Goal: Task Accomplishment & Management: Manage account settings

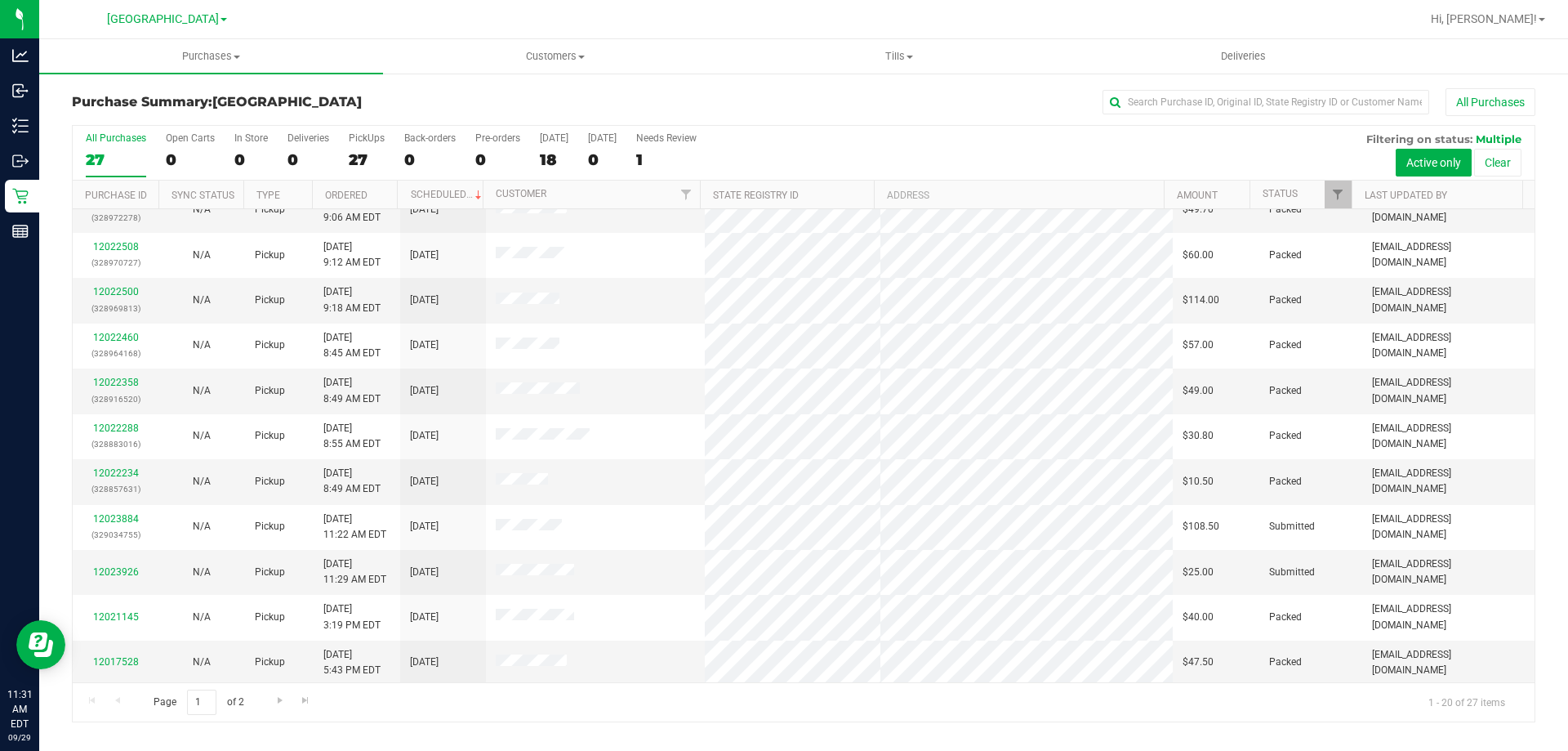
scroll to position [431, 0]
click at [118, 571] on link "12023926" at bounding box center [116, 569] width 46 height 11
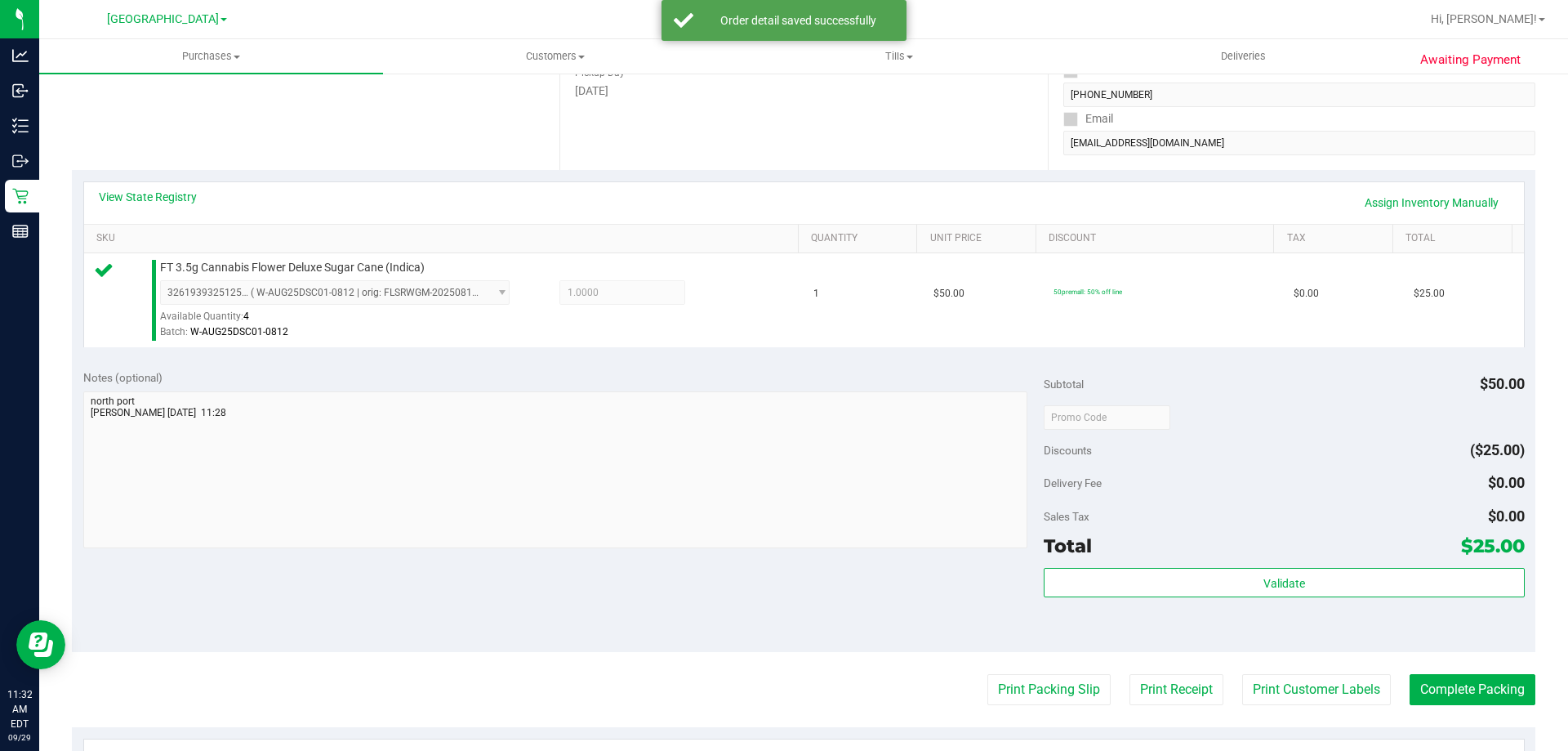
scroll to position [490, 0]
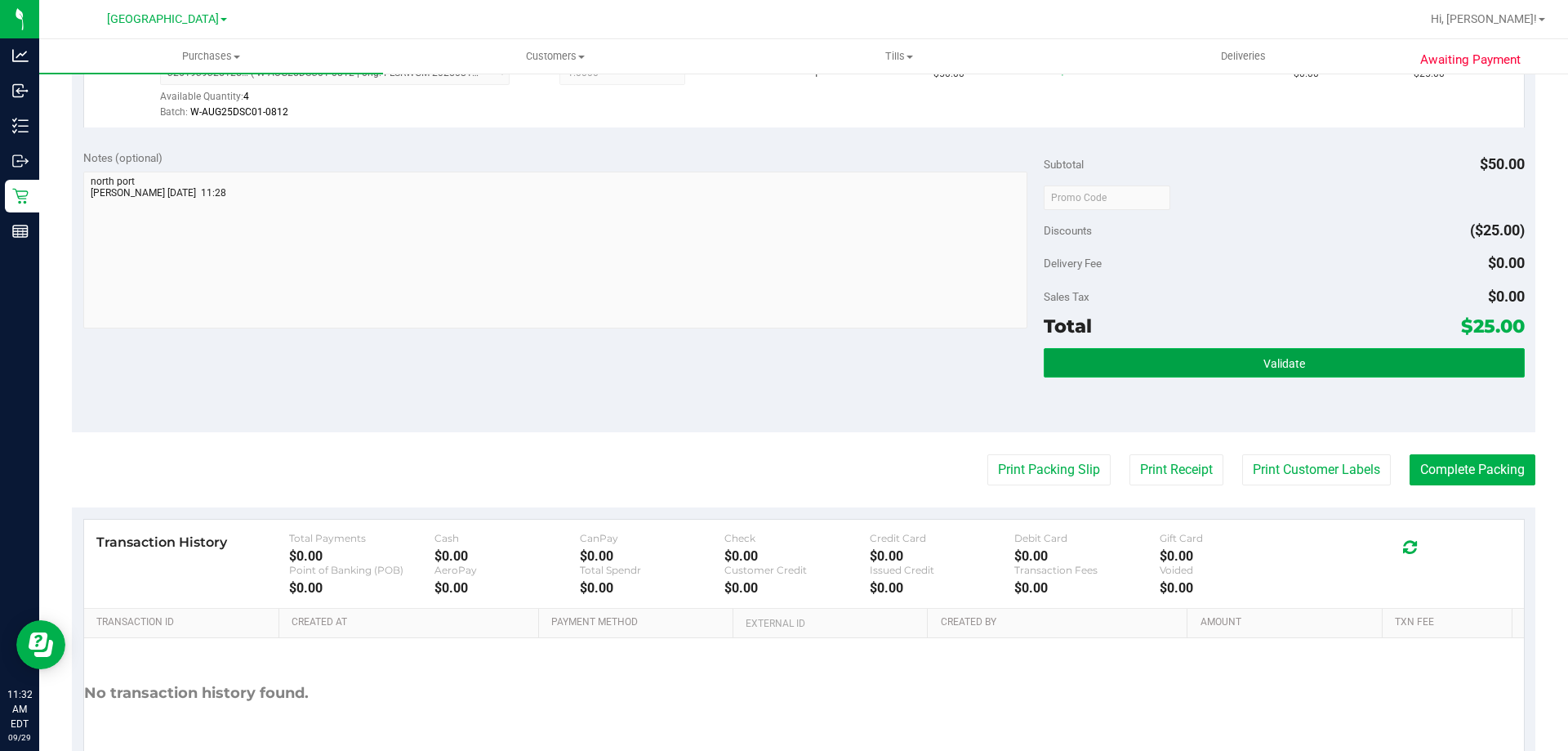
click at [1263, 366] on span "Validate" at bounding box center [1284, 363] width 42 height 13
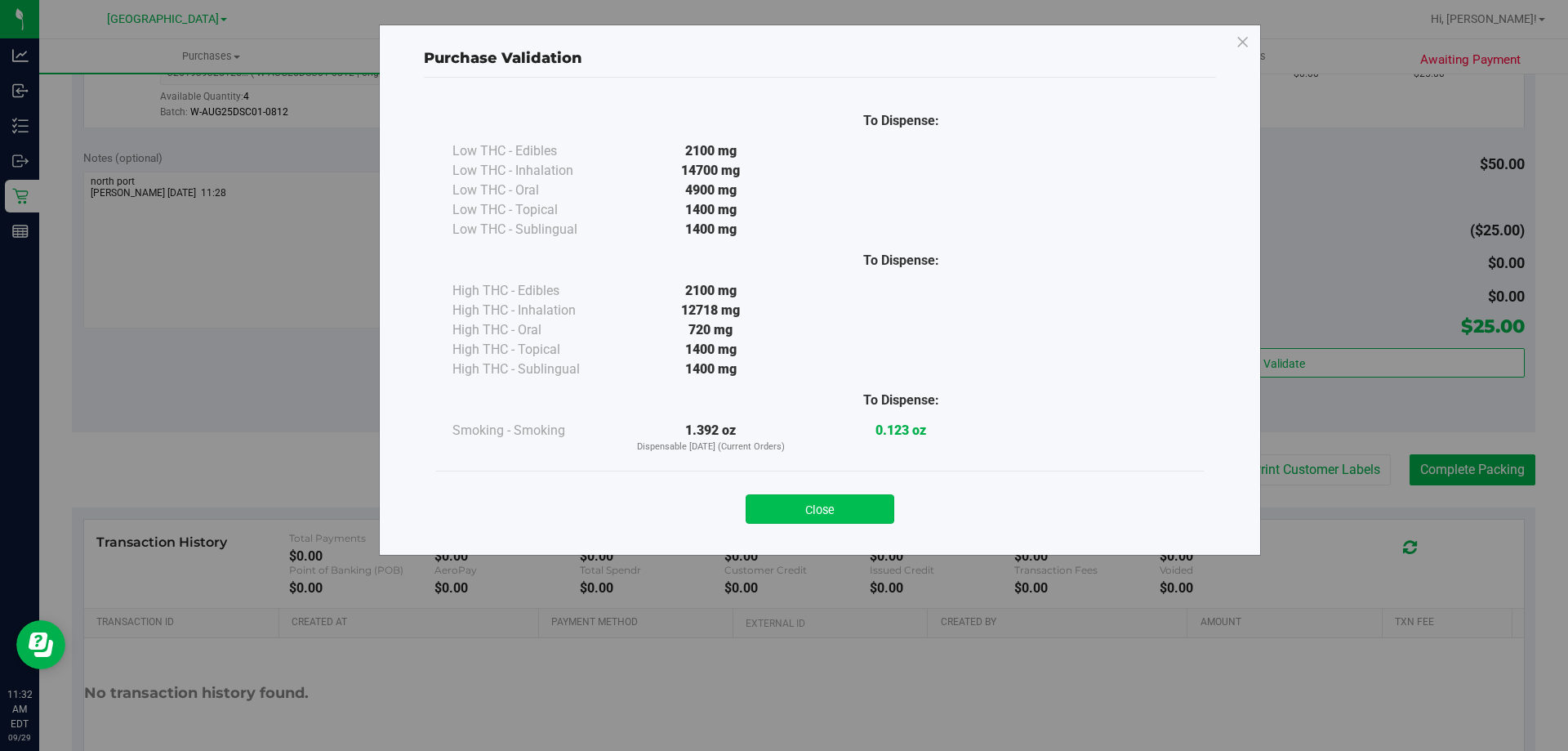
click at [789, 515] on button "Close" at bounding box center [820, 509] width 149 height 29
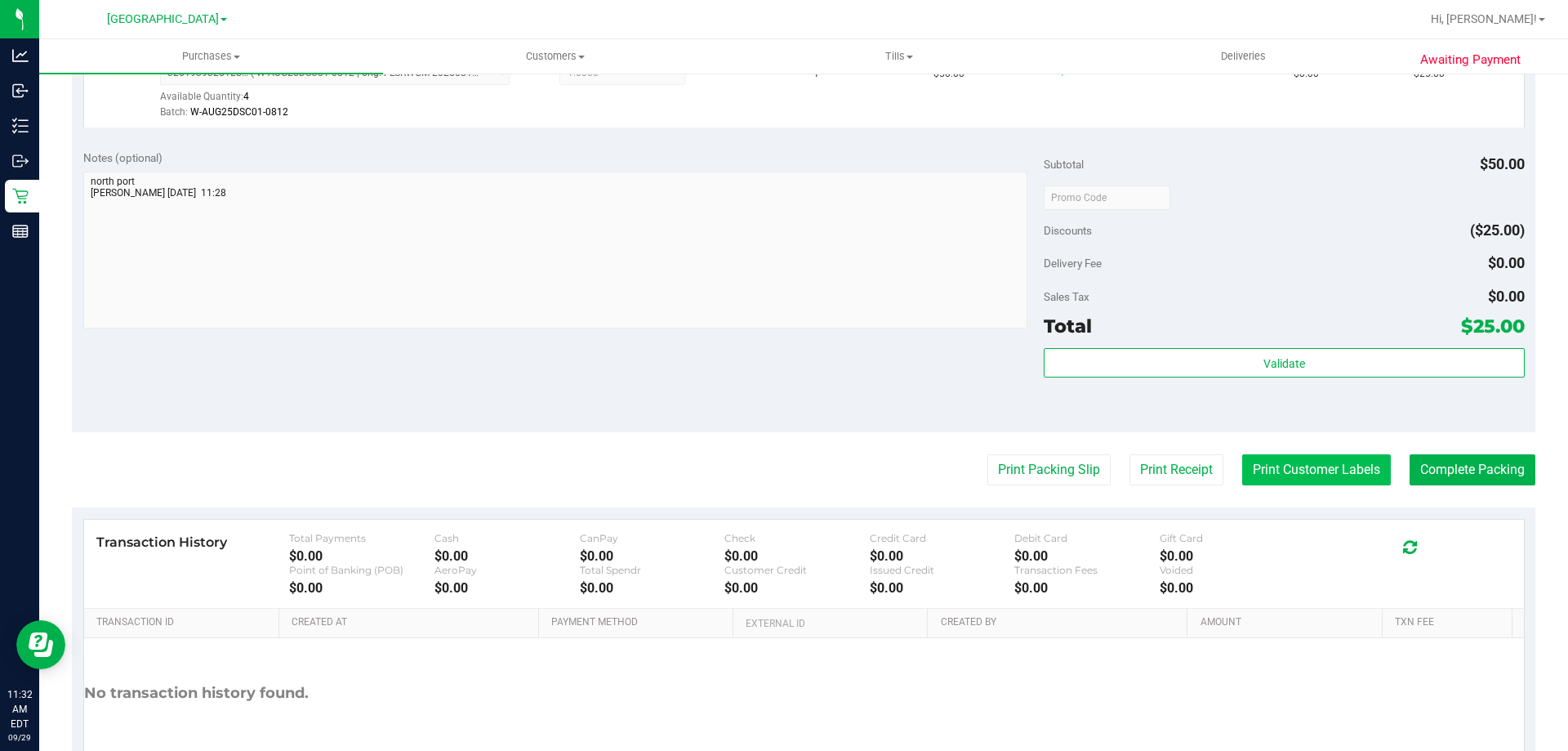
click at [1325, 473] on button "Print Customer Labels" at bounding box center [1317, 469] width 149 height 31
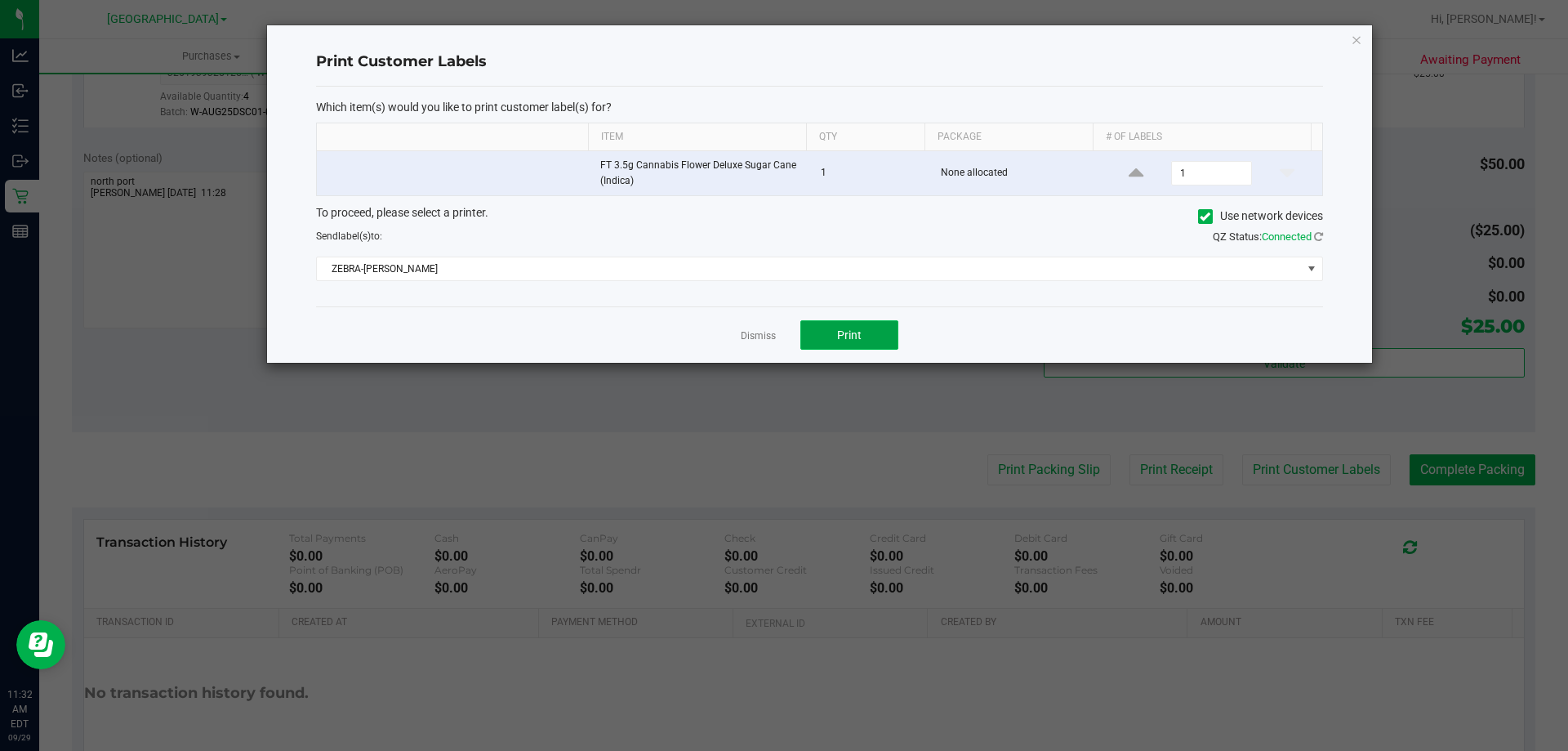
click at [861, 333] on button "Print" at bounding box center [849, 335] width 98 height 29
click at [757, 333] on link "Dismiss" at bounding box center [758, 336] width 35 height 14
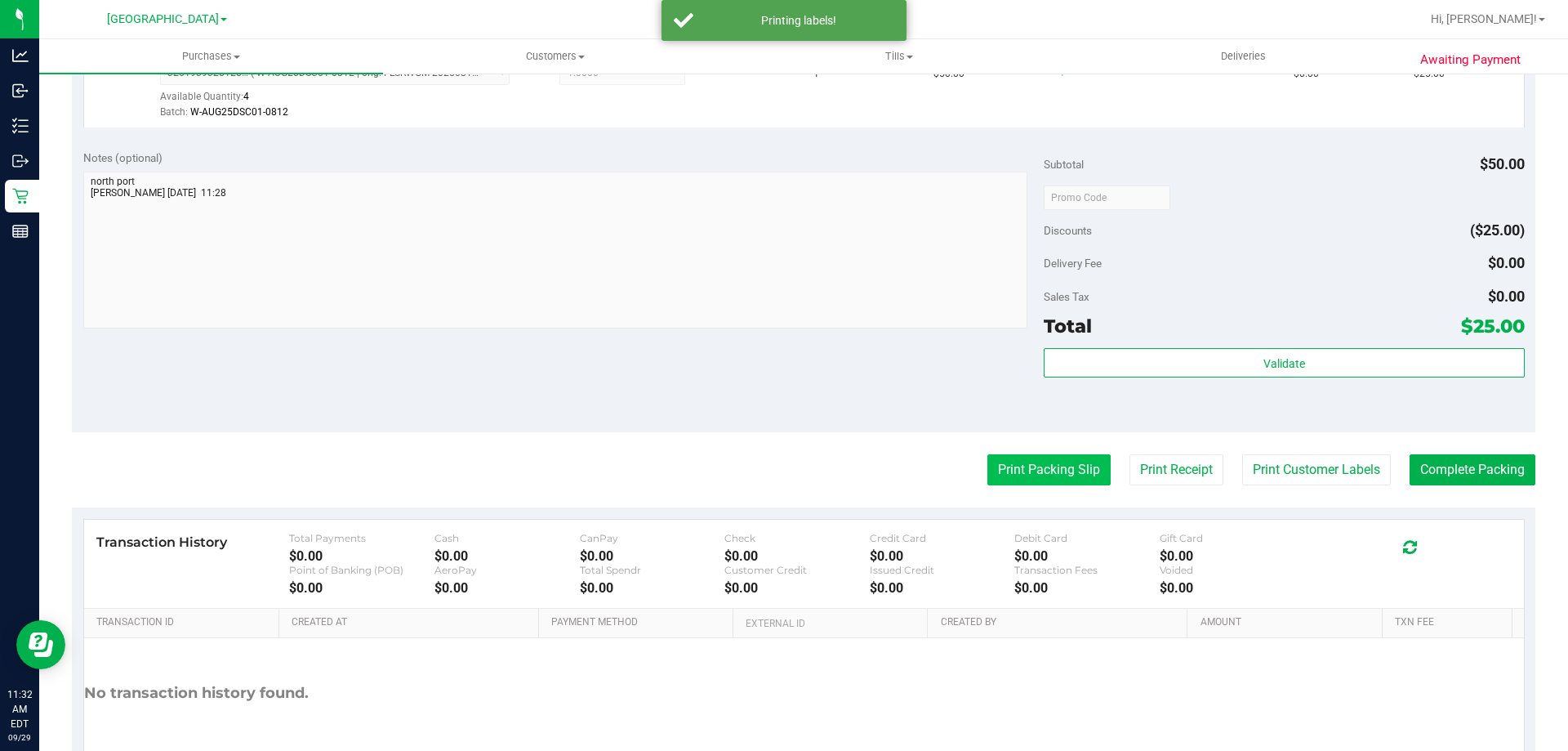
click at [1028, 463] on button "Print Packing Slip" at bounding box center [1049, 469] width 123 height 31
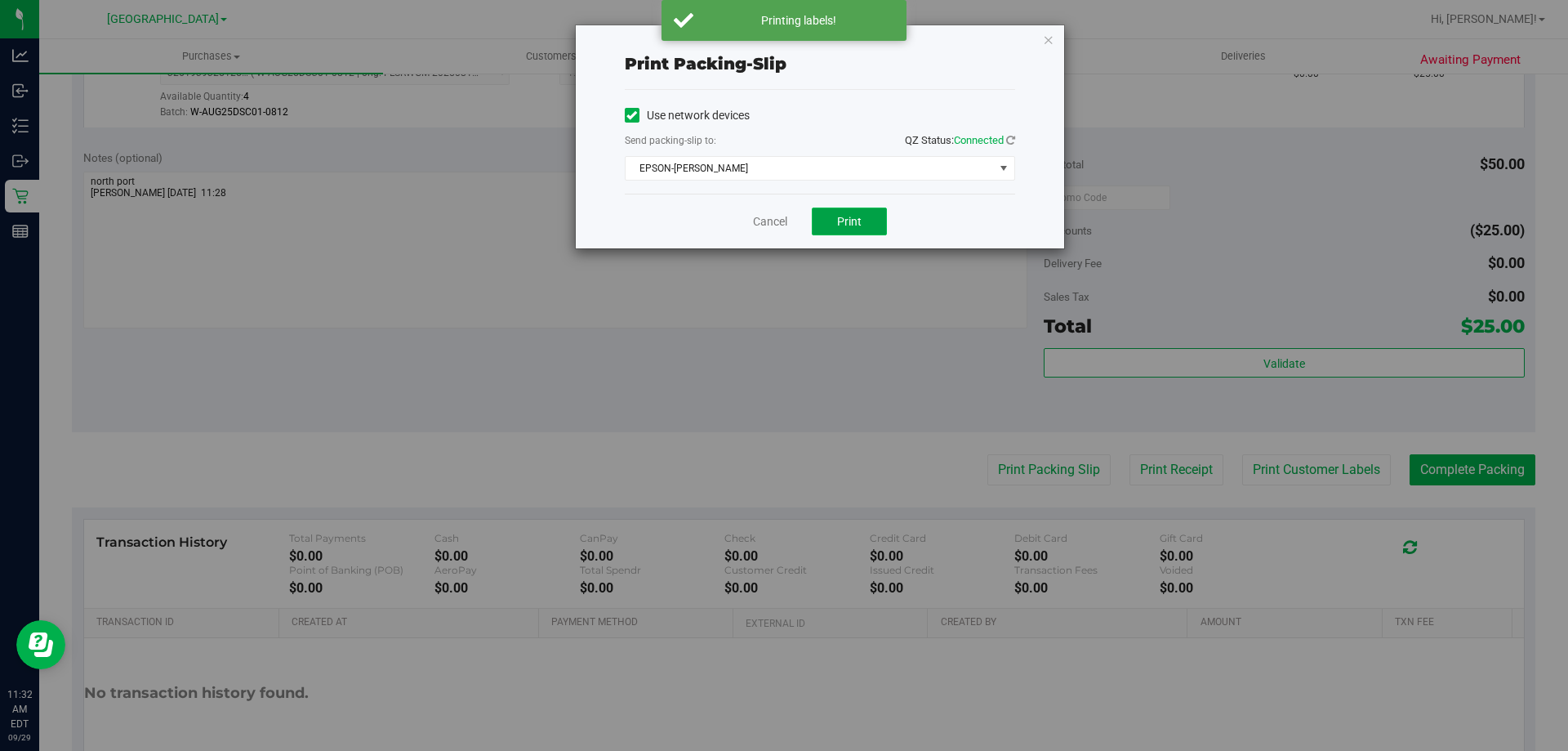
click at [851, 223] on span "Print" at bounding box center [849, 221] width 24 height 13
click at [765, 223] on link "Cancel" at bounding box center [771, 222] width 35 height 17
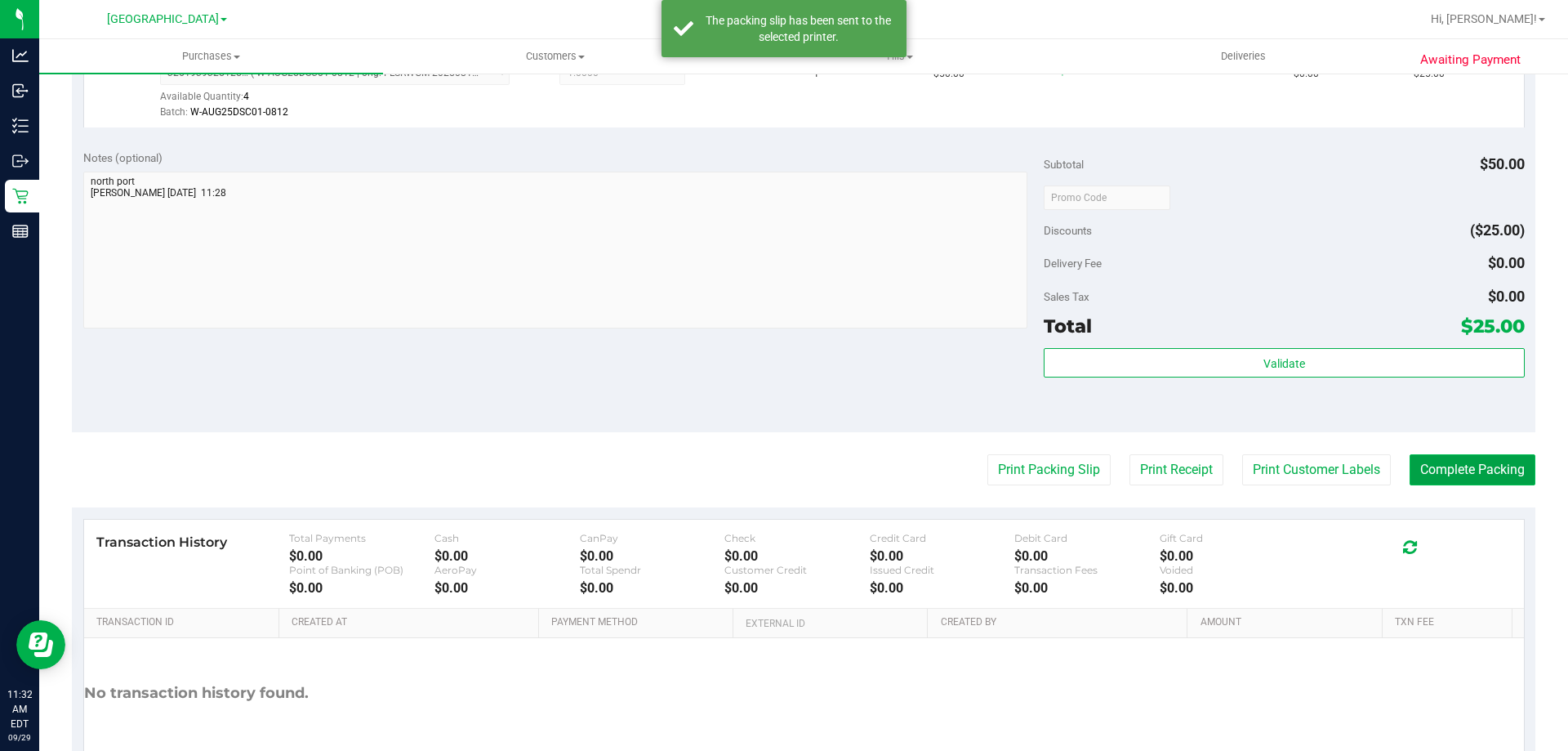
click at [1449, 471] on button "Complete Packing" at bounding box center [1472, 469] width 126 height 31
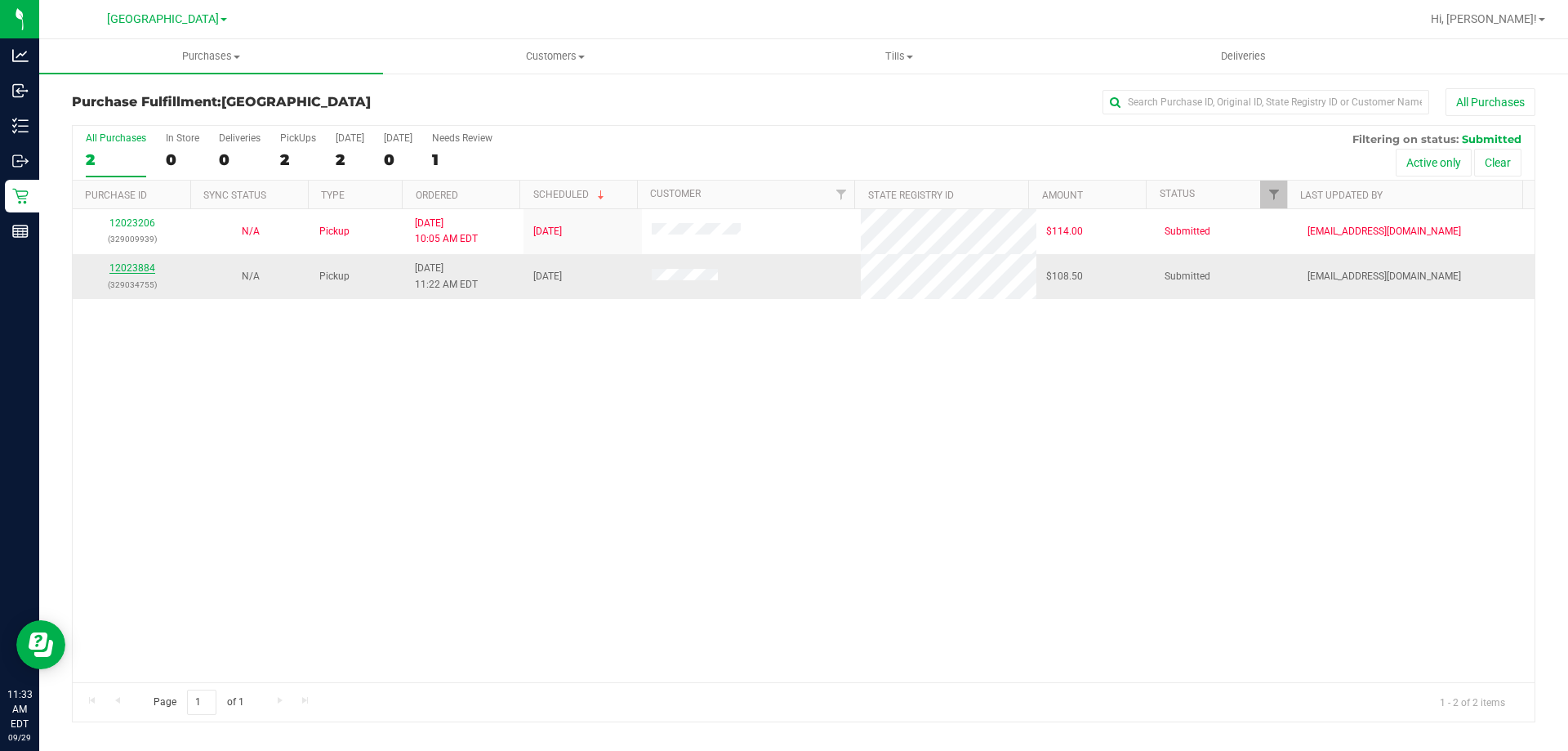
click at [122, 266] on link "12023884" at bounding box center [132, 268] width 46 height 11
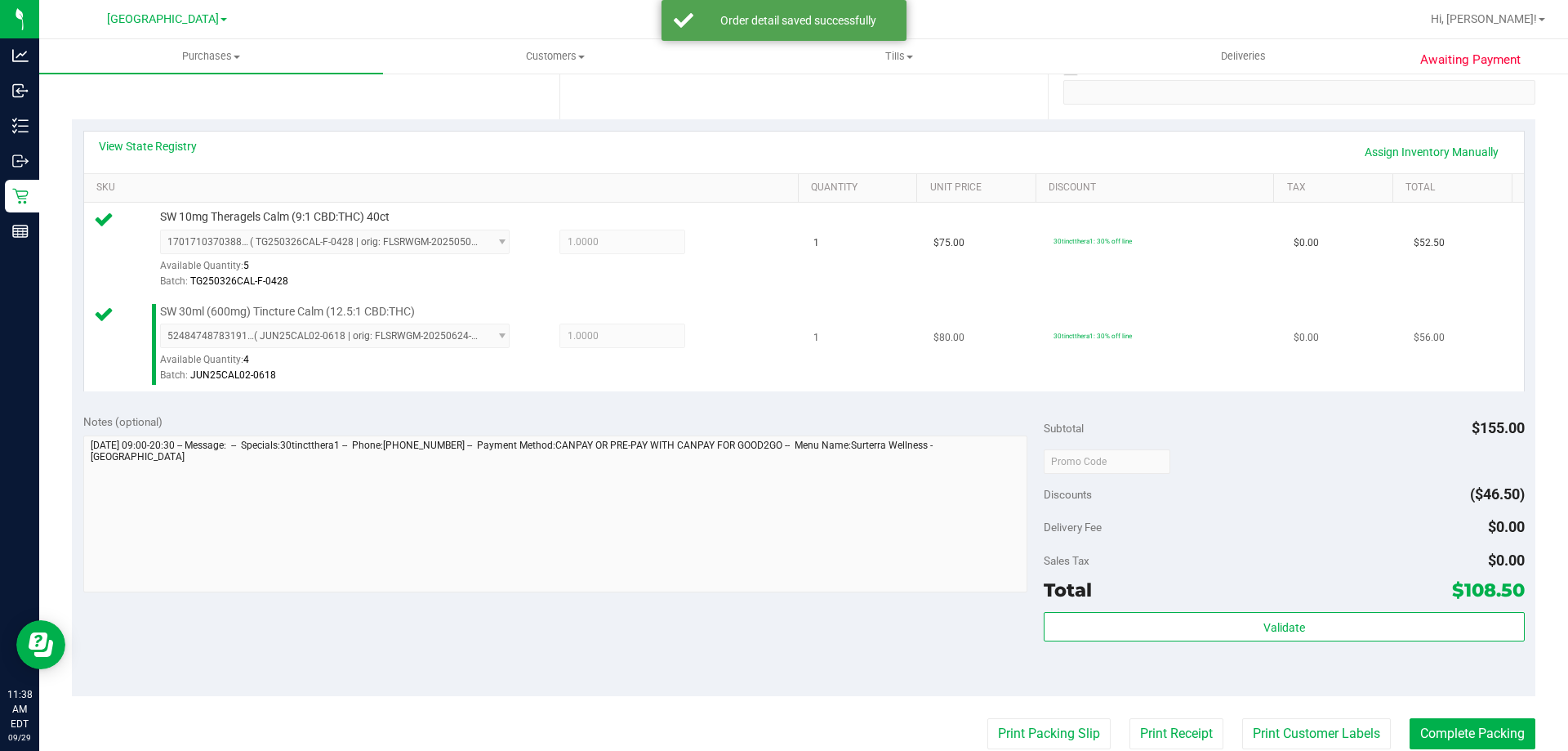
scroll to position [327, 0]
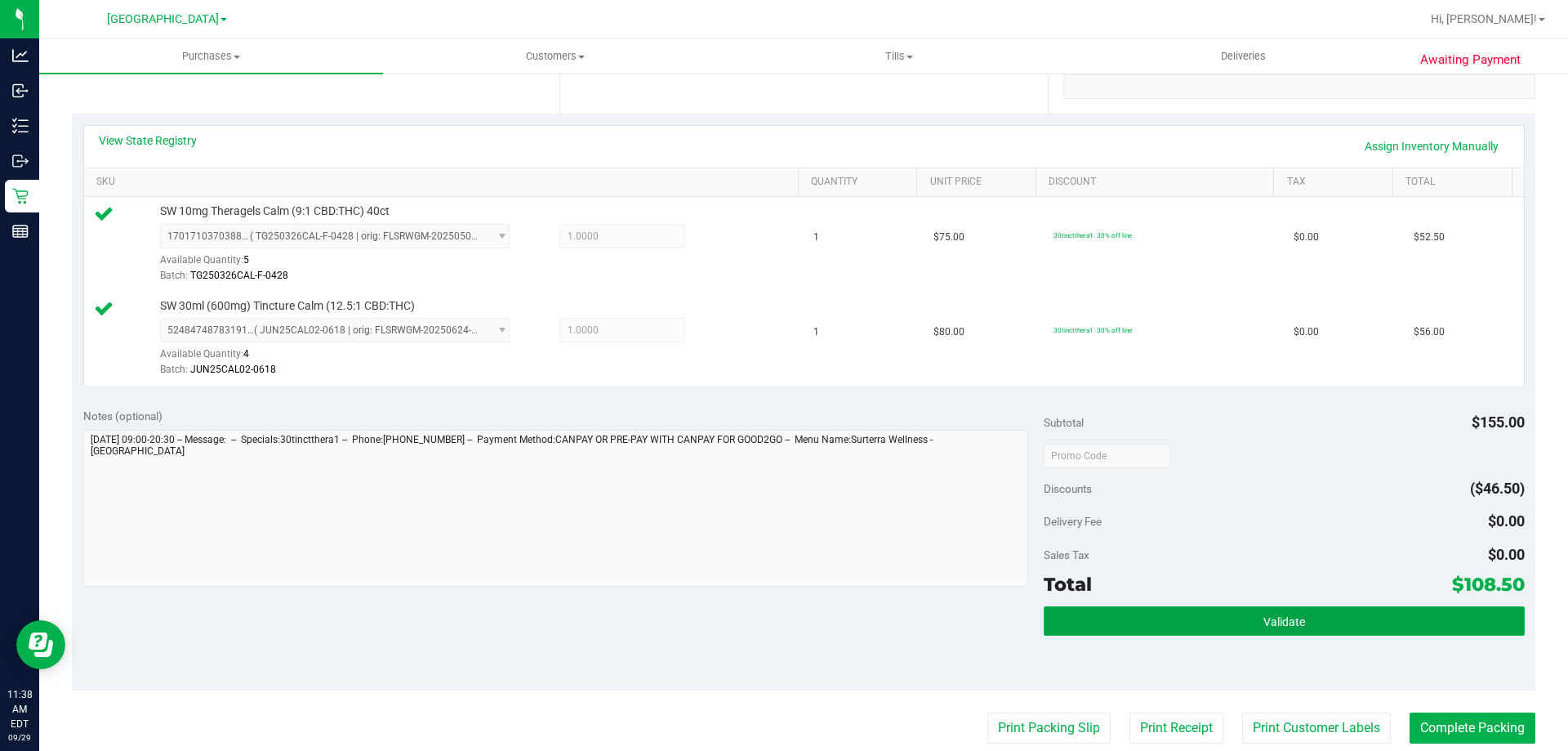
click at [1197, 614] on button "Validate" at bounding box center [1284, 621] width 481 height 29
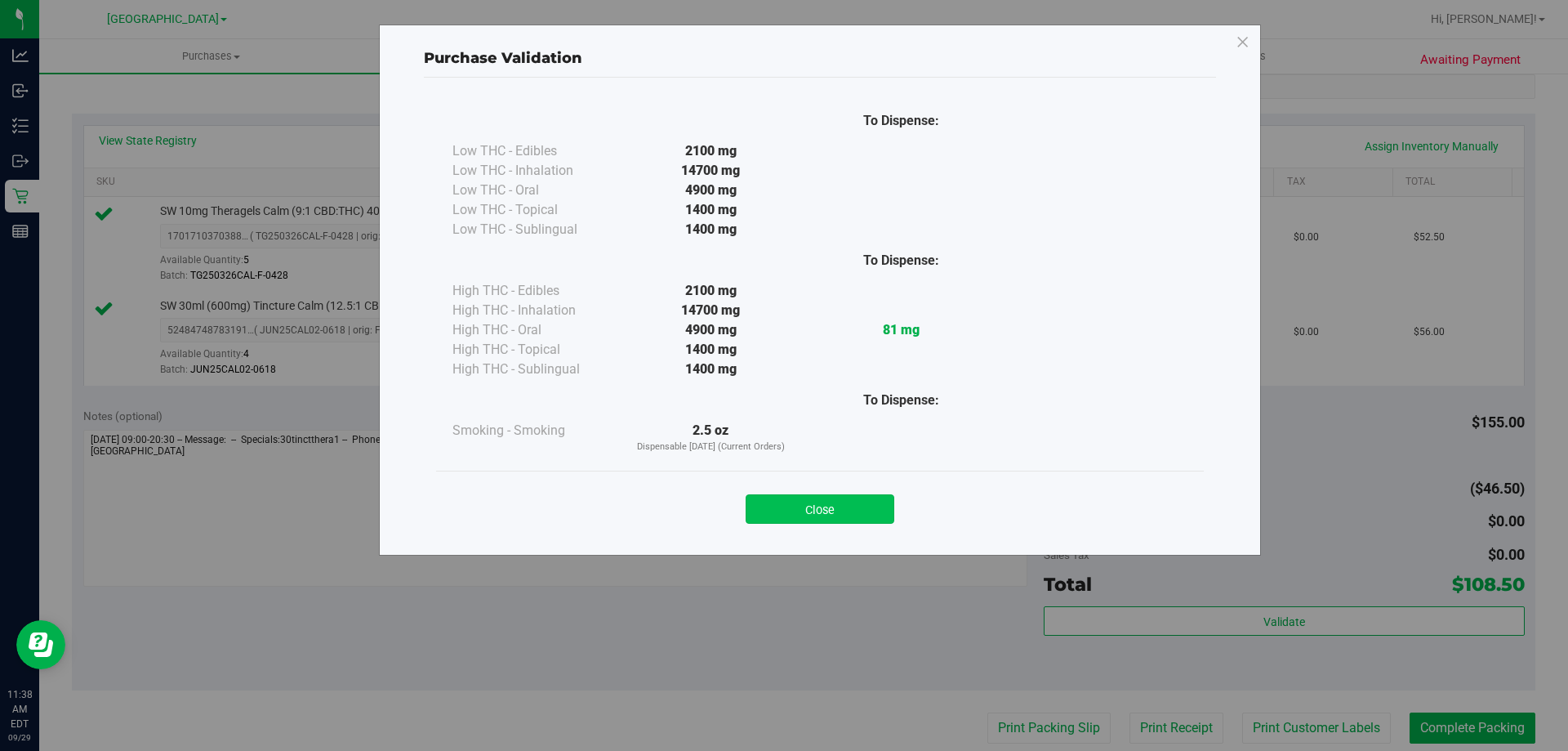
click at [867, 505] on button "Close" at bounding box center [820, 509] width 149 height 29
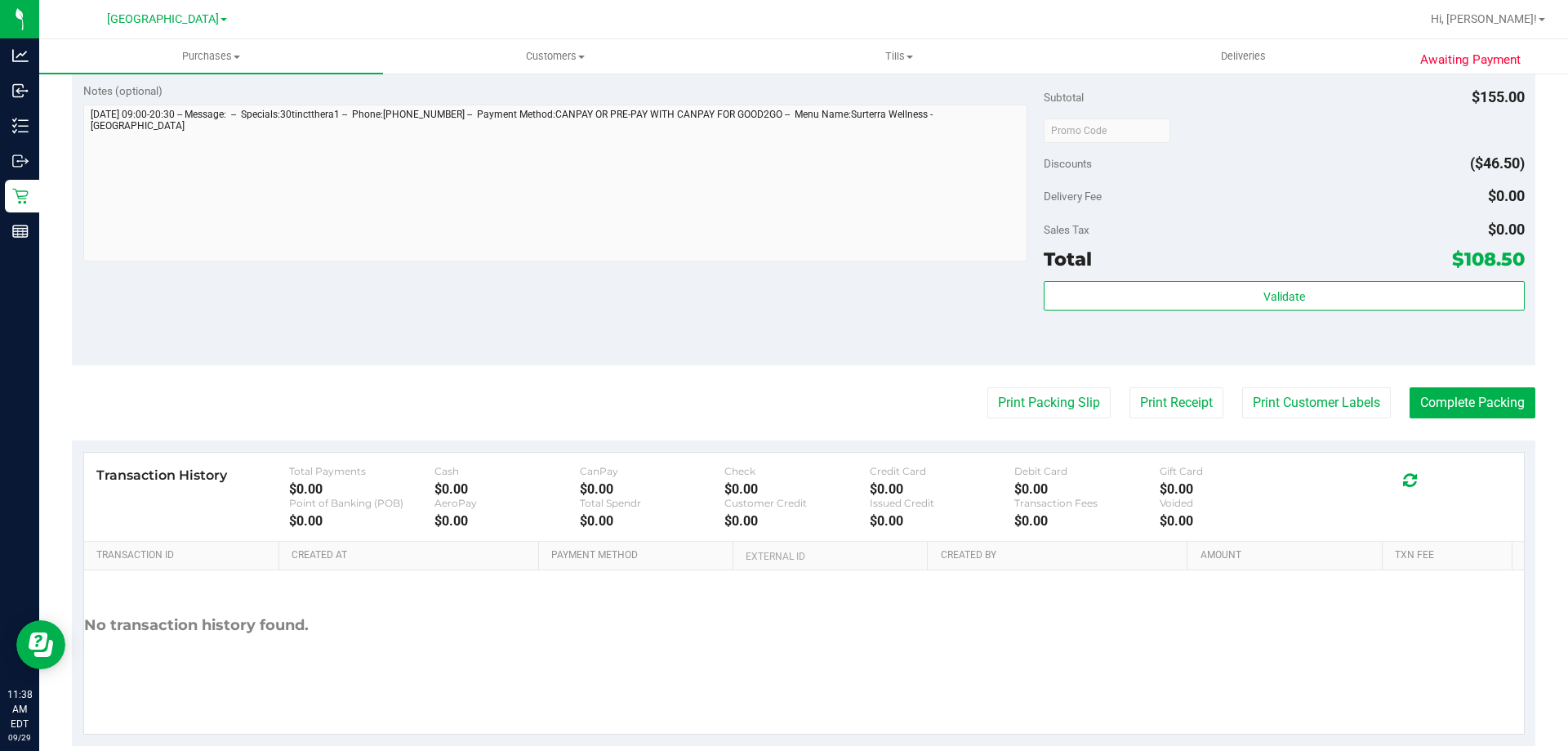
scroll to position [654, 0]
click at [1303, 385] on button "Print Customer Labels" at bounding box center [1317, 401] width 149 height 31
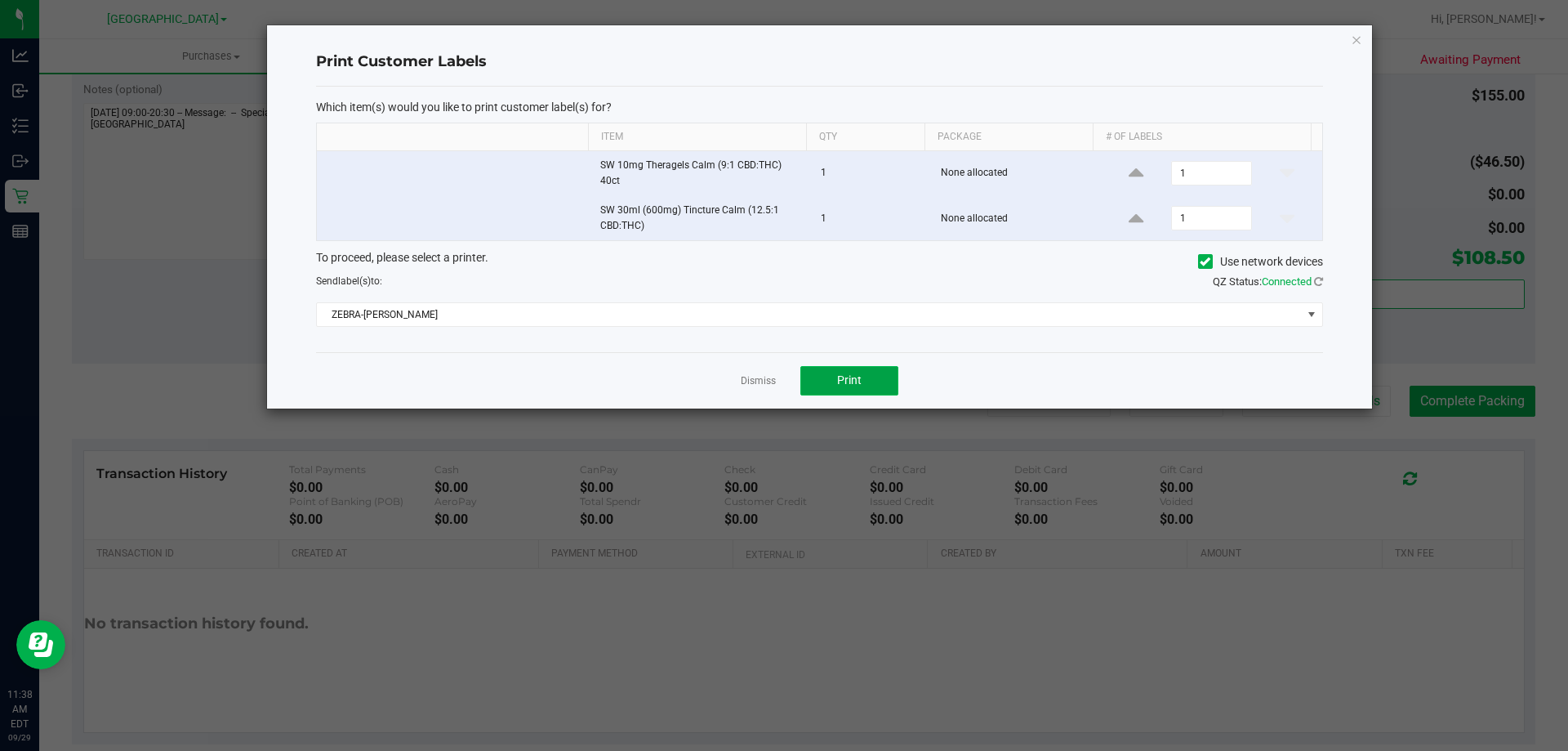
click at [816, 386] on button "Print" at bounding box center [849, 381] width 98 height 29
click at [765, 382] on link "Dismiss" at bounding box center [758, 381] width 35 height 14
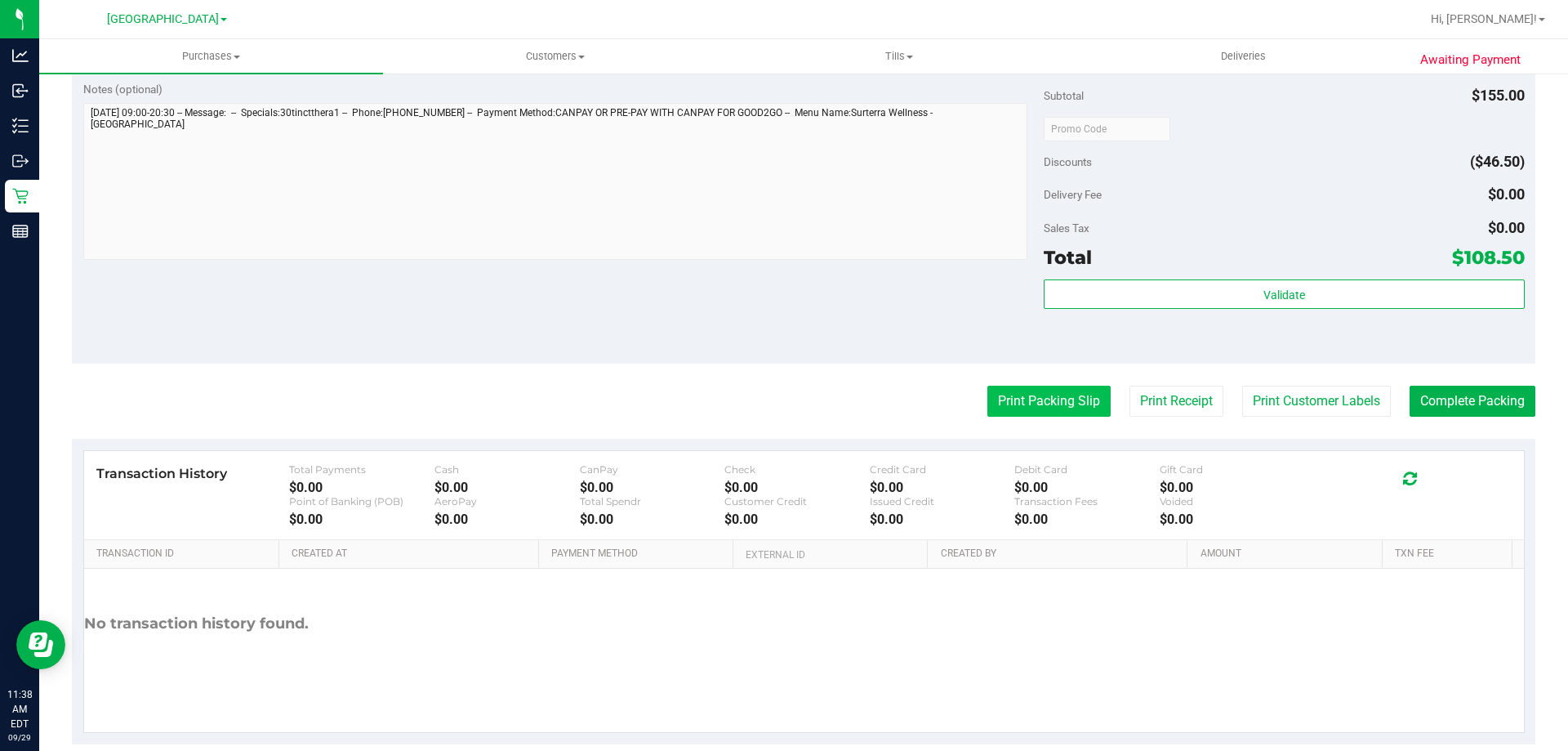
click at [1042, 403] on button "Print Packing Slip" at bounding box center [1049, 401] width 123 height 31
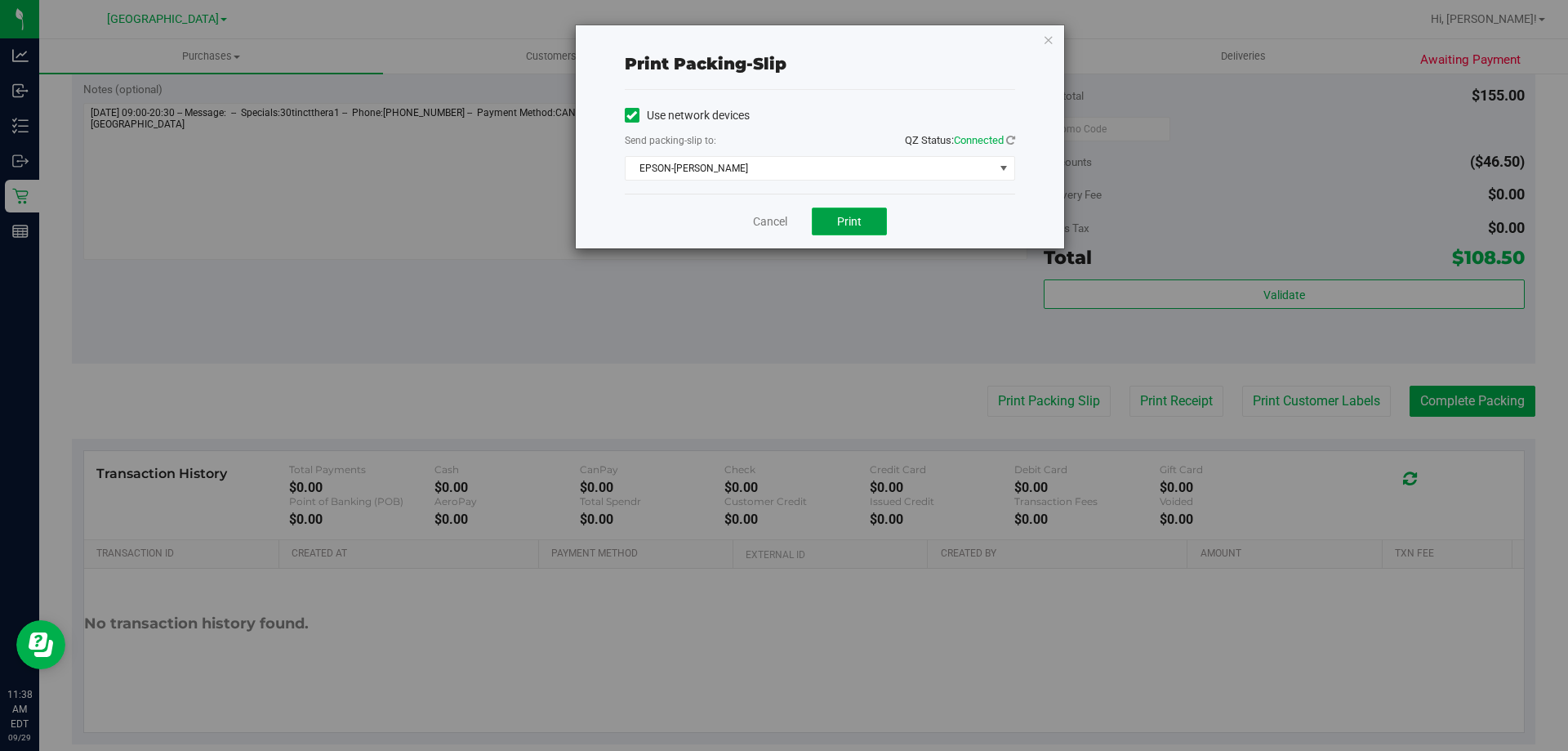
click at [865, 224] on button "Print" at bounding box center [849, 222] width 75 height 28
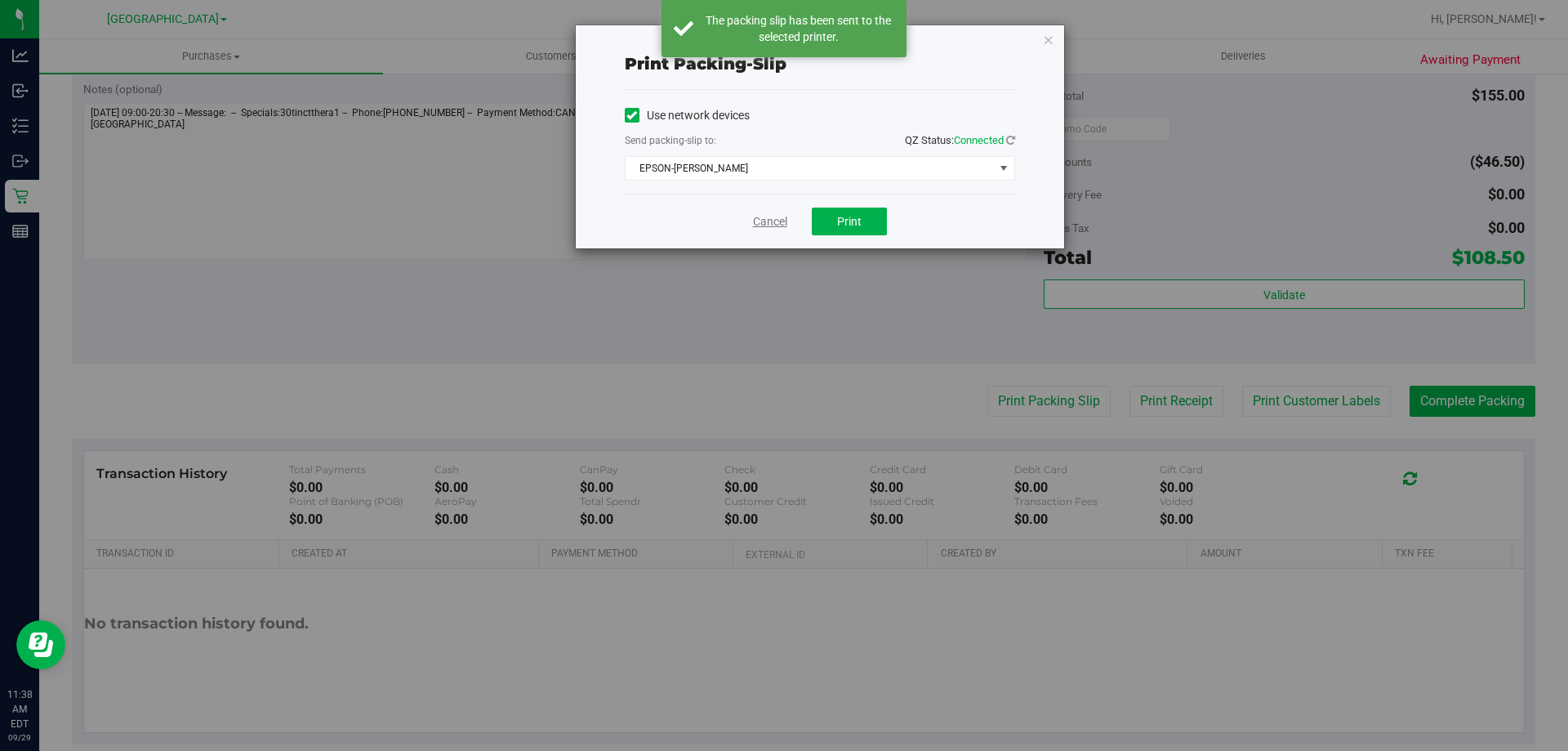
click at [753, 224] on link "Cancel" at bounding box center [771, 222] width 35 height 17
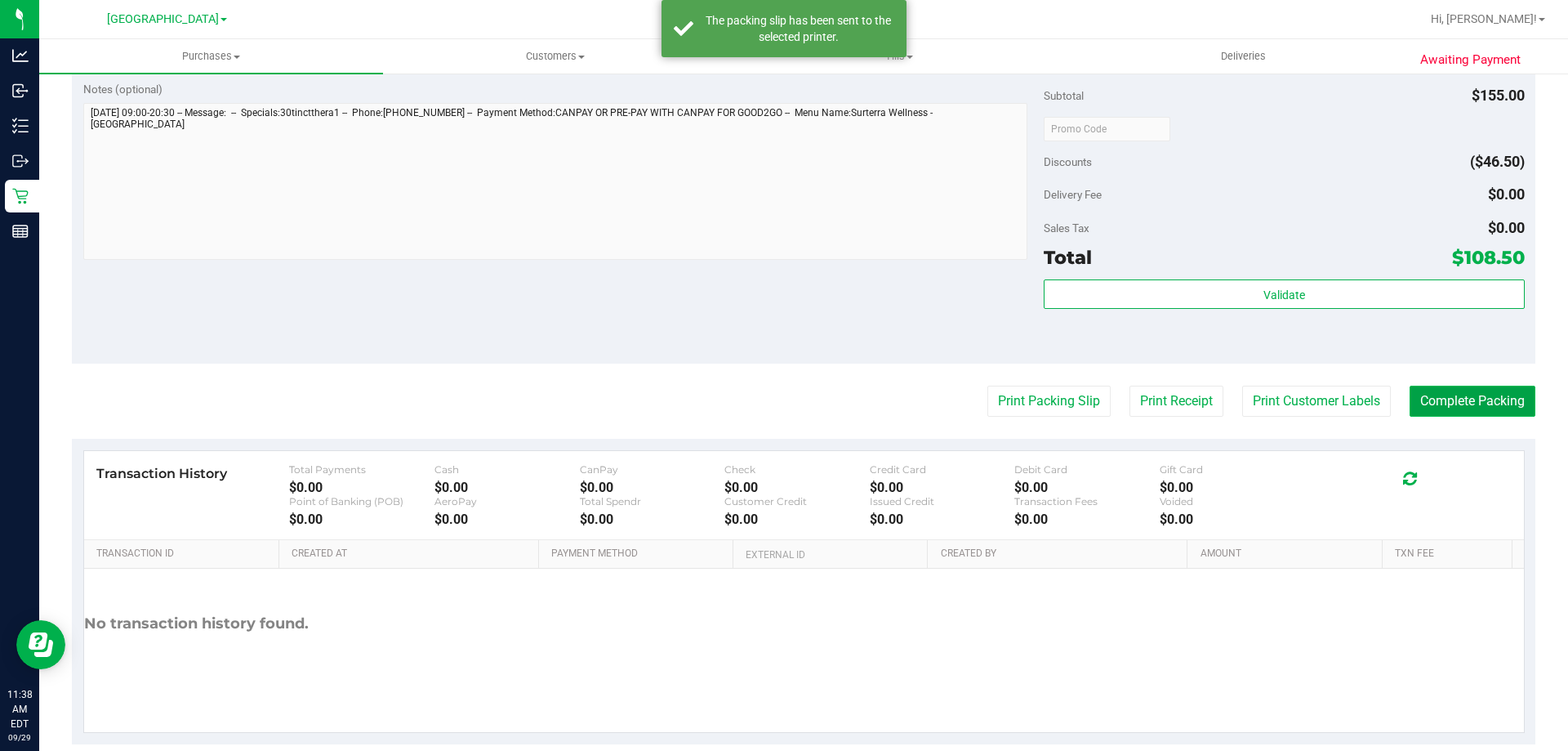
click at [1462, 397] on button "Complete Packing" at bounding box center [1472, 401] width 126 height 31
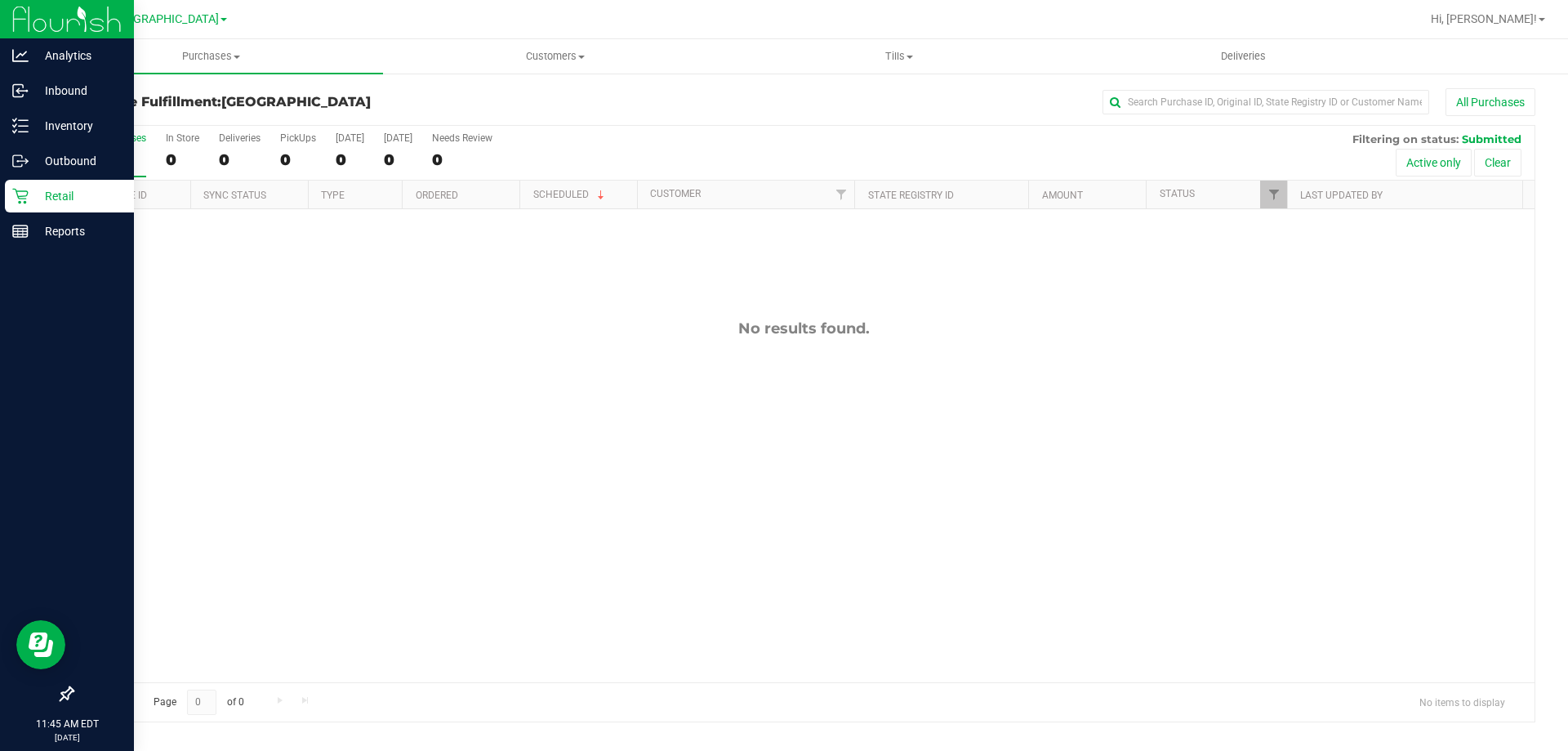
click at [67, 191] on p "Retail" at bounding box center [77, 196] width 98 height 20
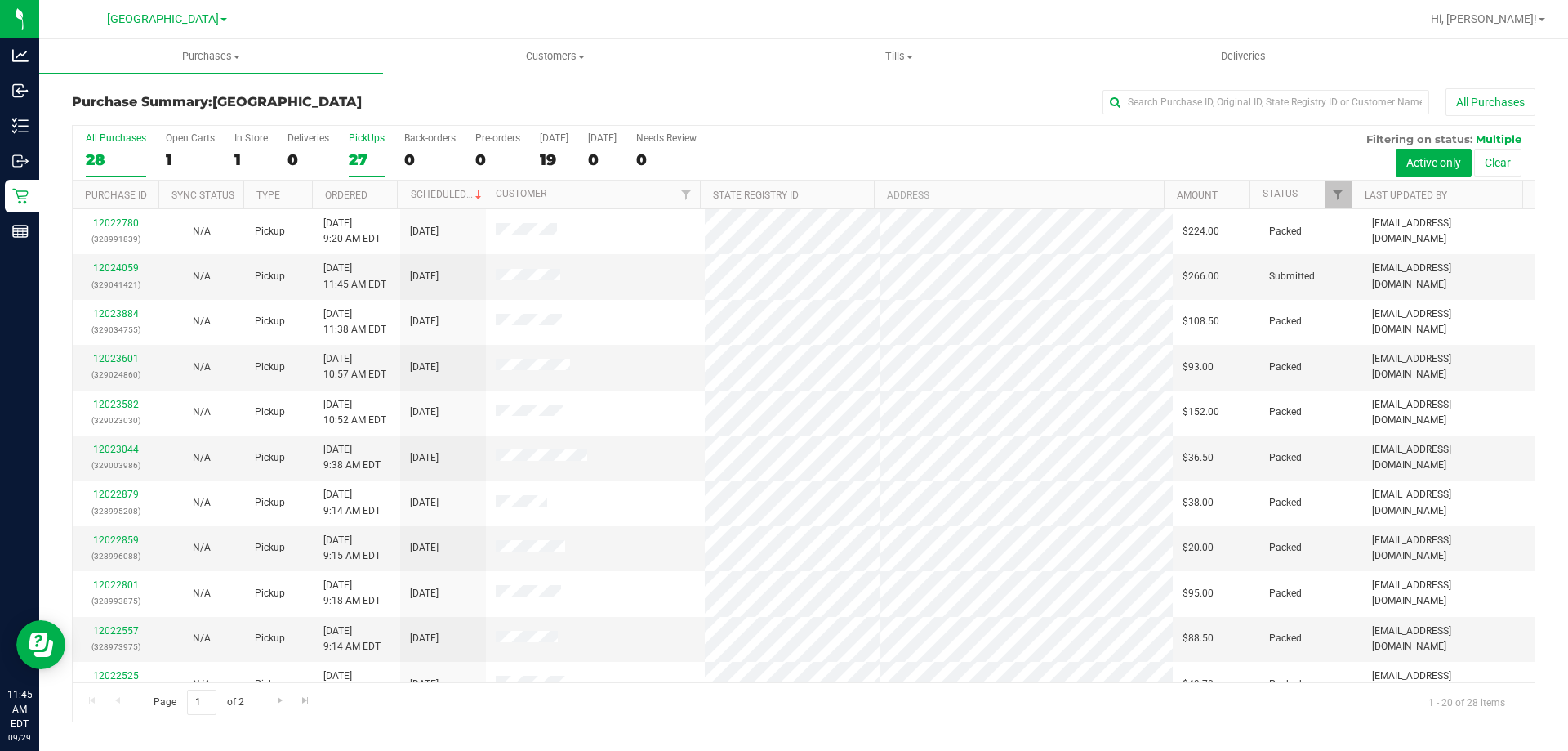
click at [367, 135] on div "PickUps" at bounding box center [367, 138] width 36 height 11
click at [0, 0] on input "PickUps 27" at bounding box center [0, 0] width 0 height 0
click at [115, 262] on link "12024059" at bounding box center [116, 268] width 46 height 11
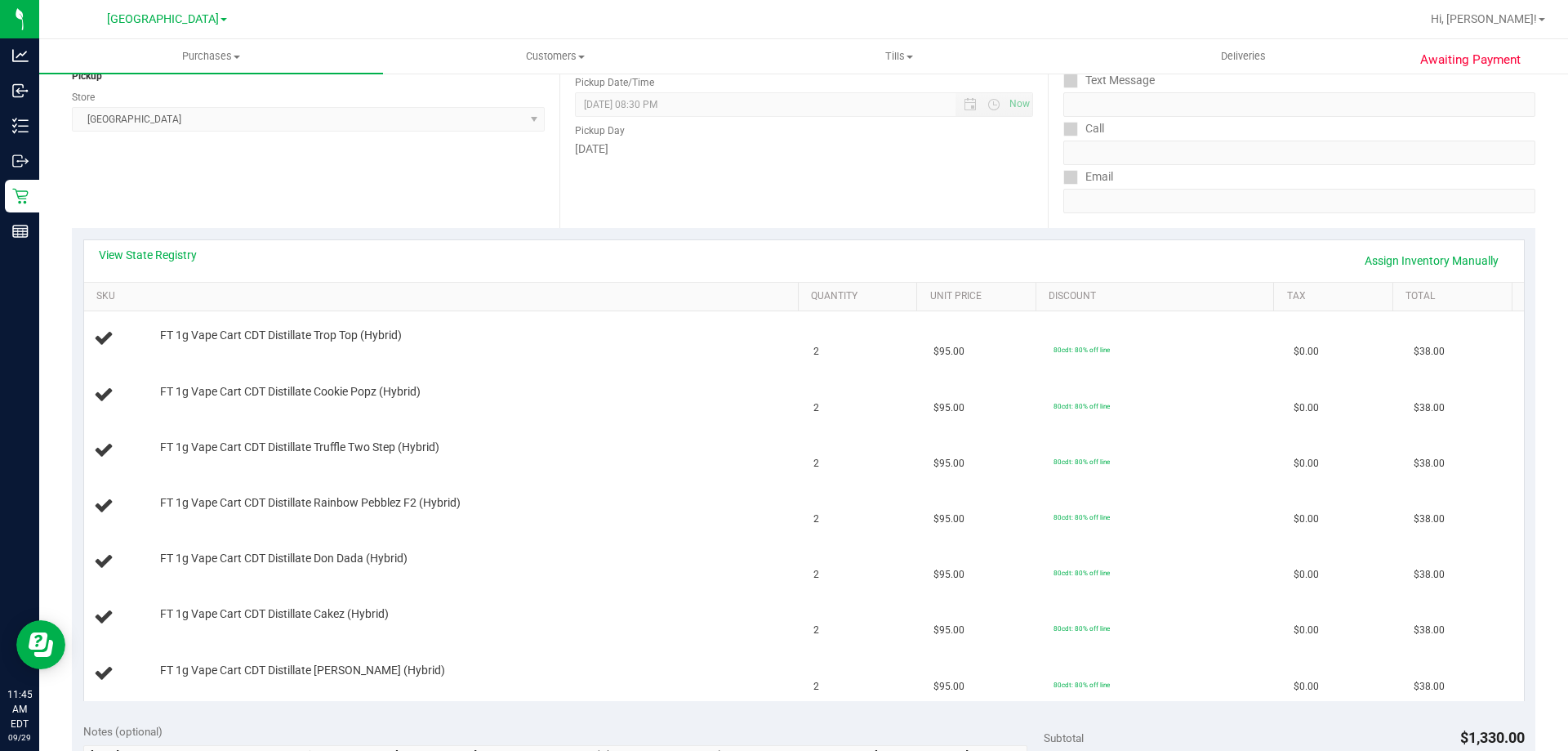
scroll to position [327, 0]
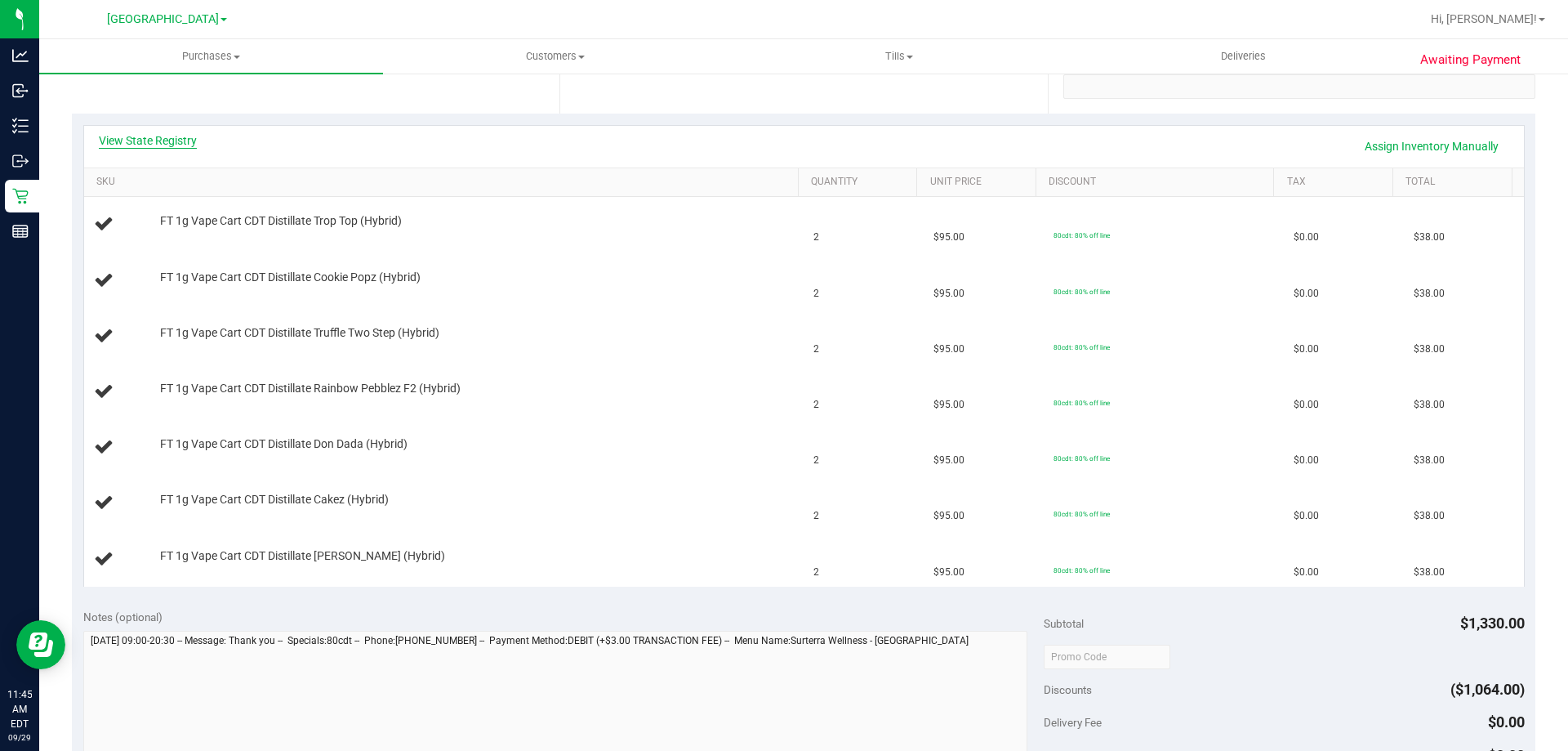
click at [174, 147] on link "View State Registry" at bounding box center [147, 140] width 98 height 16
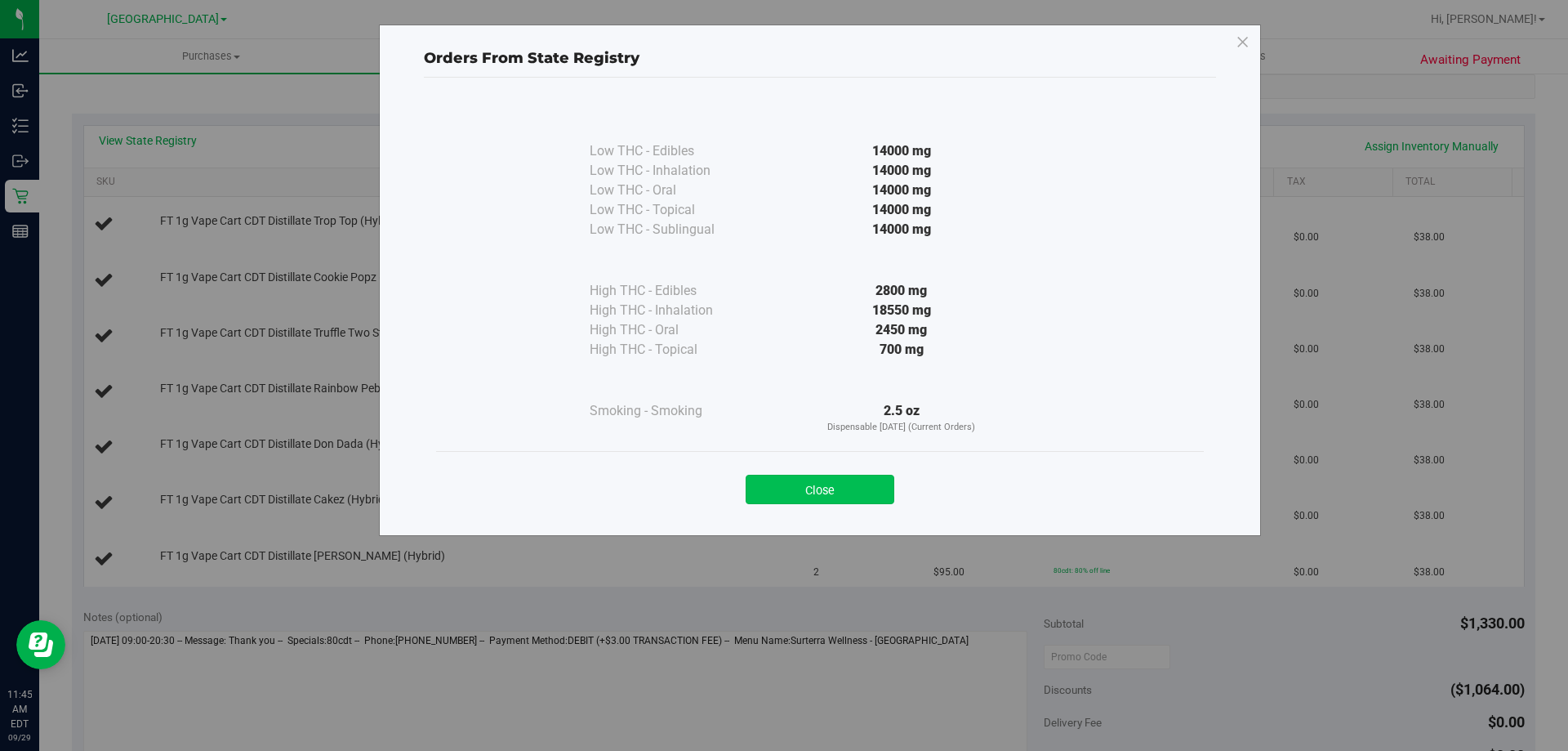
click at [855, 483] on button "Close" at bounding box center [820, 489] width 149 height 29
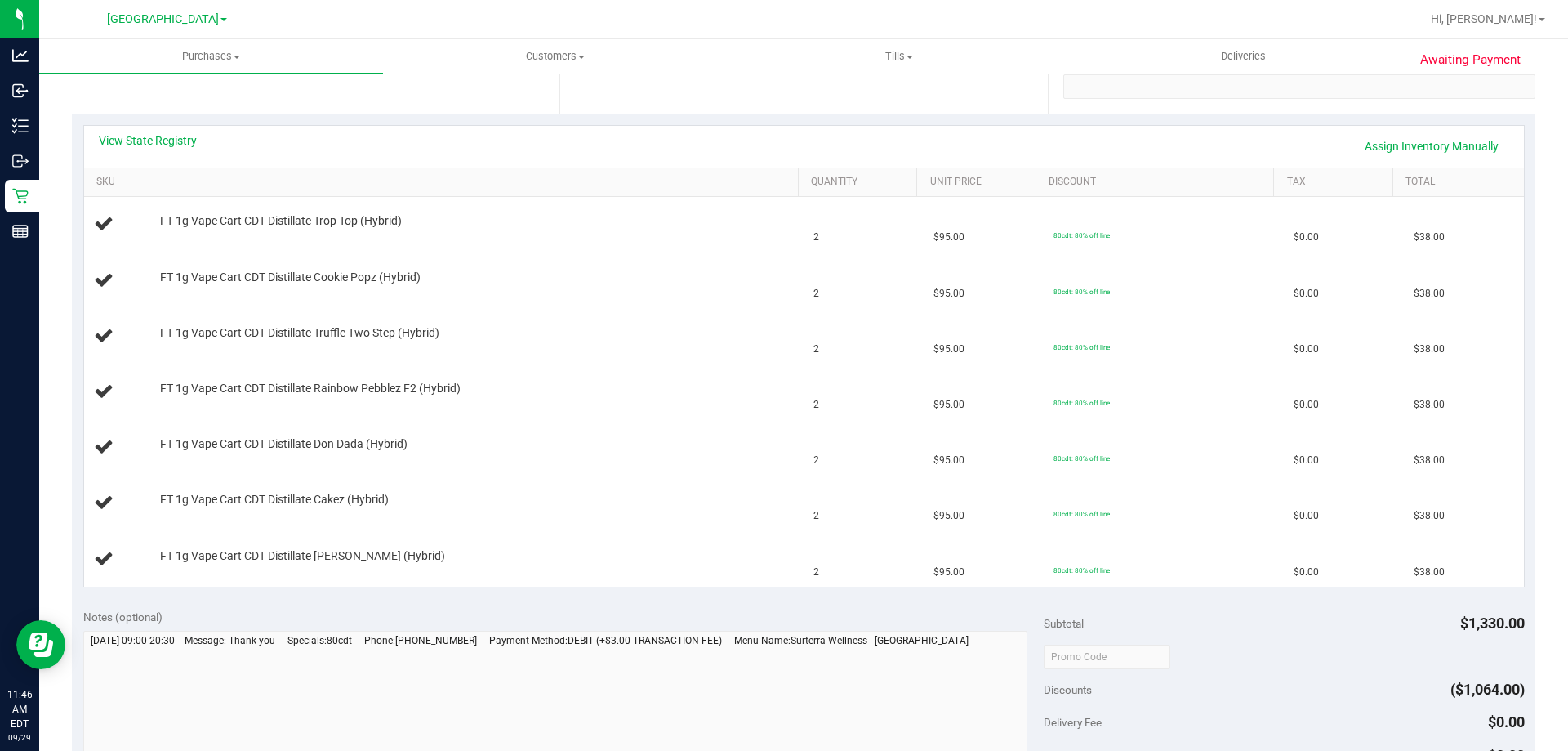
click at [182, 131] on div "View State Registry Assign Inventory Manually" at bounding box center [803, 146] width 1440 height 42
click at [182, 140] on link "View State Registry" at bounding box center [147, 140] width 98 height 16
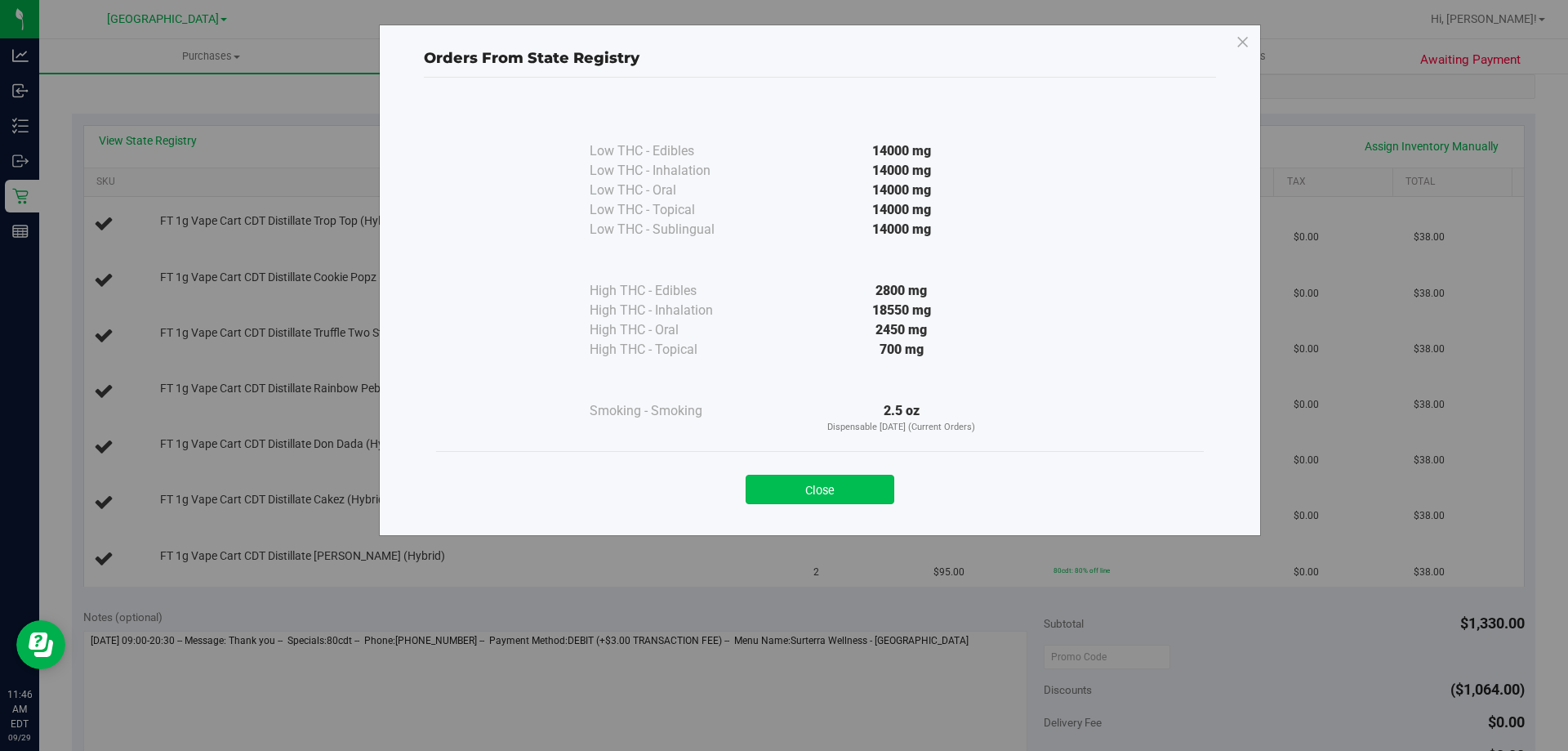
click at [824, 483] on button "Close" at bounding box center [820, 489] width 149 height 29
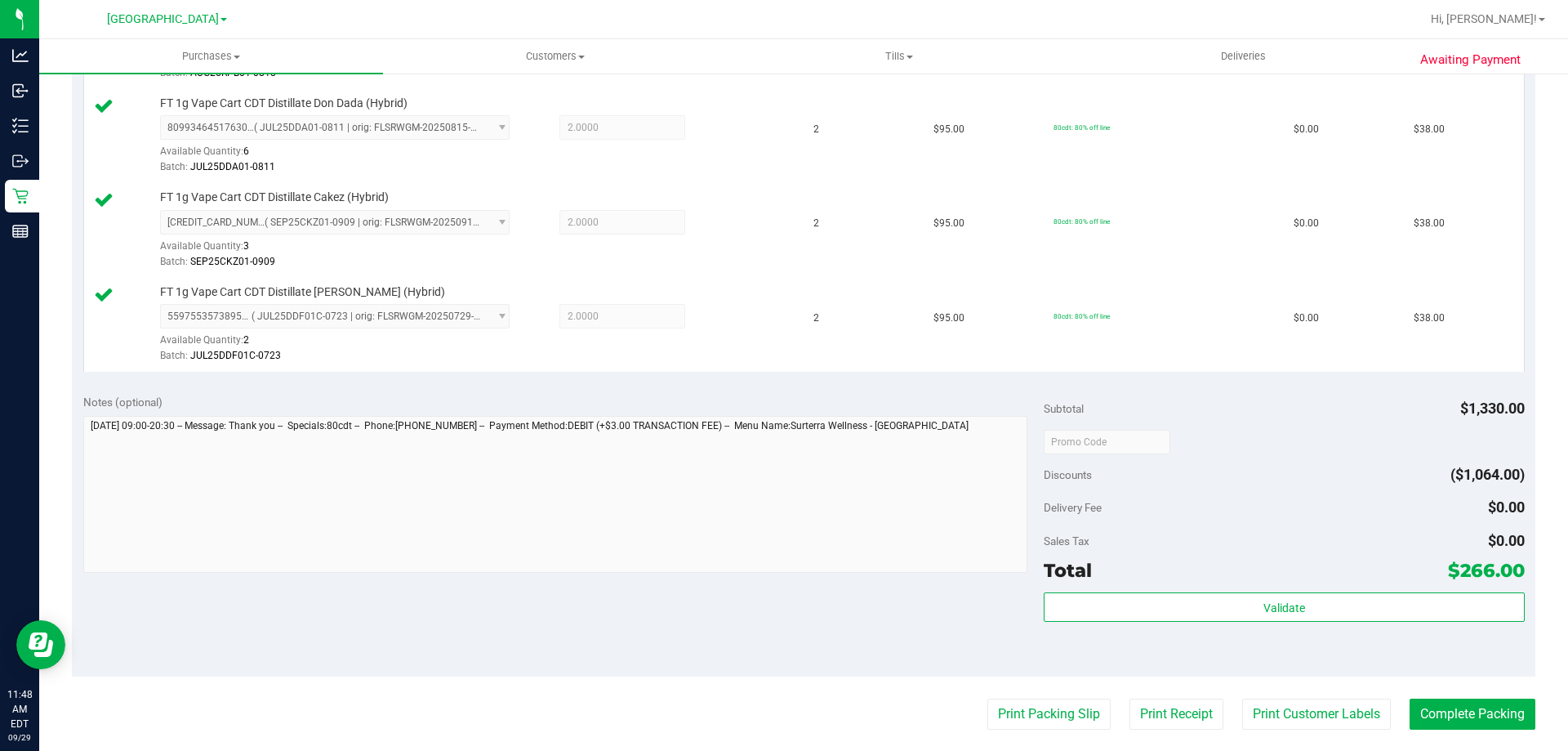
scroll to position [817, 0]
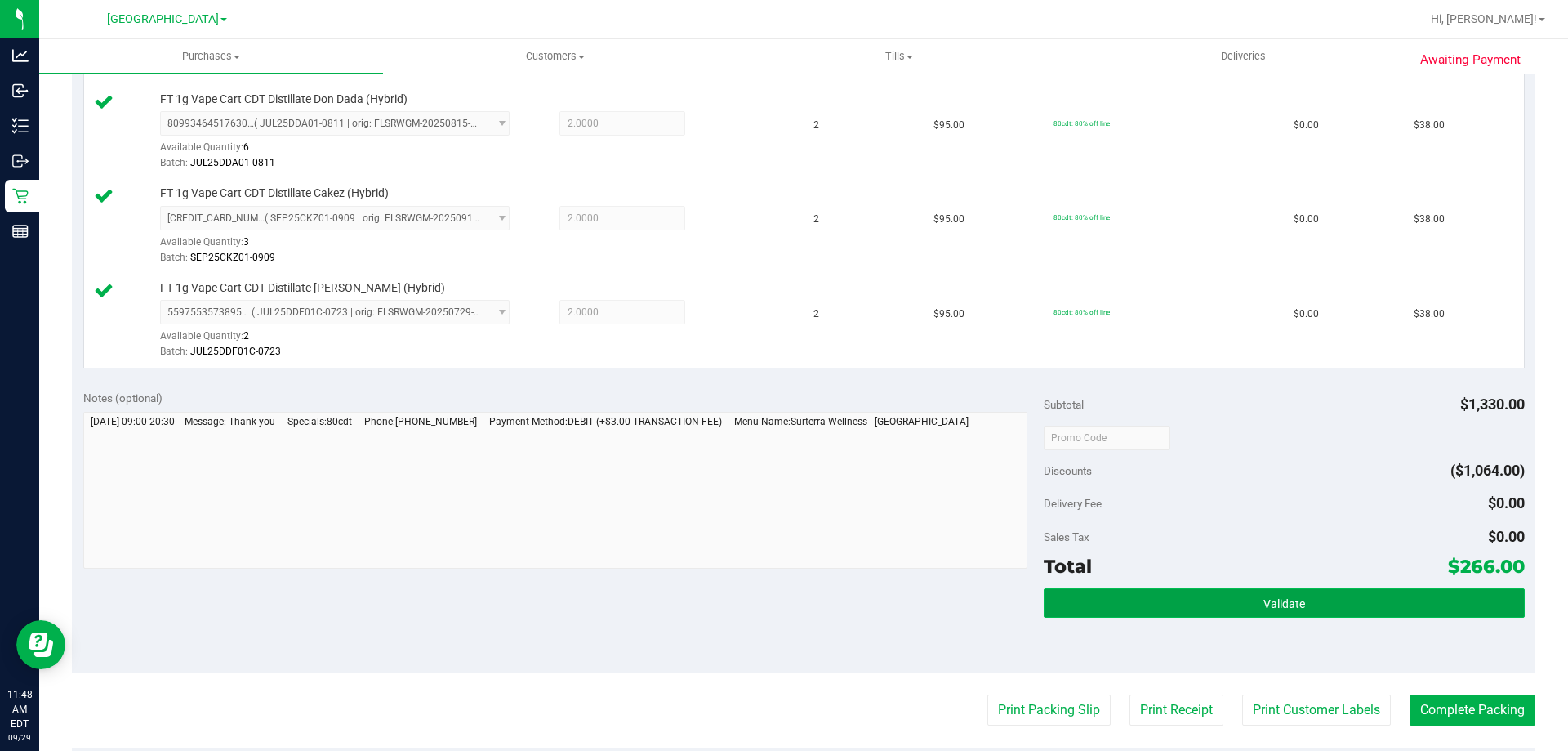
click at [1207, 606] on button "Validate" at bounding box center [1284, 603] width 481 height 29
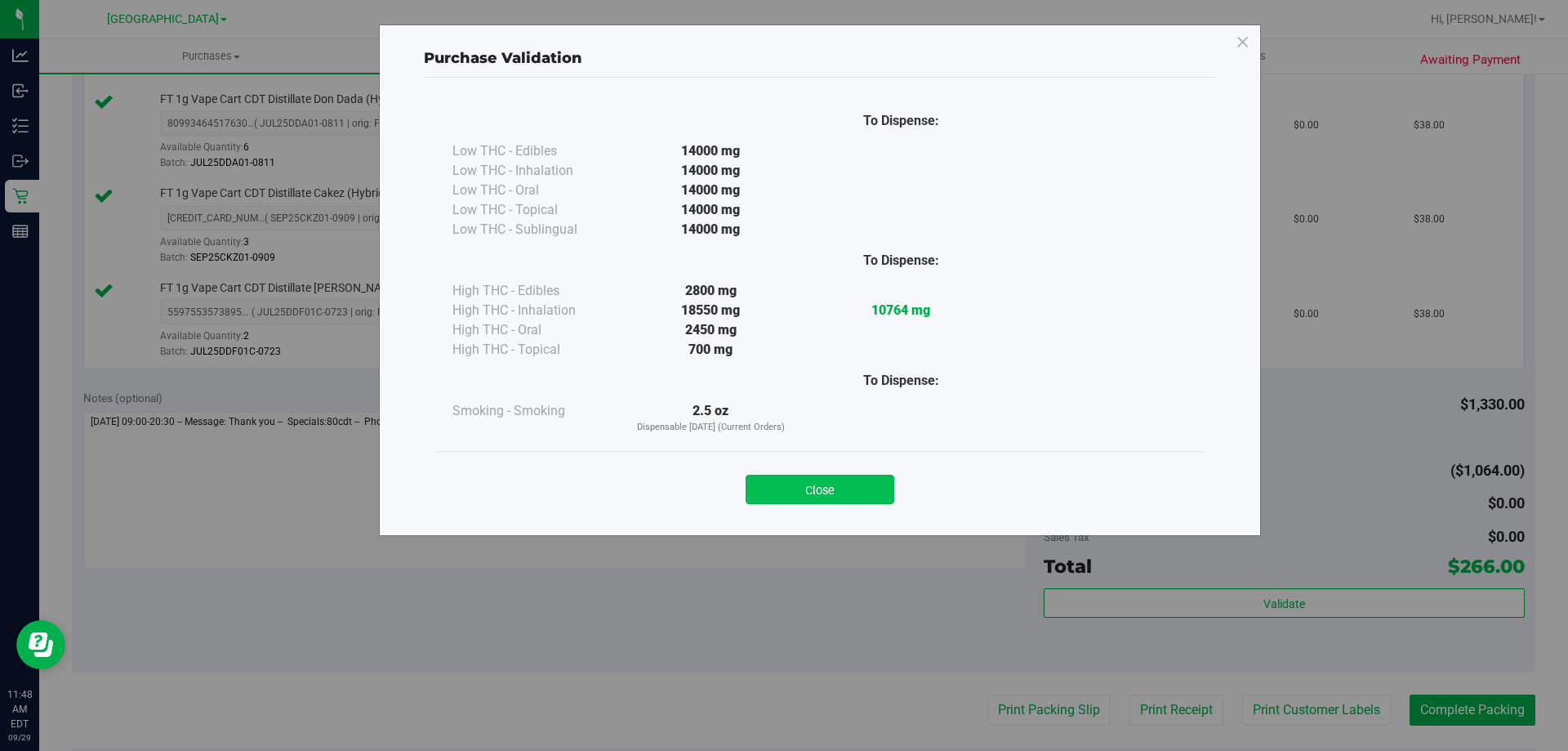
click at [847, 482] on button "Close" at bounding box center [820, 489] width 149 height 29
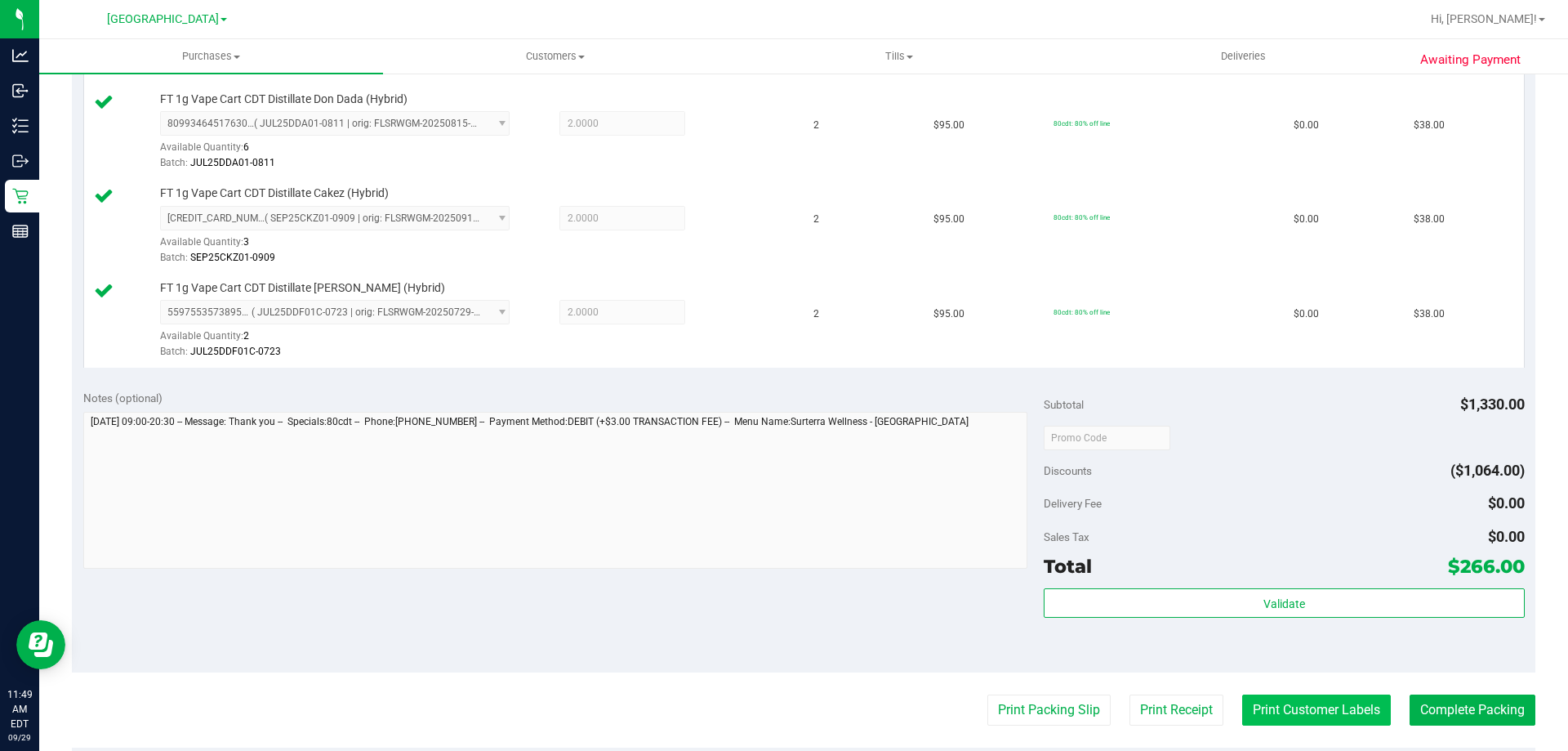
click at [1298, 711] on button "Print Customer Labels" at bounding box center [1317, 710] width 149 height 31
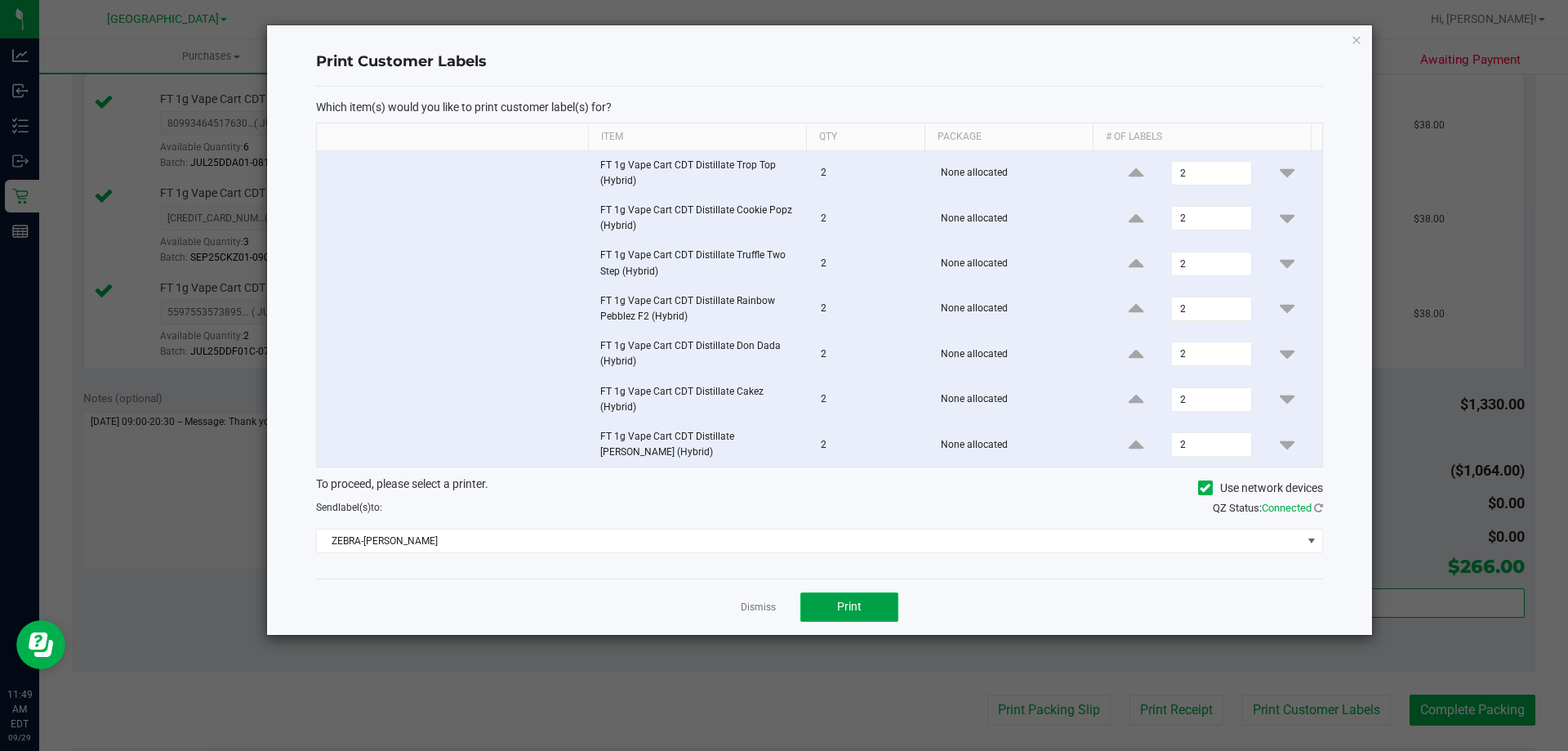
click at [830, 592] on button "Print" at bounding box center [849, 607] width 98 height 29
click at [754, 600] on link "Dismiss" at bounding box center [758, 607] width 35 height 14
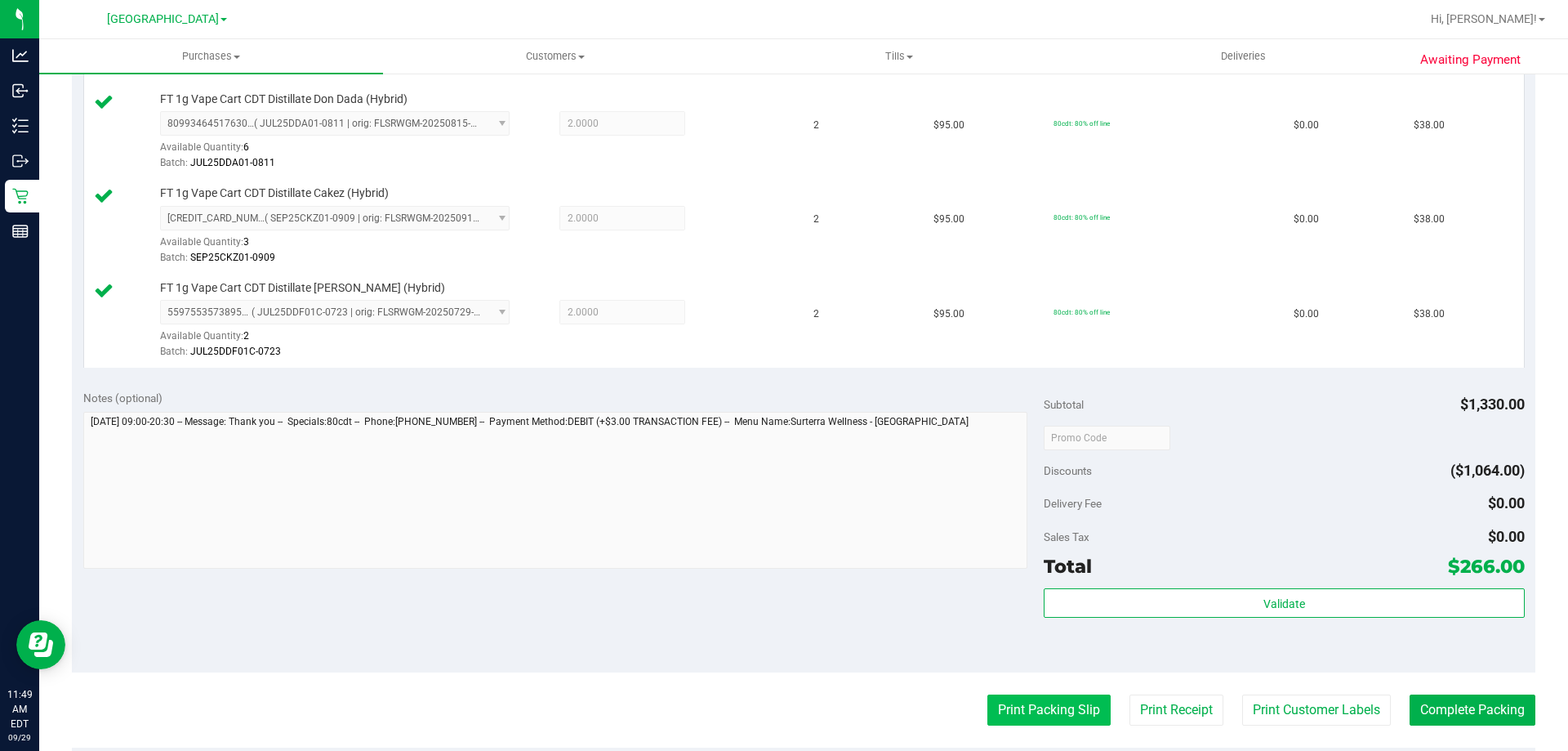
click at [1047, 716] on button "Print Packing Slip" at bounding box center [1049, 710] width 123 height 31
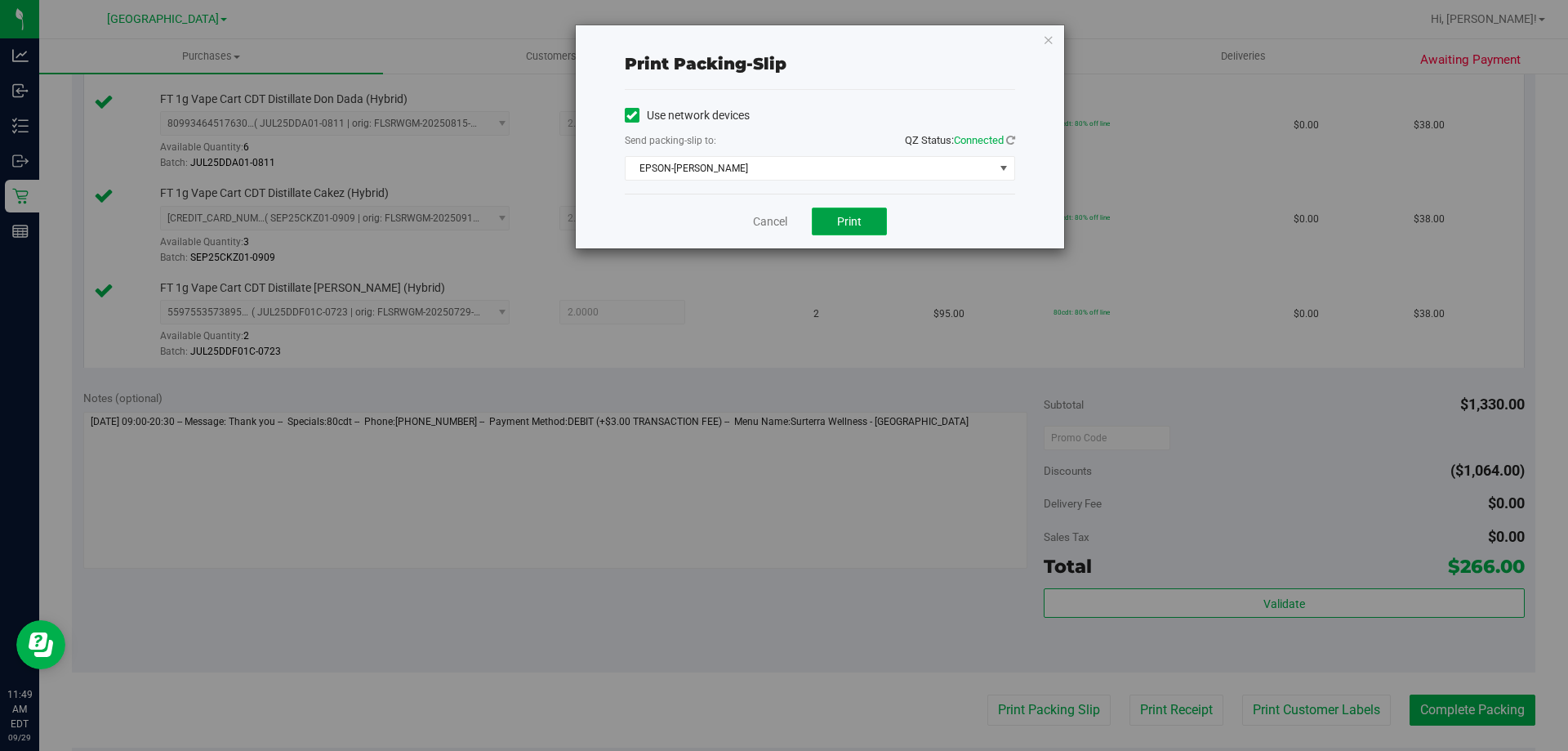
click at [836, 224] on button "Print" at bounding box center [849, 222] width 75 height 28
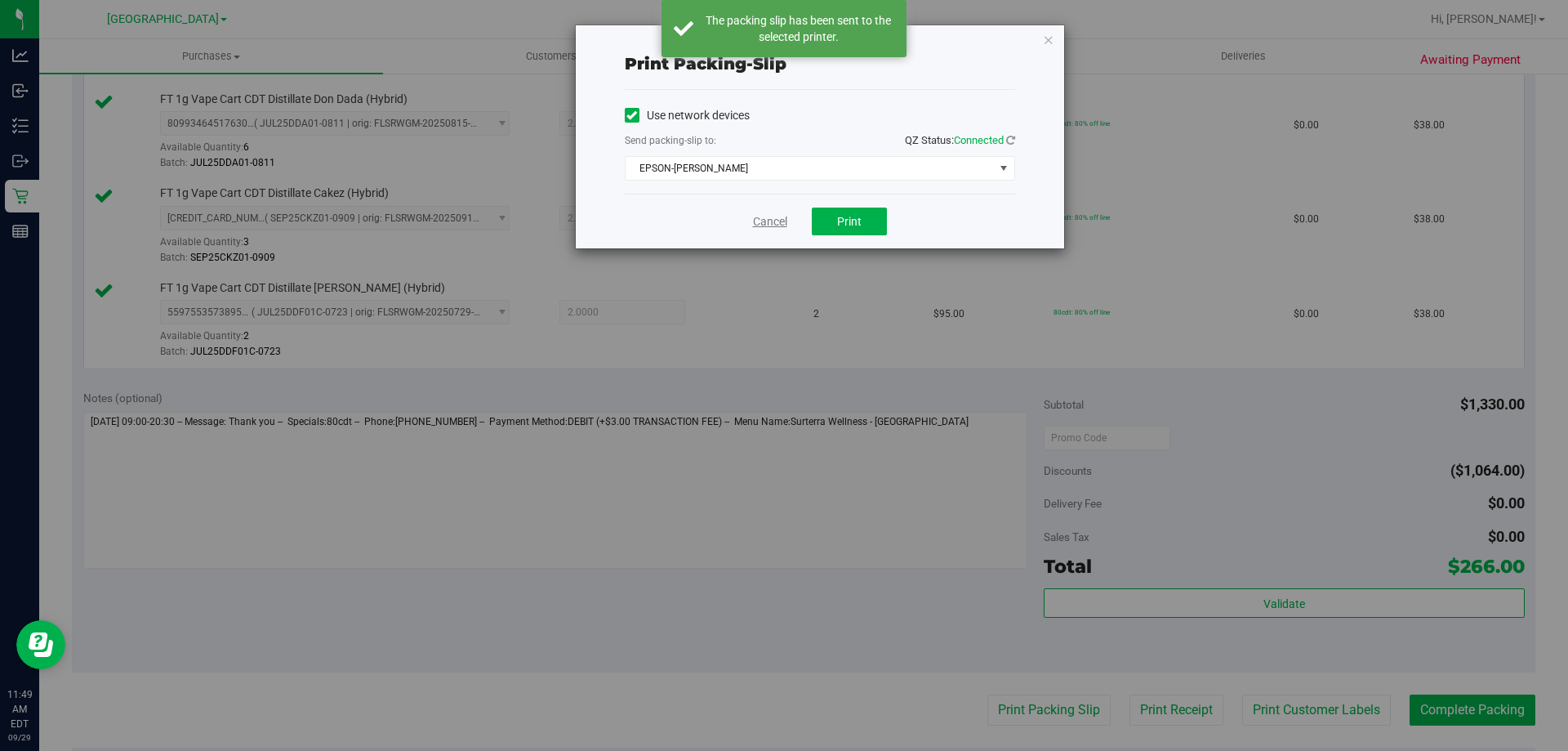
click at [778, 221] on link "Cancel" at bounding box center [771, 222] width 35 height 17
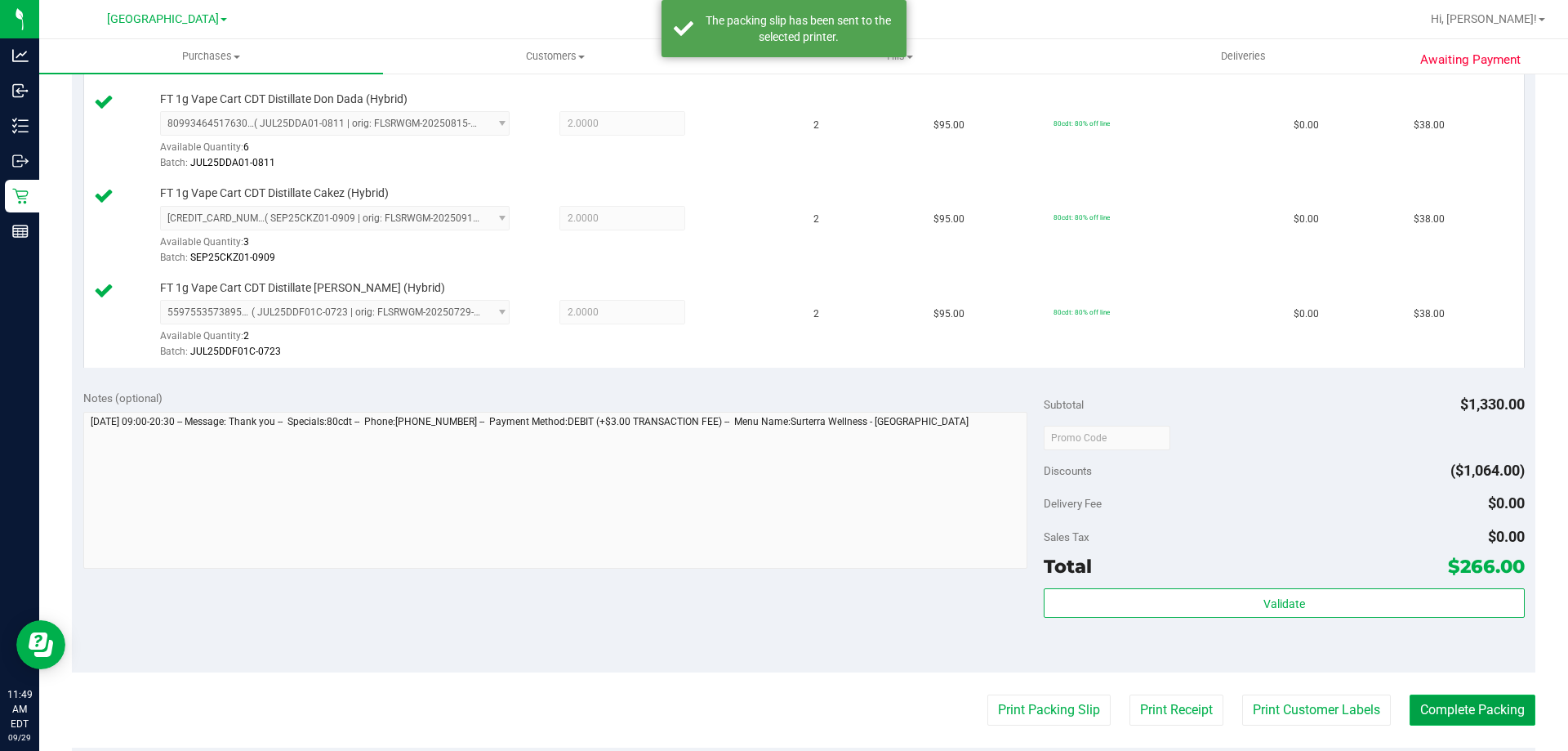
click at [1474, 702] on button "Complete Packing" at bounding box center [1472, 710] width 126 height 31
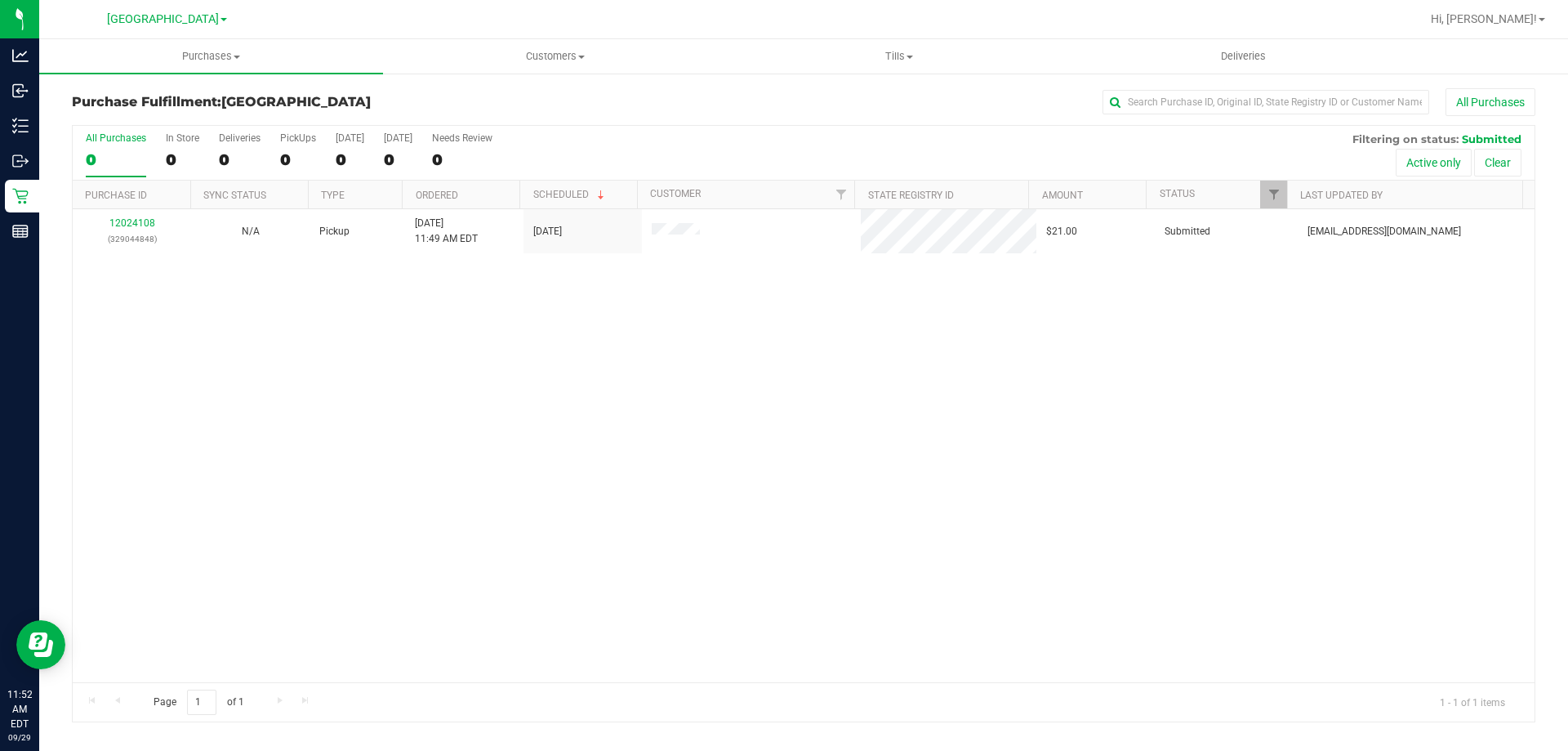
click at [690, 469] on div "12024108 (329044848) N/A Pickup 9/29/2025 11:49 AM EDT 9/29/2025 $21.00 Submitt…" at bounding box center [803, 445] width 1462 height 473
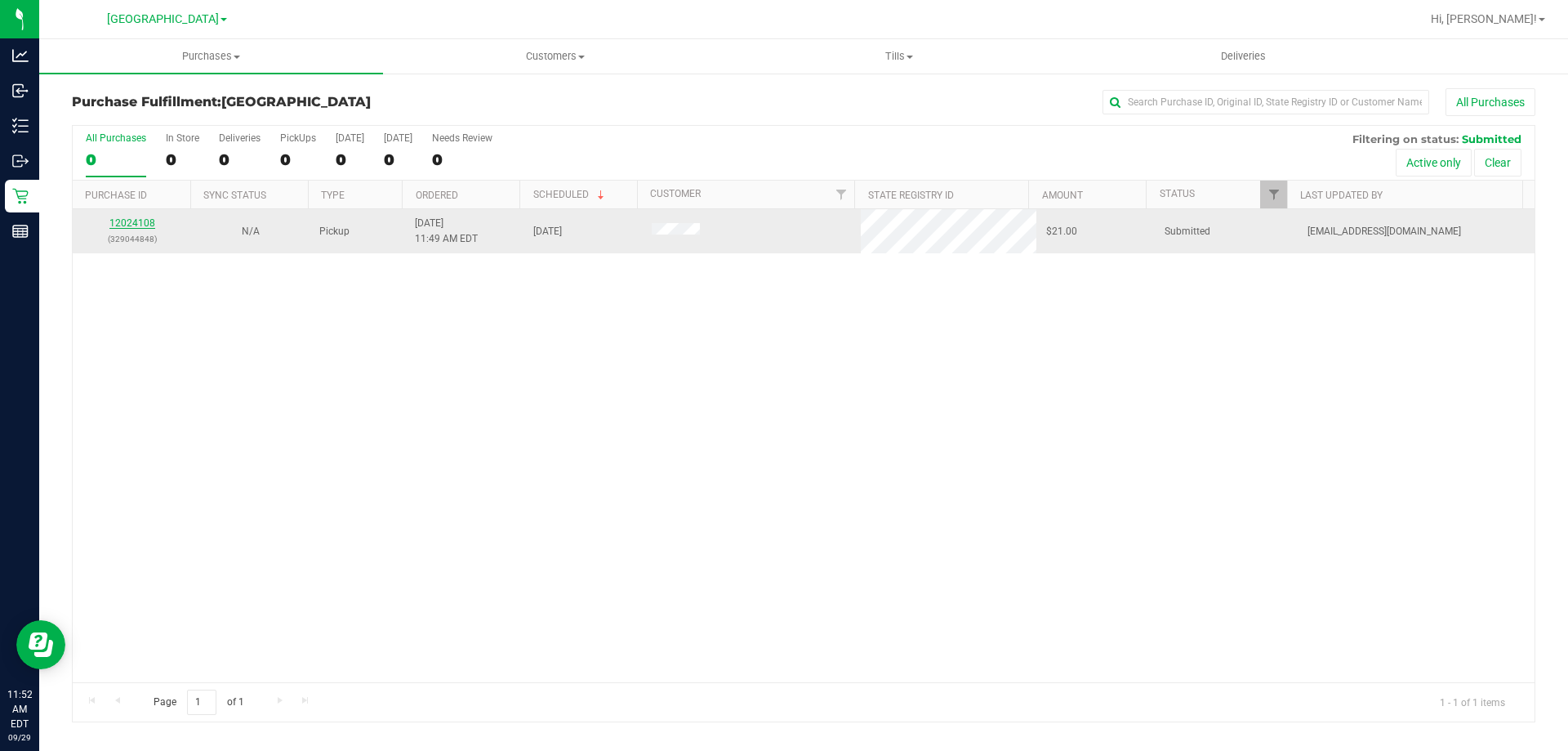
click at [137, 221] on link "12024108" at bounding box center [132, 223] width 46 height 11
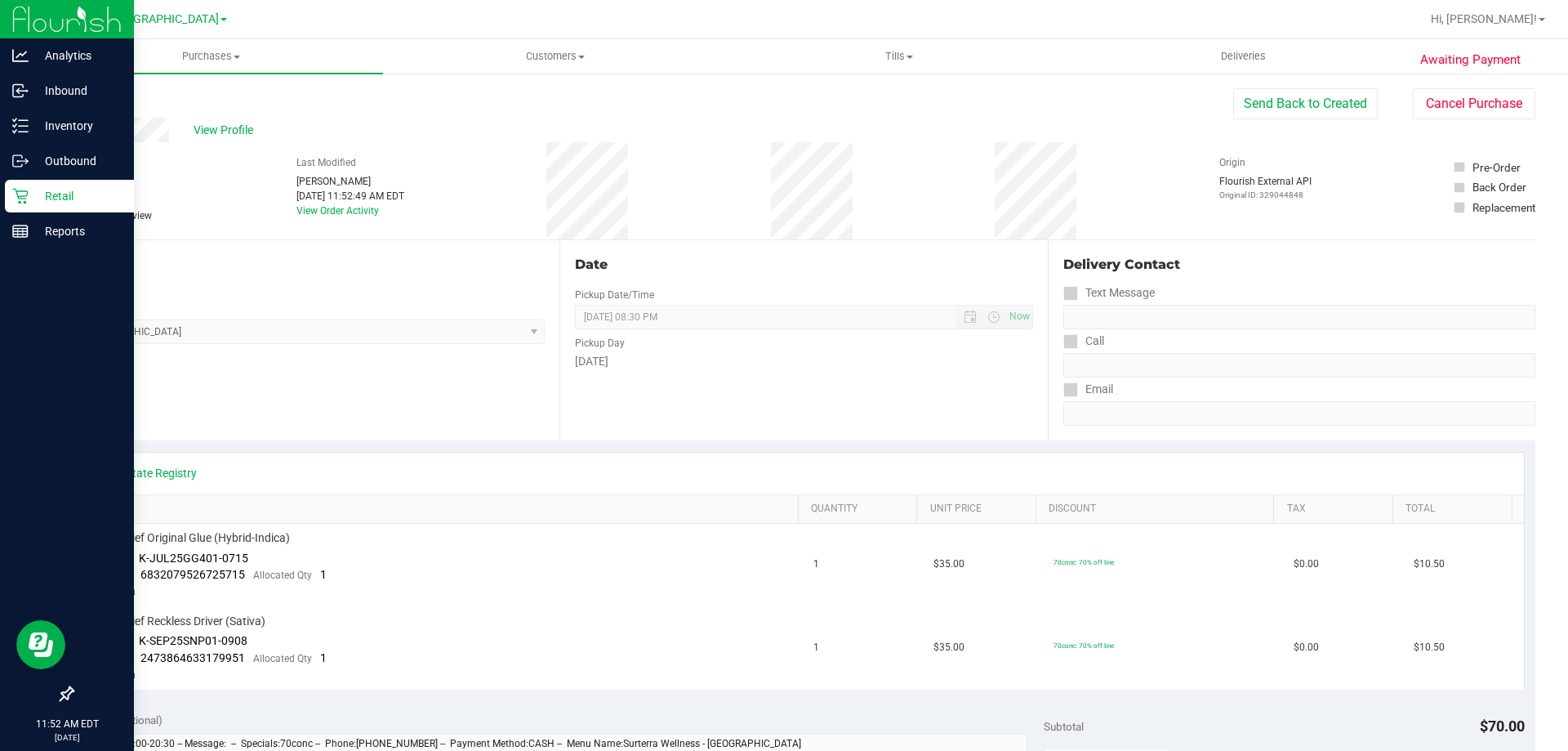
click at [65, 193] on p "Retail" at bounding box center [77, 196] width 98 height 20
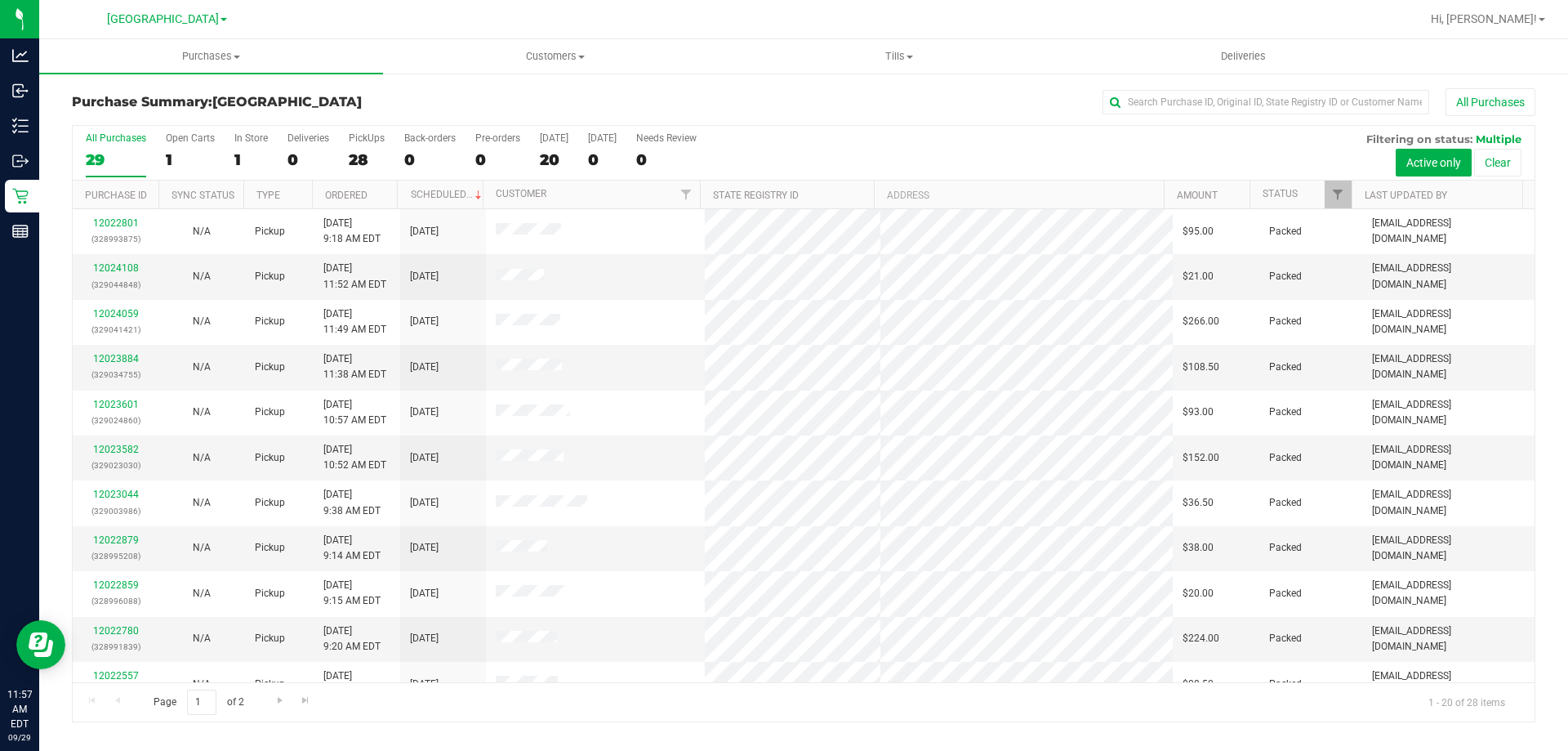
click at [648, 15] on div at bounding box center [856, 19] width 1128 height 32
click at [637, 22] on div at bounding box center [856, 19] width 1128 height 32
click at [109, 265] on link "12024214" at bounding box center [116, 268] width 46 height 11
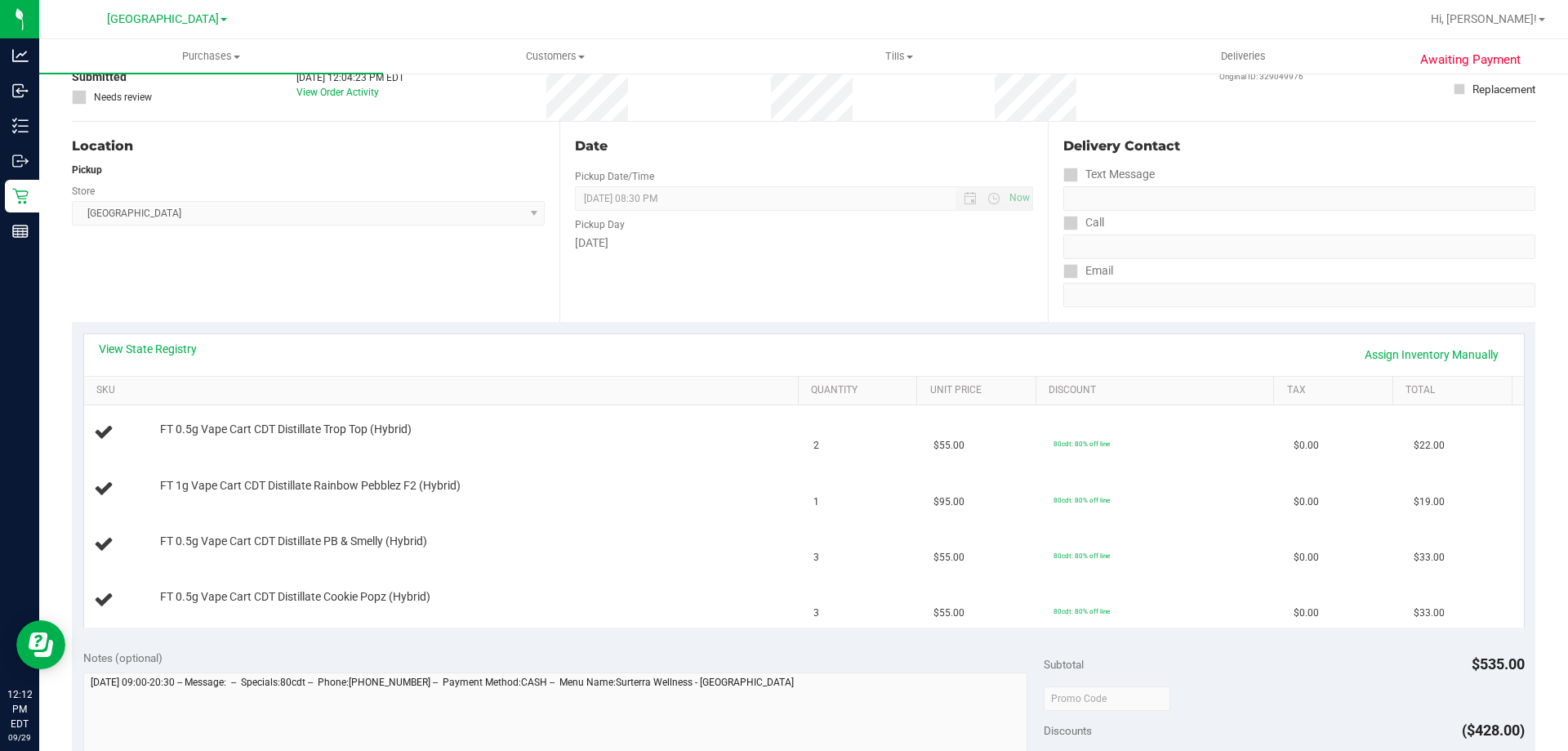
scroll to position [164, 0]
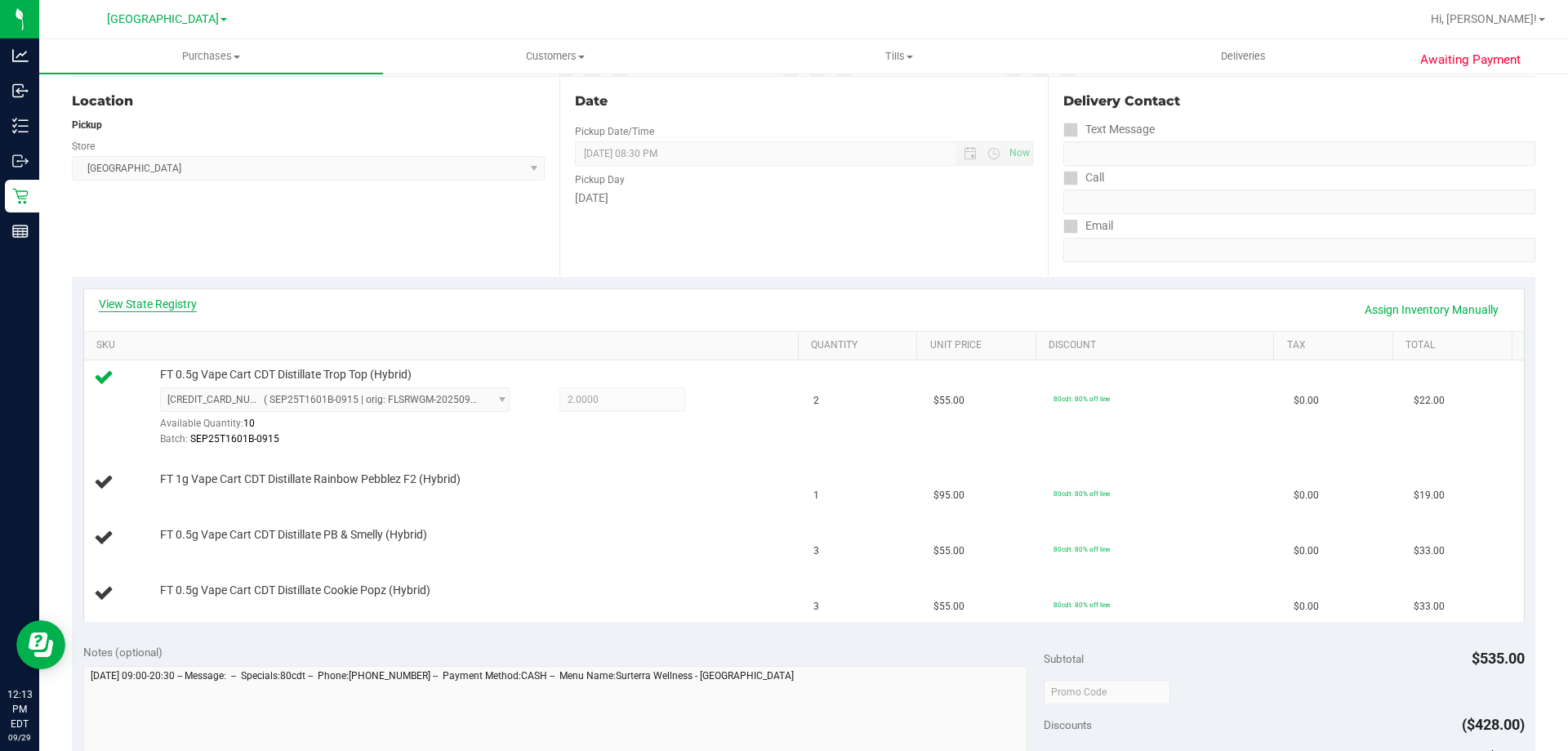
click at [148, 296] on link "View State Registry" at bounding box center [147, 303] width 98 height 16
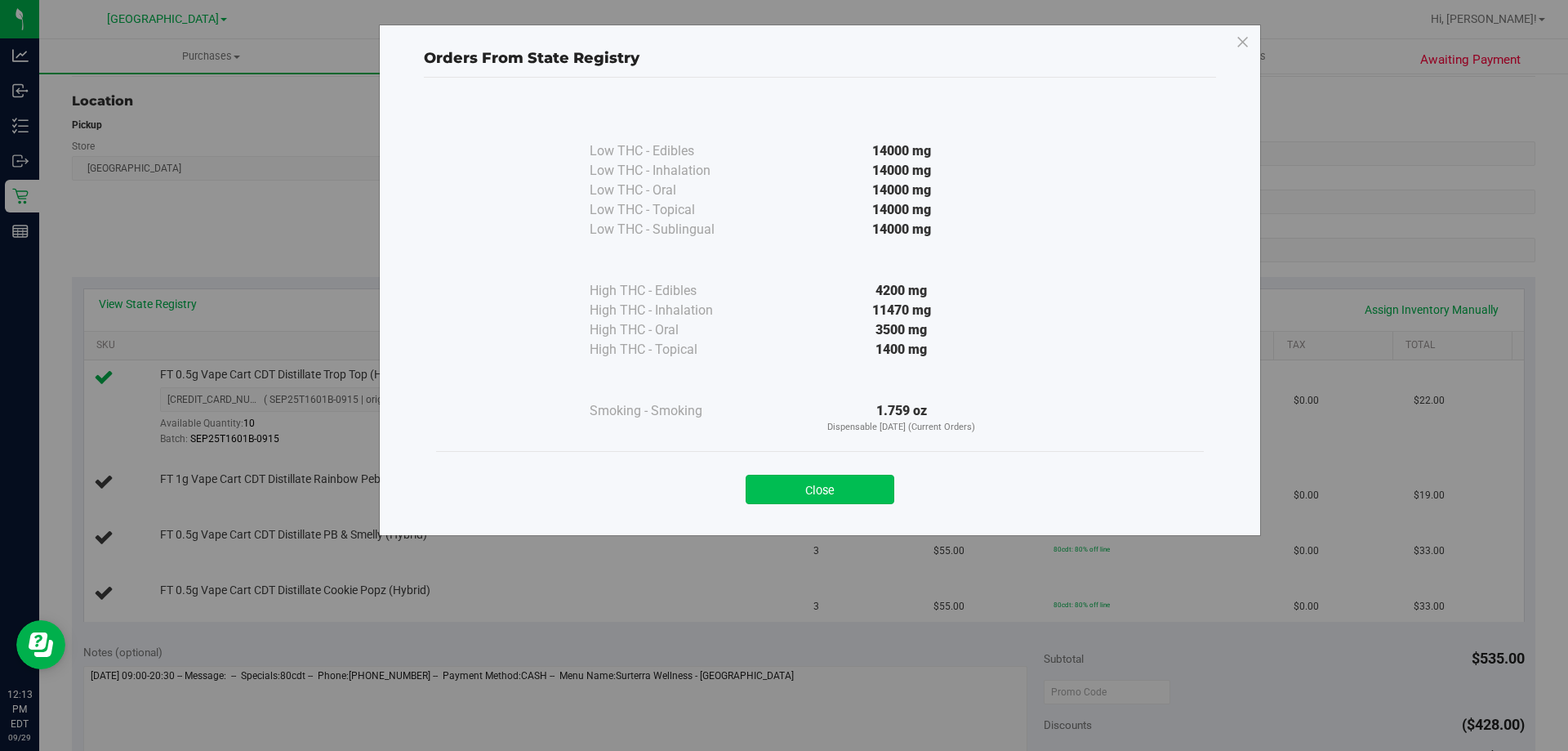
click at [792, 477] on button "Close" at bounding box center [820, 489] width 149 height 29
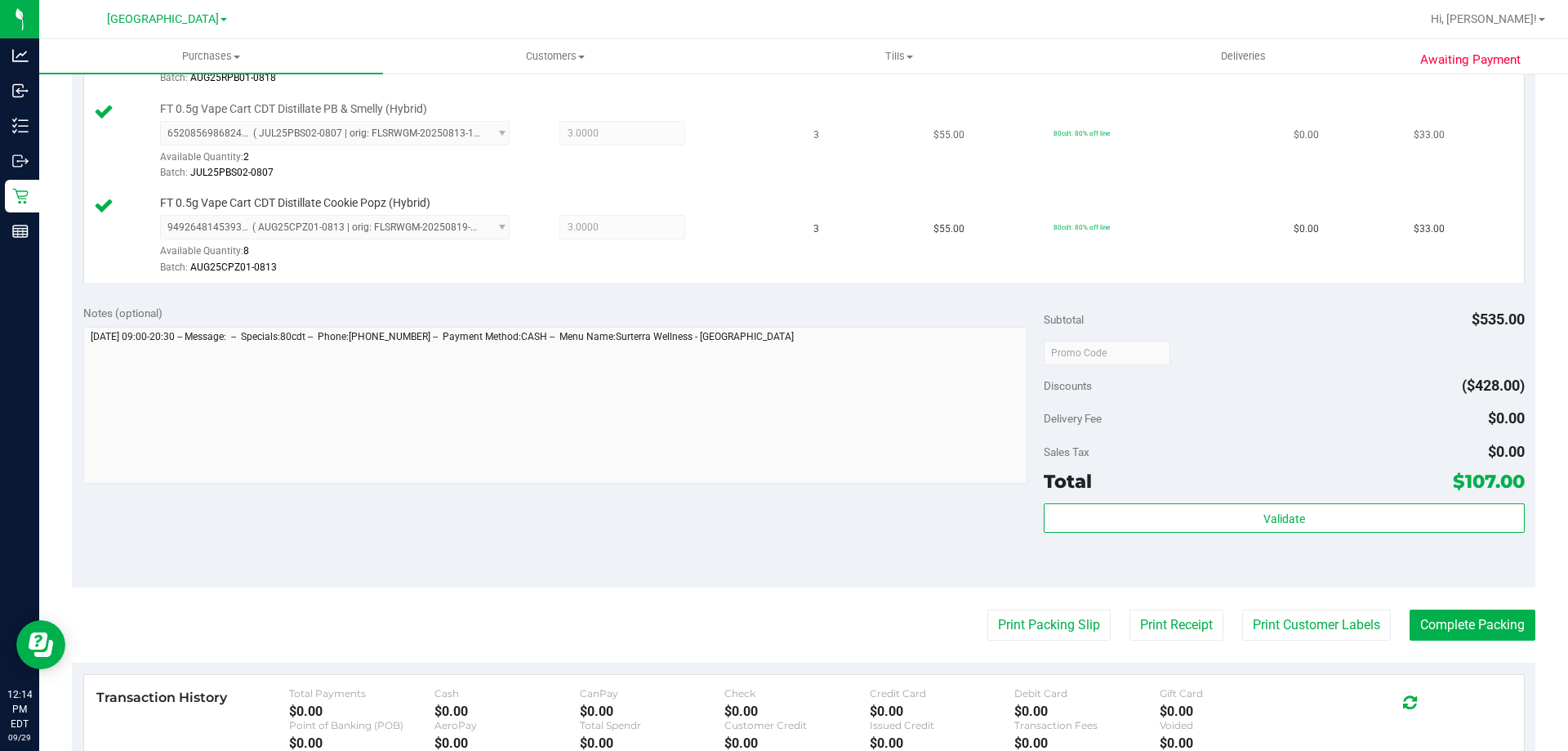
scroll to position [654, 0]
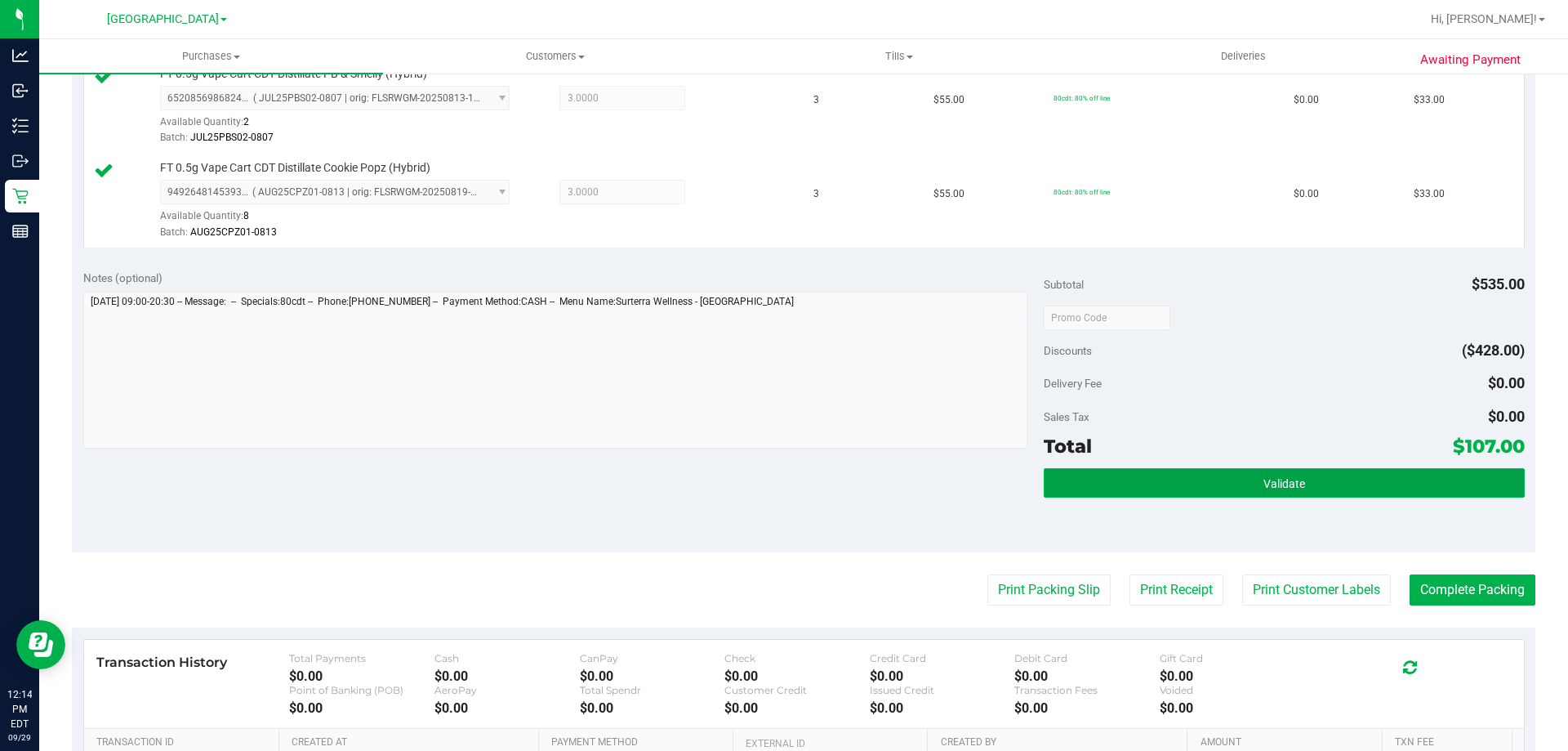
click at [1139, 478] on button "Validate" at bounding box center [1284, 482] width 481 height 29
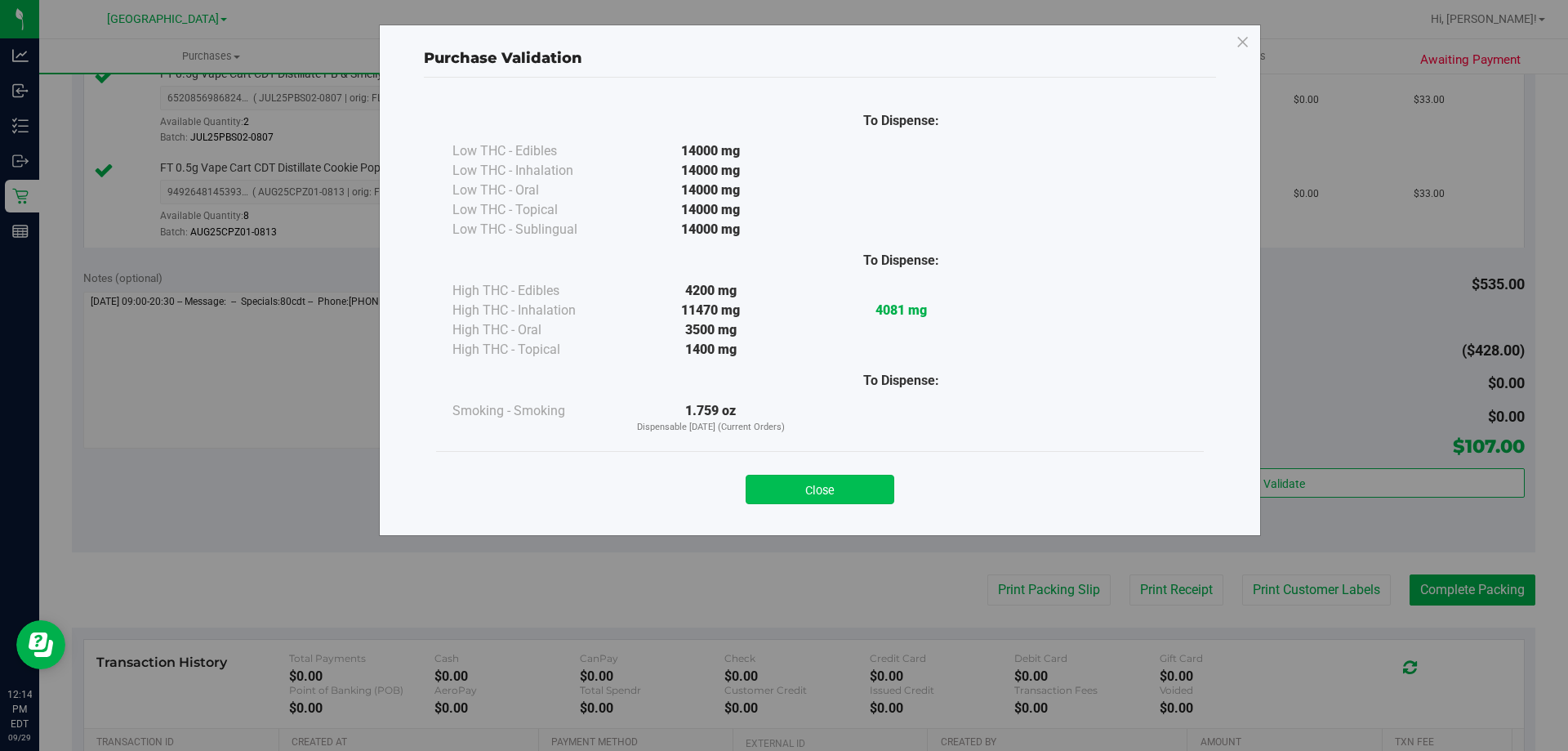
click at [807, 483] on button "Close" at bounding box center [820, 489] width 149 height 29
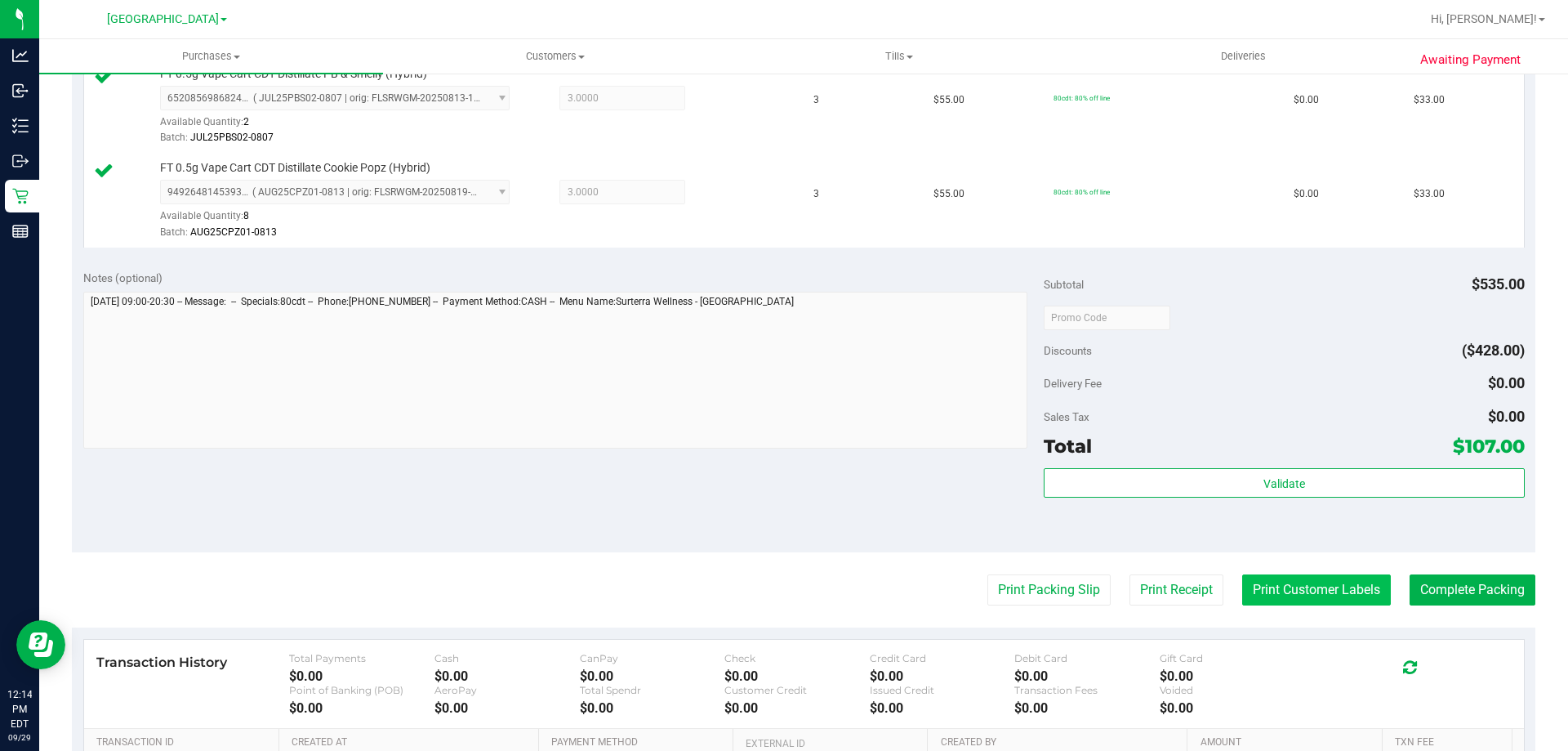
click at [1274, 587] on button "Print Customer Labels" at bounding box center [1317, 590] width 149 height 31
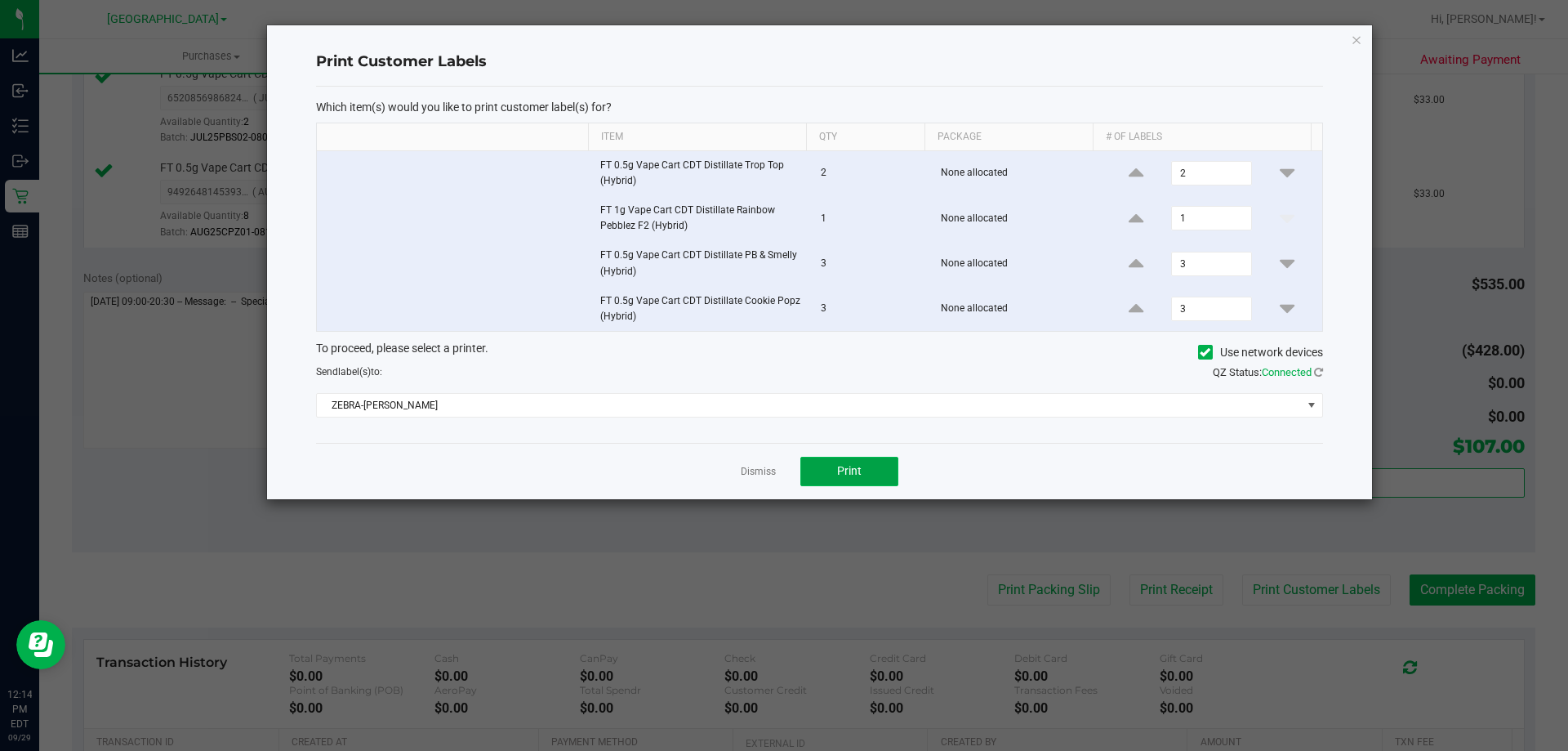
click at [842, 469] on span "Print" at bounding box center [849, 470] width 24 height 13
click at [757, 472] on link "Dismiss" at bounding box center [758, 472] width 35 height 14
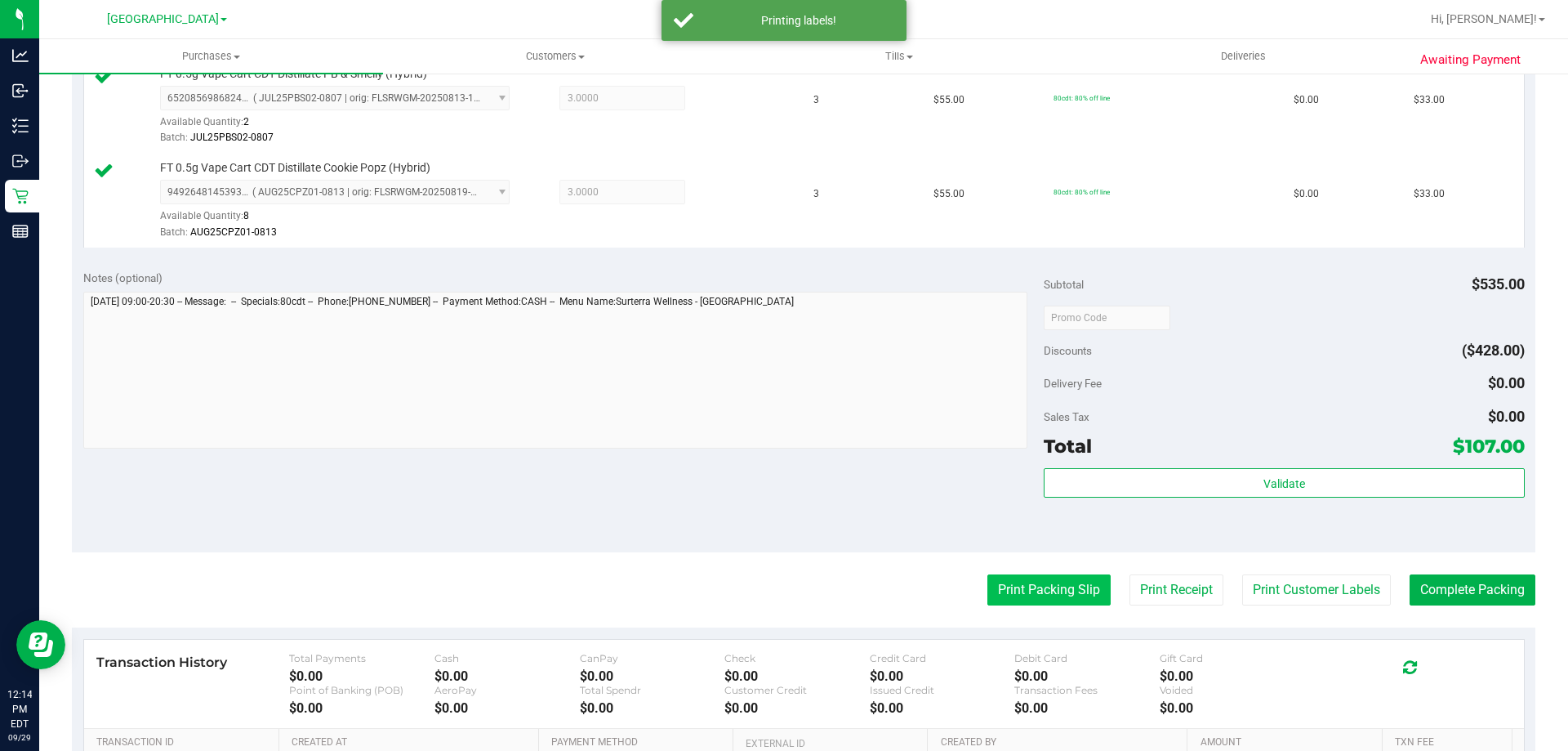
click at [1044, 587] on button "Print Packing Slip" at bounding box center [1049, 590] width 123 height 31
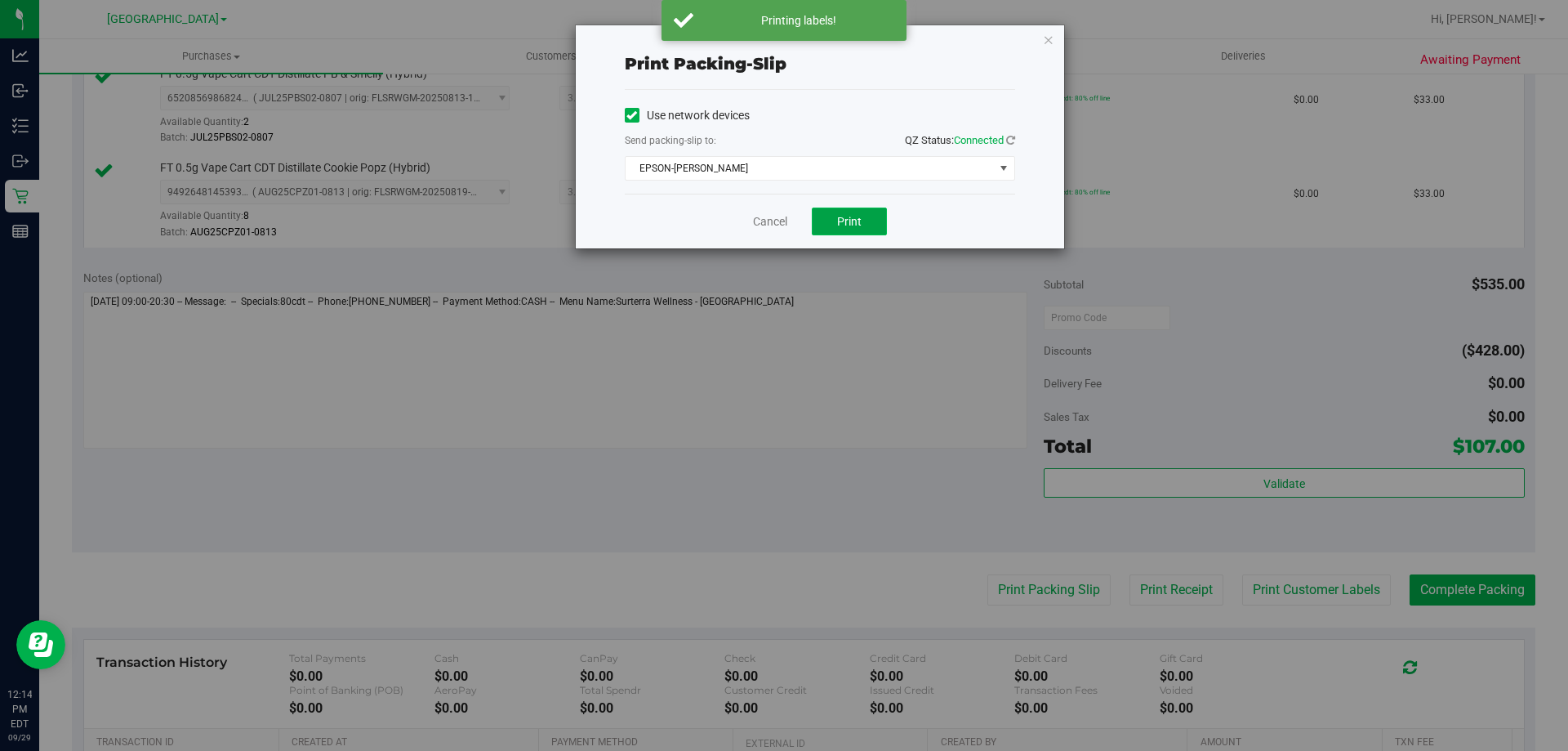
click at [852, 223] on span "Print" at bounding box center [849, 221] width 24 height 13
click at [777, 227] on link "Cancel" at bounding box center [771, 222] width 35 height 17
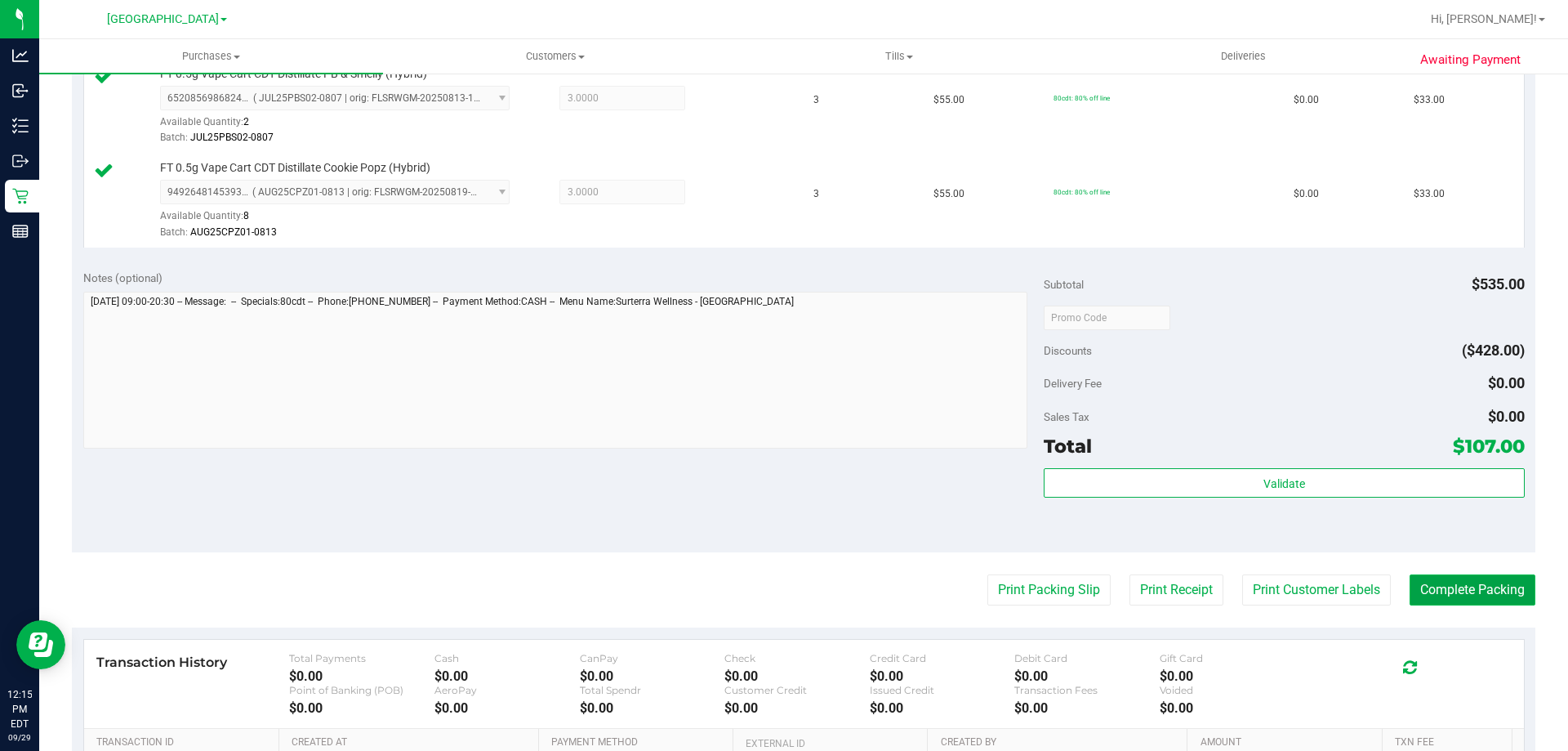
click at [1447, 587] on button "Complete Packing" at bounding box center [1472, 590] width 126 height 31
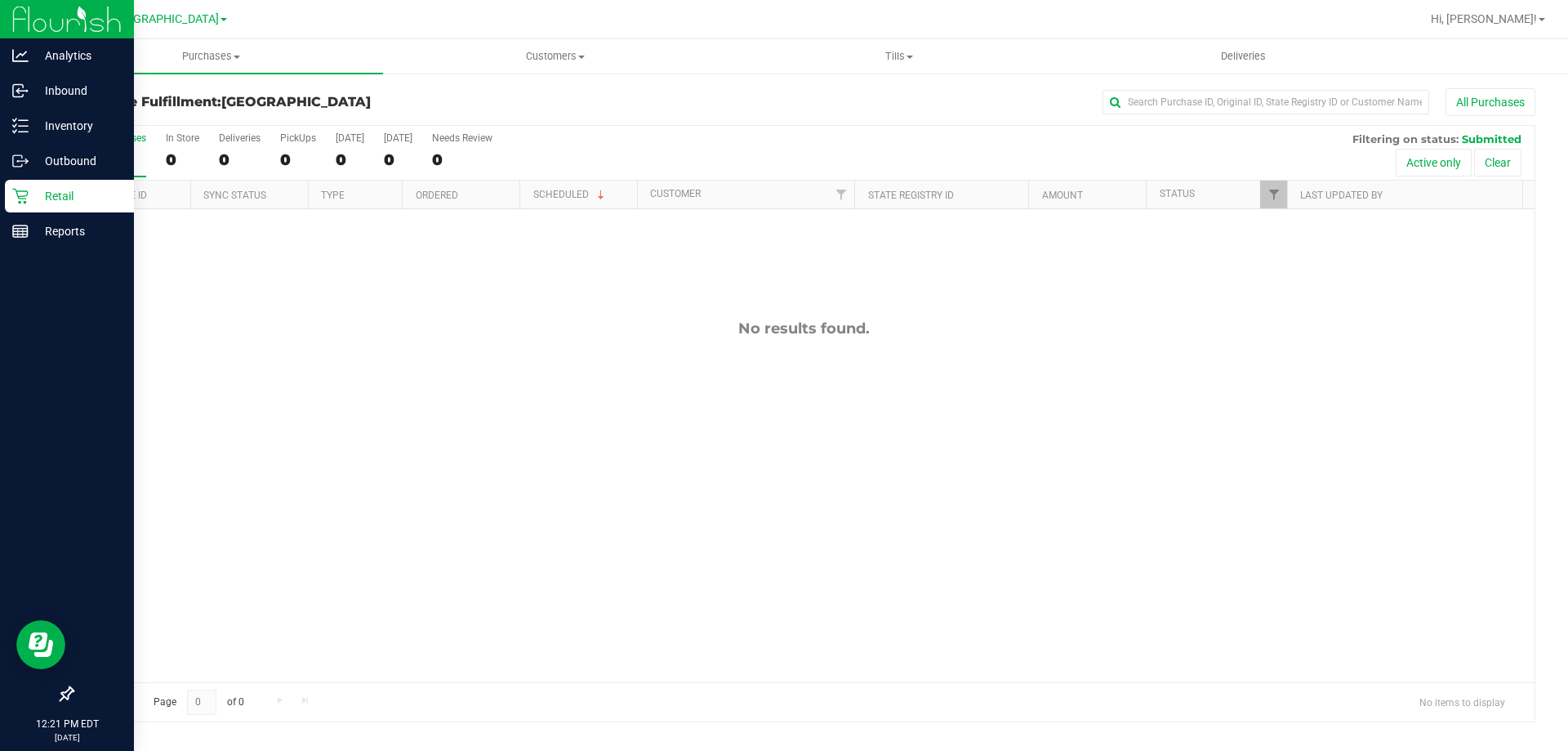
click at [30, 194] on p "Retail" at bounding box center [77, 196] width 98 height 20
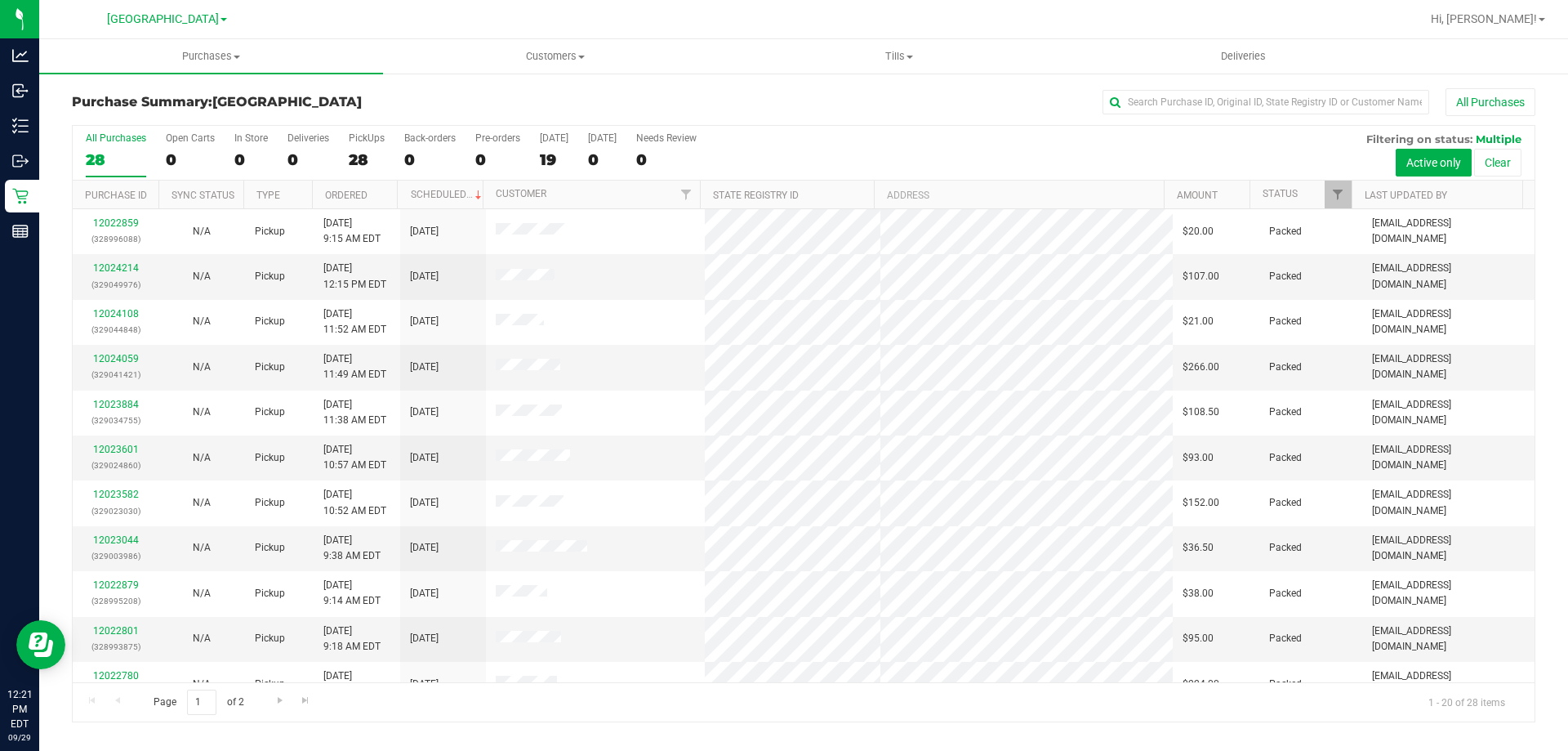
click at [360, 137] on div "PickUps" at bounding box center [367, 138] width 36 height 11
click at [0, 0] on input "PickUps 28" at bounding box center [0, 0] width 0 height 0
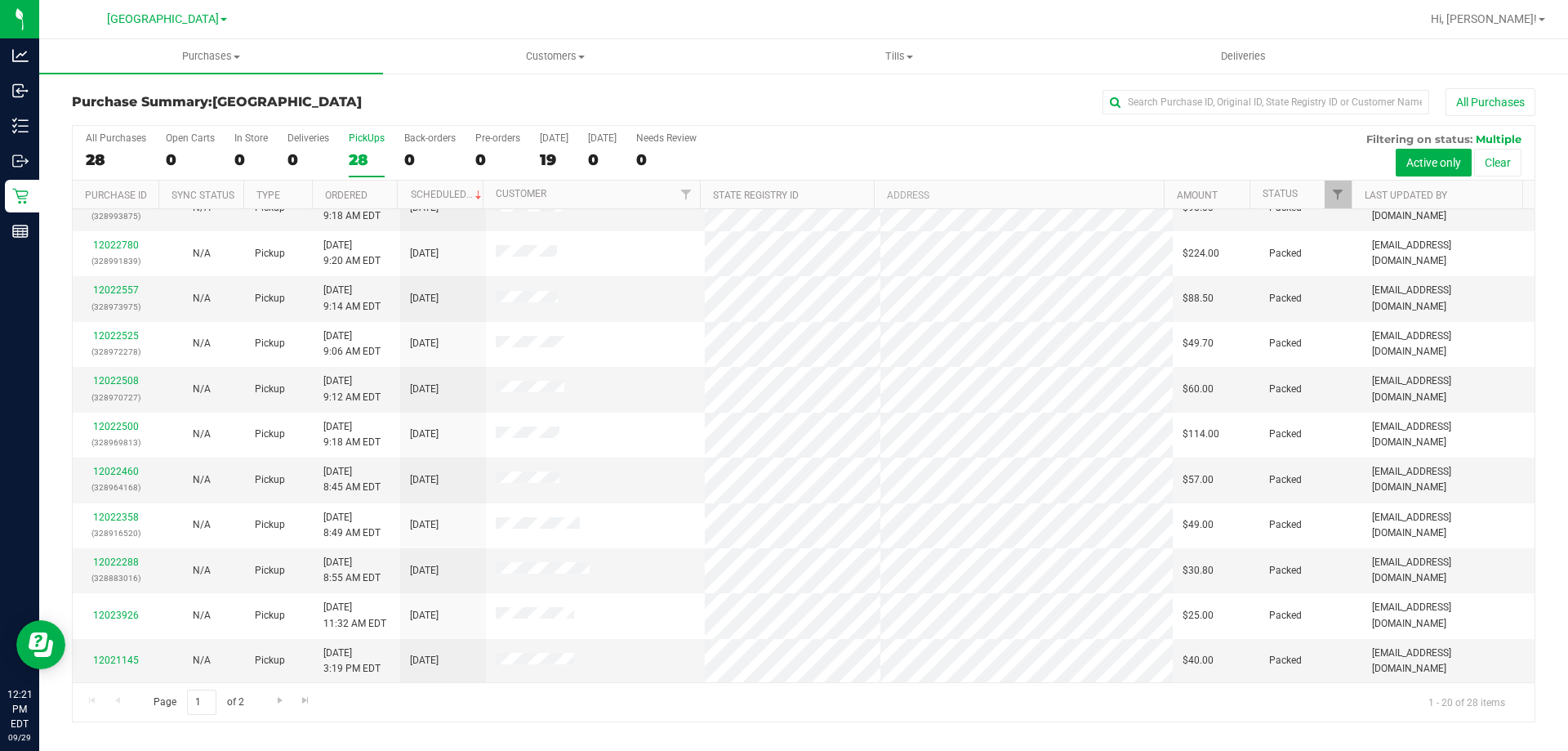
scroll to position [431, 0]
click at [284, 701] on span "Go to the next page" at bounding box center [280, 700] width 13 height 13
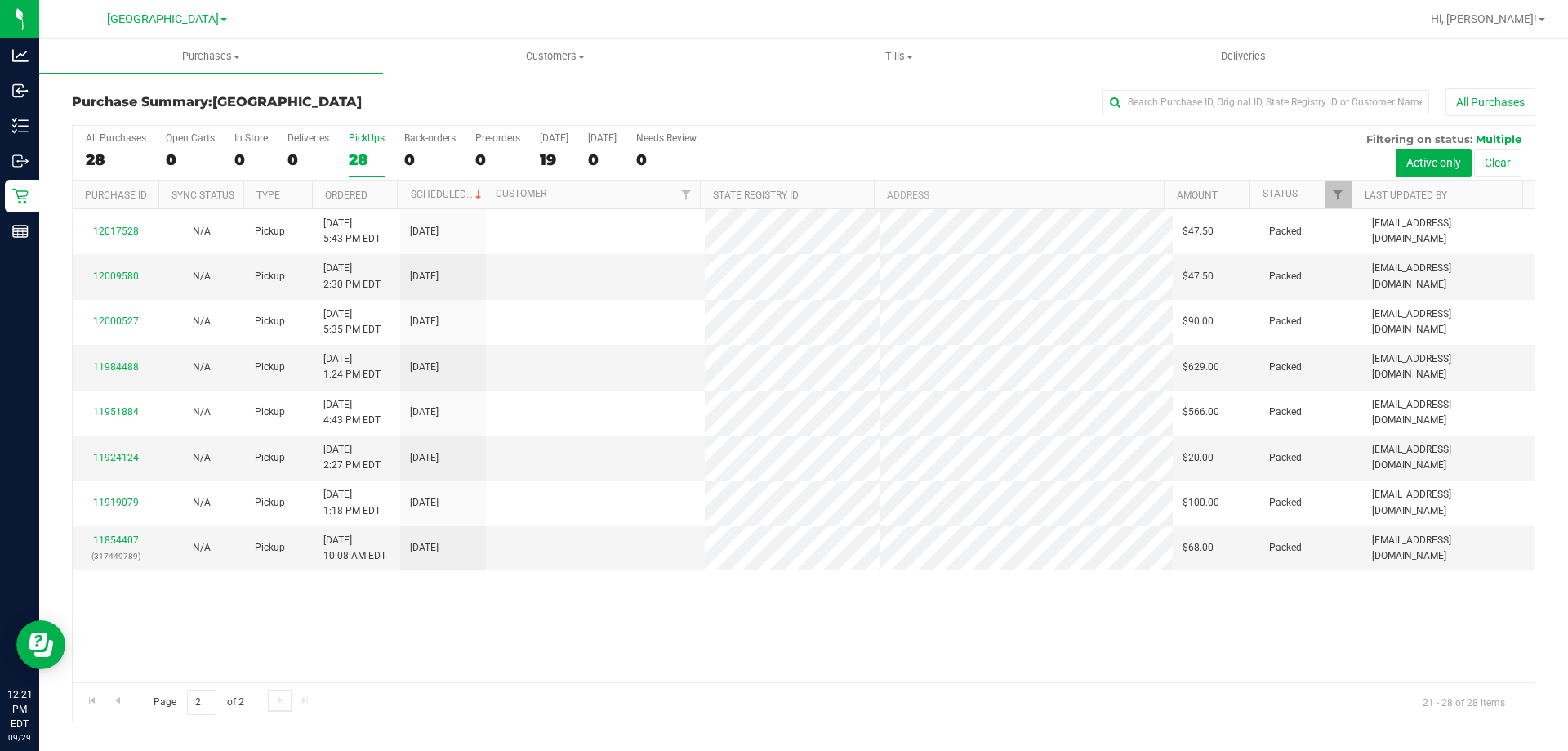
scroll to position [0, 0]
click at [111, 698] on span "Go to the previous page" at bounding box center [117, 700] width 13 height 13
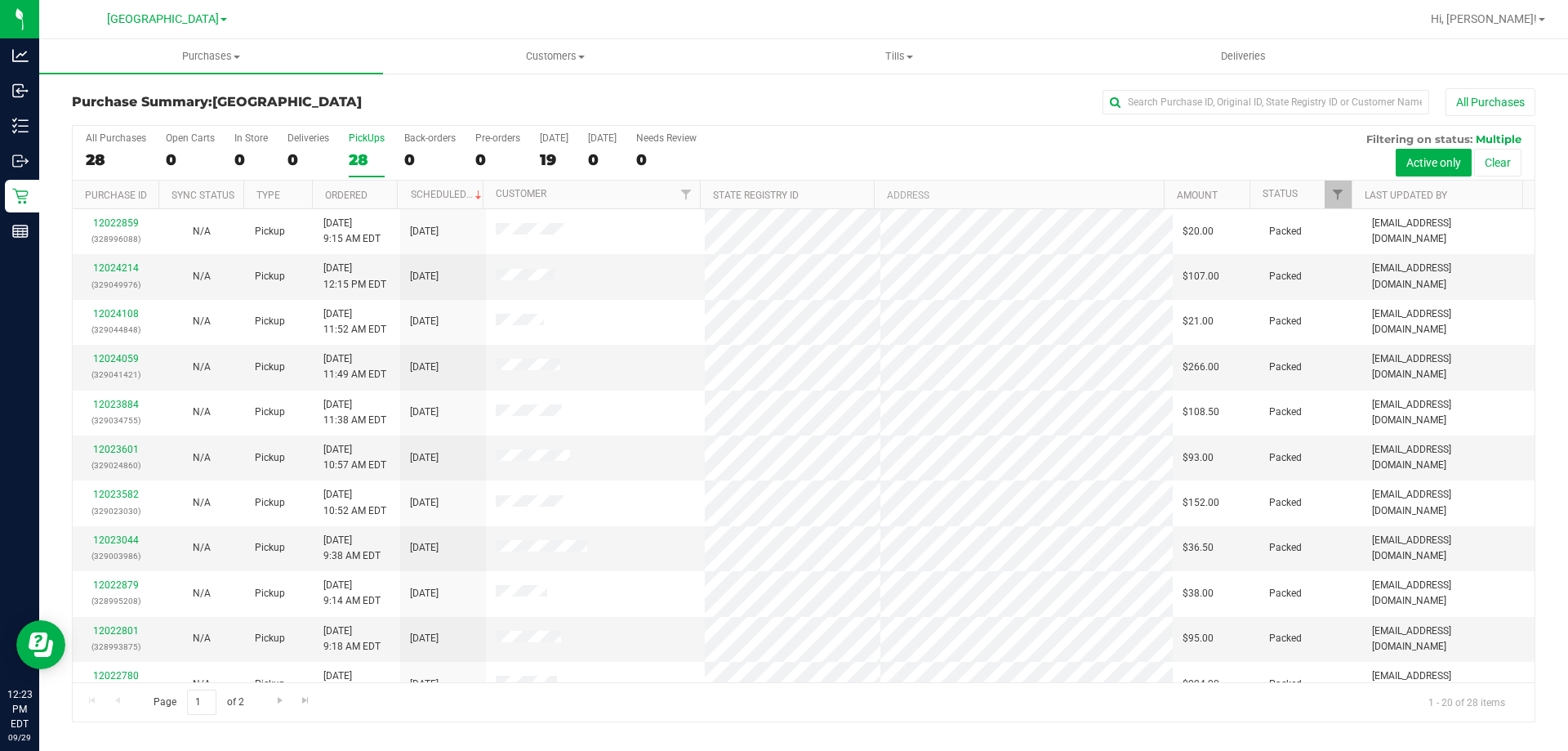
click at [759, 96] on div "All Purchases" at bounding box center [1047, 102] width 976 height 28
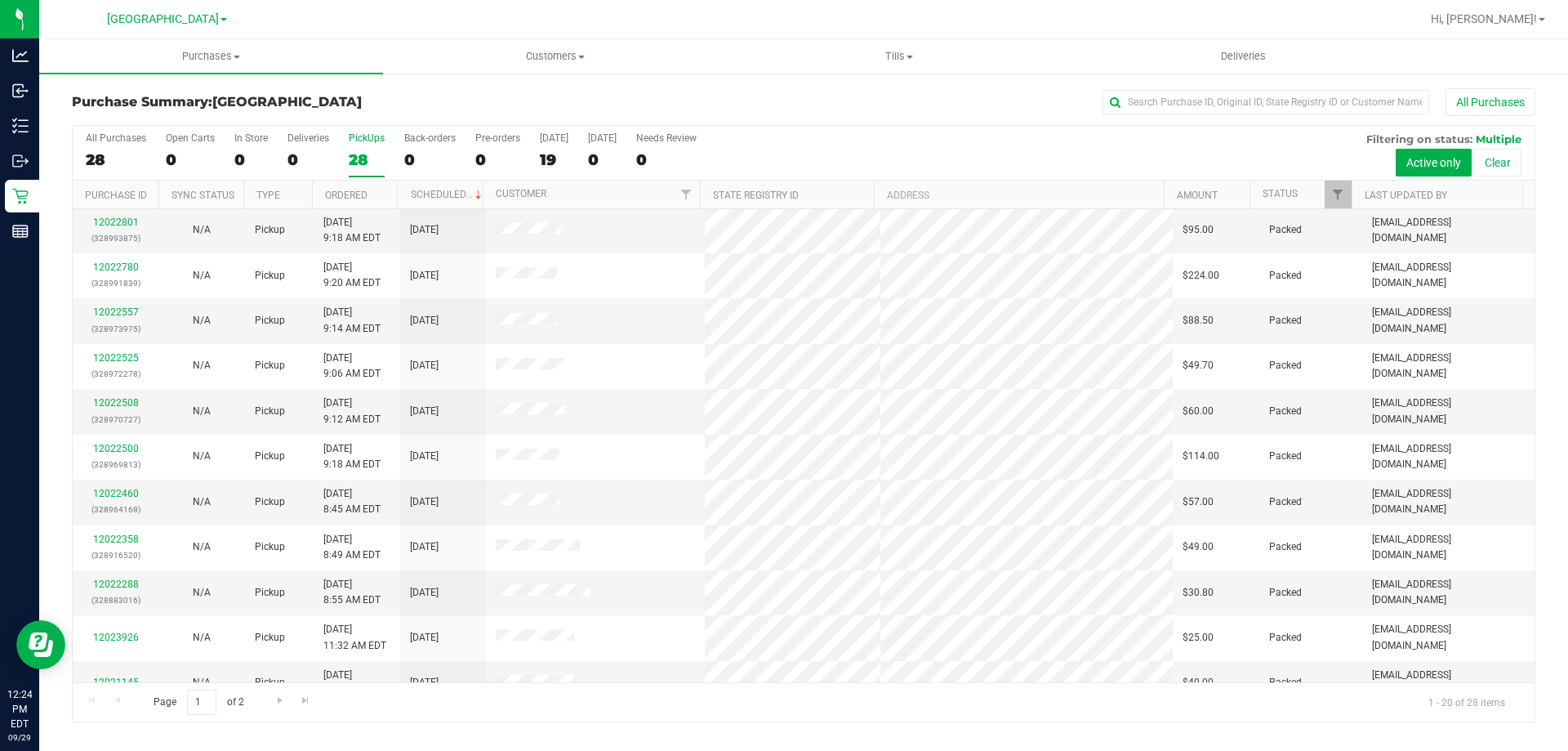
scroll to position [431, 0]
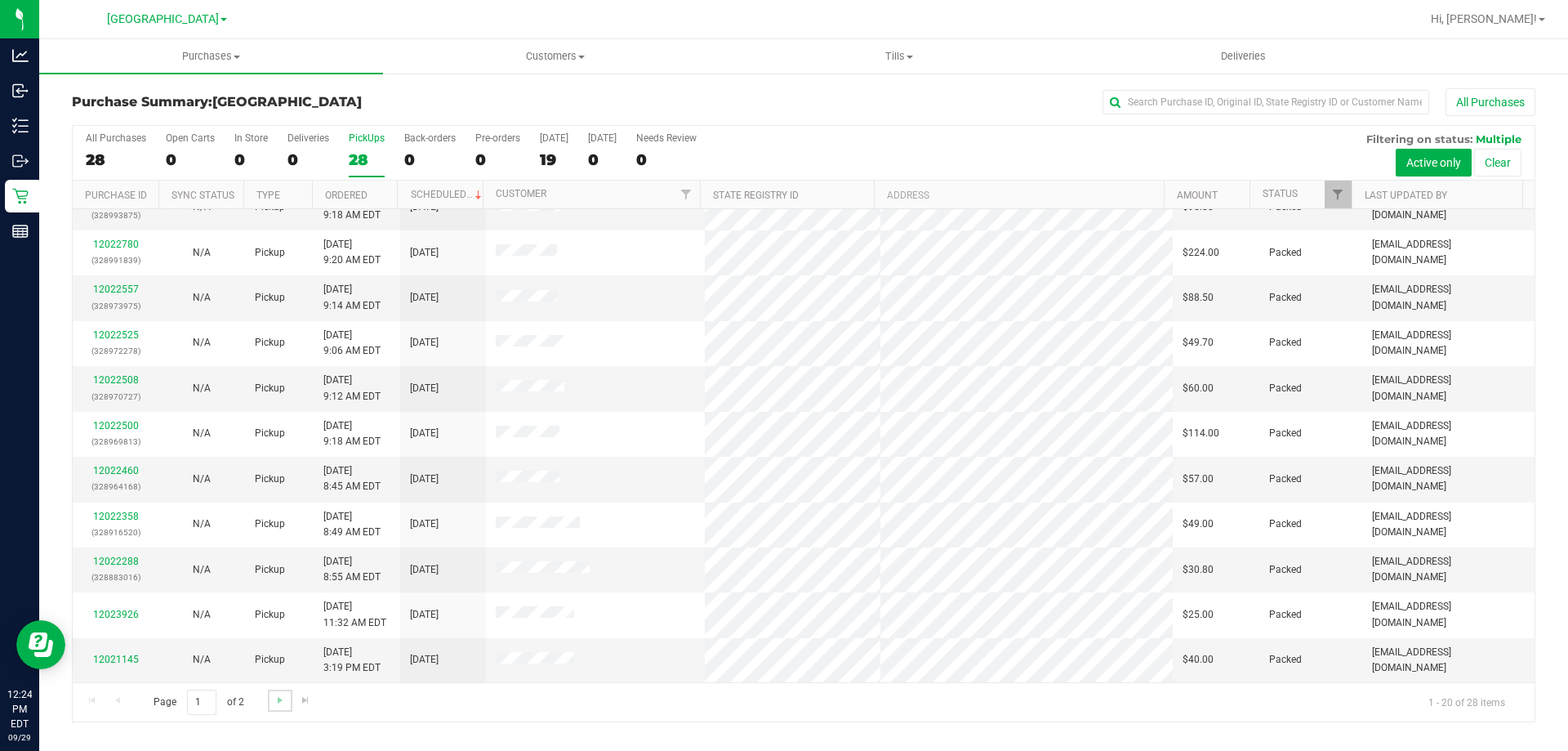
click at [270, 694] on link "Go to the next page" at bounding box center [279, 700] width 23 height 22
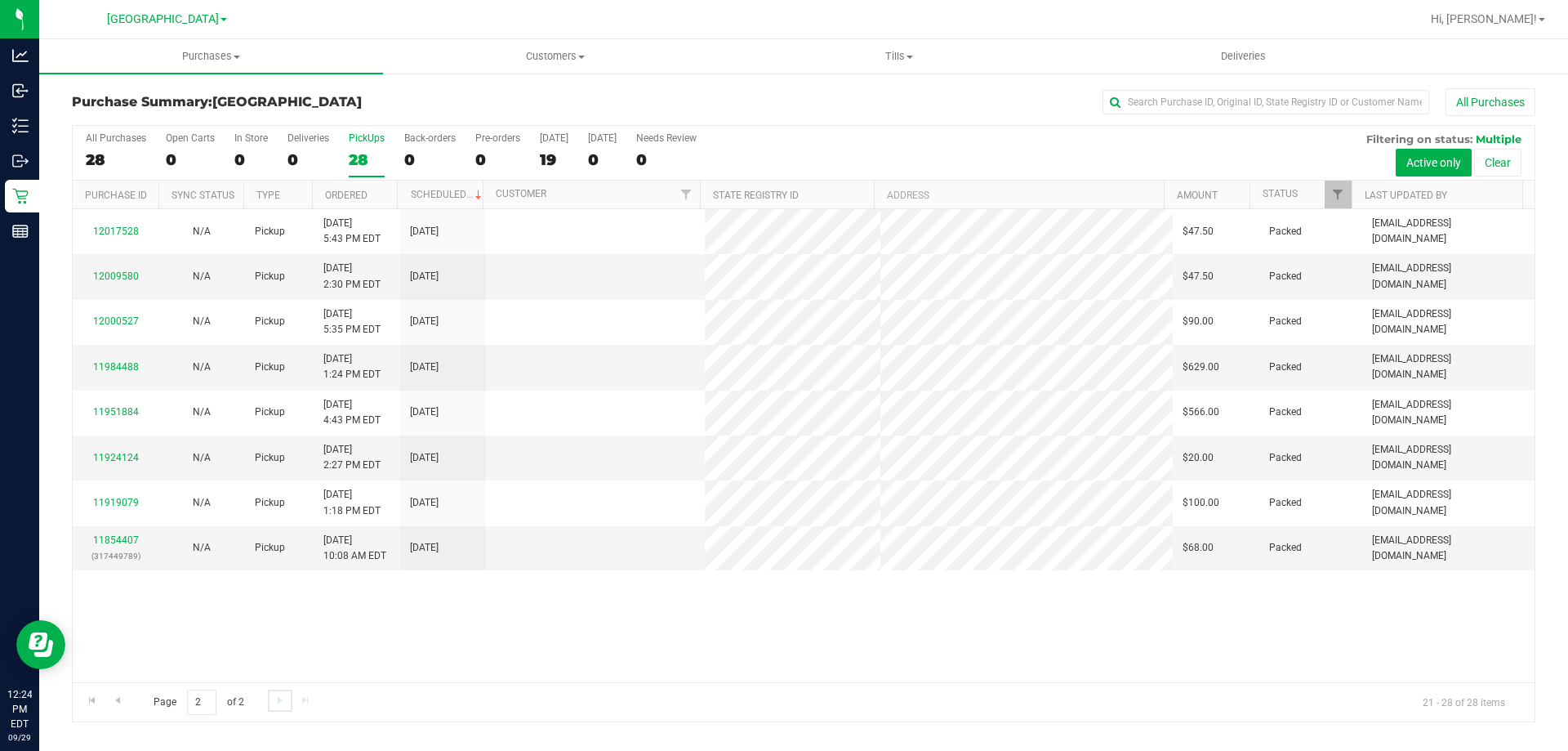
scroll to position [0, 0]
click at [122, 701] on span "Go to the previous page" at bounding box center [117, 700] width 13 height 13
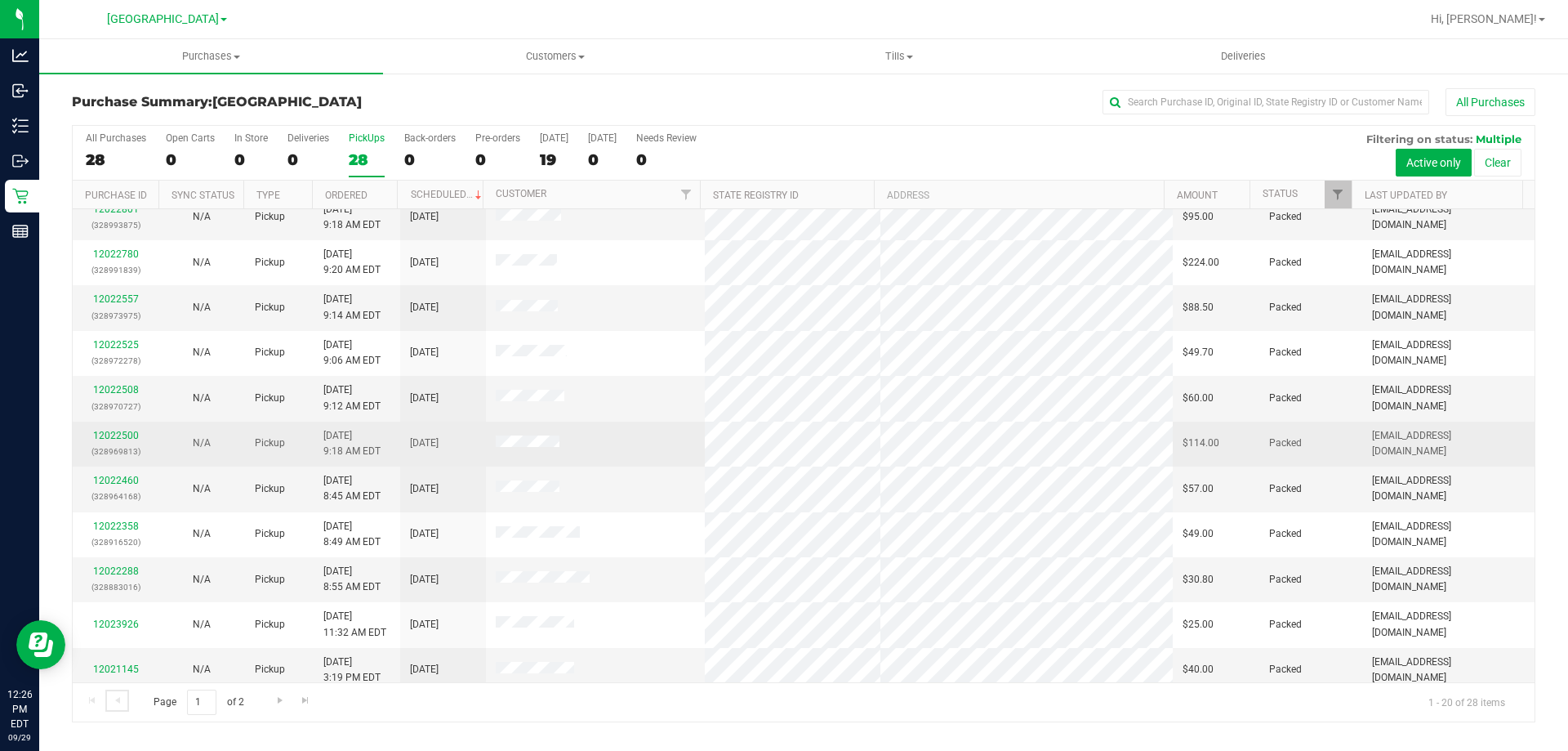
scroll to position [431, 0]
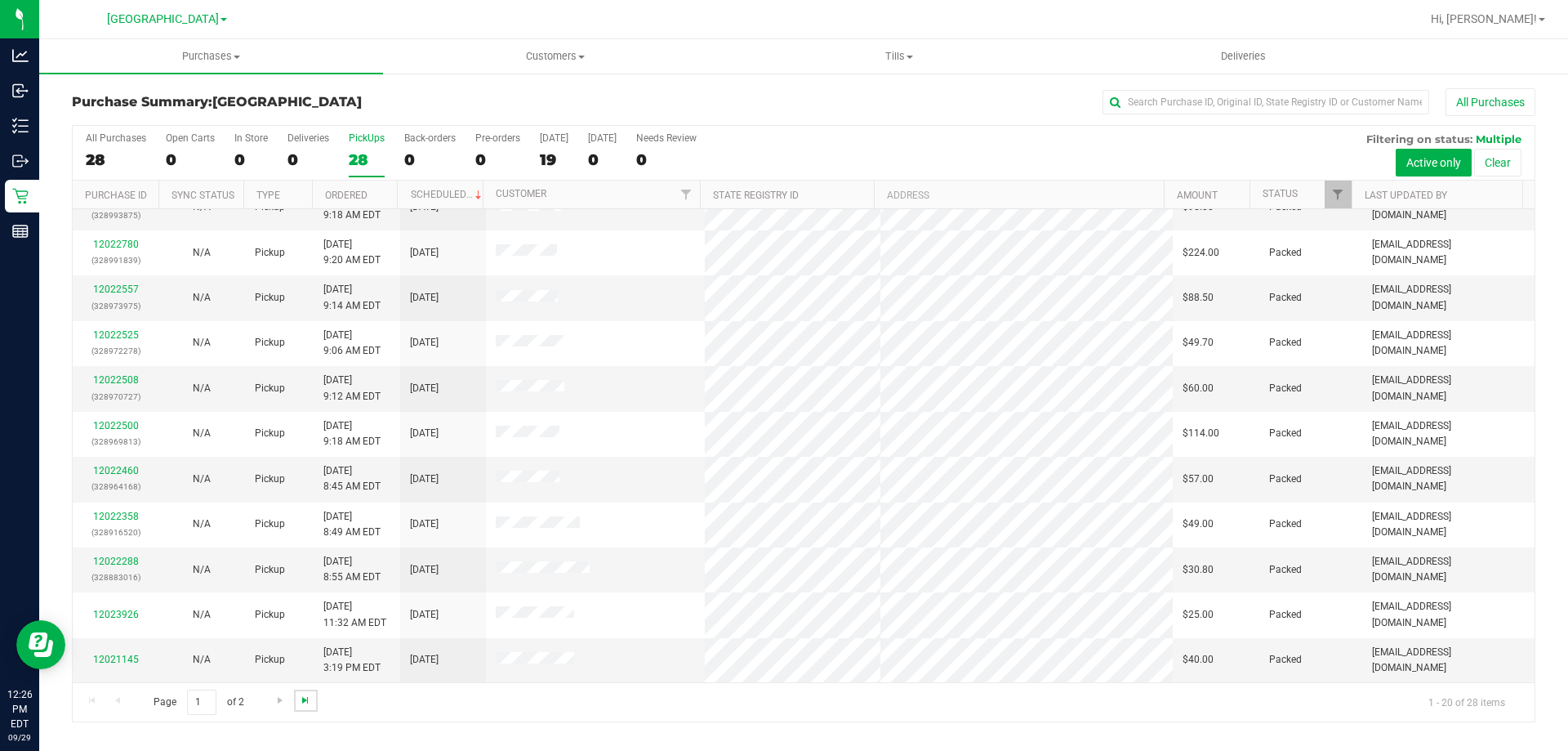
click at [304, 701] on span "Go to the last page" at bounding box center [305, 700] width 13 height 13
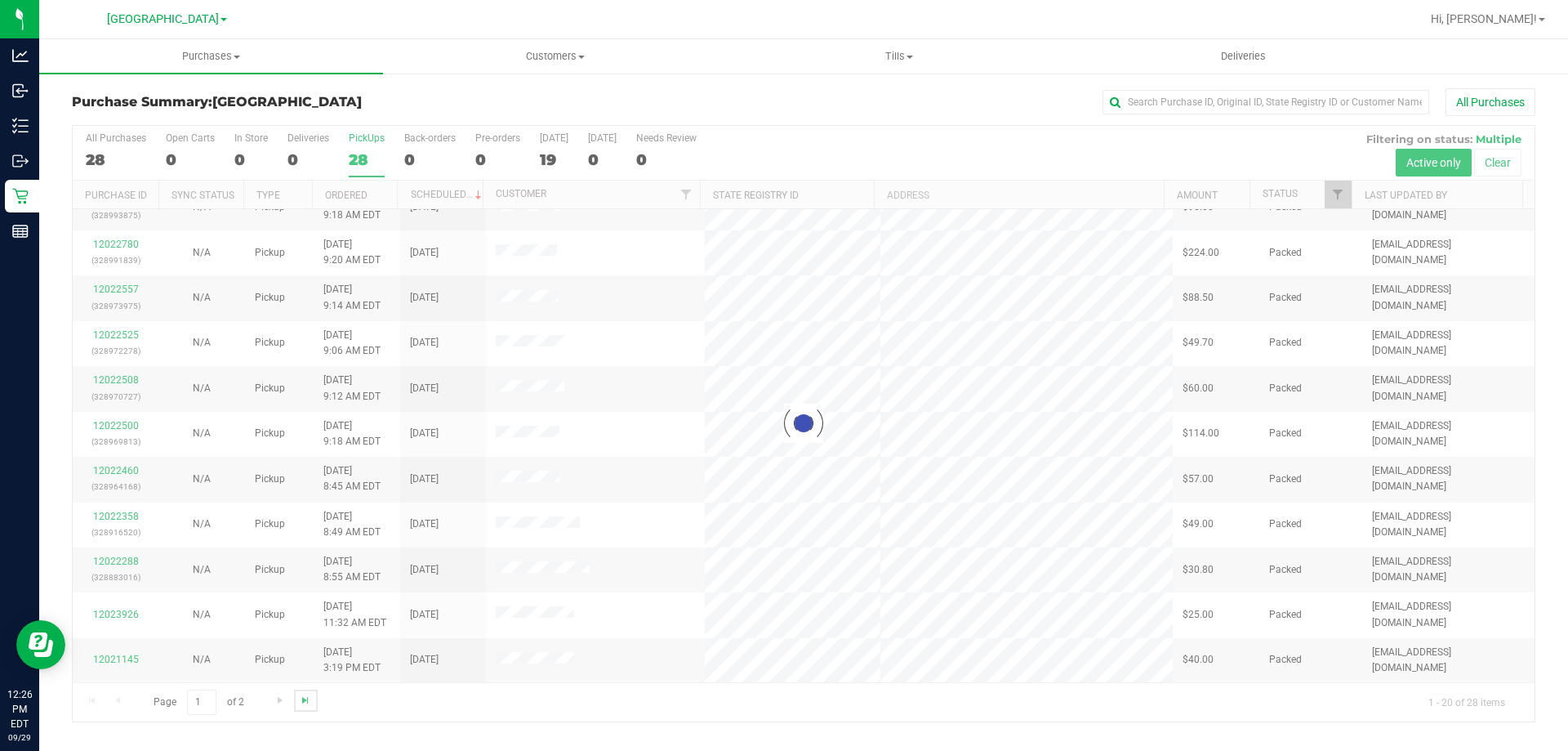
scroll to position [0, 0]
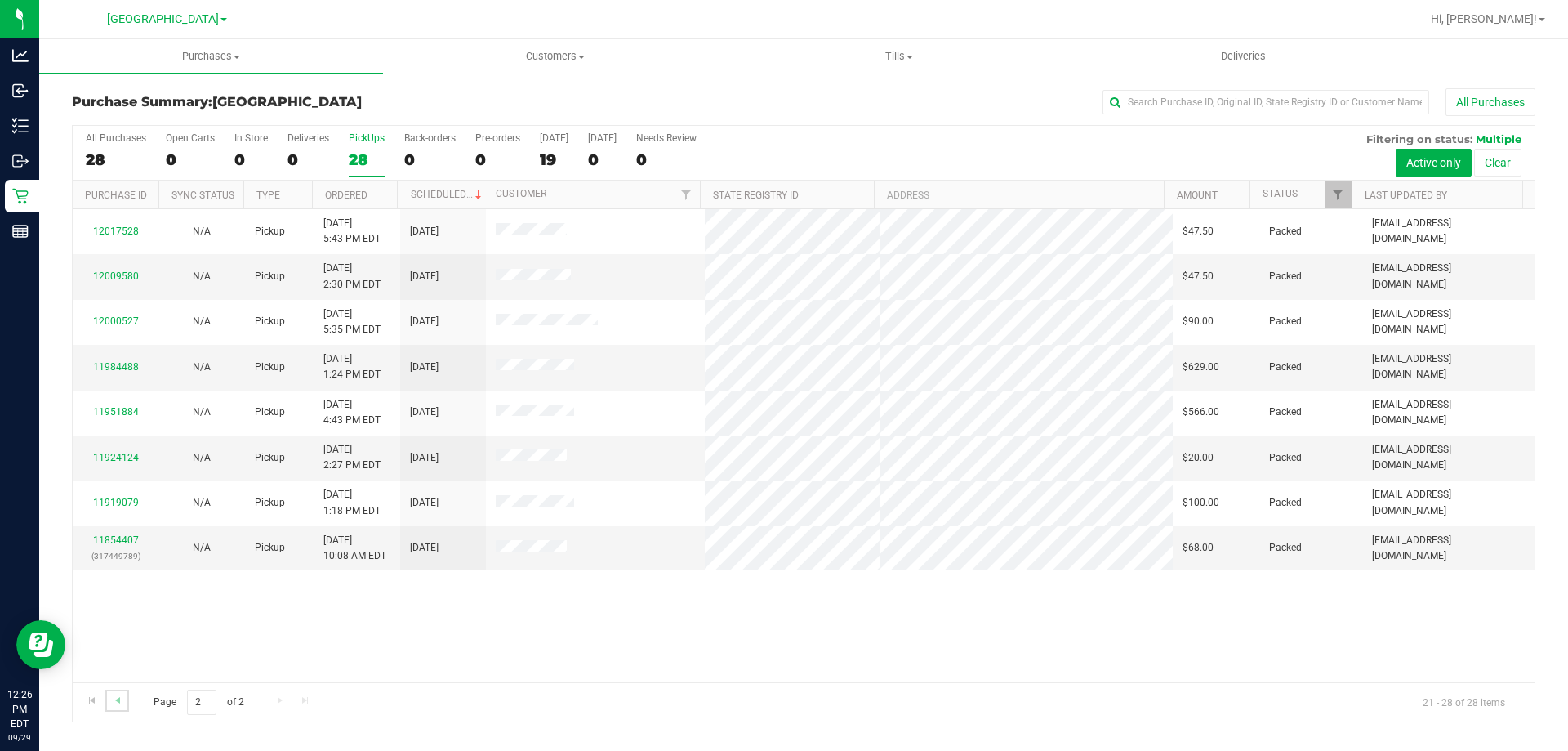
click at [125, 699] on link "Go to the previous page" at bounding box center [117, 700] width 23 height 22
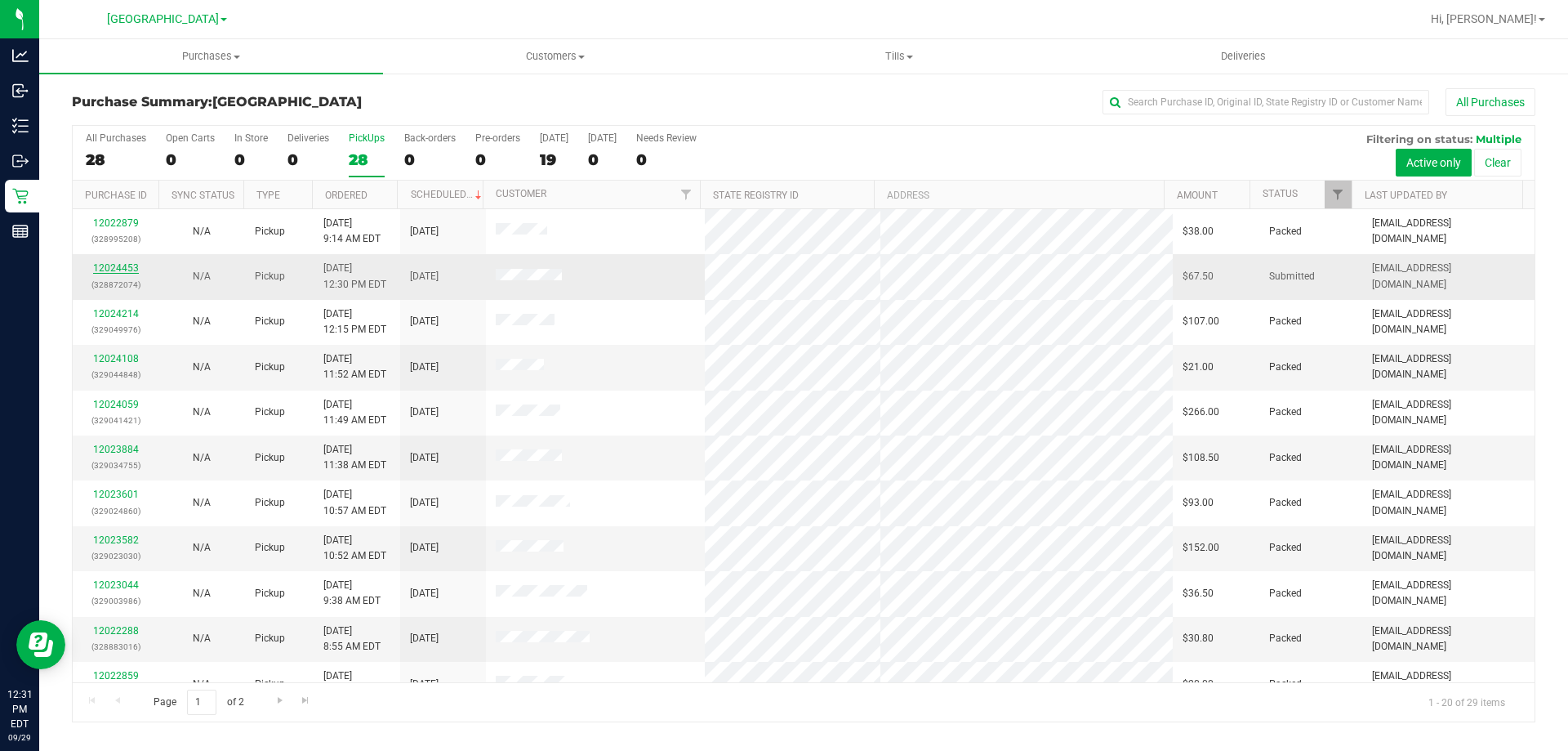
click at [129, 266] on link "12024453" at bounding box center [116, 268] width 46 height 11
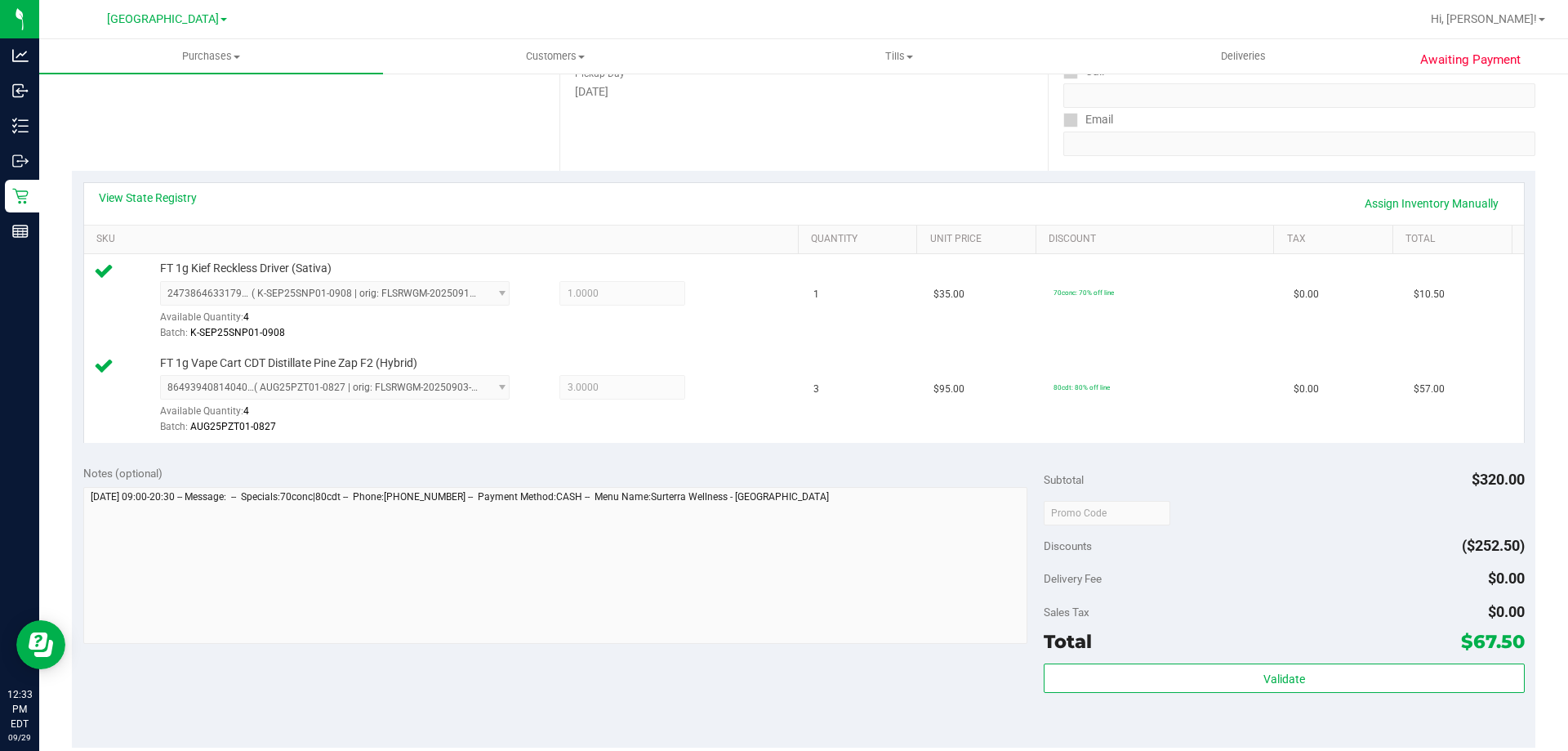
scroll to position [409, 0]
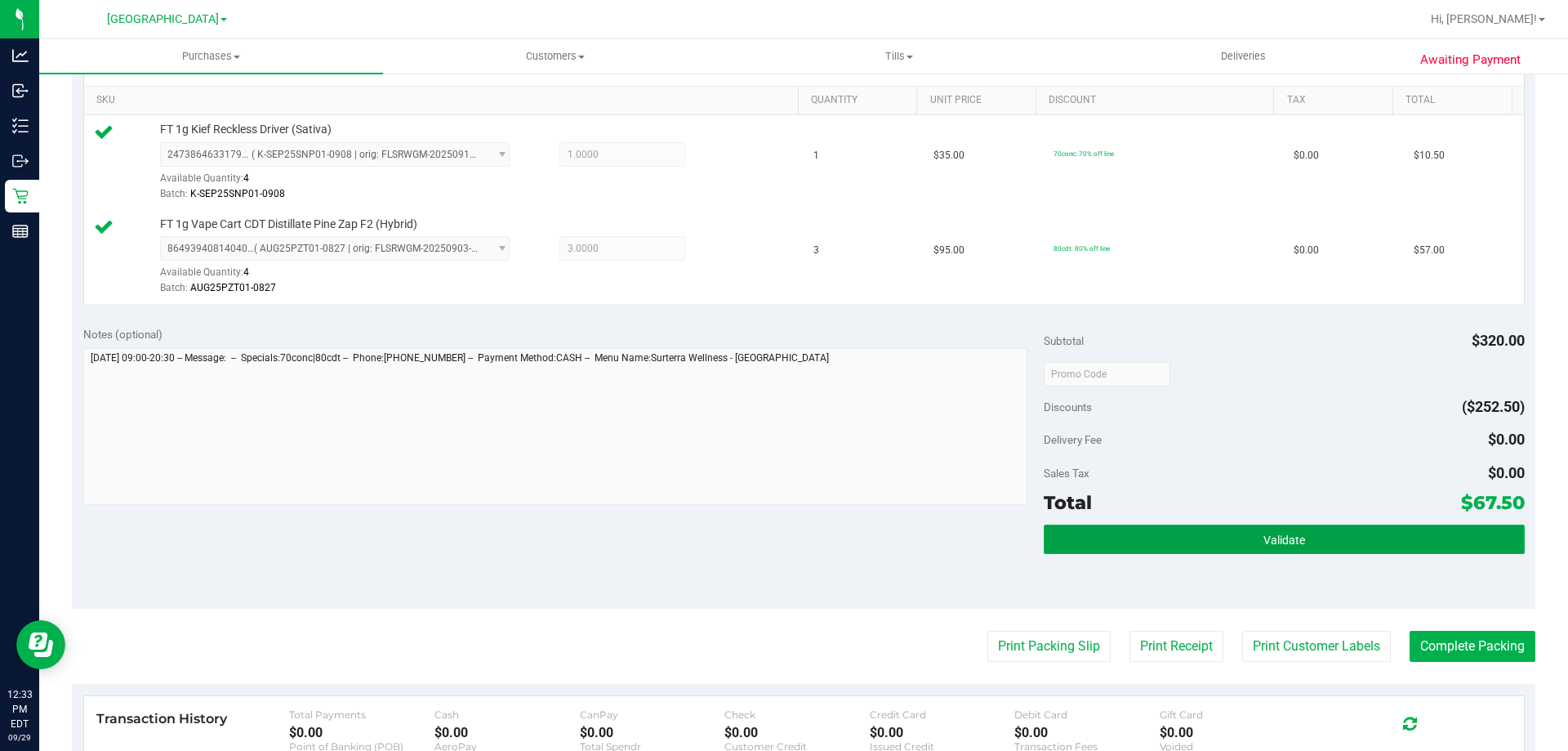
click at [1251, 541] on button "Validate" at bounding box center [1284, 540] width 481 height 29
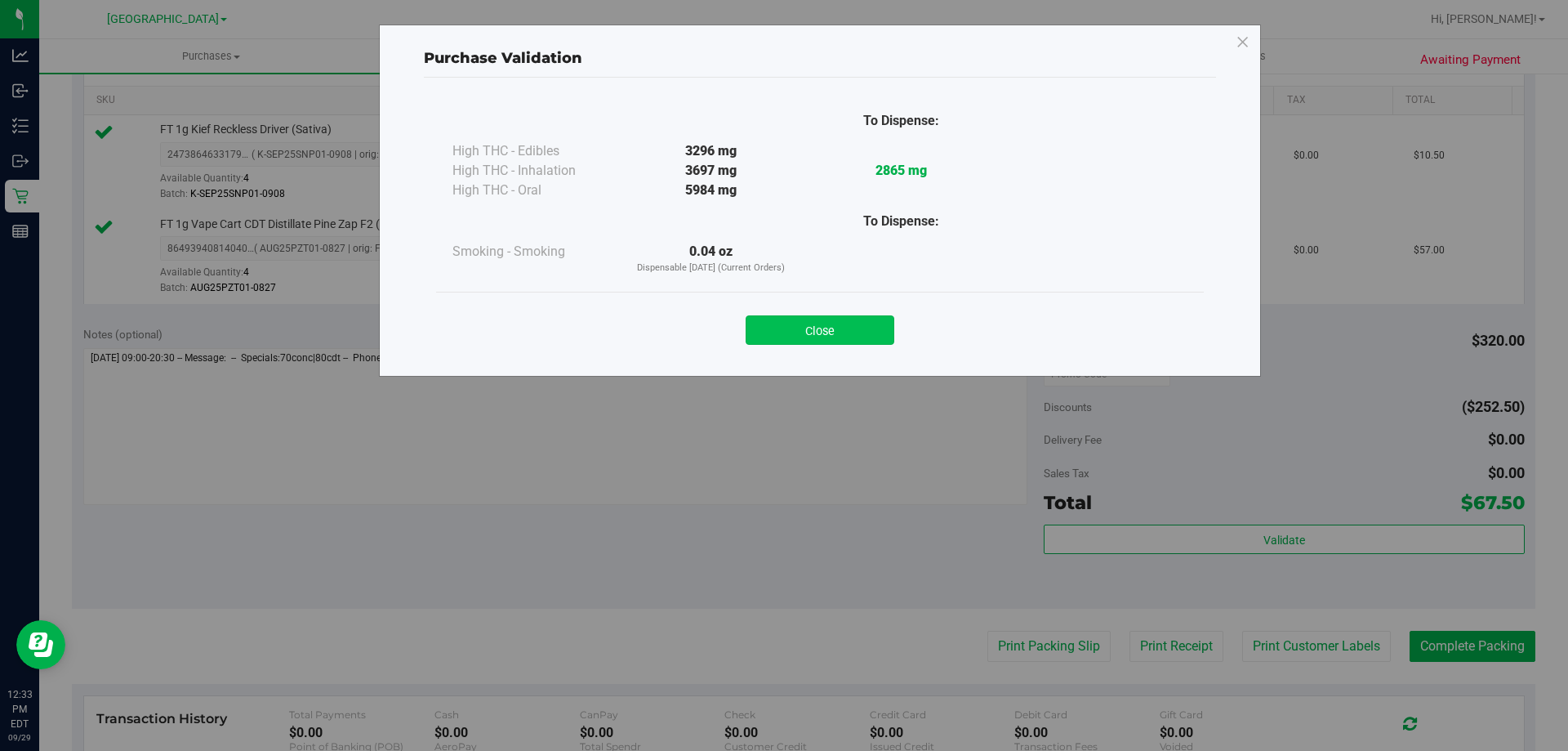
click at [832, 326] on button "Close" at bounding box center [820, 330] width 149 height 29
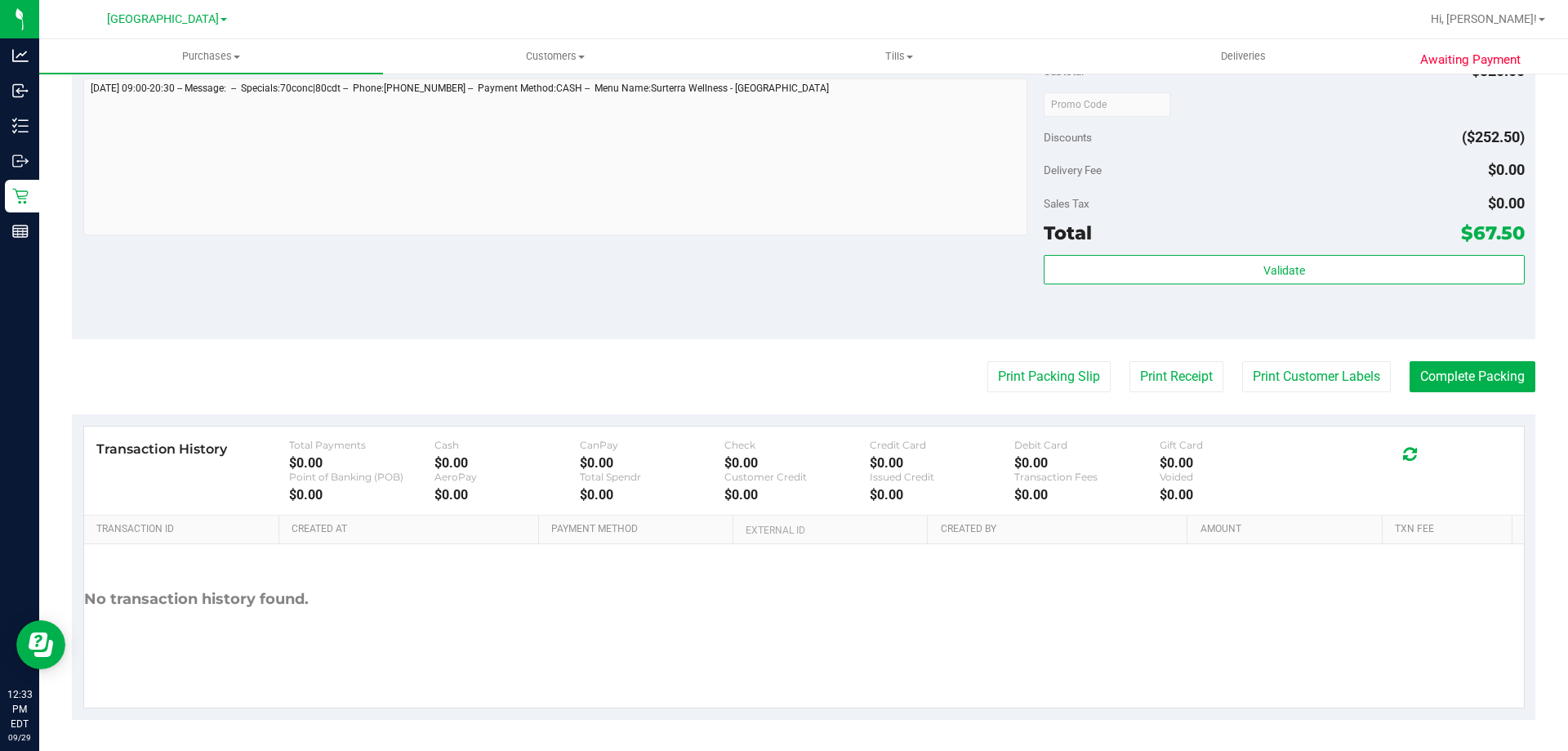
scroll to position [680, 0]
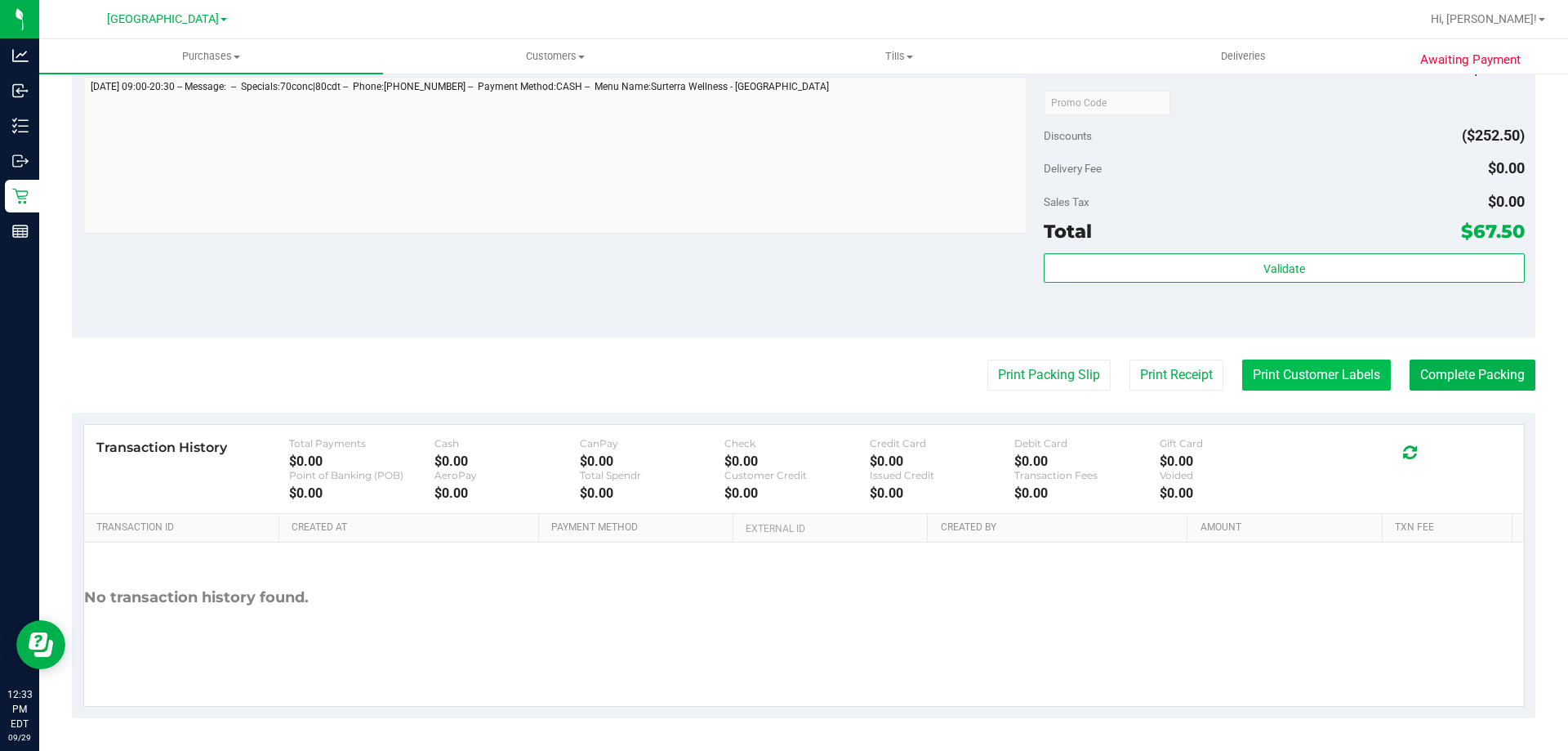
click at [1317, 370] on button "Print Customer Labels" at bounding box center [1317, 375] width 149 height 31
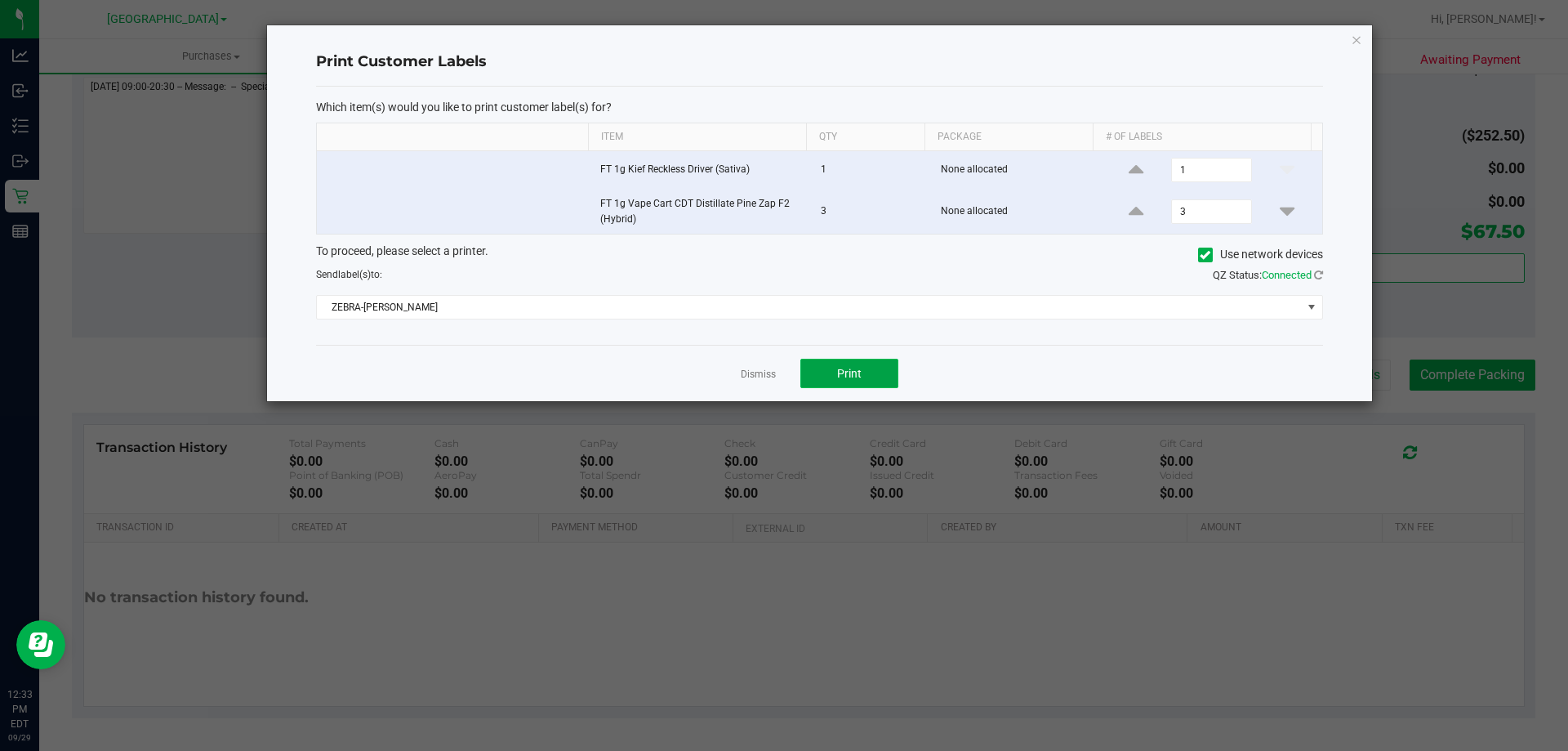
click at [850, 375] on span "Print" at bounding box center [849, 373] width 24 height 13
click at [758, 376] on link "Dismiss" at bounding box center [758, 374] width 35 height 14
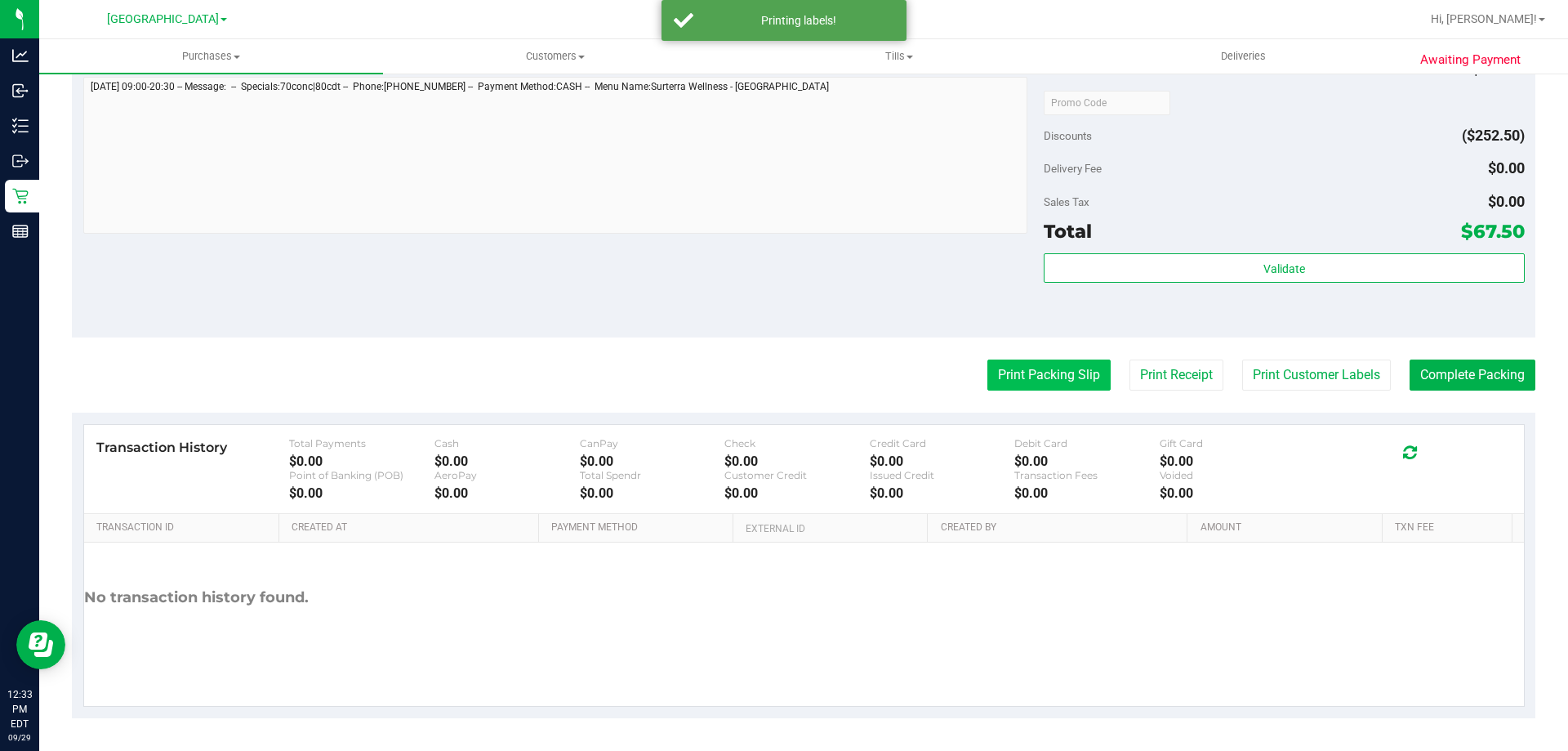
click at [1016, 385] on button "Print Packing Slip" at bounding box center [1049, 375] width 123 height 31
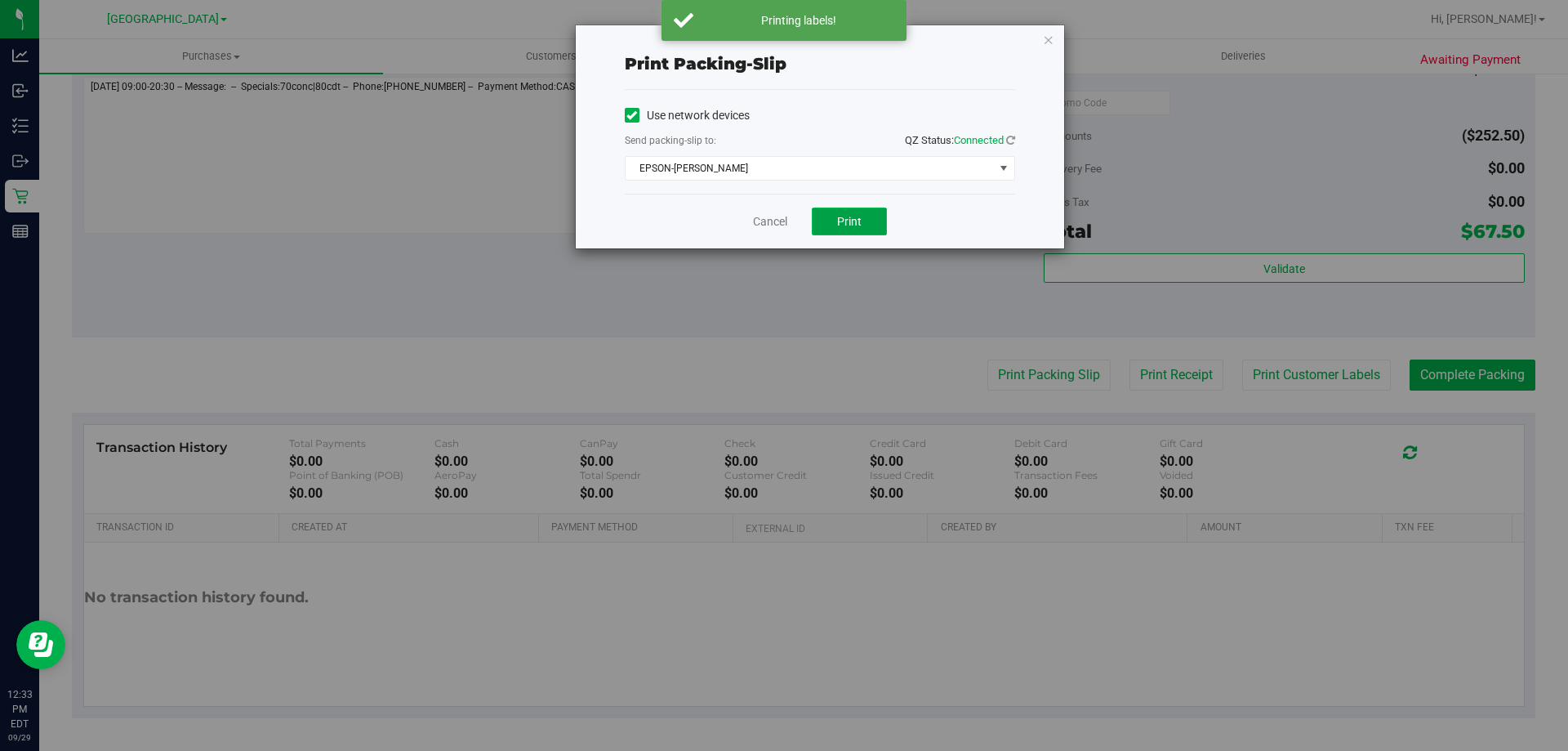
click at [855, 225] on span "Print" at bounding box center [849, 221] width 24 height 13
click at [767, 216] on link "Cancel" at bounding box center [771, 222] width 35 height 17
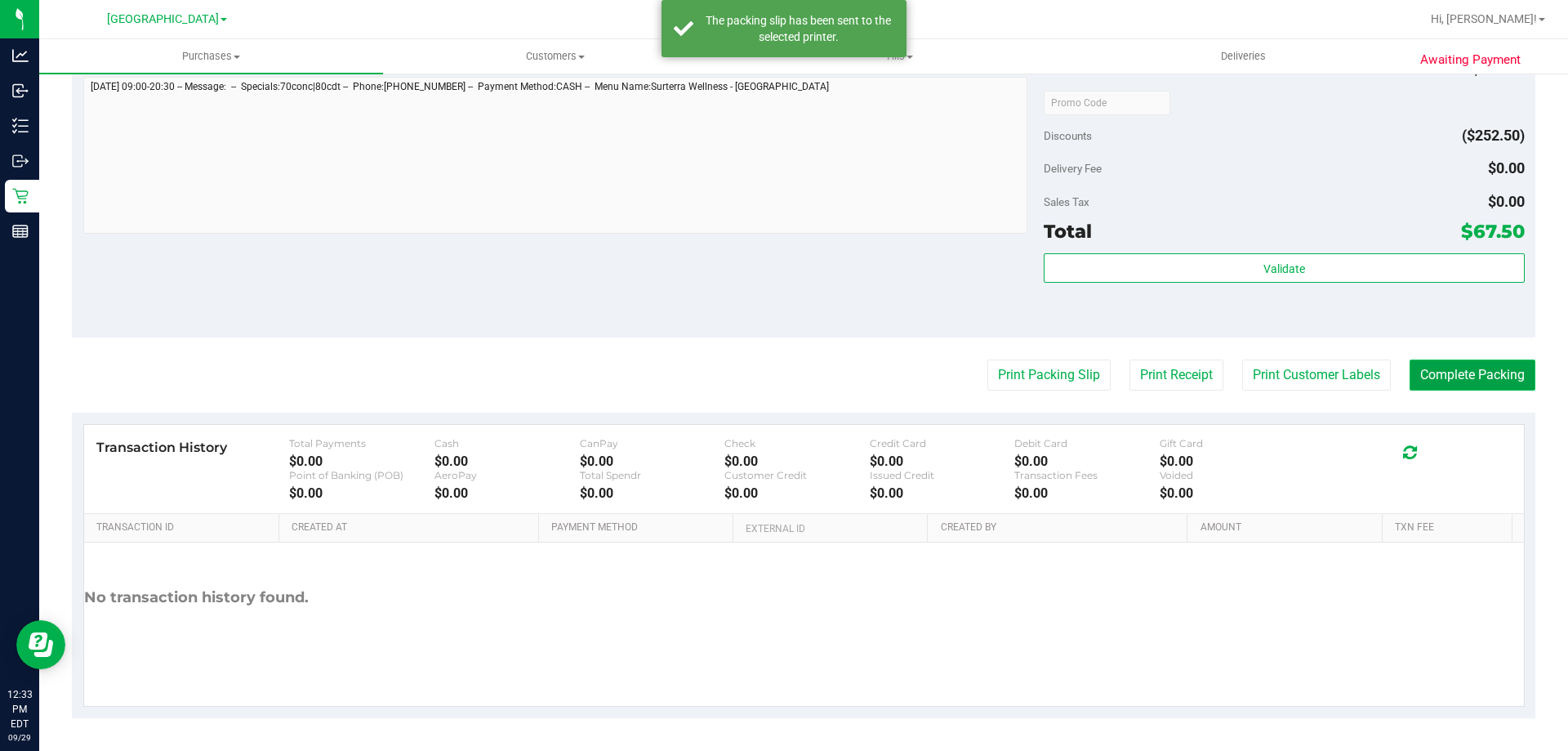
click at [1449, 372] on button "Complete Packing" at bounding box center [1472, 375] width 126 height 31
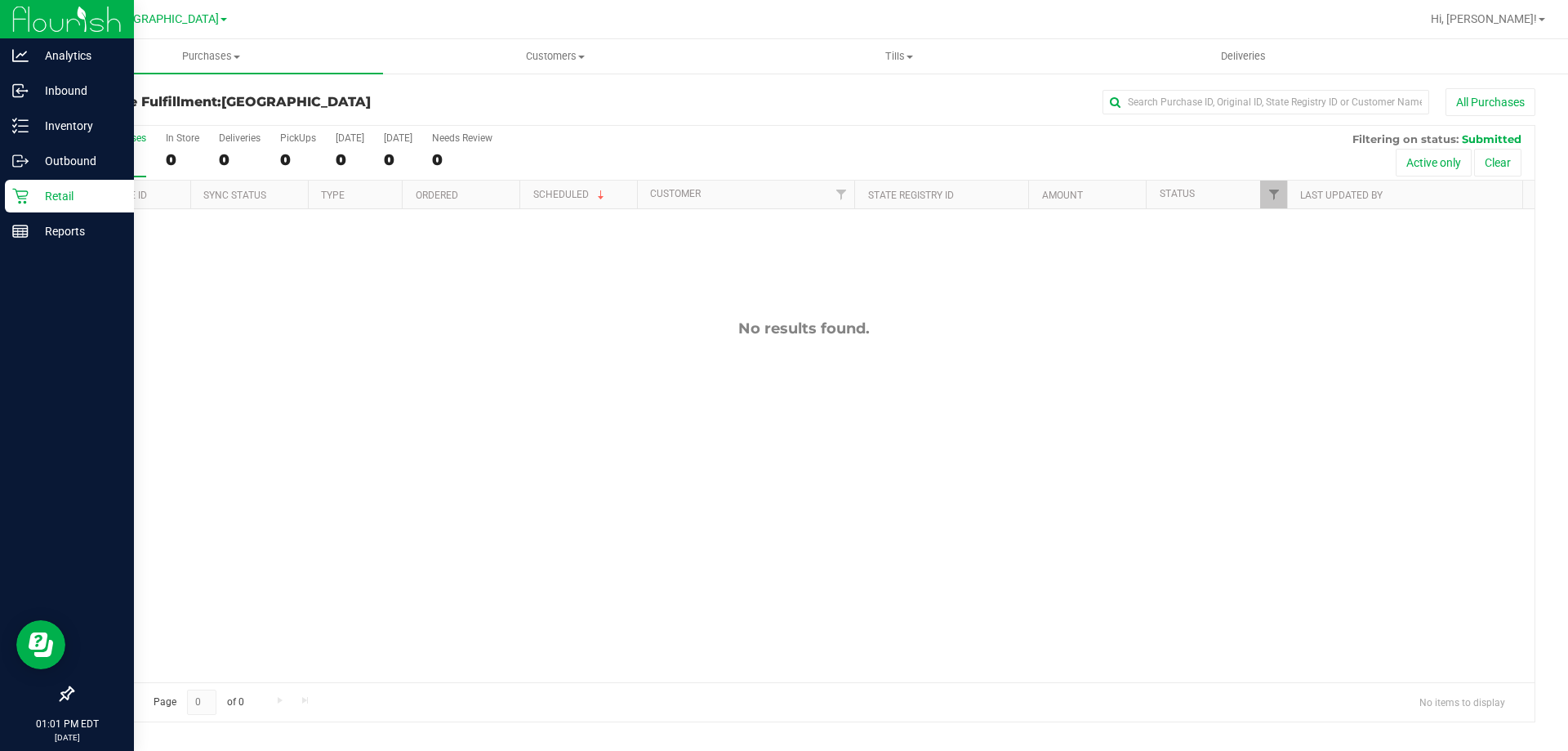
click at [59, 188] on p "Retail" at bounding box center [77, 196] width 98 height 20
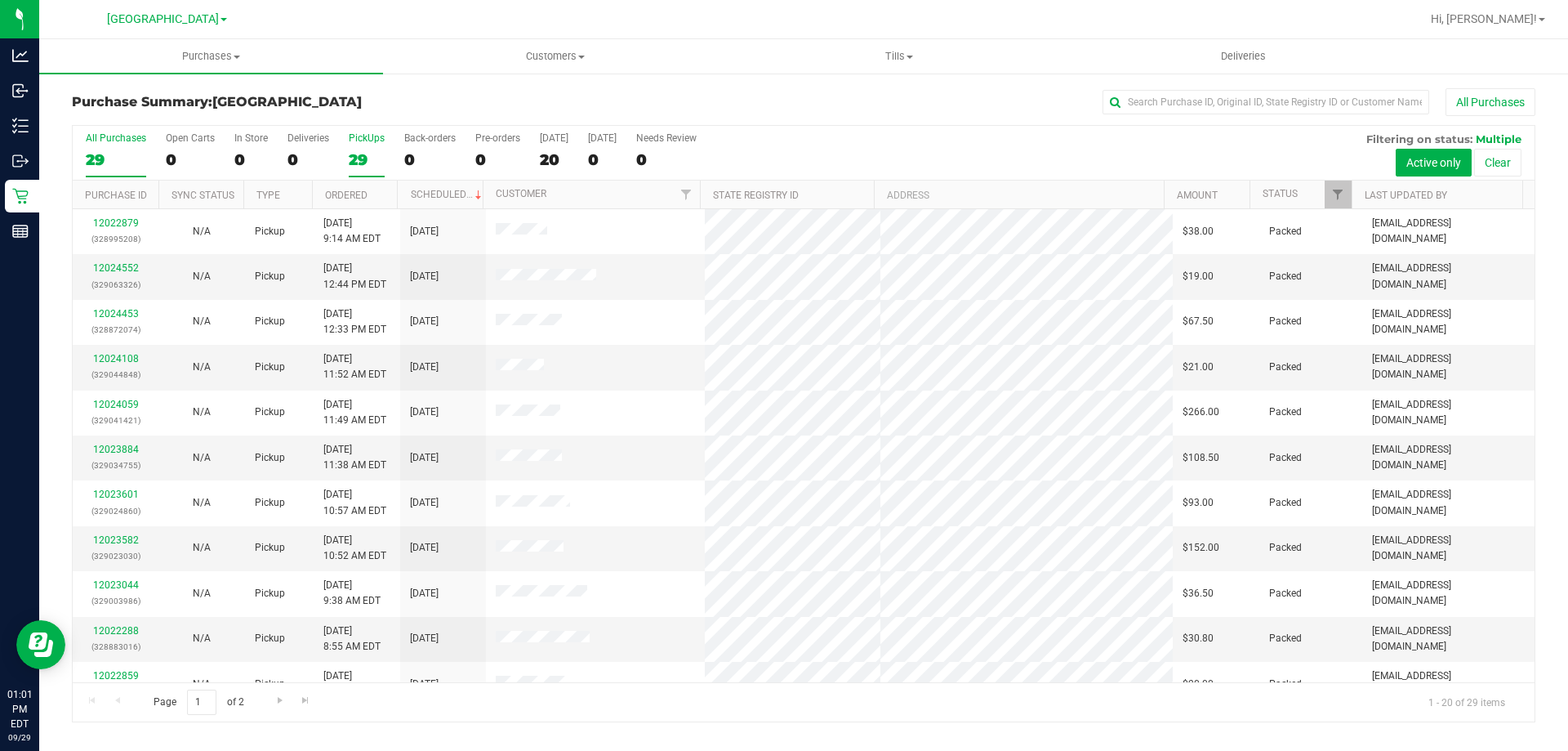
click at [365, 138] on div "PickUps" at bounding box center [367, 138] width 36 height 11
click at [0, 0] on input "PickUps 29" at bounding box center [0, 0] width 0 height 0
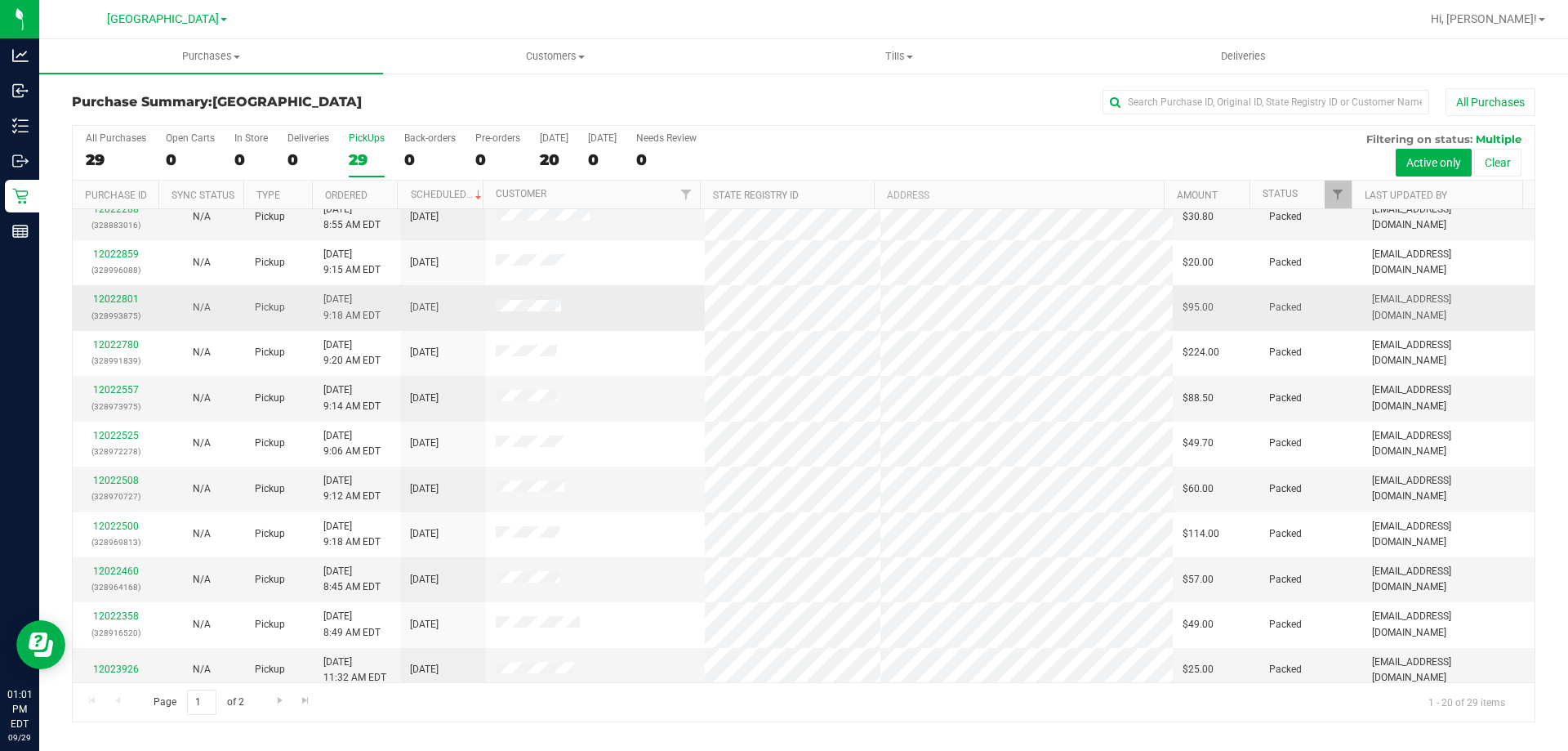
scroll to position [431, 0]
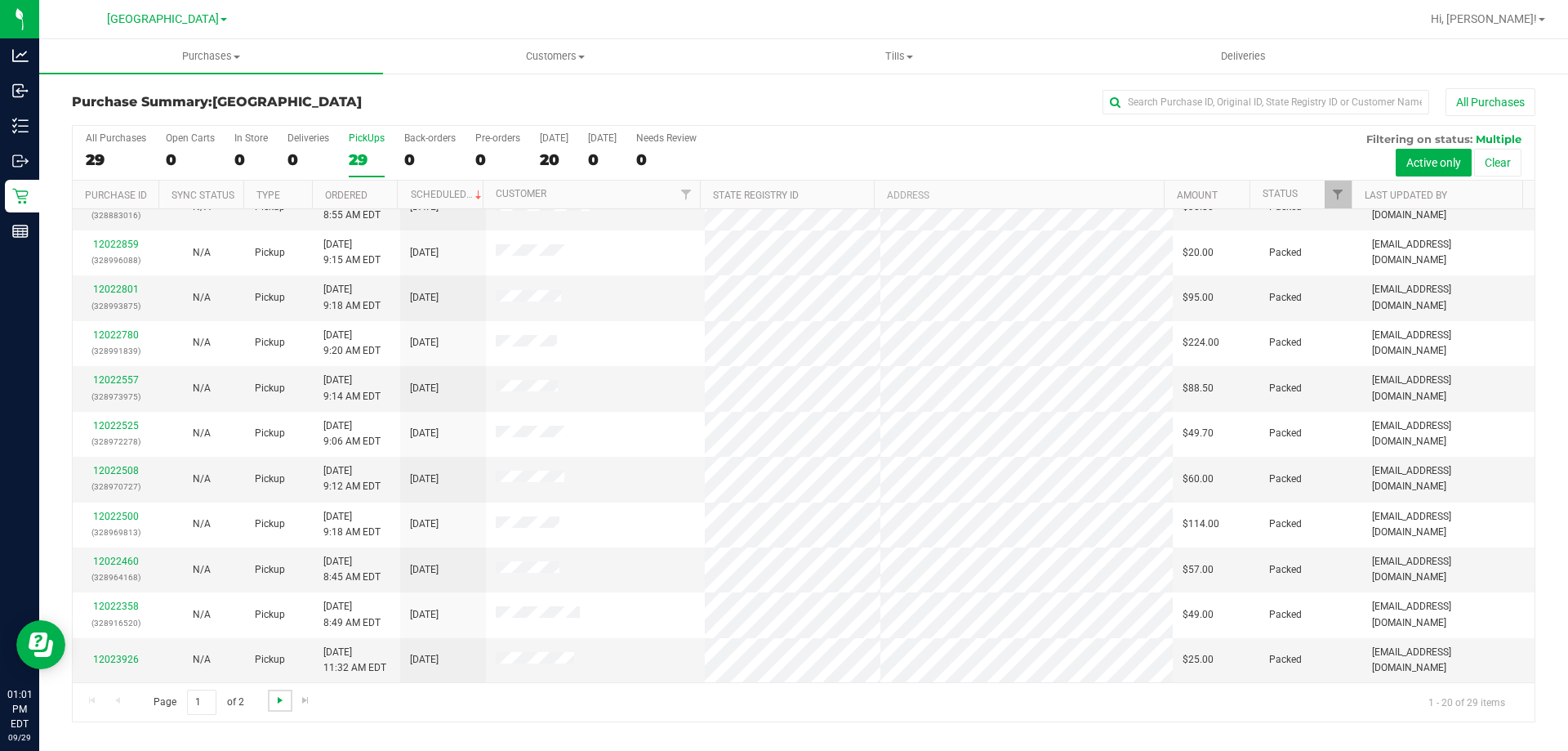
click at [281, 694] on span "Go to the next page" at bounding box center [280, 700] width 13 height 13
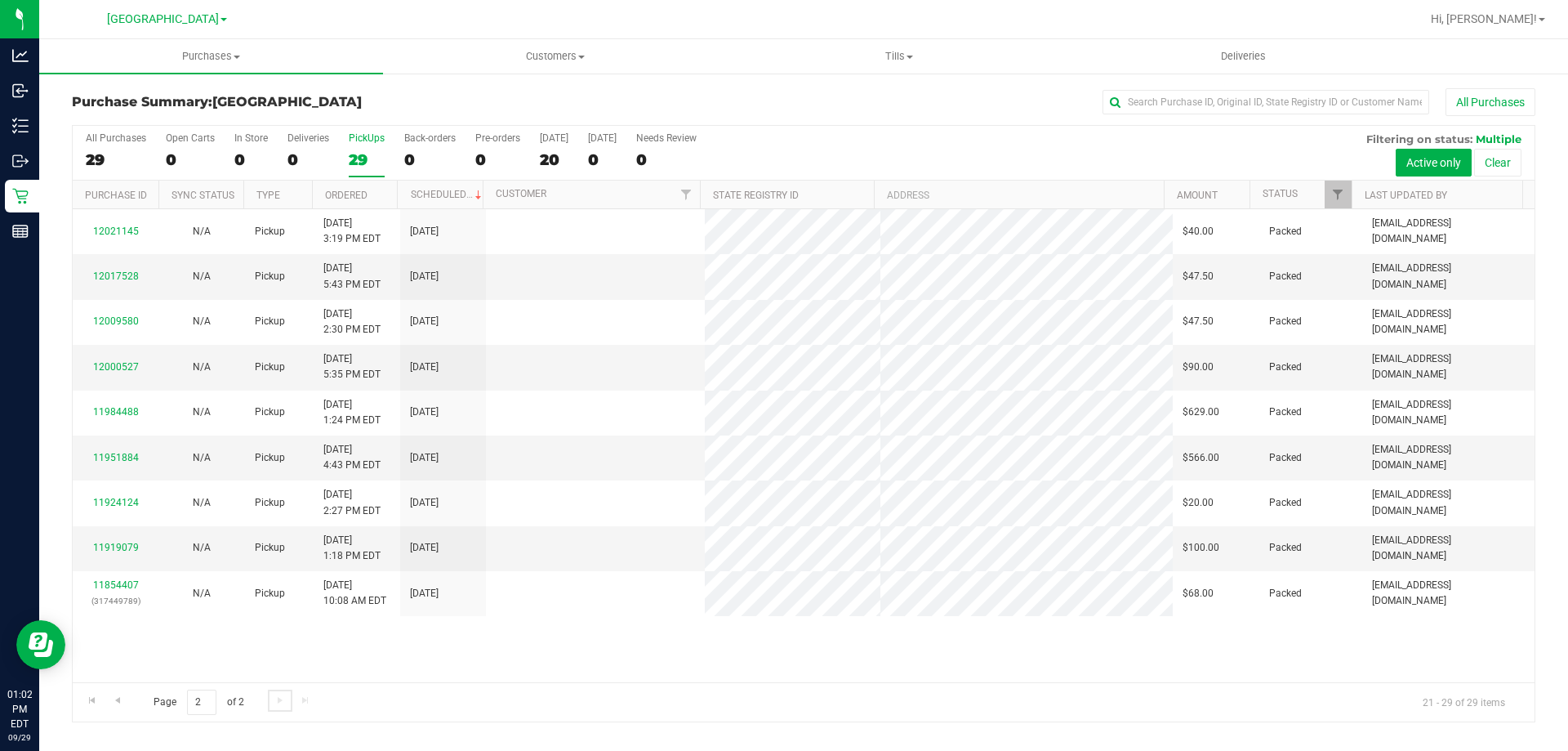
scroll to position [0, 0]
click at [124, 703] on link "Go to the previous page" at bounding box center [117, 700] width 23 height 22
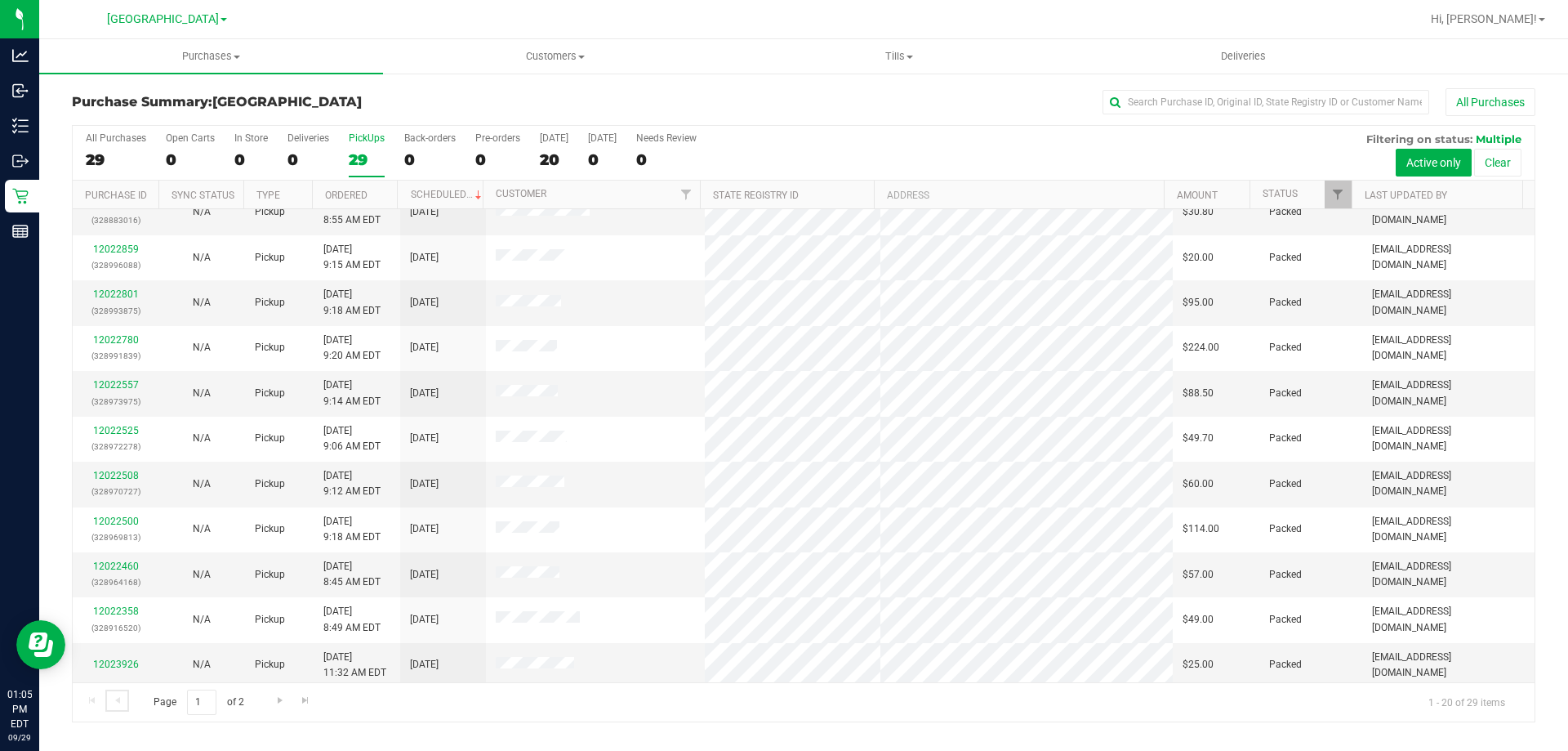
scroll to position [431, 0]
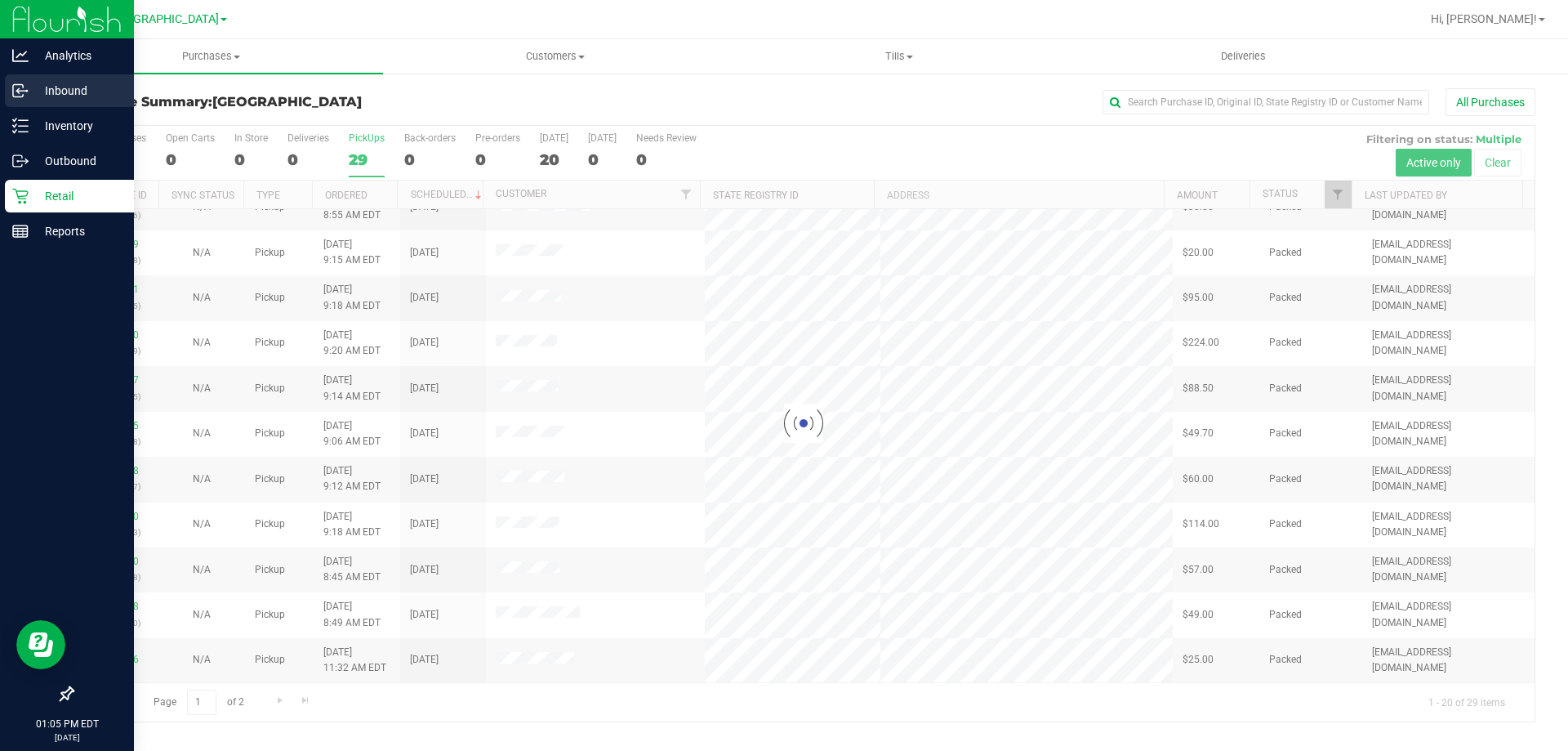
click at [22, 81] on div "Inbound" at bounding box center [69, 91] width 129 height 33
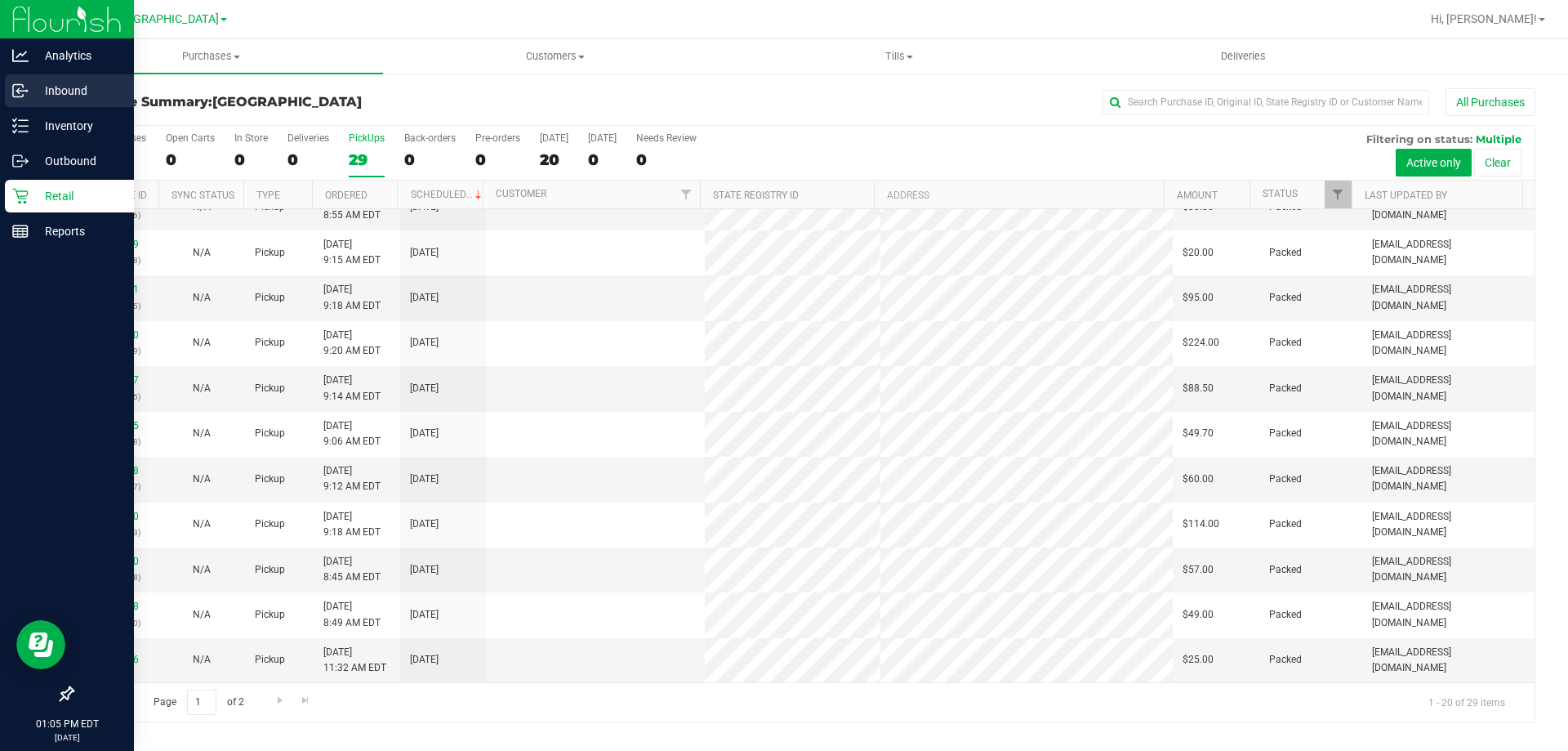
scroll to position [0, 0]
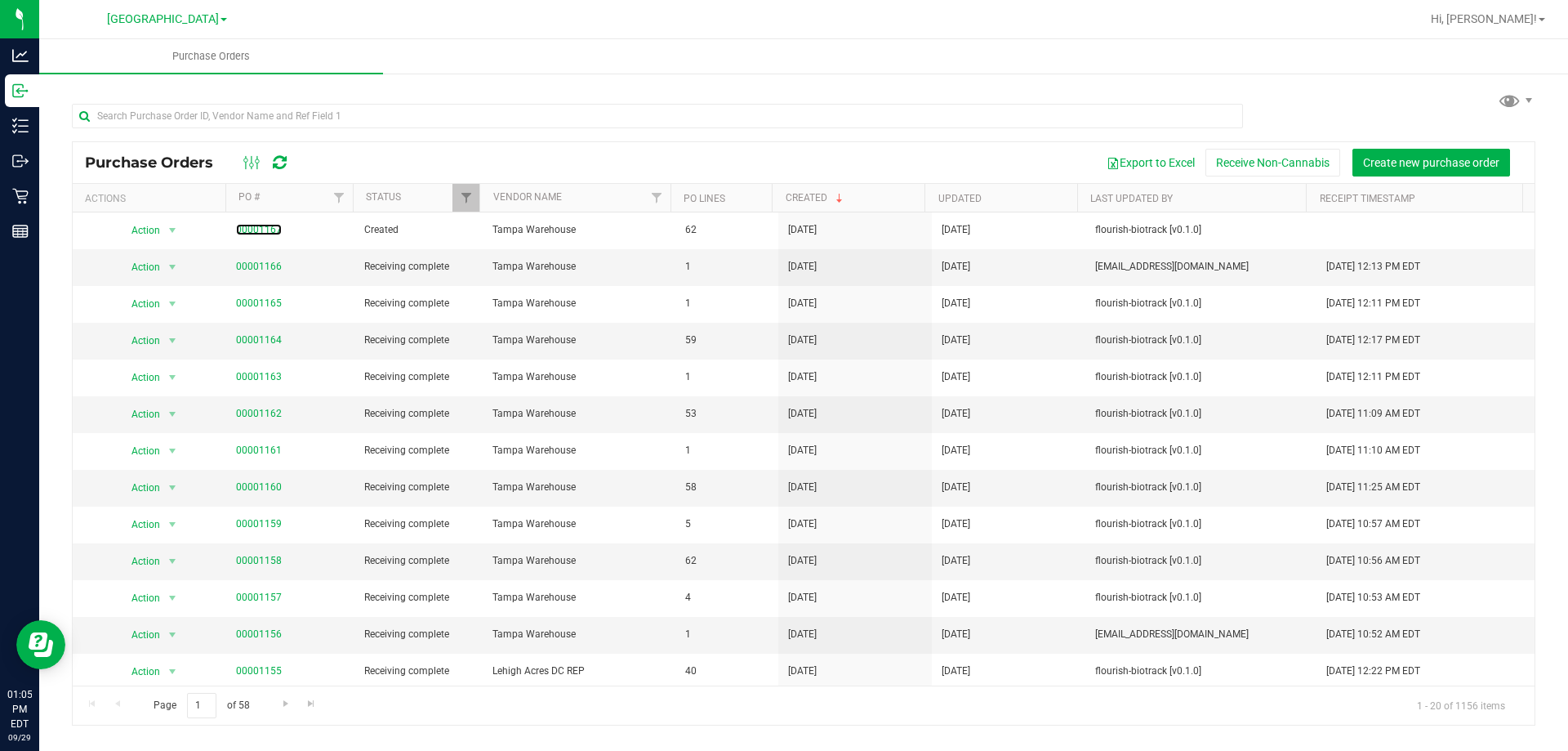
click at [267, 225] on link "00001167" at bounding box center [259, 229] width 46 height 11
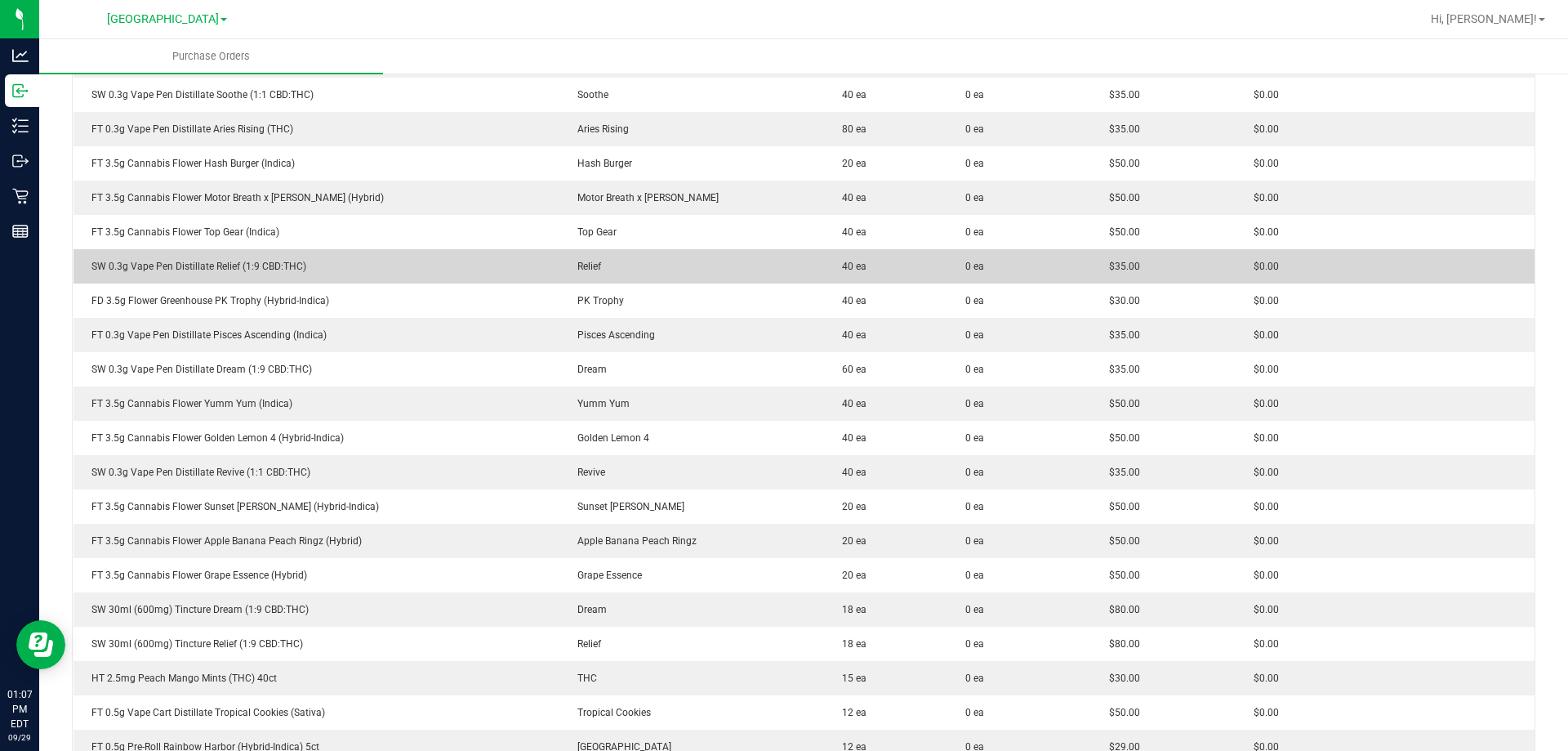
scroll to position [1226, 0]
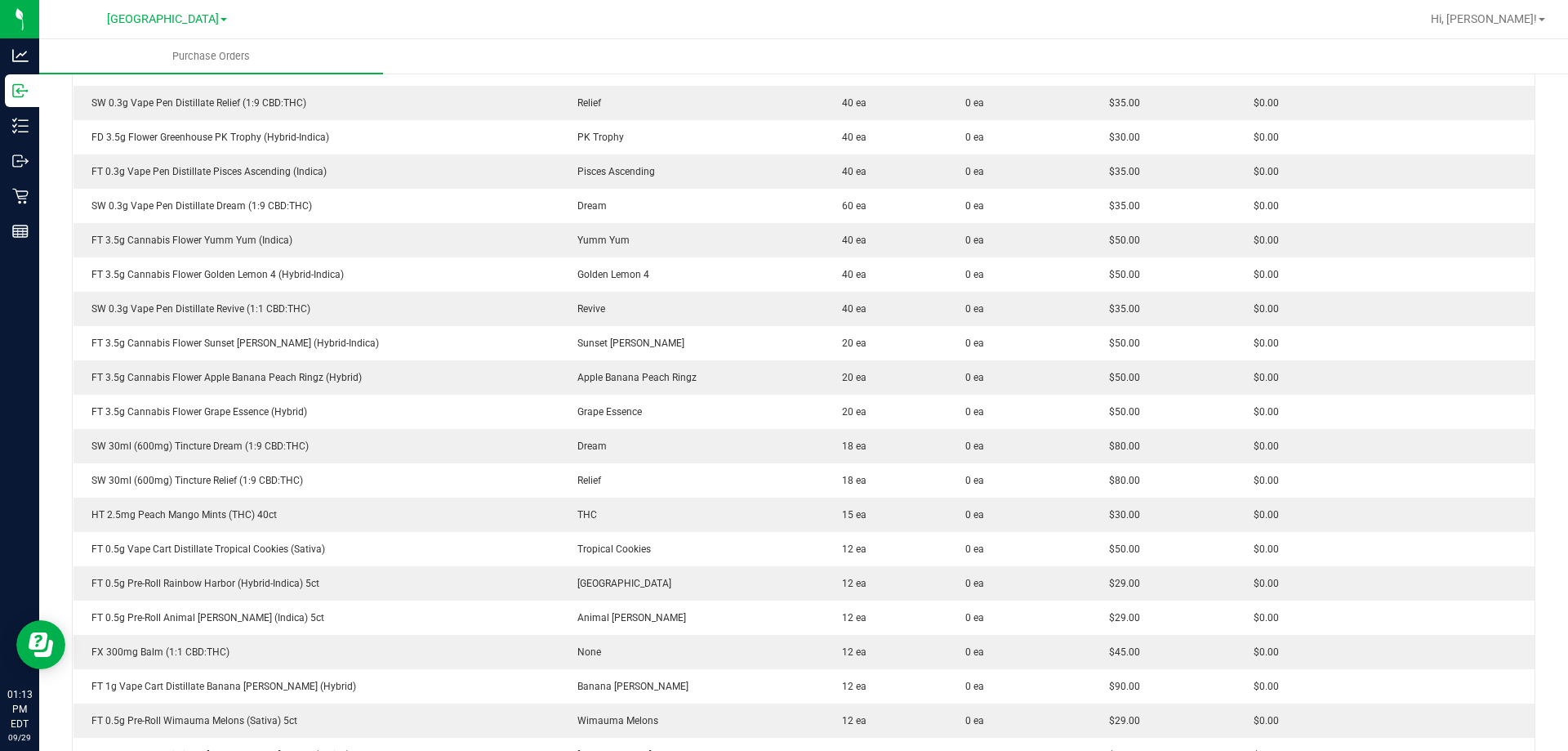
click at [360, 22] on div at bounding box center [856, 19] width 1128 height 32
click at [28, 191] on icon at bounding box center [20, 196] width 16 height 16
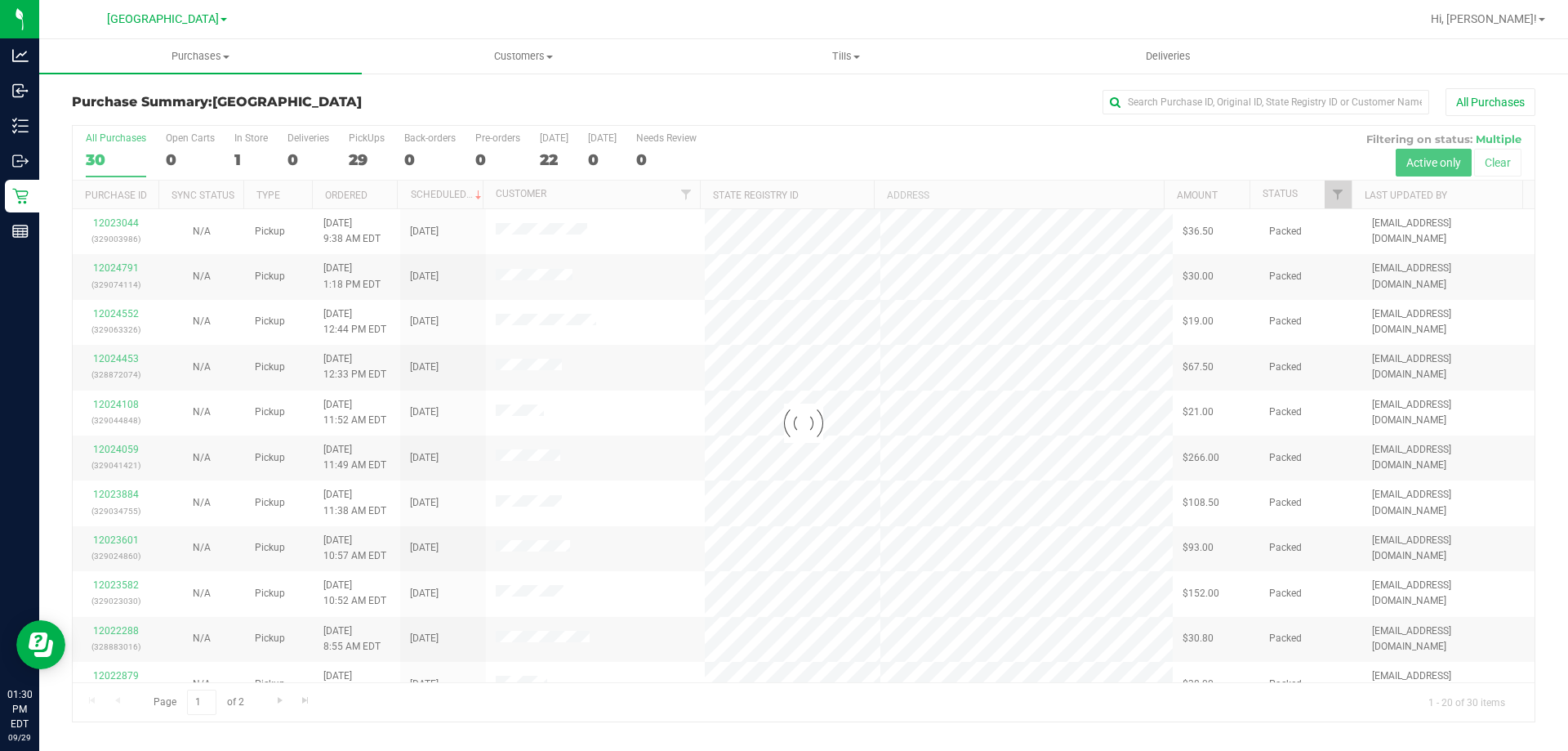
click at [354, 155] on div at bounding box center [803, 424] width 1462 height 596
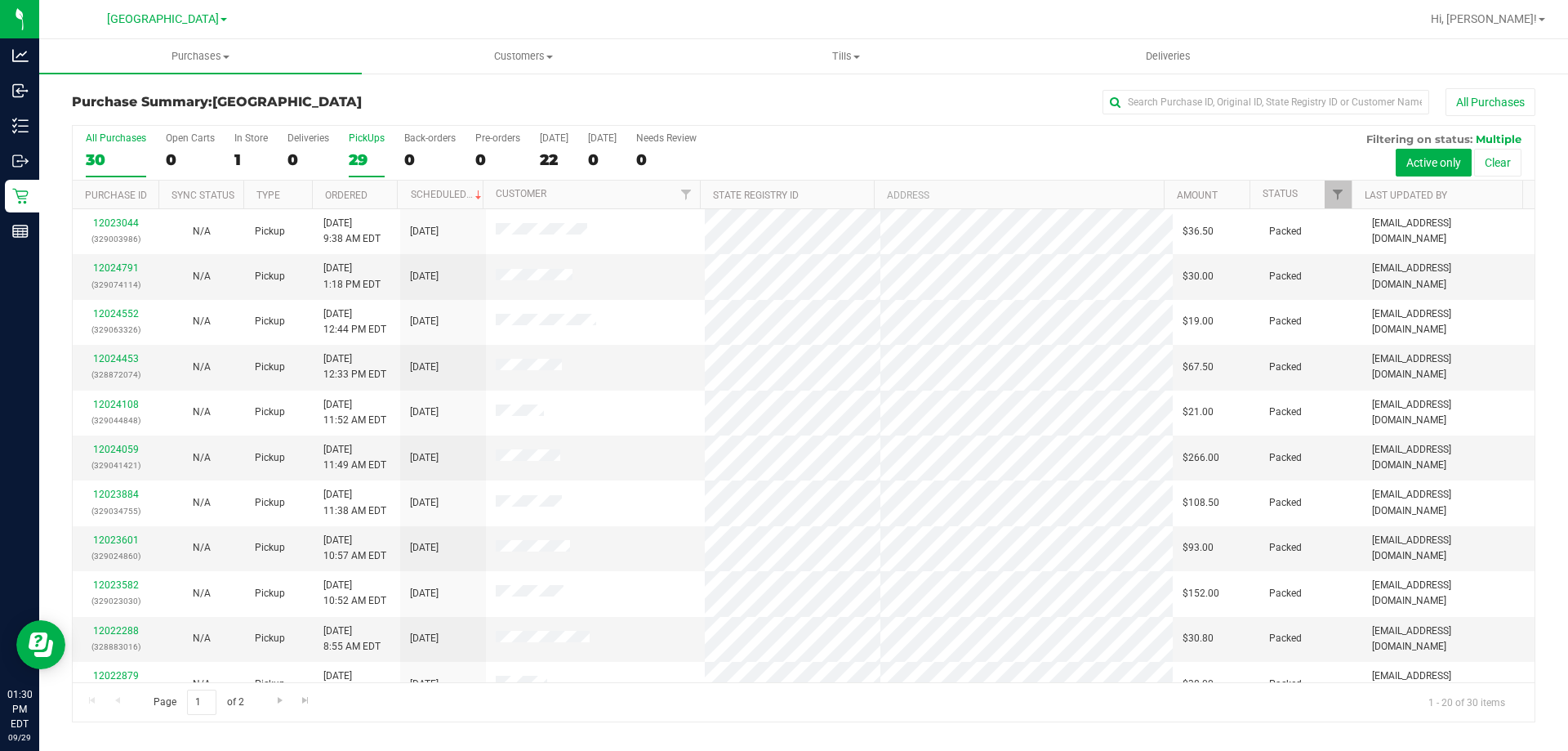
click at [365, 151] on div "29" at bounding box center [367, 160] width 36 height 19
click at [0, 0] on input "PickUps 29" at bounding box center [0, 0] width 0 height 0
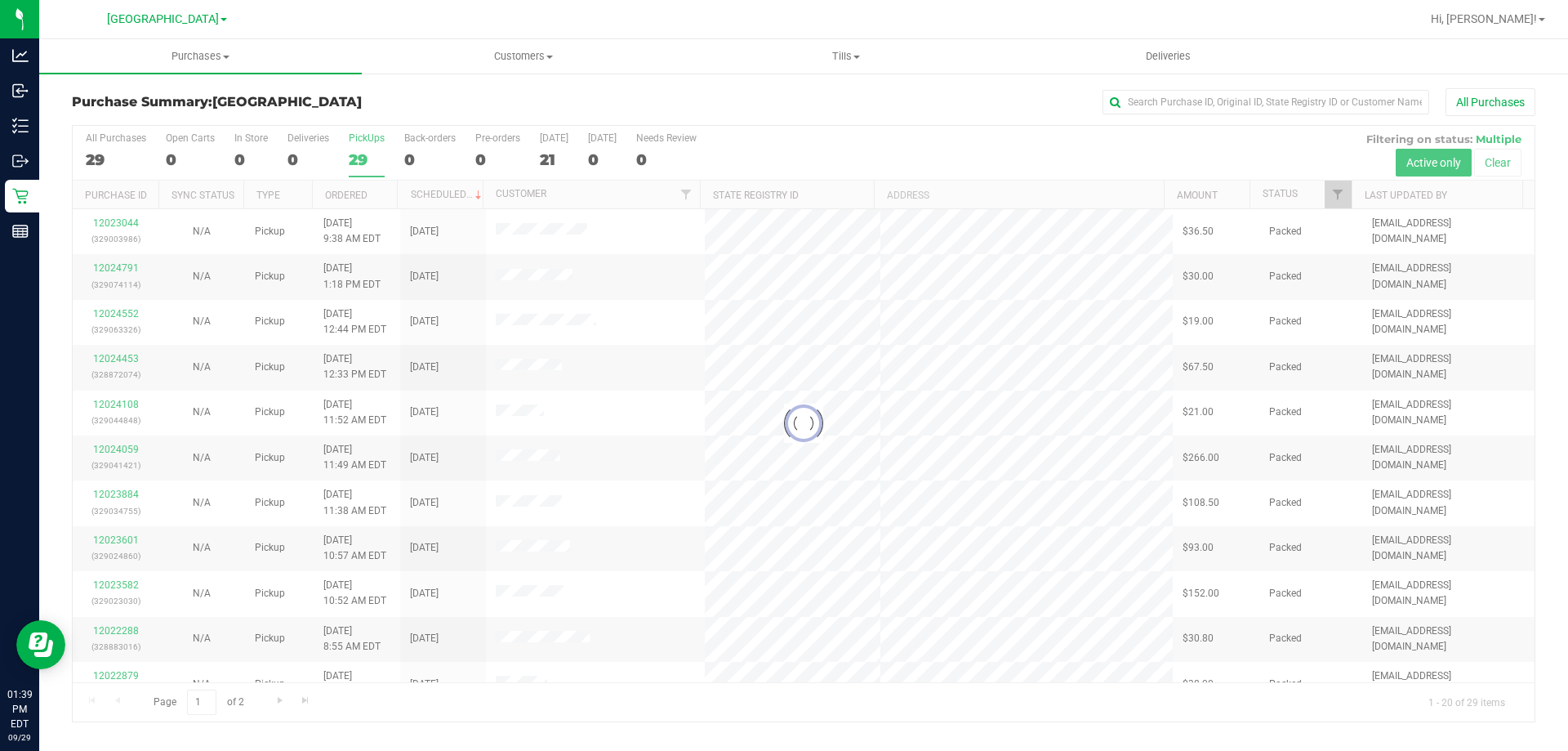
click at [1304, 119] on div "Purchase Summary: North Port WC All Purchases" at bounding box center [803, 107] width 1463 height 36
click at [1306, 101] on input "text" at bounding box center [1265, 102] width 326 height 24
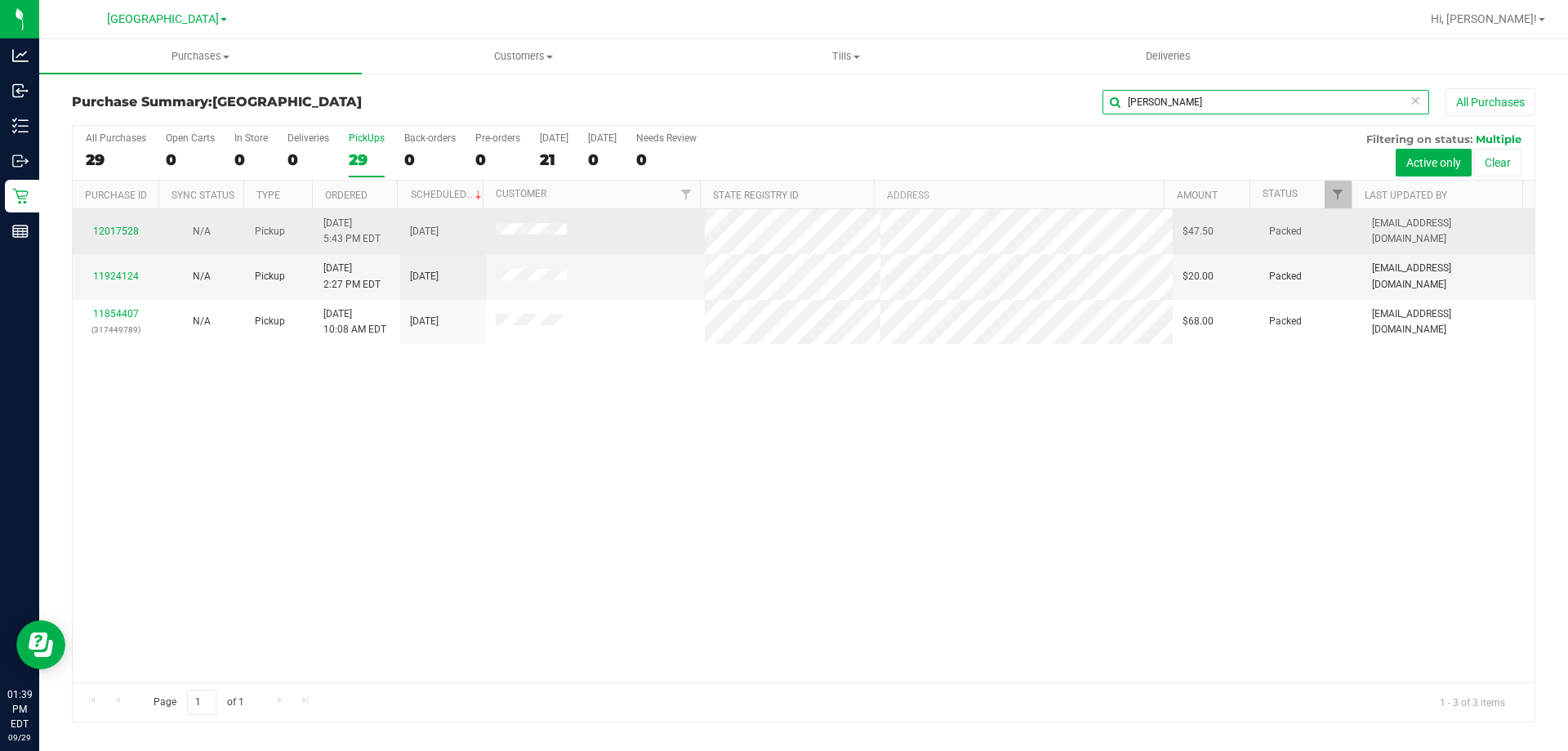
type input "shane"
click at [109, 237] on div "12017528" at bounding box center [115, 231] width 66 height 16
click at [120, 225] on link "12017528" at bounding box center [116, 230] width 46 height 11
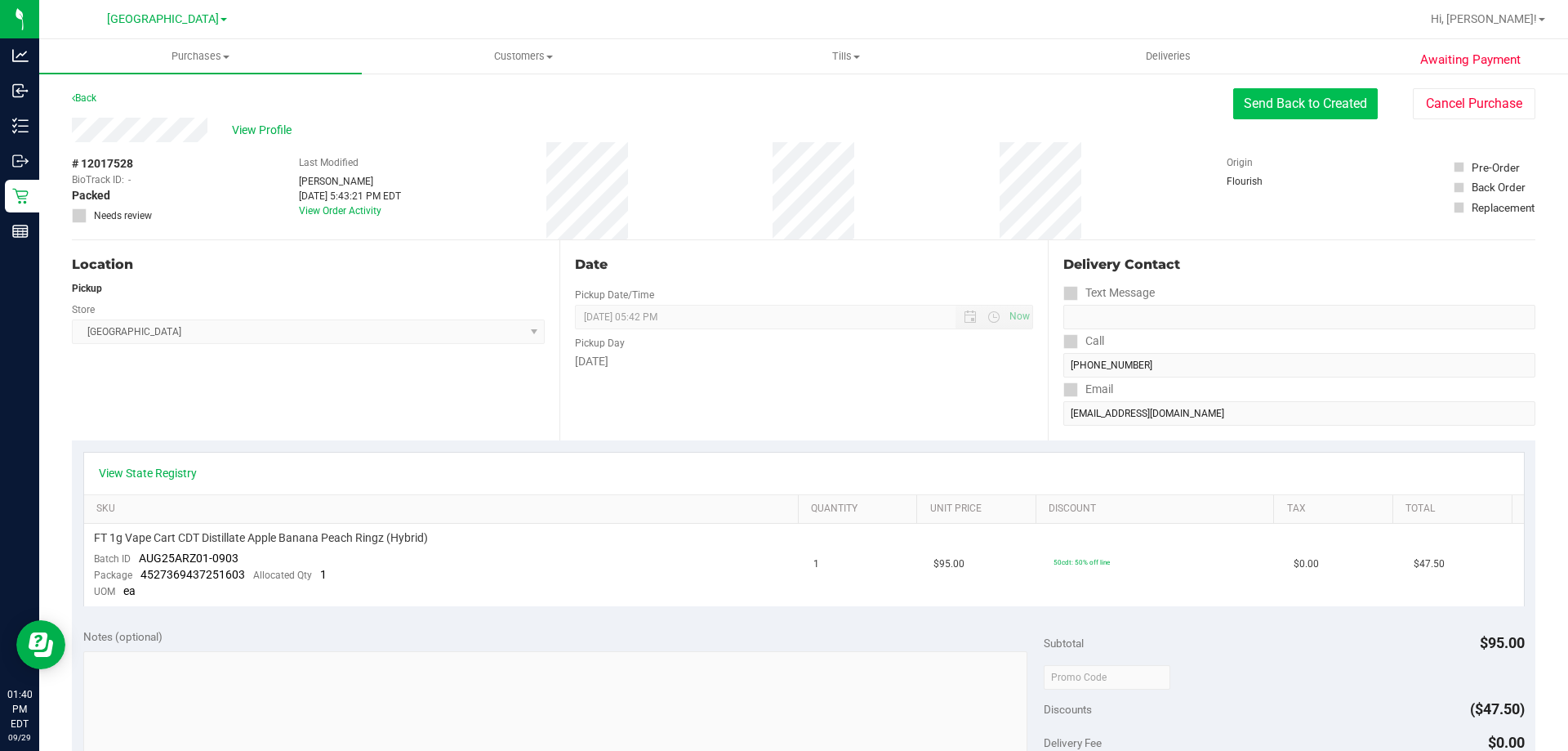
click at [1287, 94] on button "Send Back to Created" at bounding box center [1305, 104] width 145 height 31
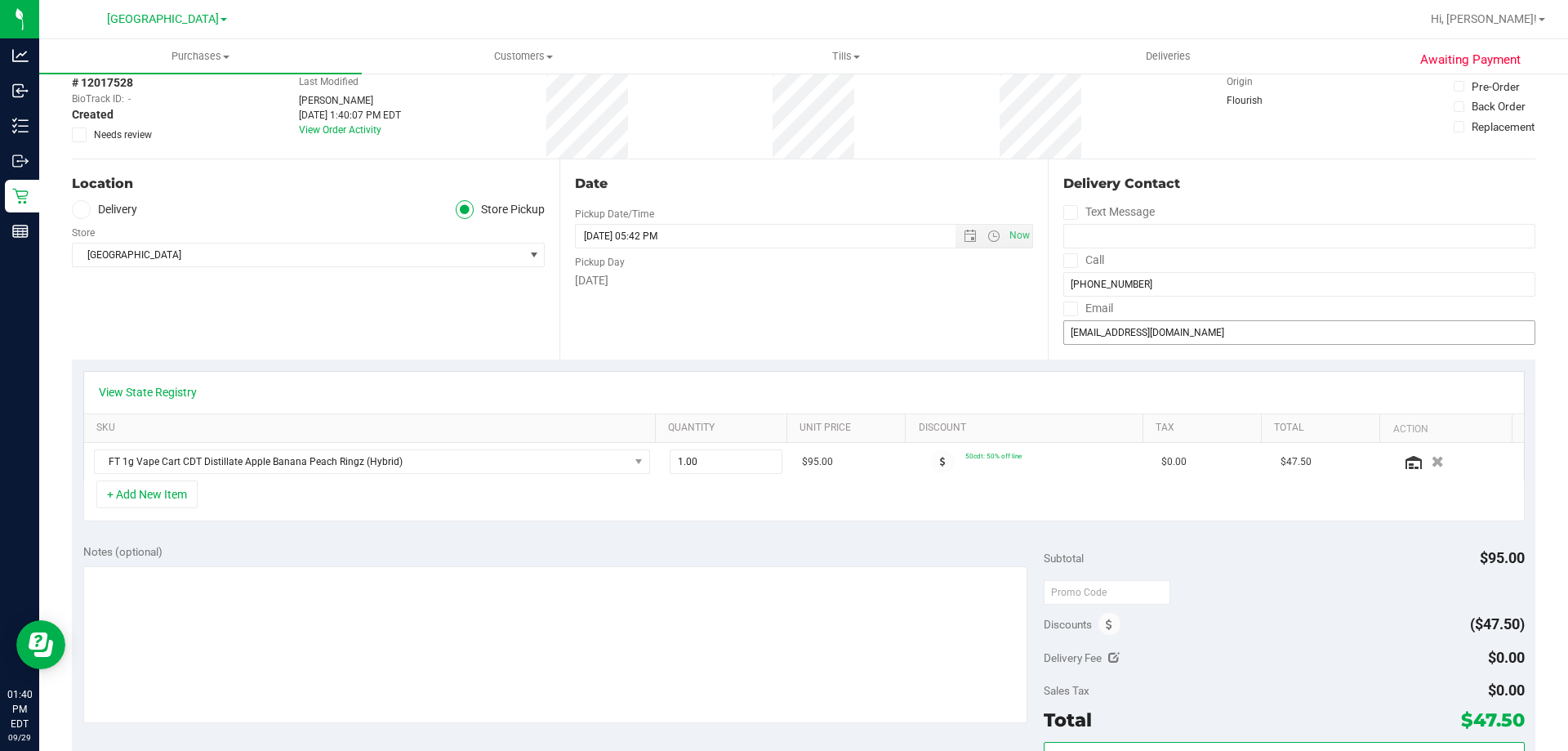
scroll to position [81, 0]
click at [1431, 461] on icon "button" at bounding box center [1438, 461] width 14 height 12
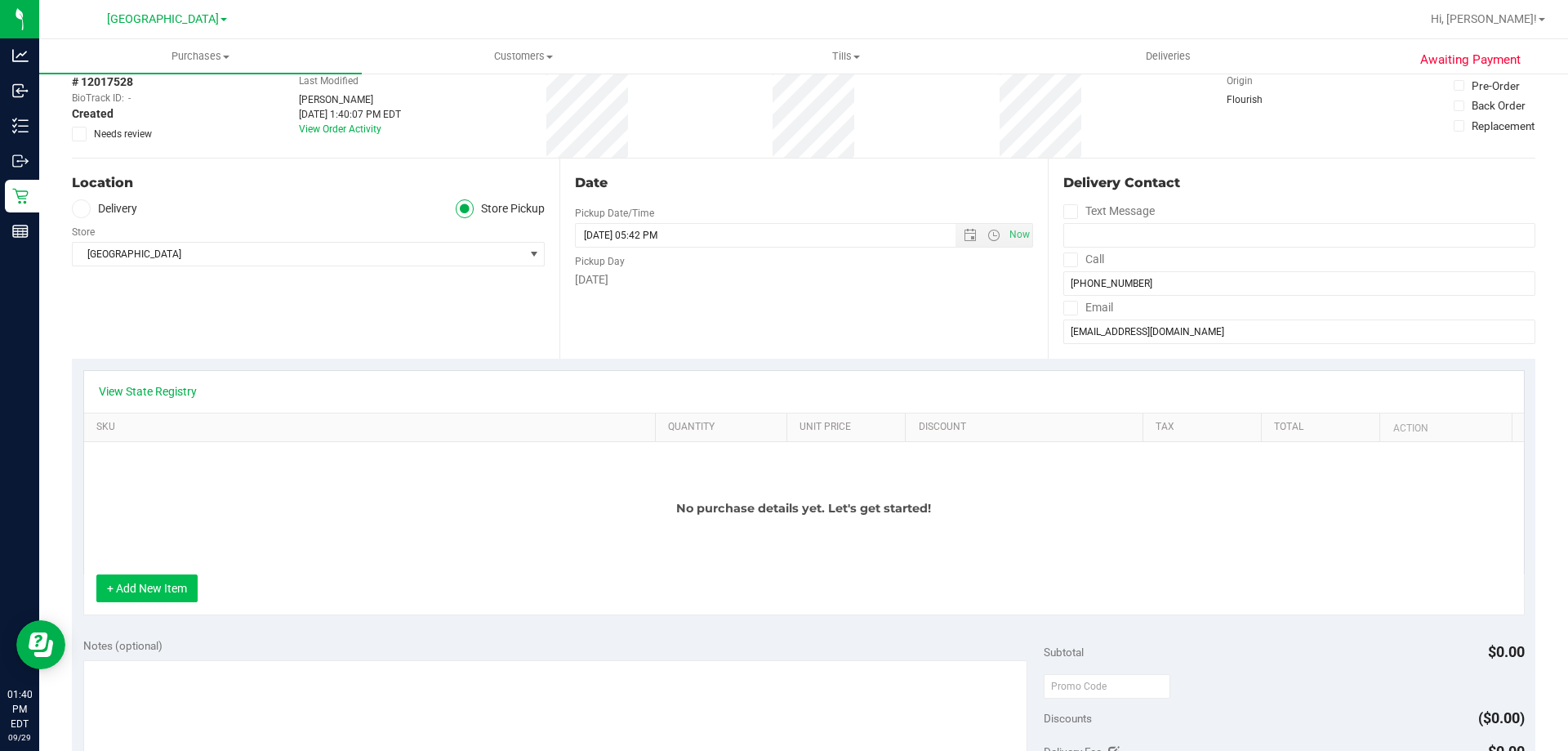
click at [165, 594] on button "+ Add New Item" at bounding box center [146, 588] width 101 height 28
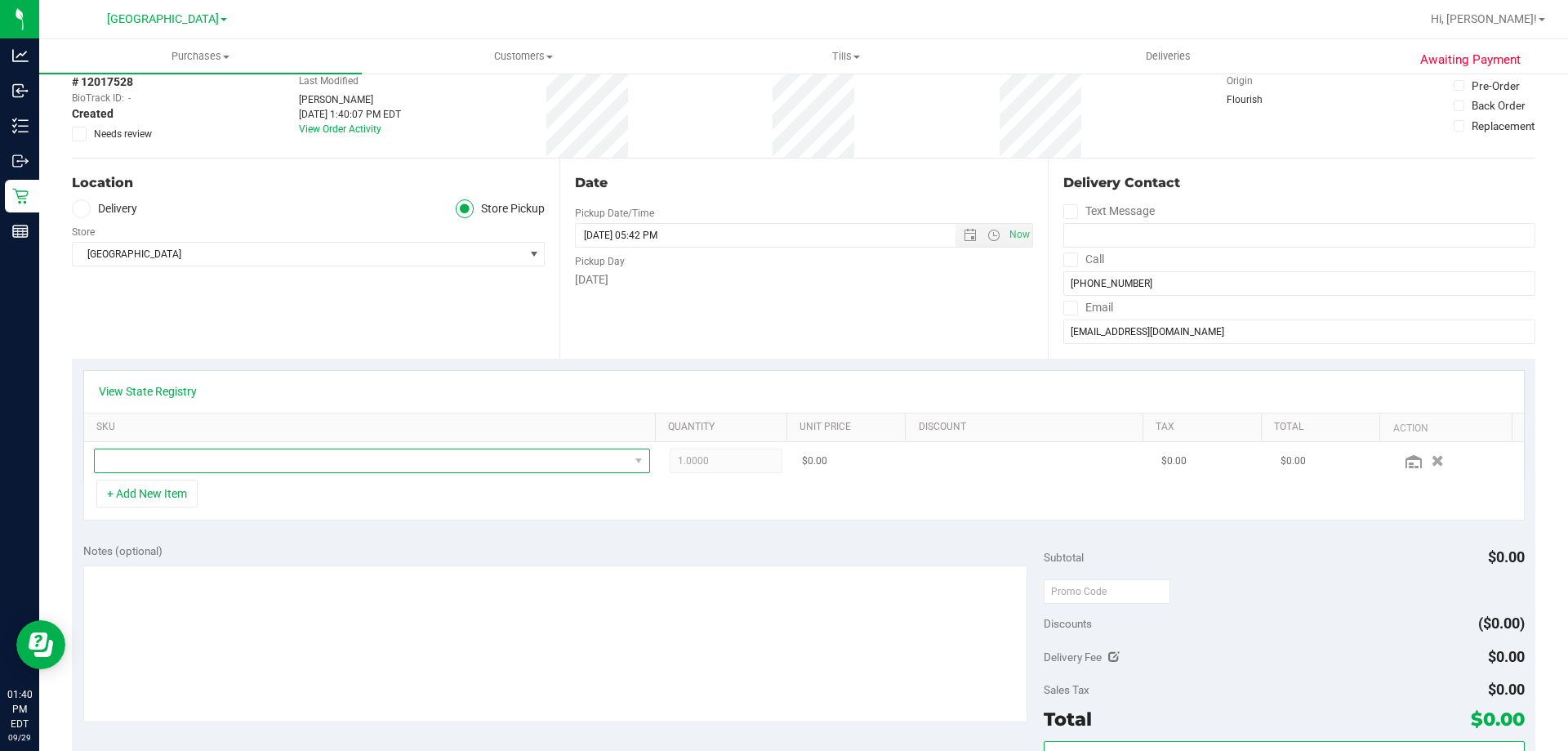
click at [230, 458] on span "NO DATA FOUND" at bounding box center [361, 461] width 534 height 23
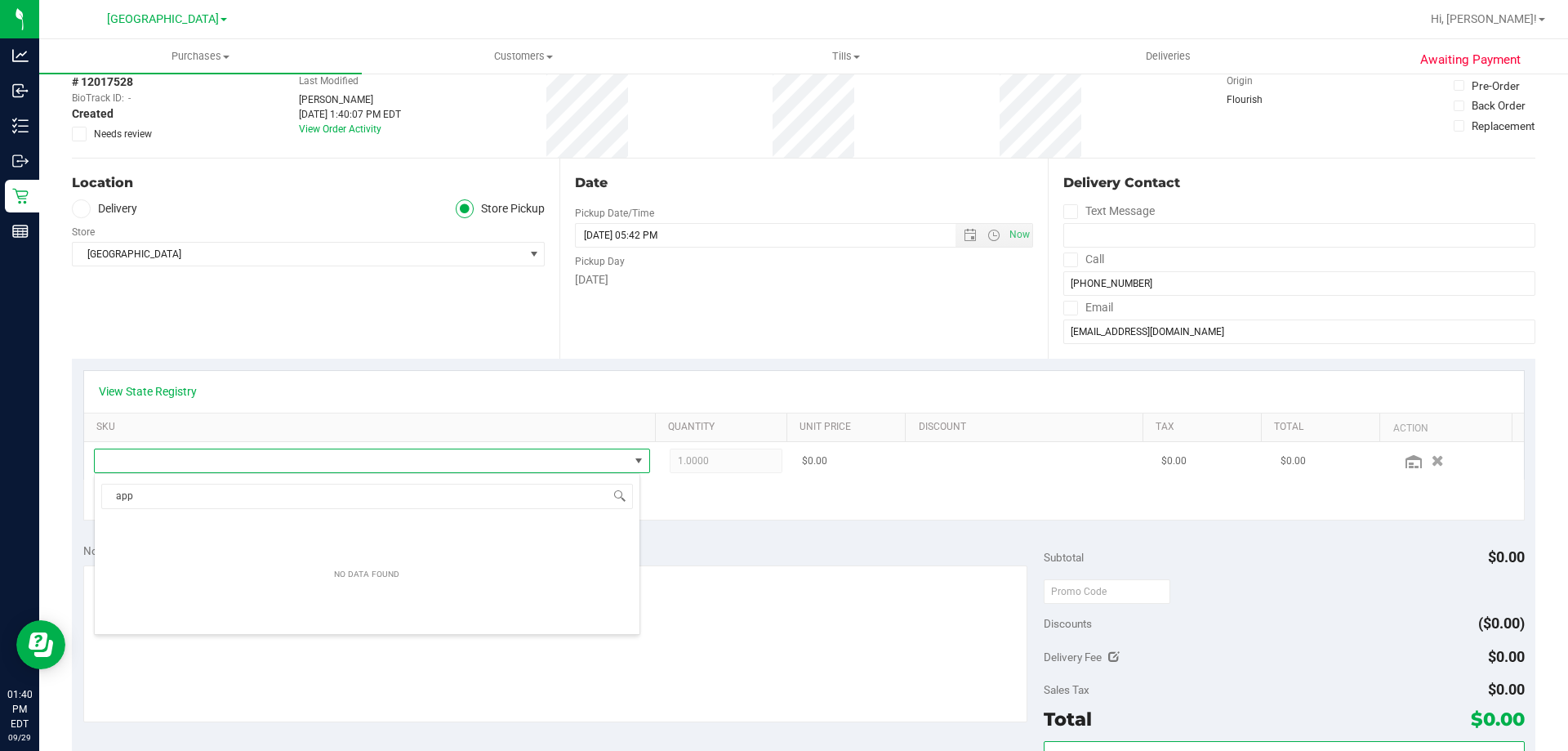
scroll to position [24, 541]
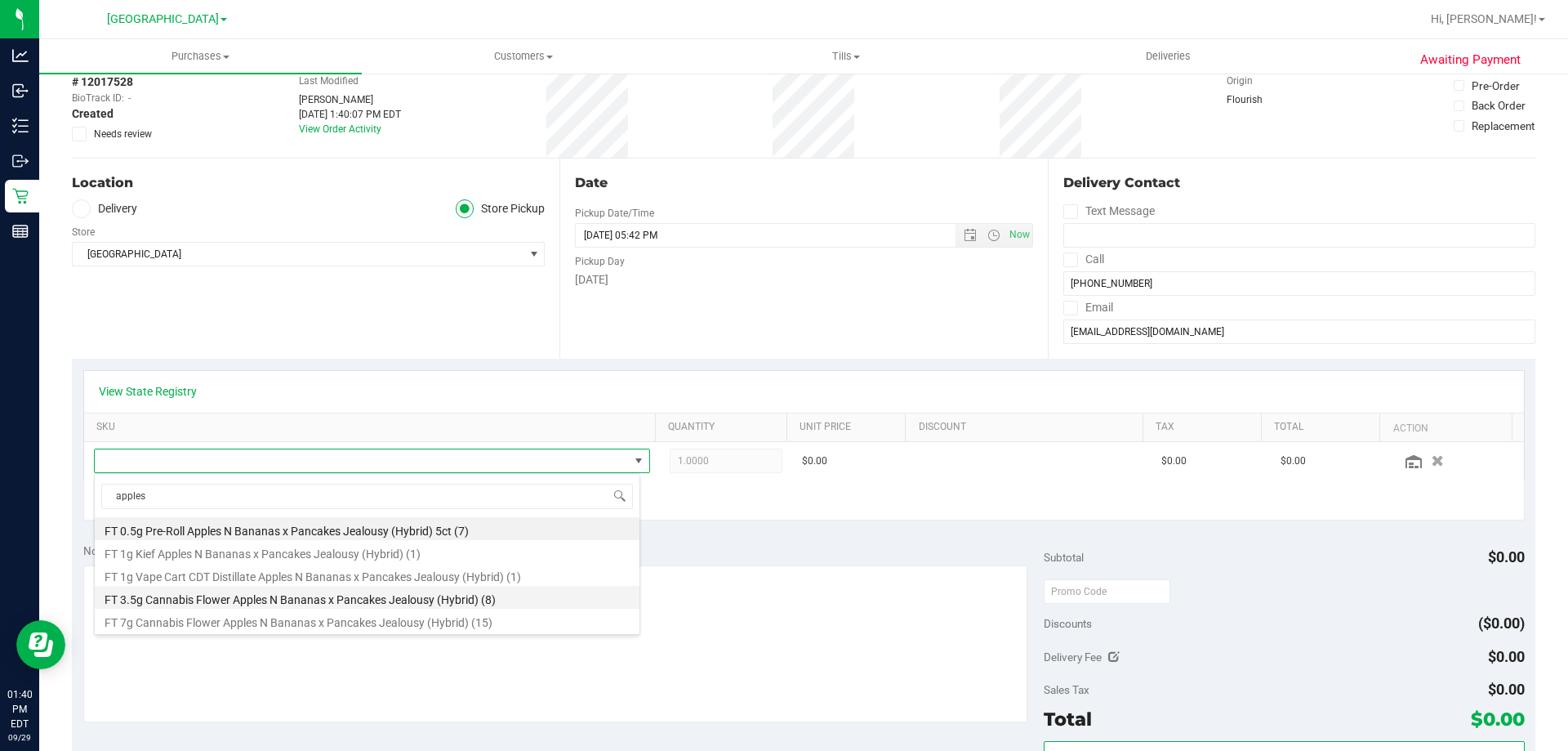
type input "apple"
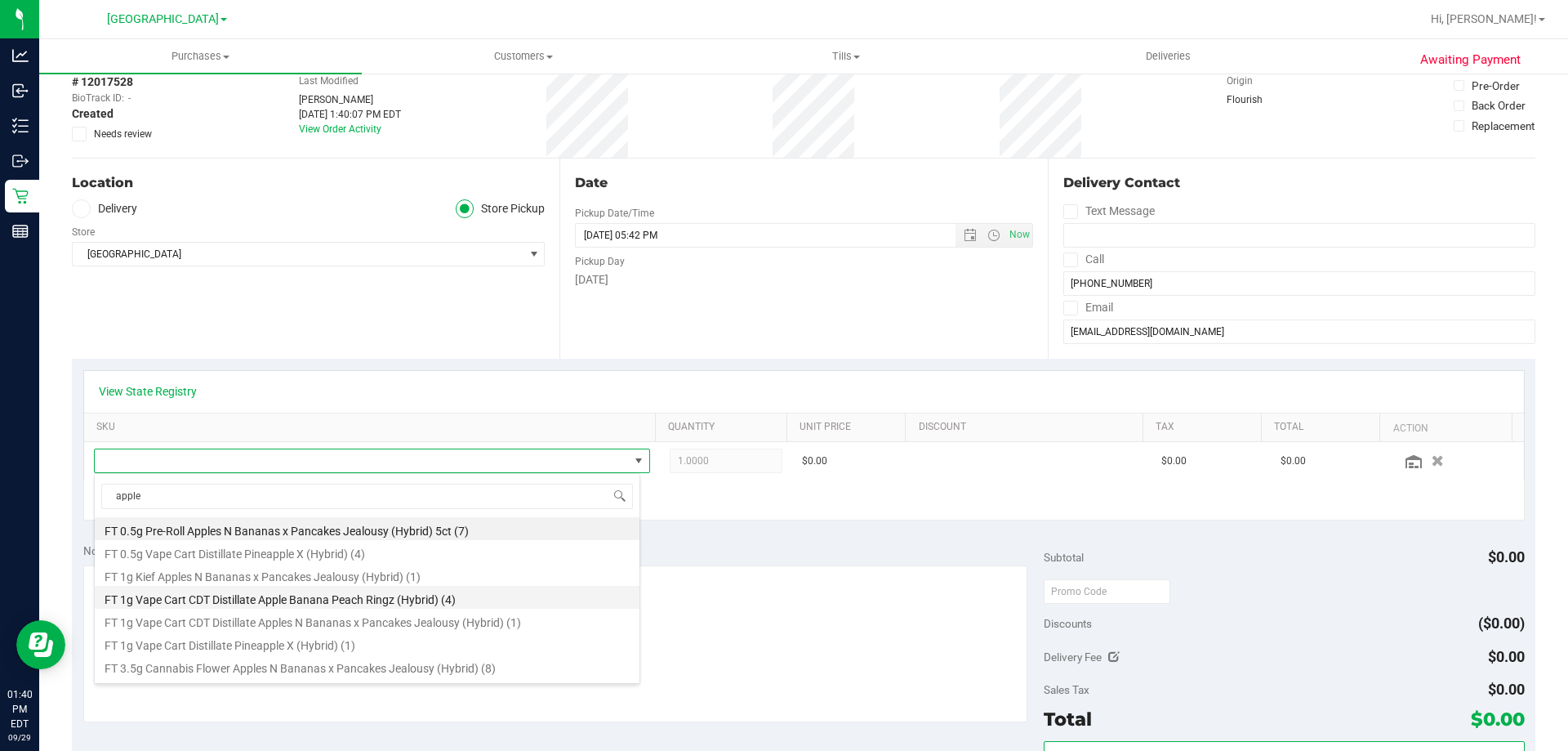
click at [471, 599] on li "FT 1g Vape Cart CDT Distillate Apple Banana Peach Ringz (Hybrid) (4)" at bounding box center [366, 597] width 545 height 23
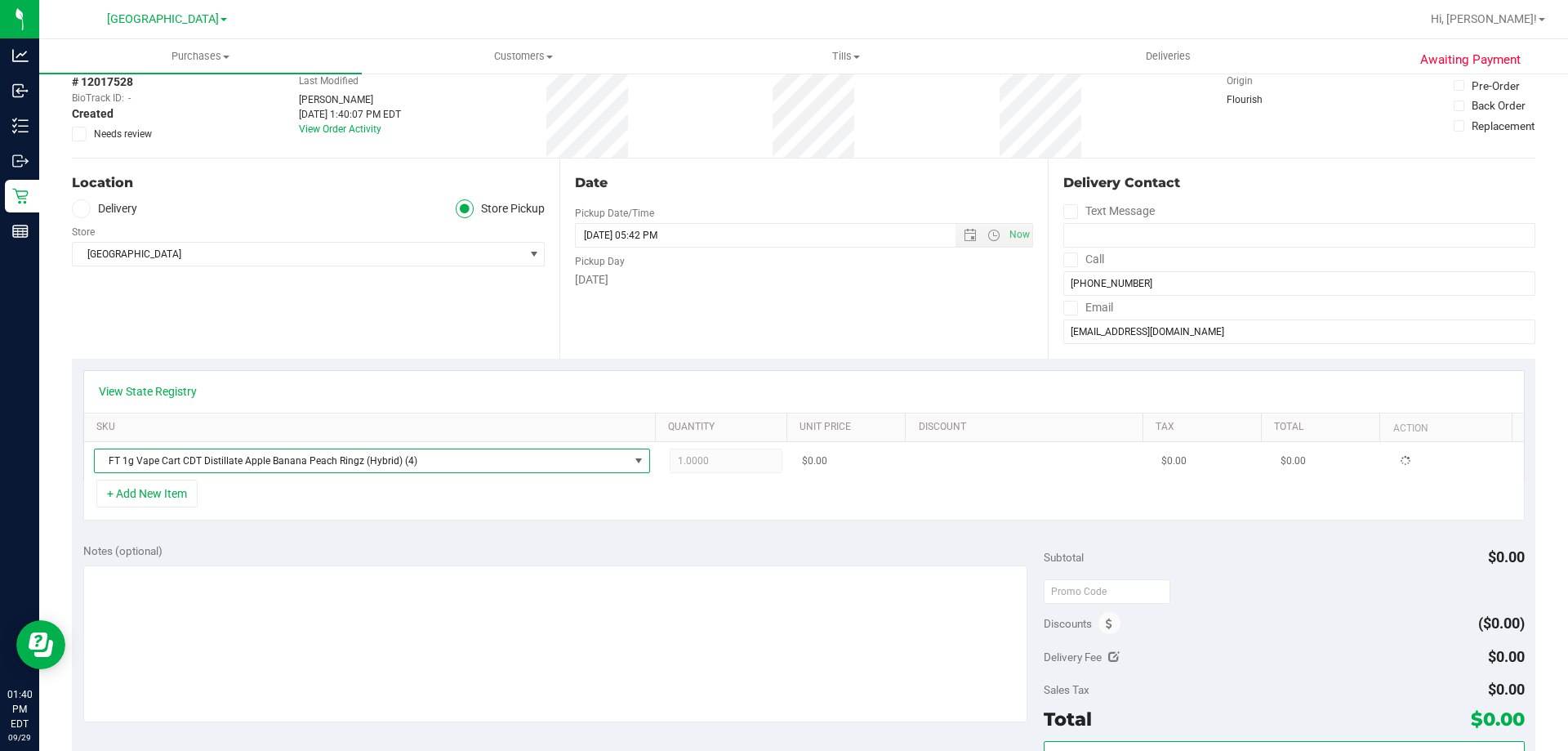
click at [541, 476] on td "FT 1g Vape Cart CDT Distillate Apple Banana Peach Ringz (Hybrid) (4)" at bounding box center [371, 460] width 576 height 37
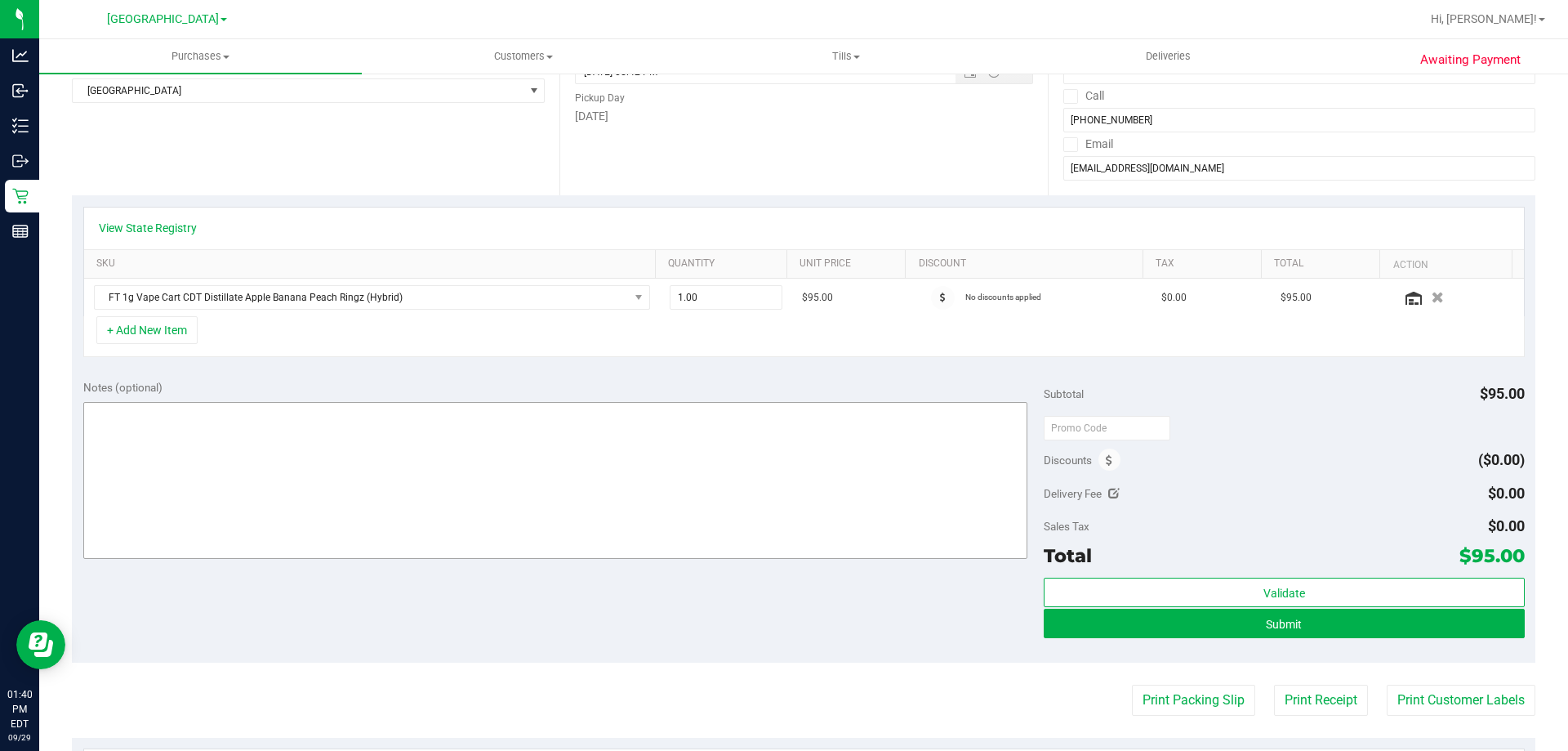
scroll to position [81, 0]
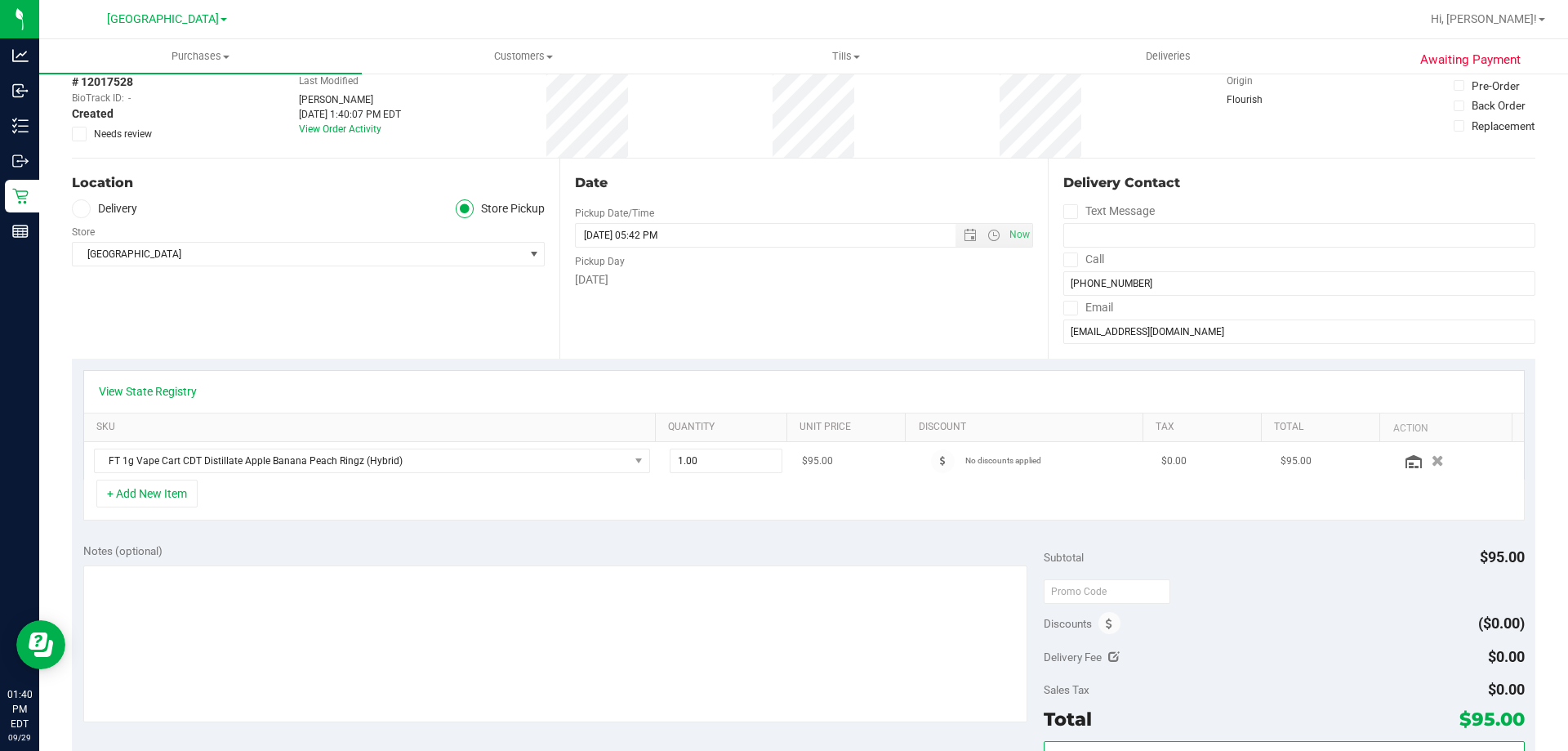
click at [928, 445] on td "No discounts applied" at bounding box center [1032, 460] width 239 height 37
click at [931, 466] on span at bounding box center [942, 461] width 23 height 23
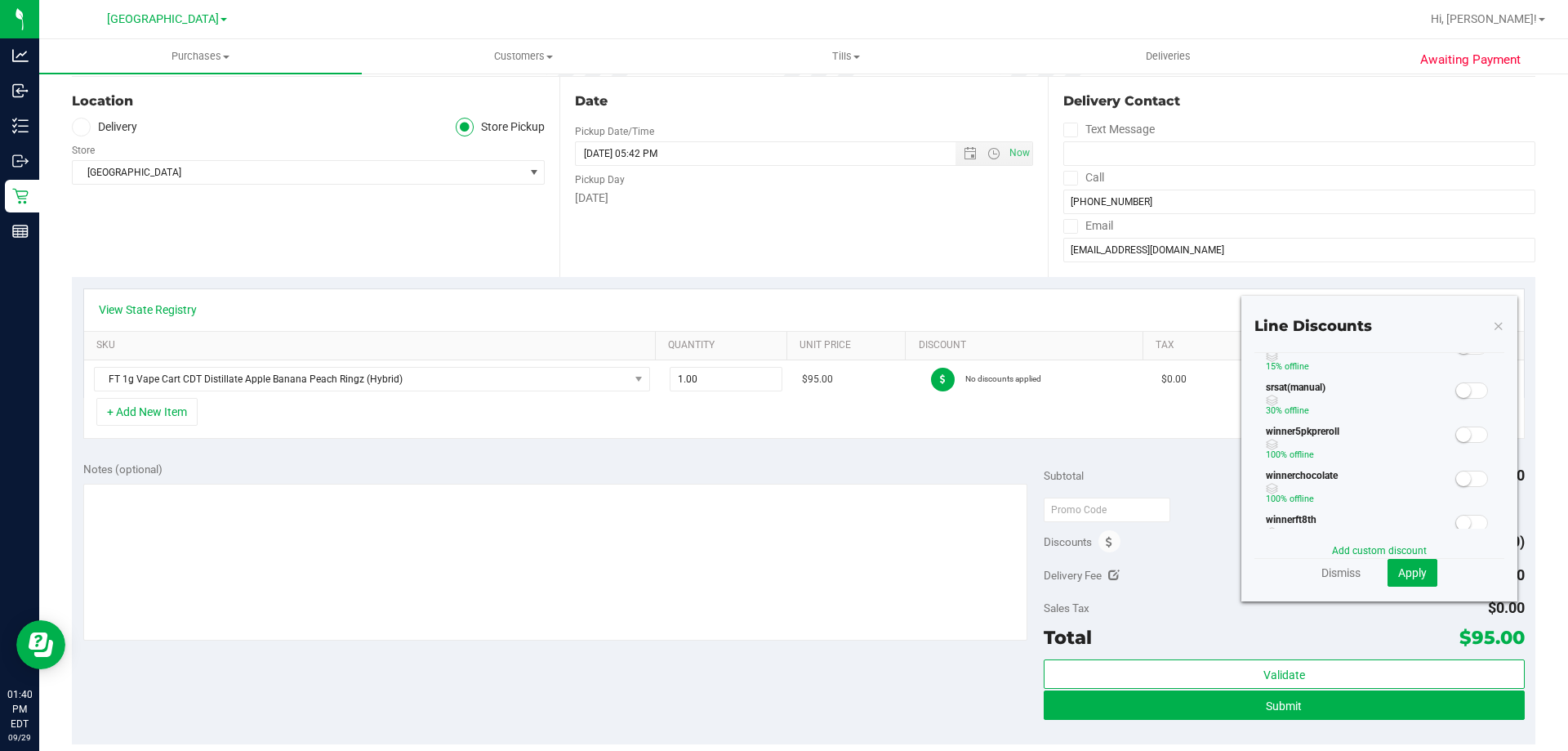
scroll to position [327, 0]
click at [1334, 575] on link "Dismiss" at bounding box center [1340, 573] width 39 height 16
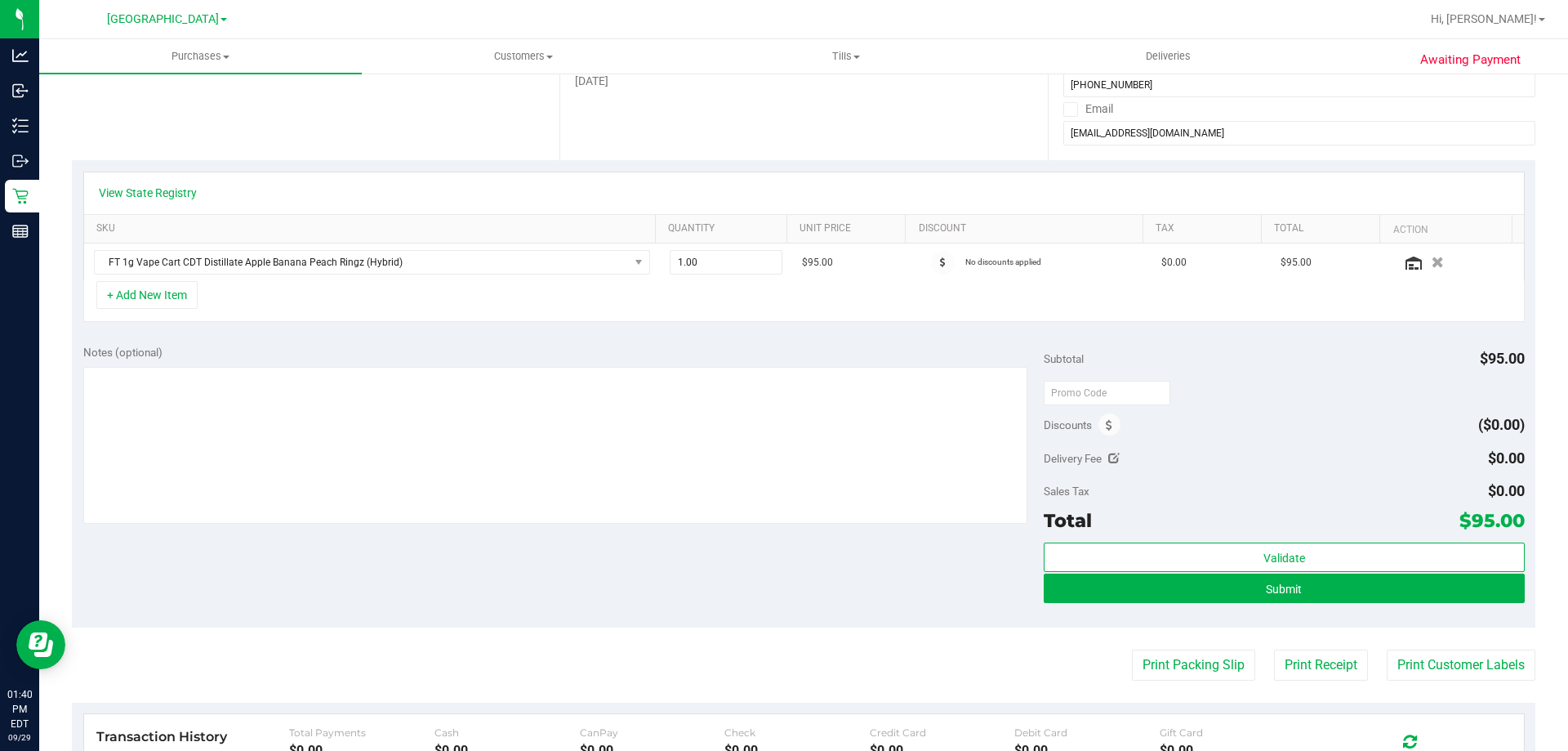
scroll to position [490, 0]
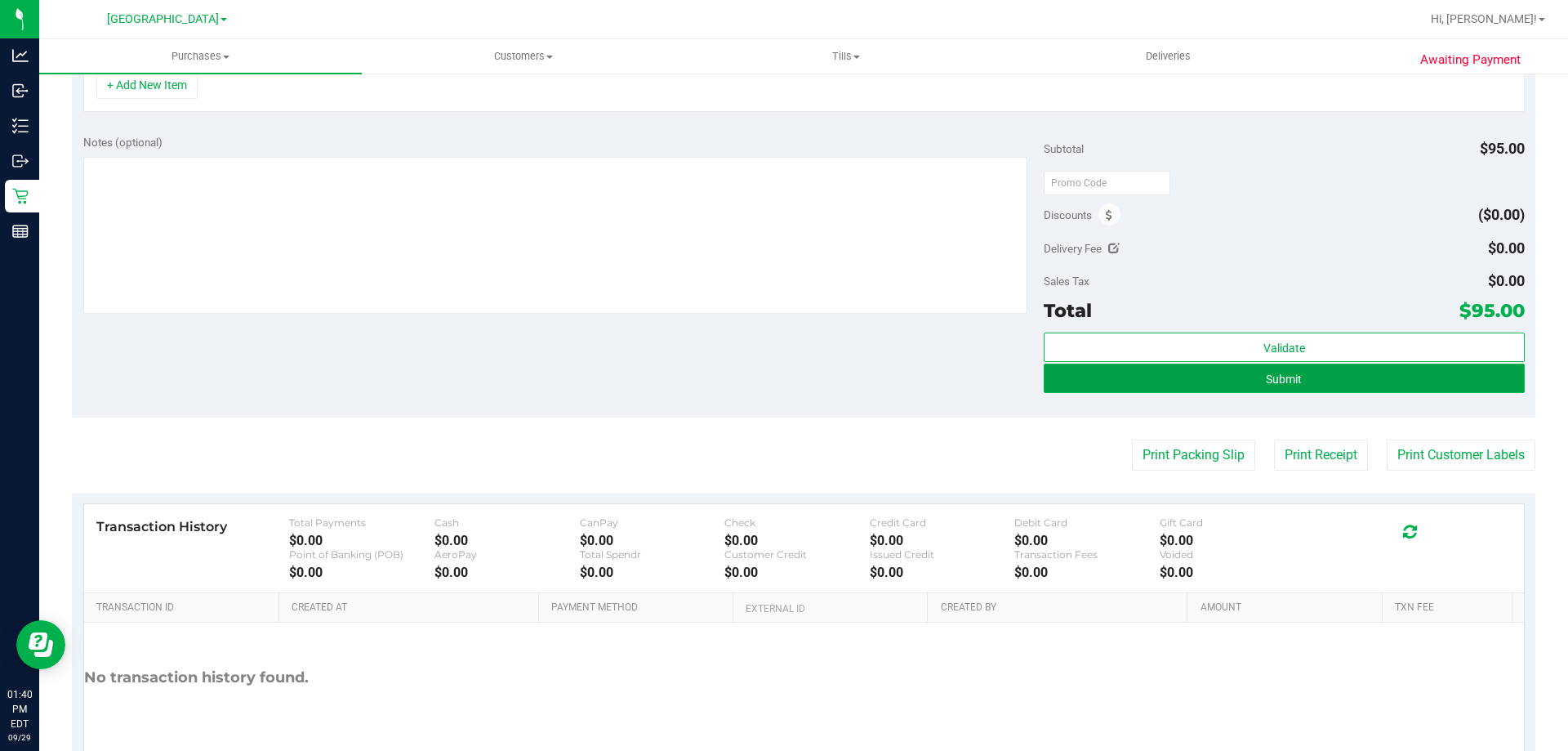
click at [1294, 380] on button "Submit" at bounding box center [1284, 379] width 481 height 29
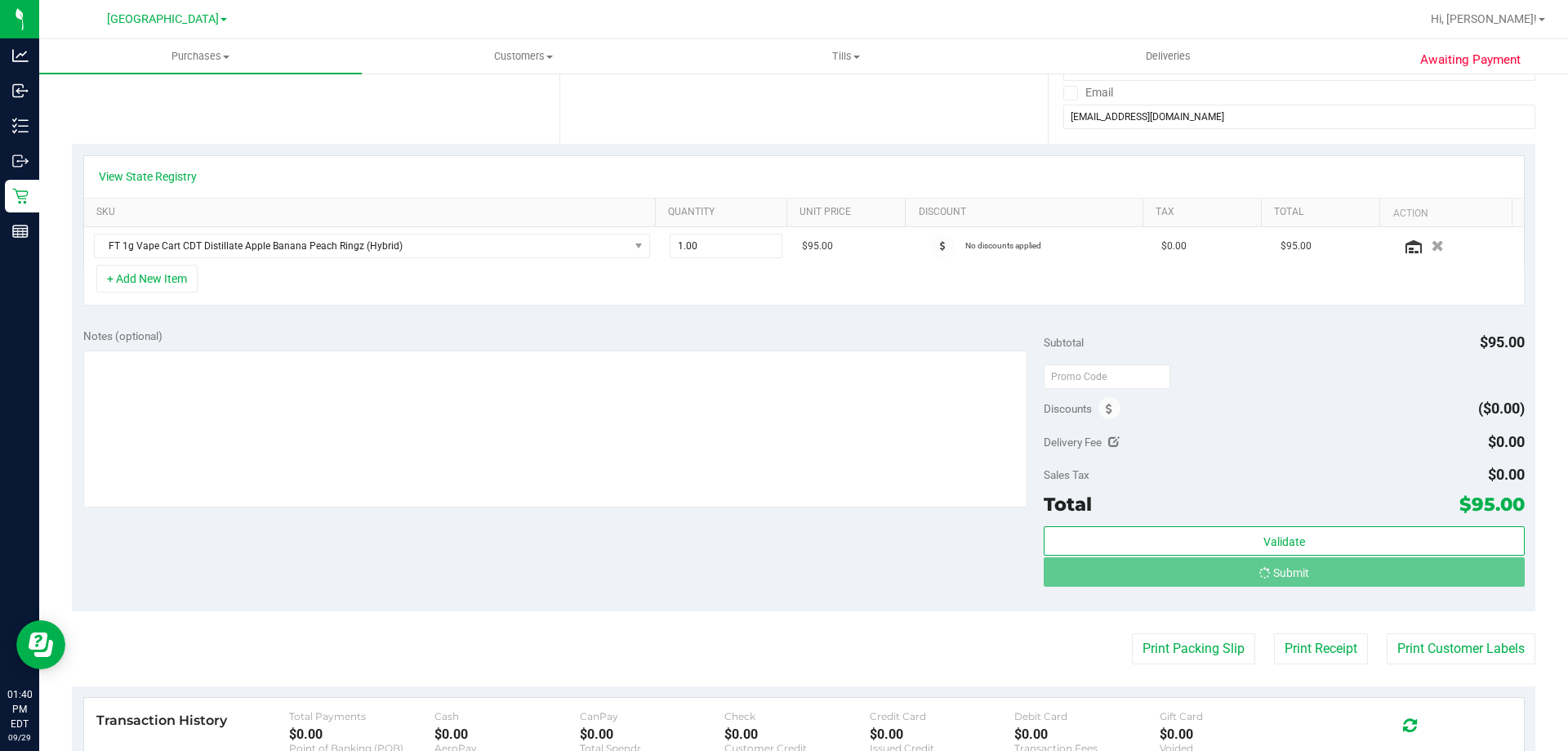
scroll to position [0, 0]
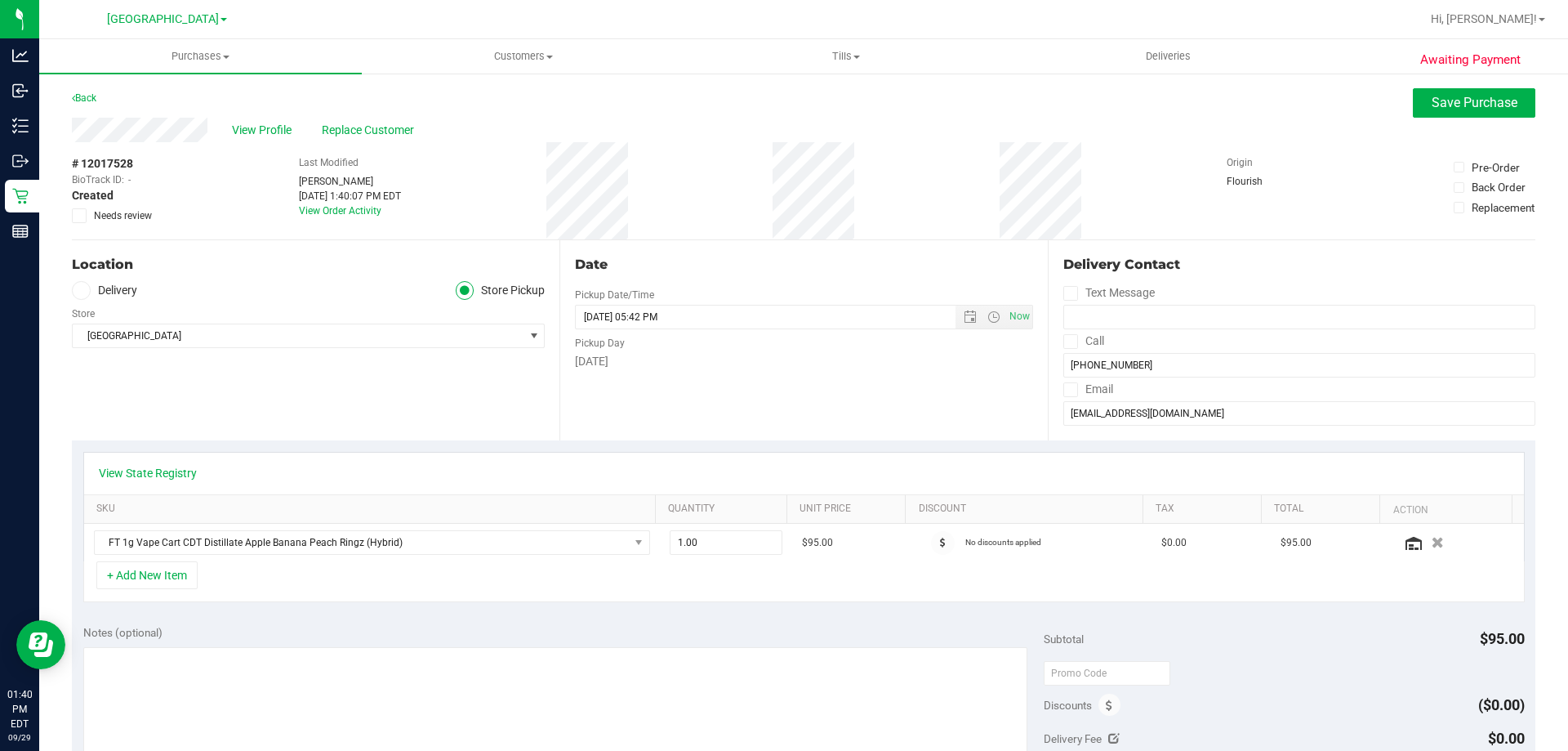
click at [1397, 103] on div "Back Save Purchase" at bounding box center [803, 103] width 1463 height 29
click at [1413, 103] on button "Save Purchase" at bounding box center [1474, 103] width 122 height 29
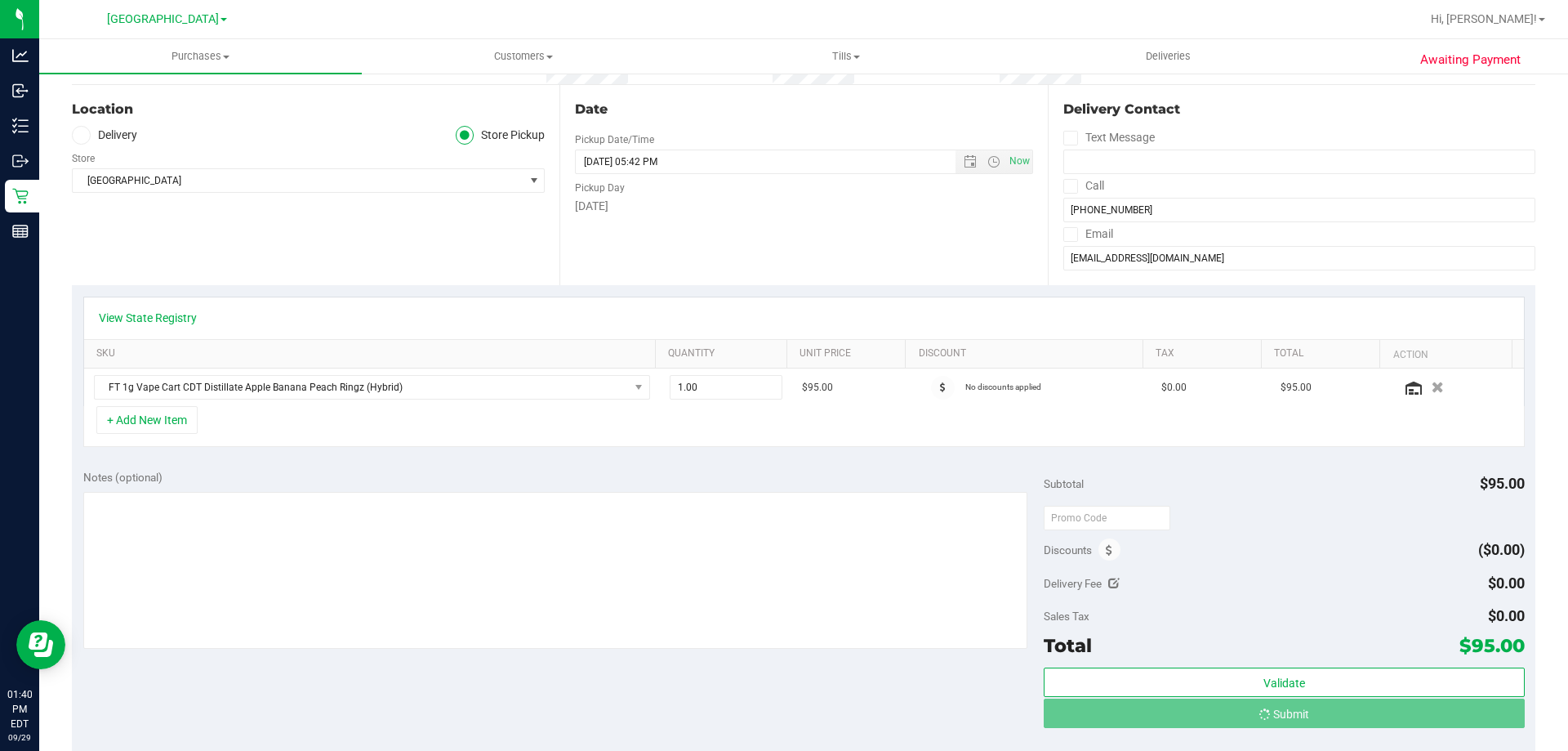
scroll to position [245, 0]
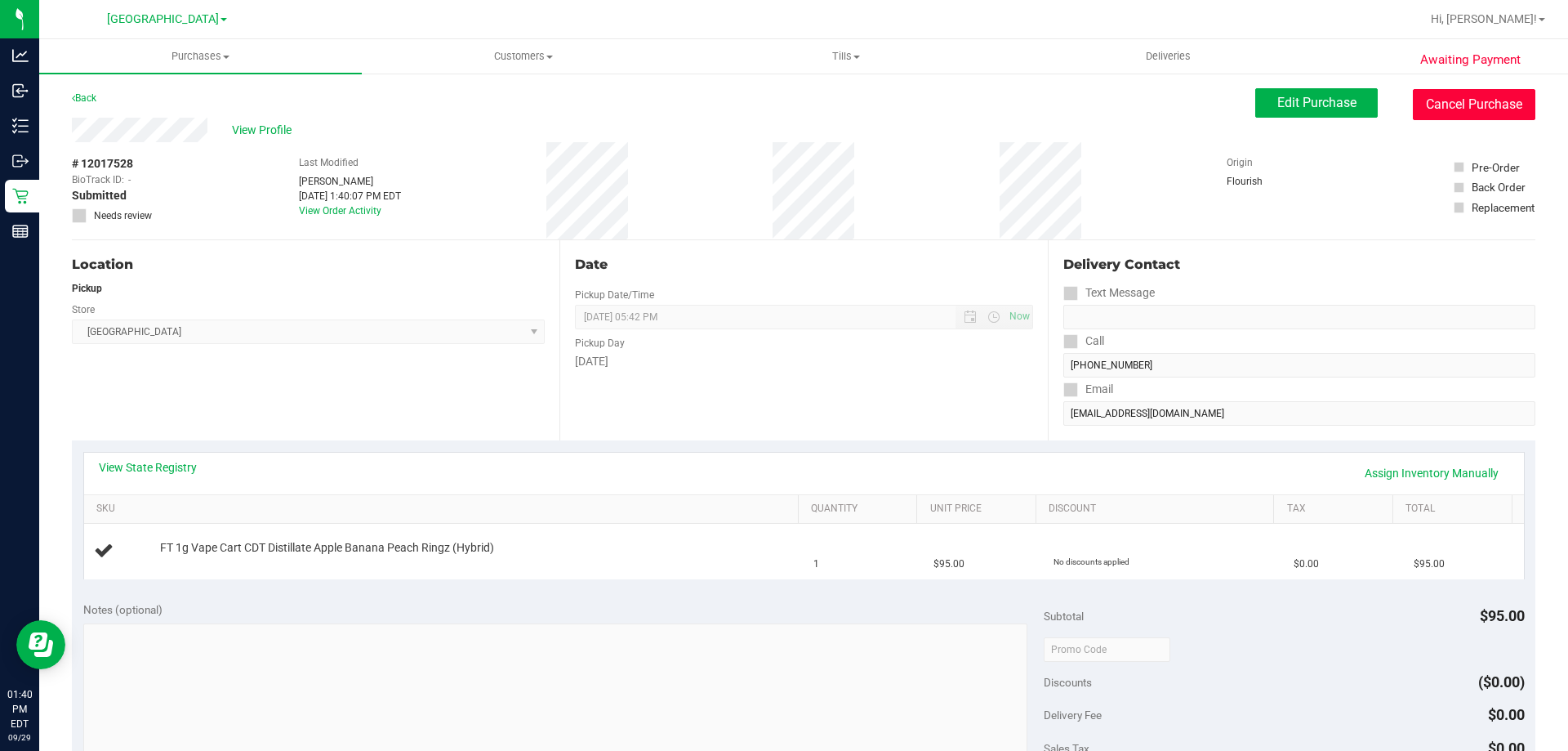
click at [1483, 94] on button "Cancel Purchase" at bounding box center [1474, 105] width 122 height 31
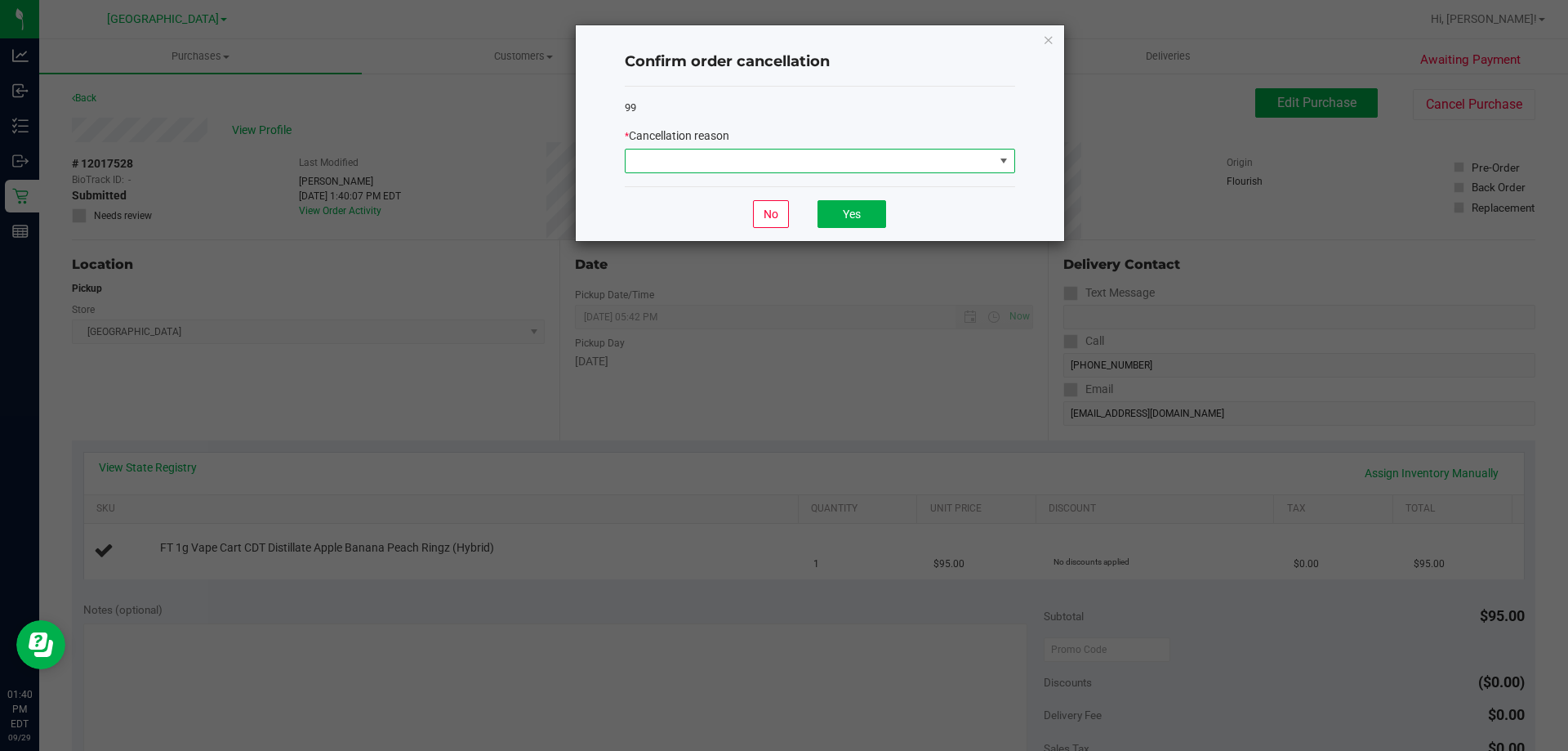
click at [814, 172] on span at bounding box center [810, 161] width 368 height 23
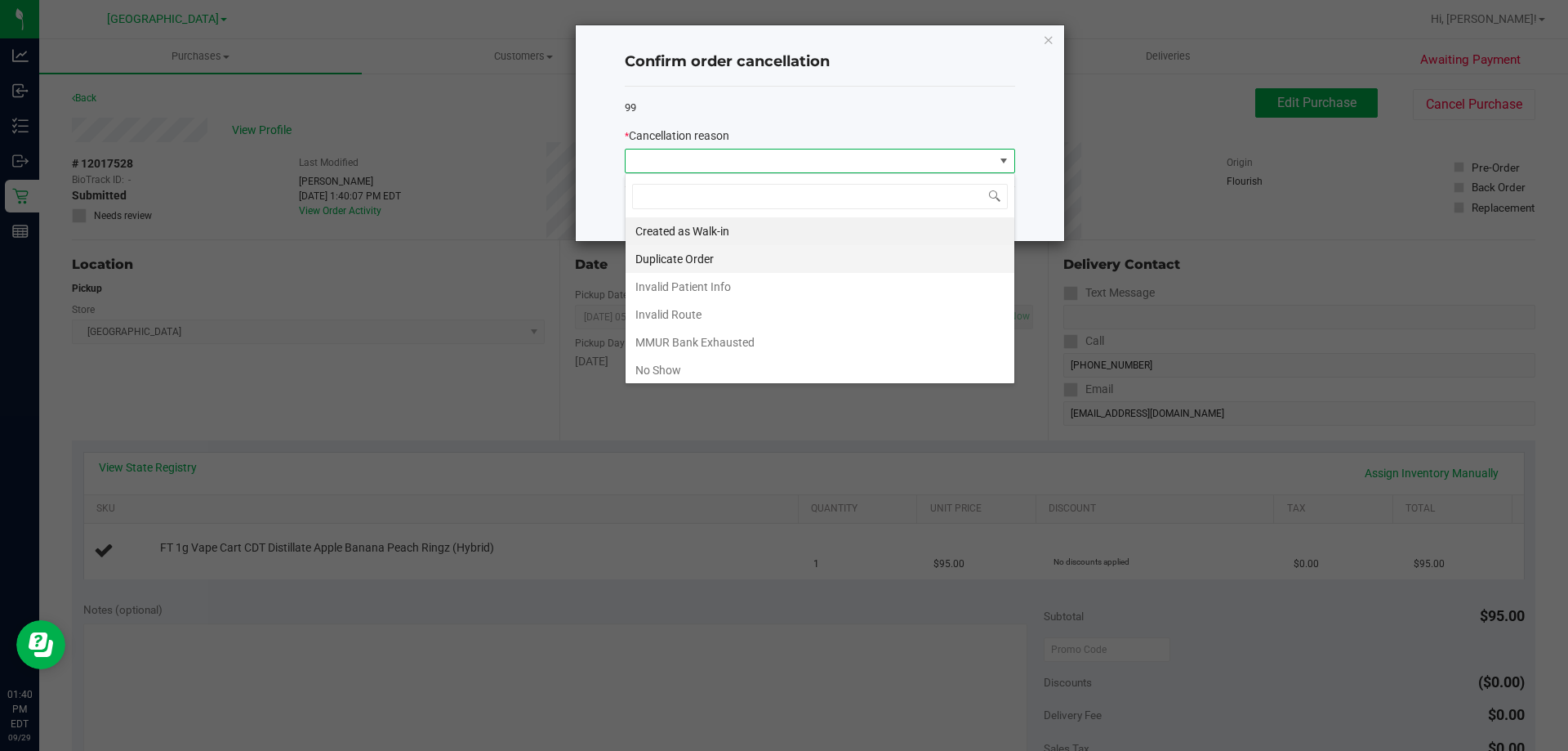
scroll to position [24, 390]
click at [753, 269] on li "Duplicate Order" at bounding box center [820, 259] width 389 height 28
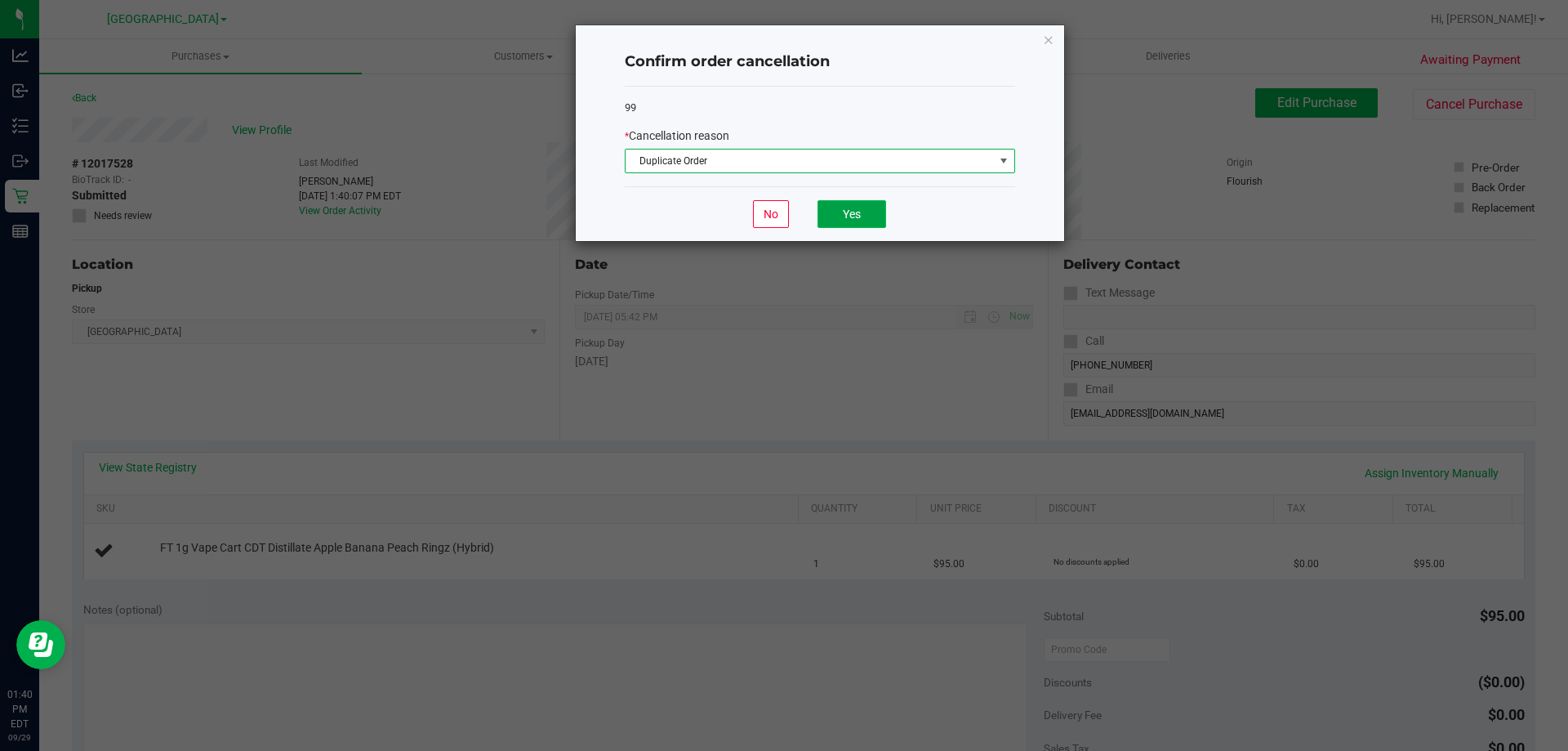
click at [874, 216] on button "Yes" at bounding box center [851, 214] width 68 height 28
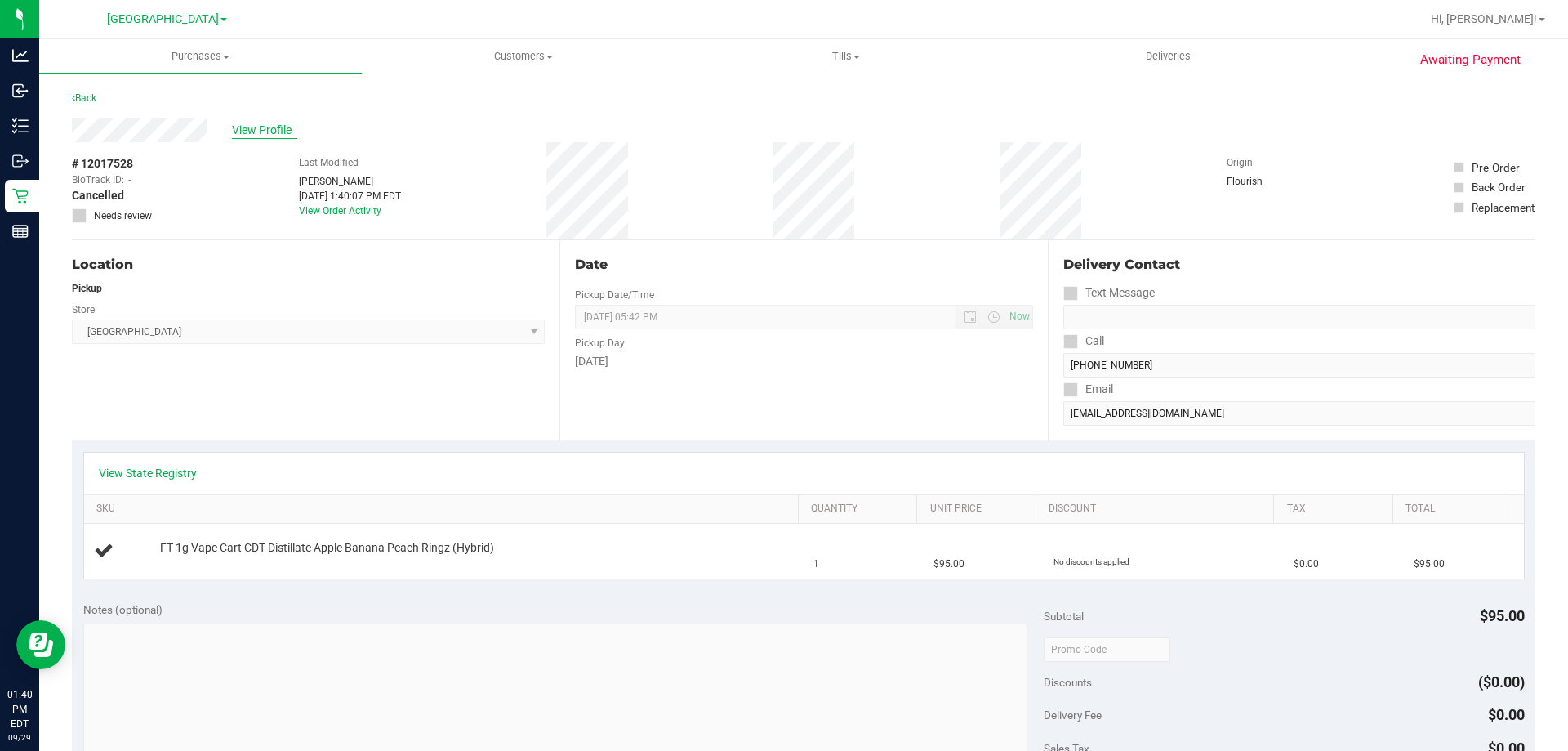
click at [265, 135] on span "View Profile" at bounding box center [264, 131] width 65 height 17
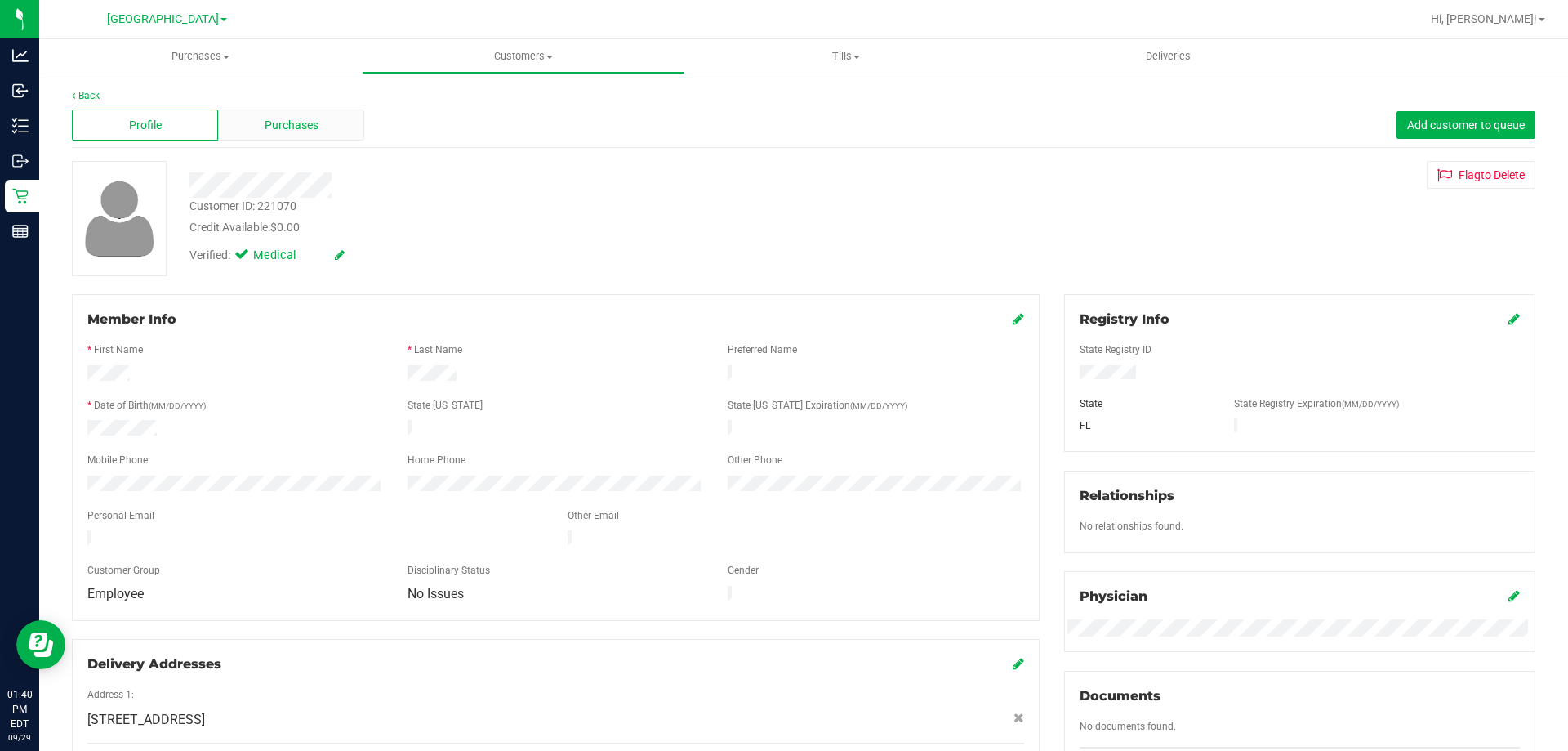
click at [317, 133] on div "Purchases" at bounding box center [291, 125] width 146 height 31
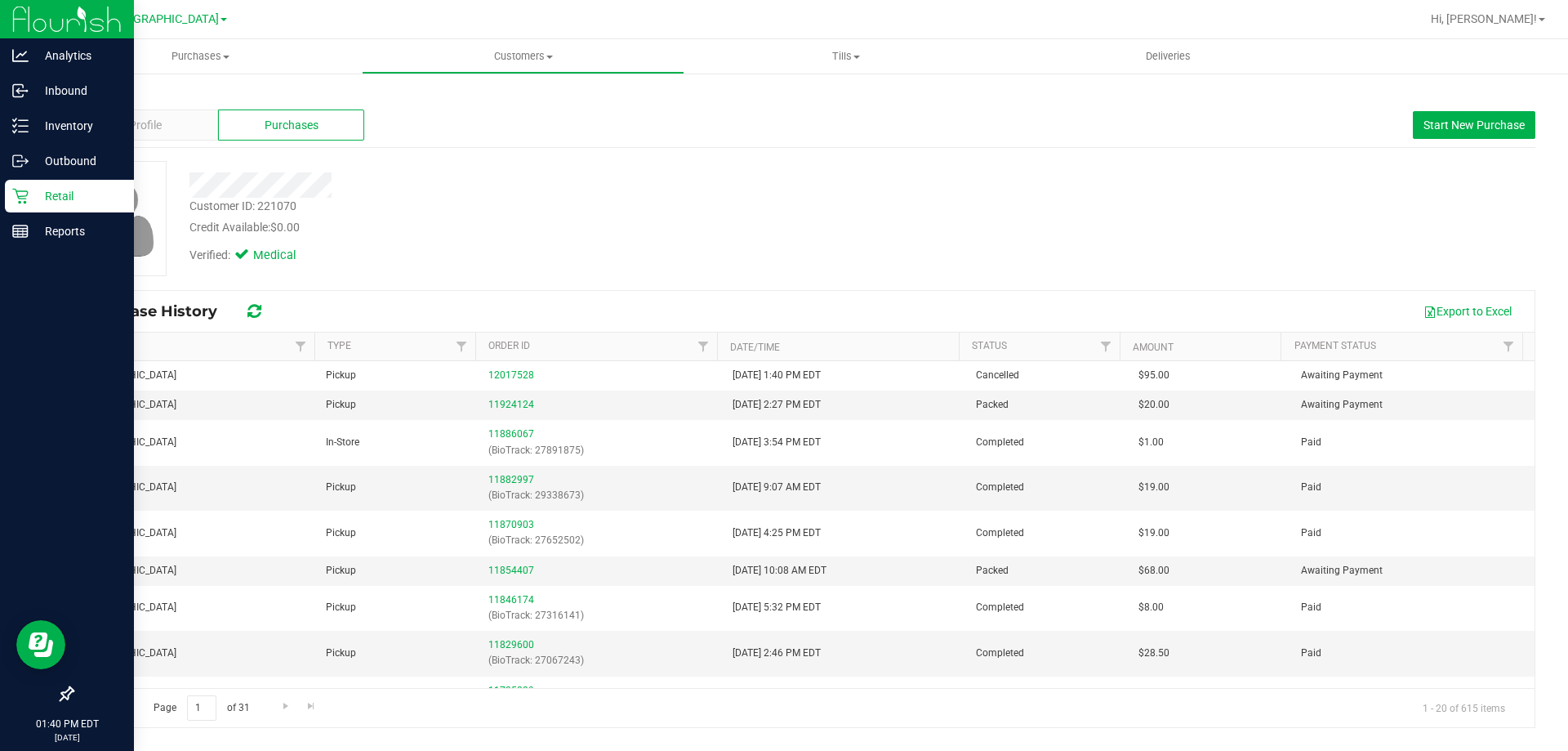
click at [36, 197] on p "Retail" at bounding box center [77, 196] width 98 height 20
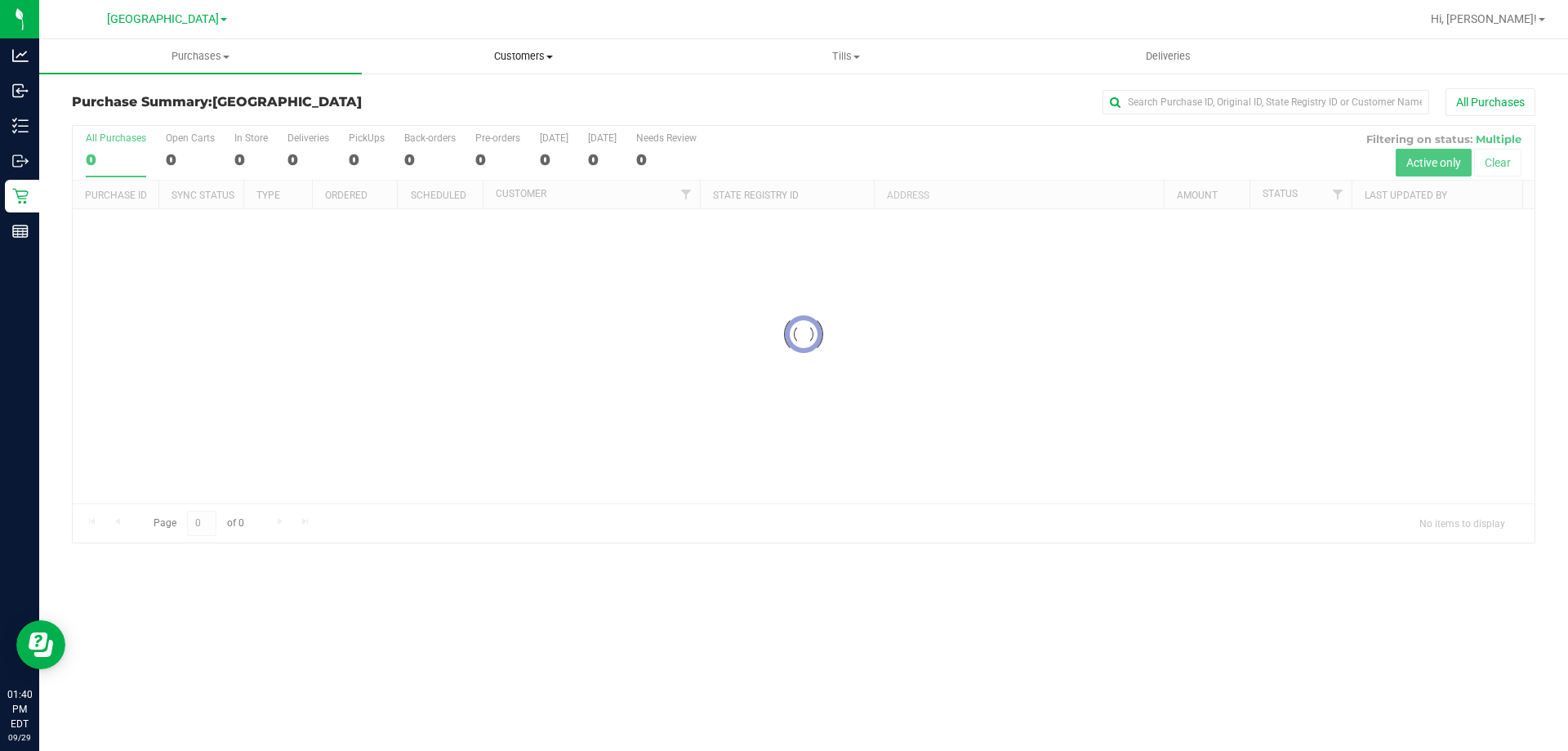
click at [521, 61] on span "Customers" at bounding box center [523, 56] width 321 height 15
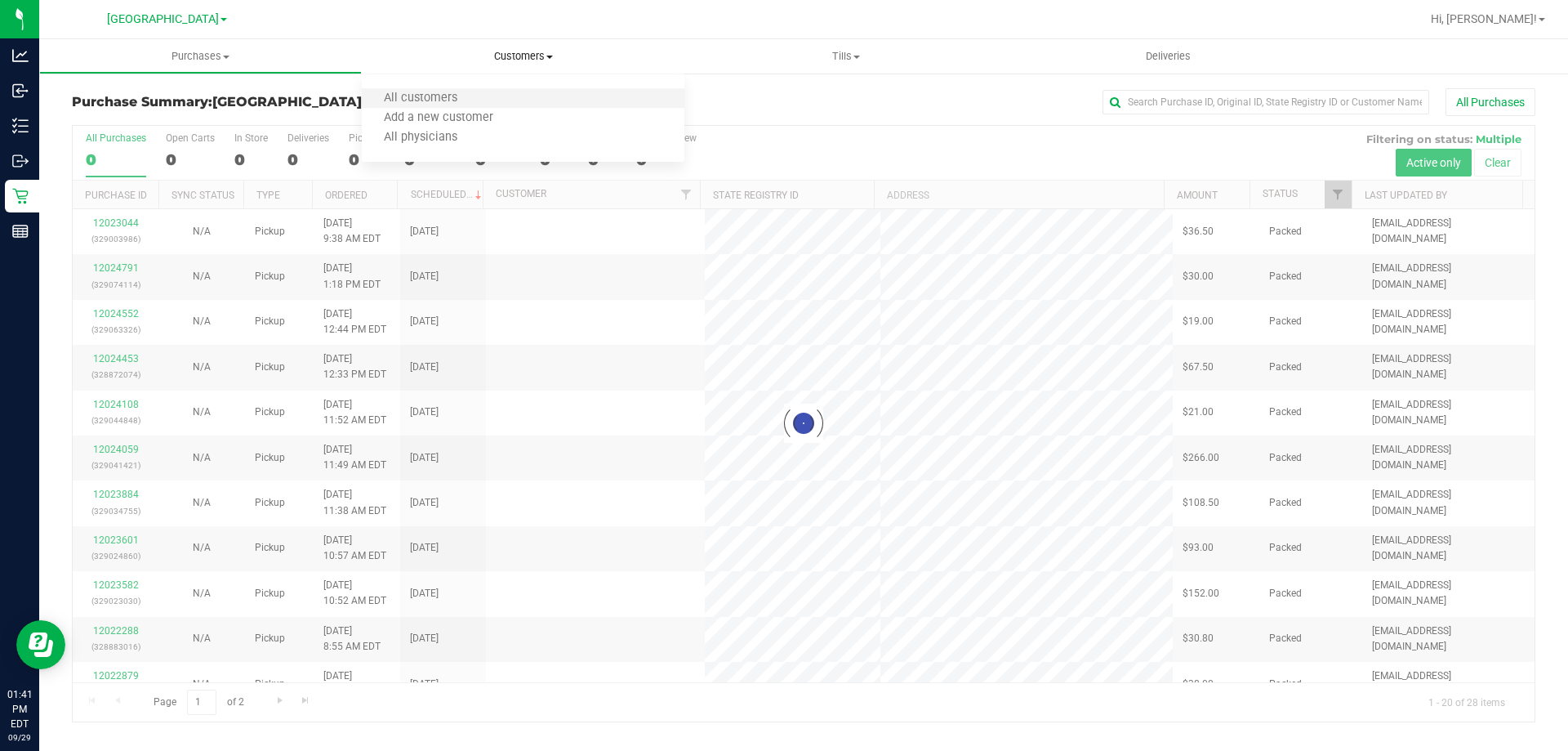
click at [491, 99] on li "All customers" at bounding box center [523, 99] width 323 height 20
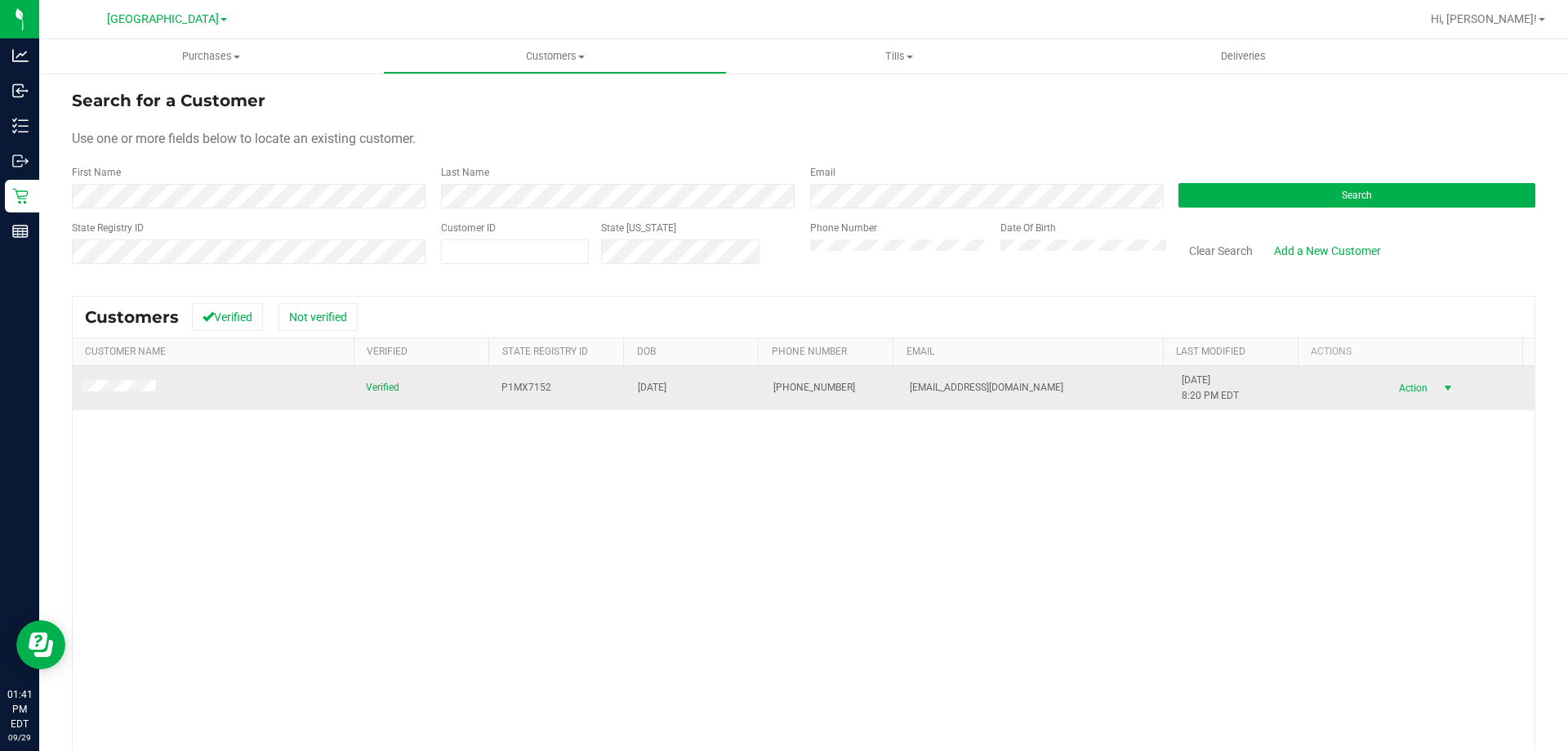
click at [1394, 395] on span "Action" at bounding box center [1410, 388] width 53 height 23
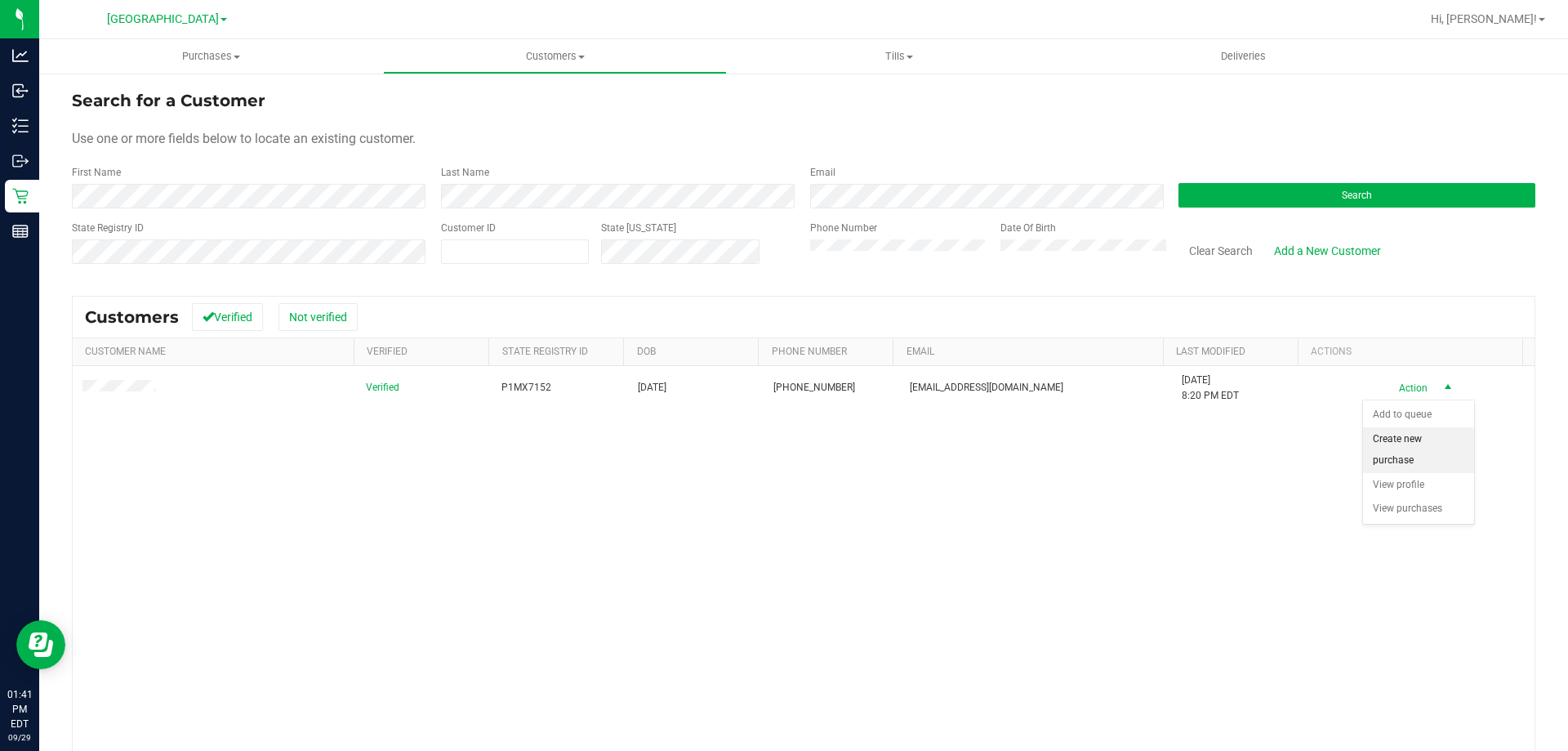
click at [1405, 446] on li "Create new purchase" at bounding box center [1418, 450] width 111 height 45
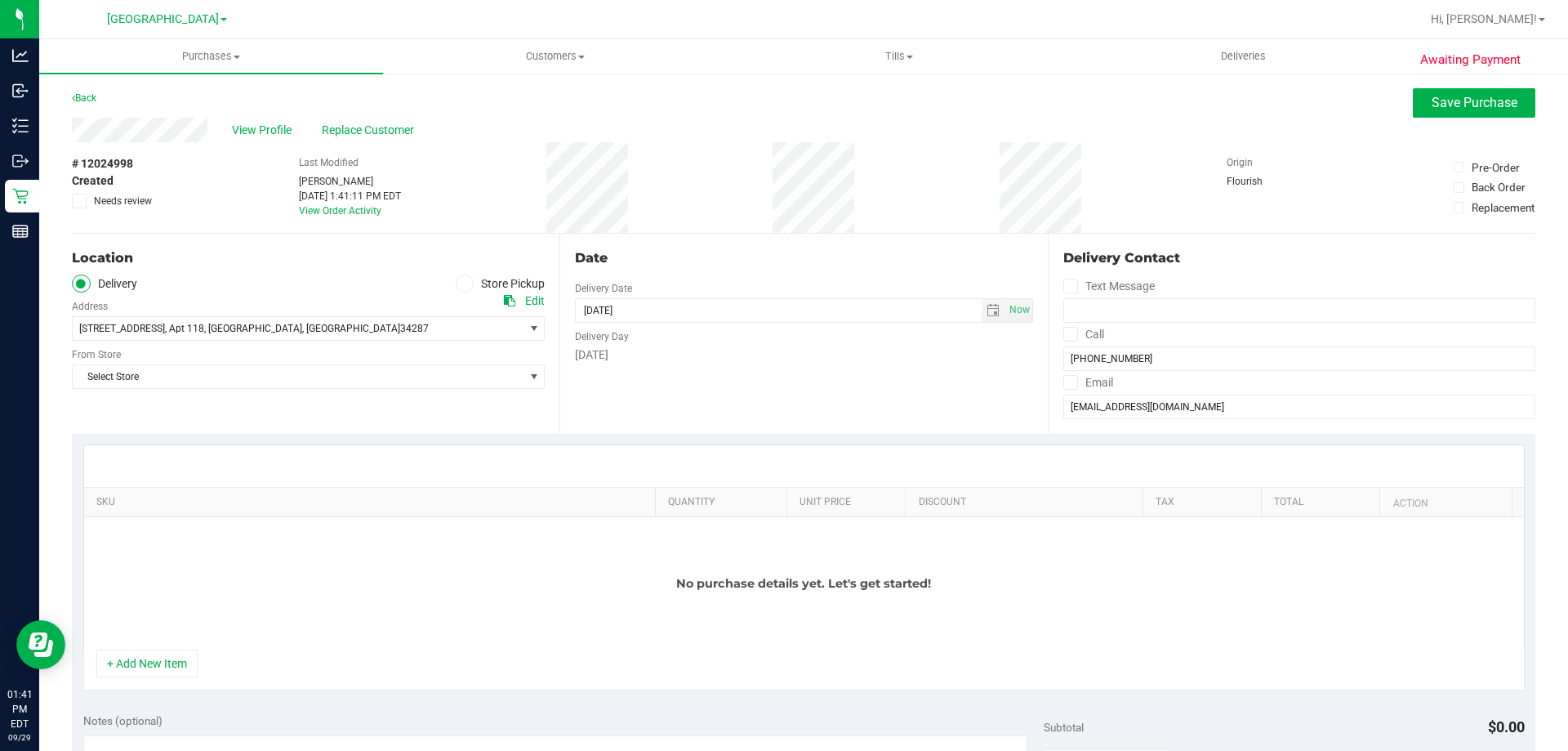
drag, startPoint x: 443, startPoint y: 273, endPoint x: 455, endPoint y: 280, distance: 13.9
click at [448, 274] on div "Location Delivery Store Pickup Address Edit 5101 Greenwood Ave , Apt 118 , Nort…" at bounding box center [315, 333] width 487 height 200
click at [460, 283] on icon at bounding box center [464, 283] width 10 height 0
click at [0, 0] on input "Store Pickup" at bounding box center [0, 0] width 0 height 0
click at [414, 338] on span "Select Store" at bounding box center [298, 328] width 451 height 23
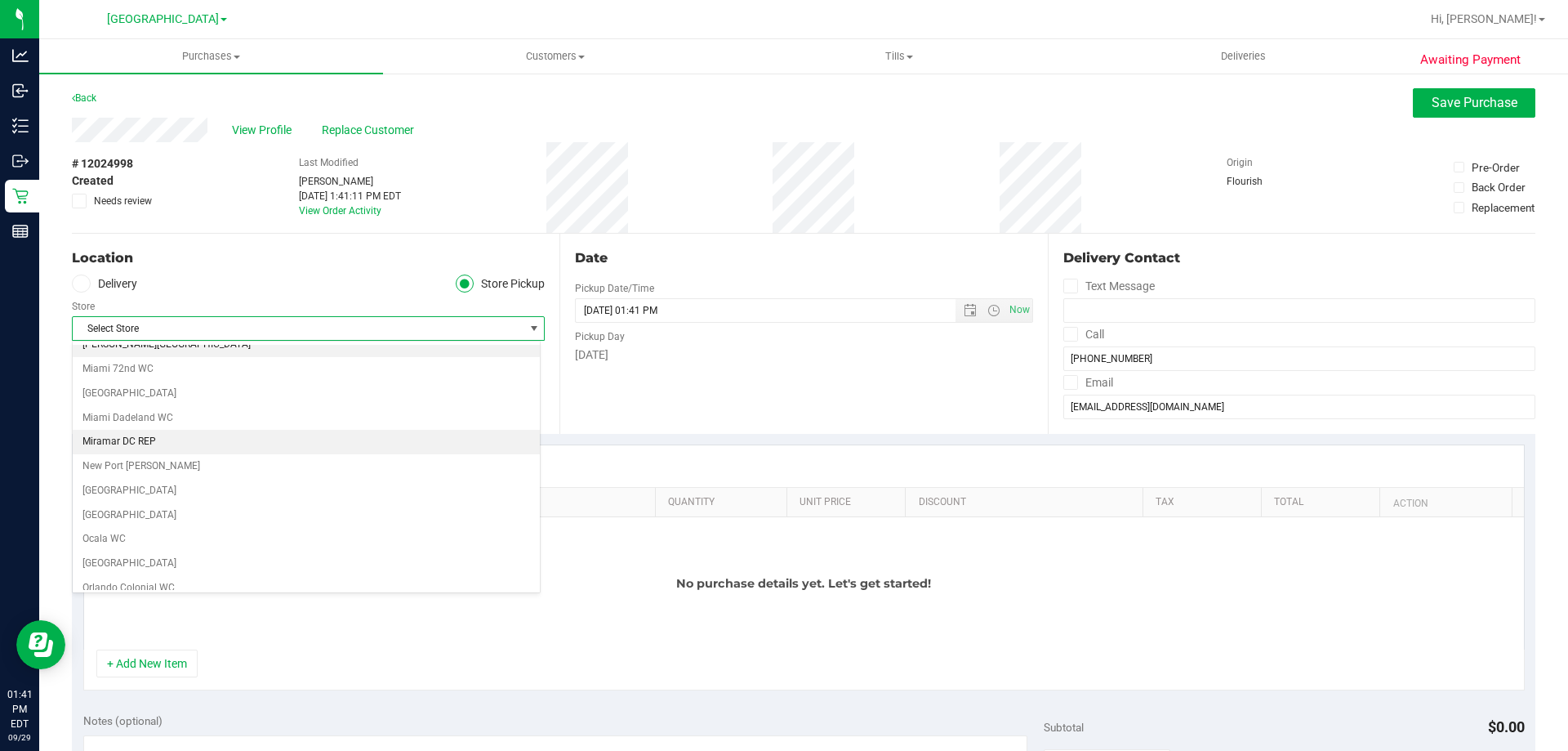
scroll to position [572, 0]
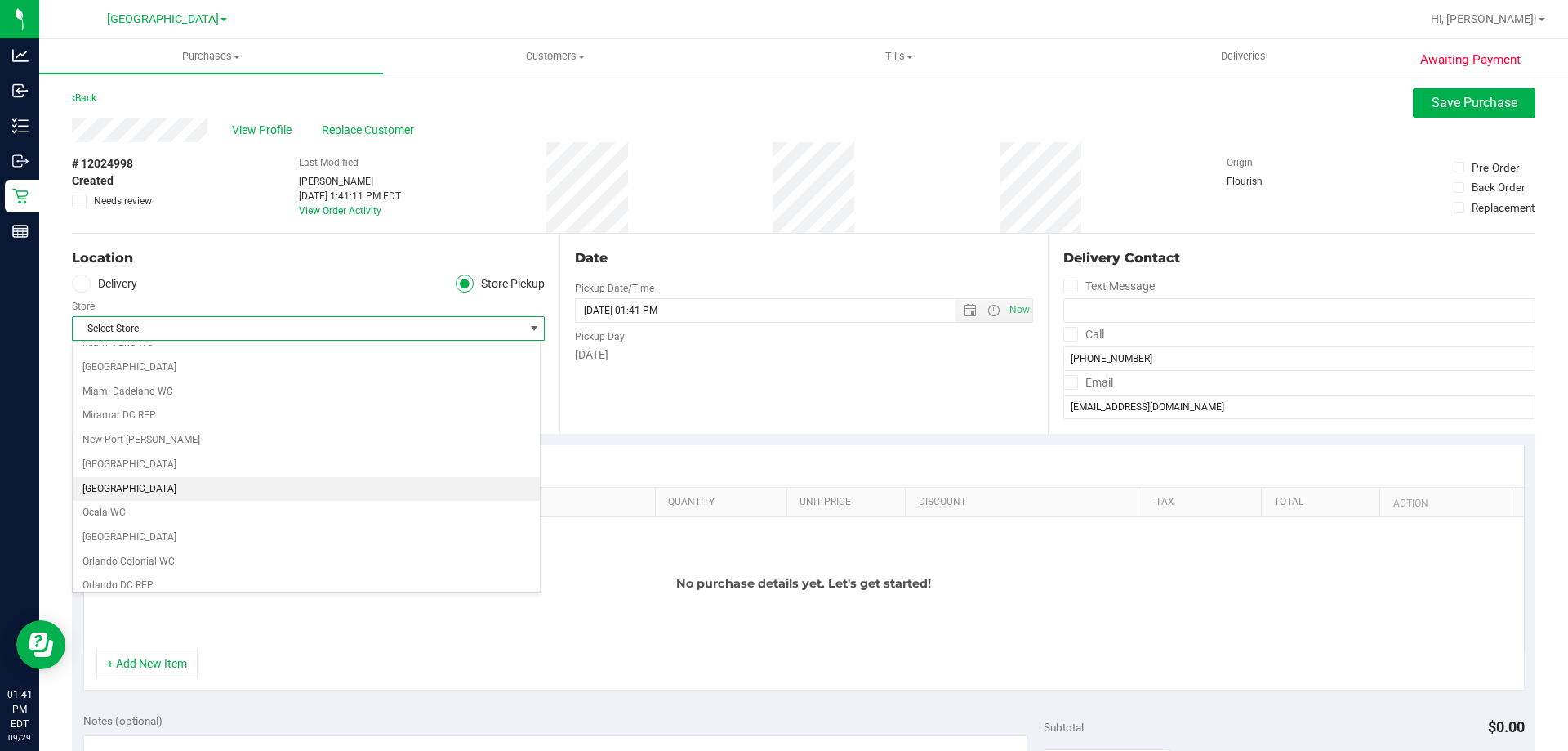
click at [225, 495] on li "[GEOGRAPHIC_DATA]" at bounding box center [307, 489] width 468 height 24
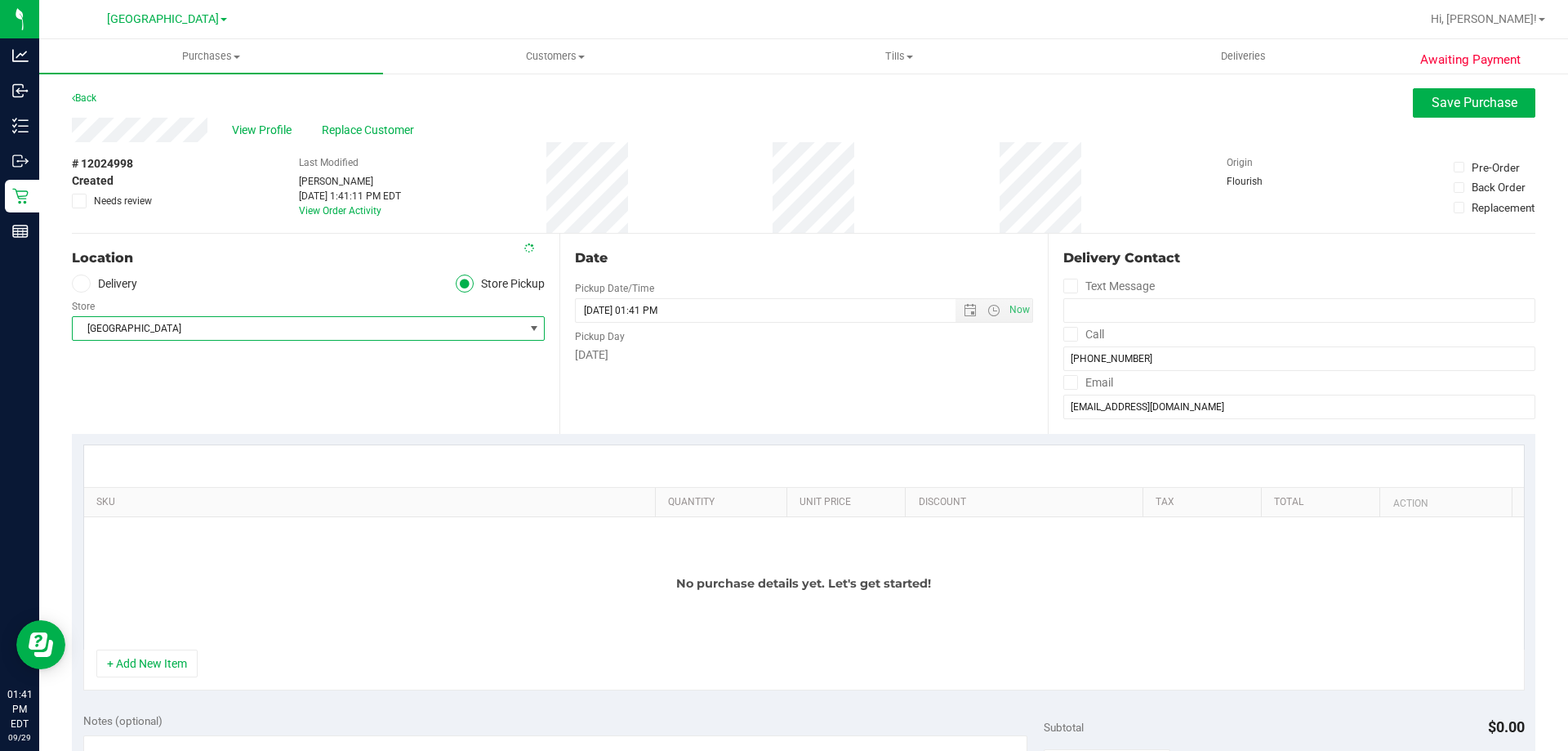
click at [273, 441] on div "SKU Quantity Unit Price Discount Tax Total Action No purchase details yet. Let'…" at bounding box center [803, 567] width 1463 height 268
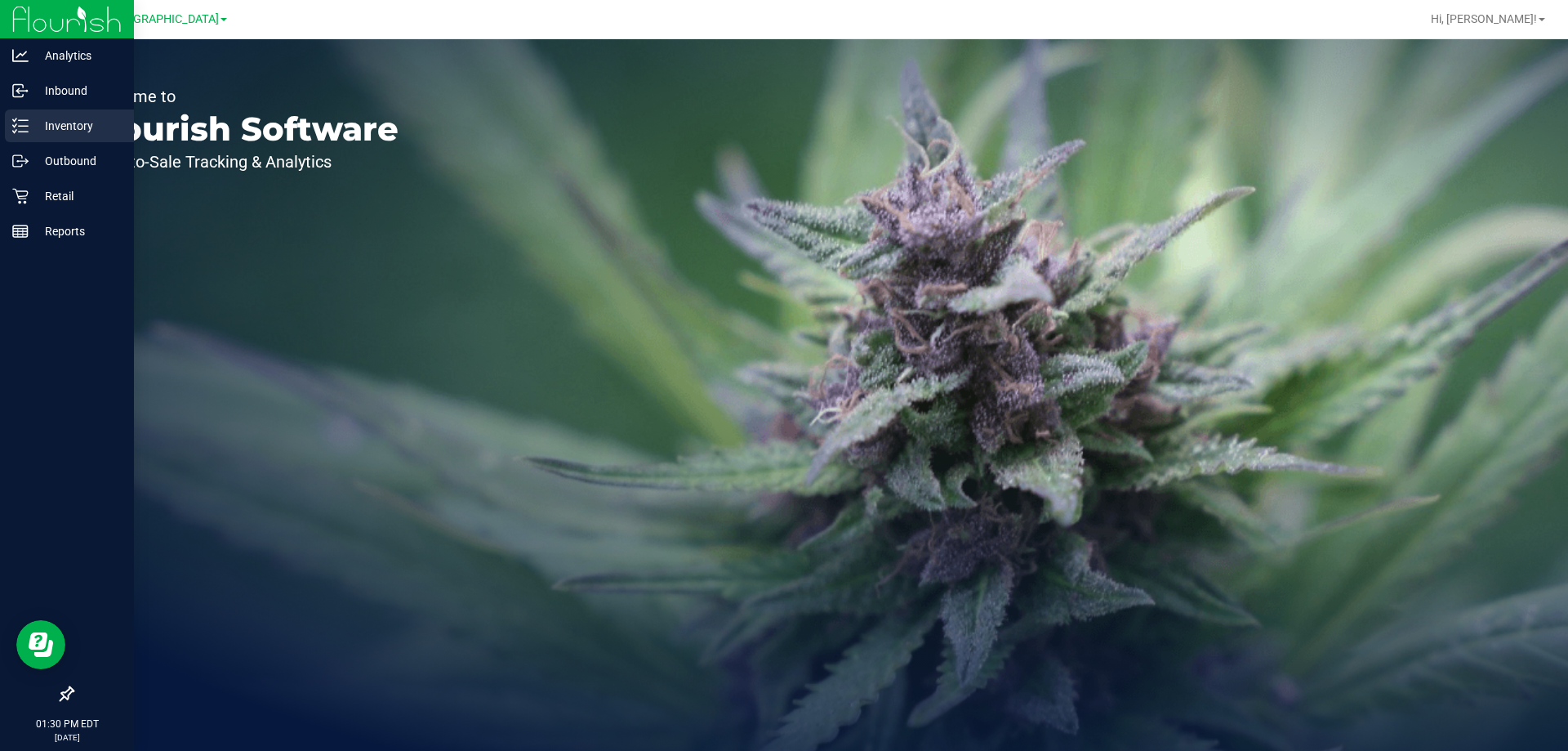
click at [28, 129] on icon at bounding box center [20, 126] width 16 height 16
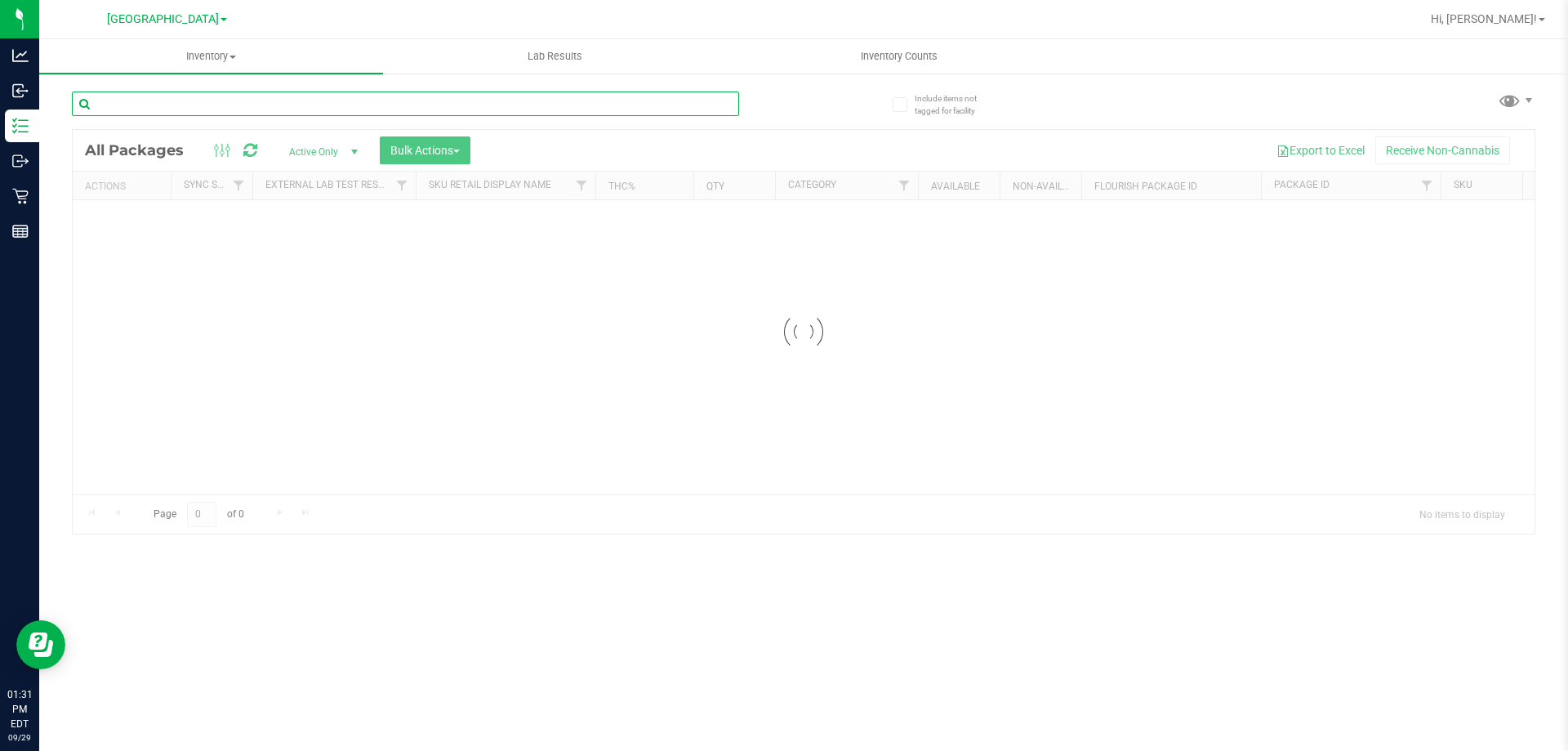
click at [242, 99] on input "text" at bounding box center [405, 104] width 668 height 24
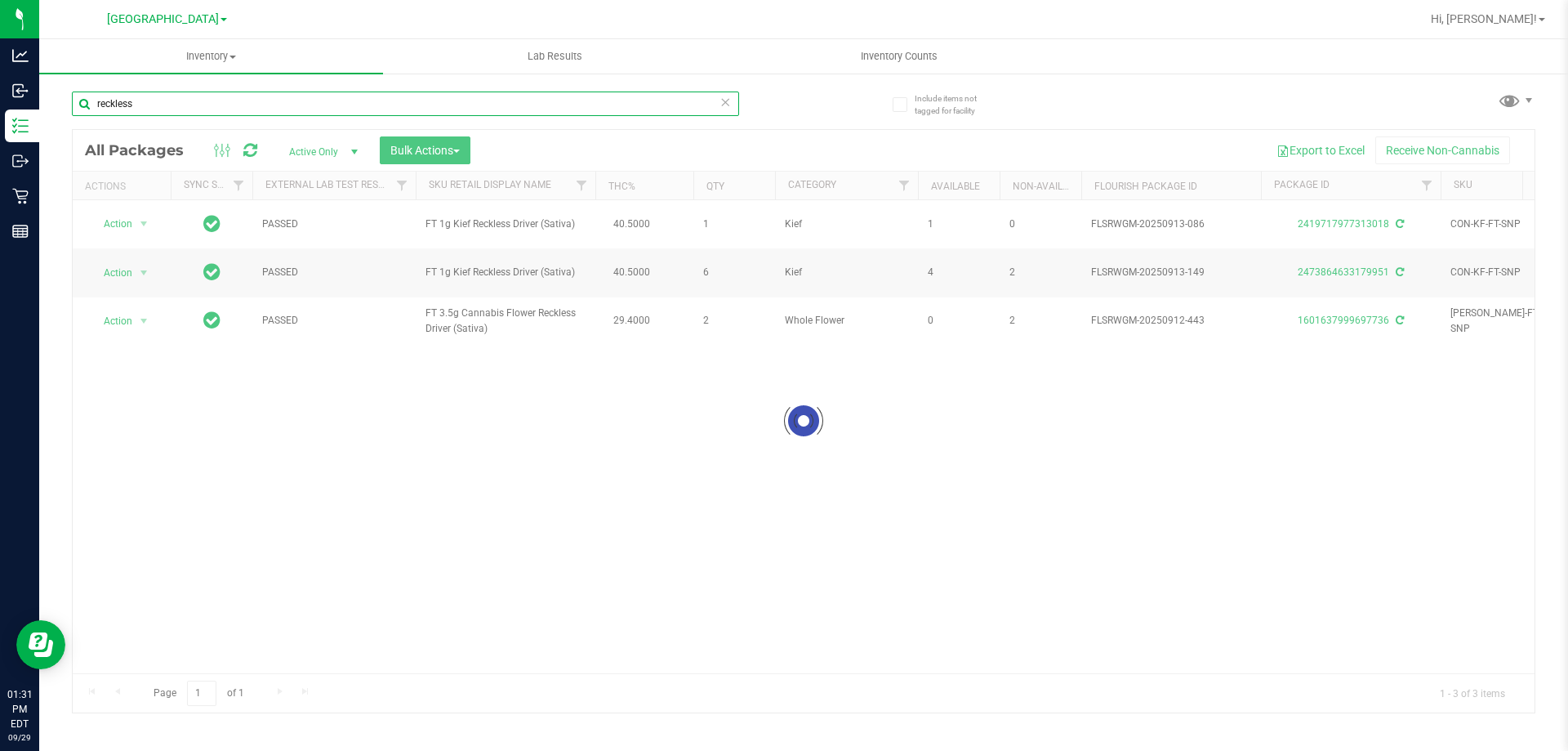
click at [227, 110] on input "reckless" at bounding box center [405, 104] width 668 height 24
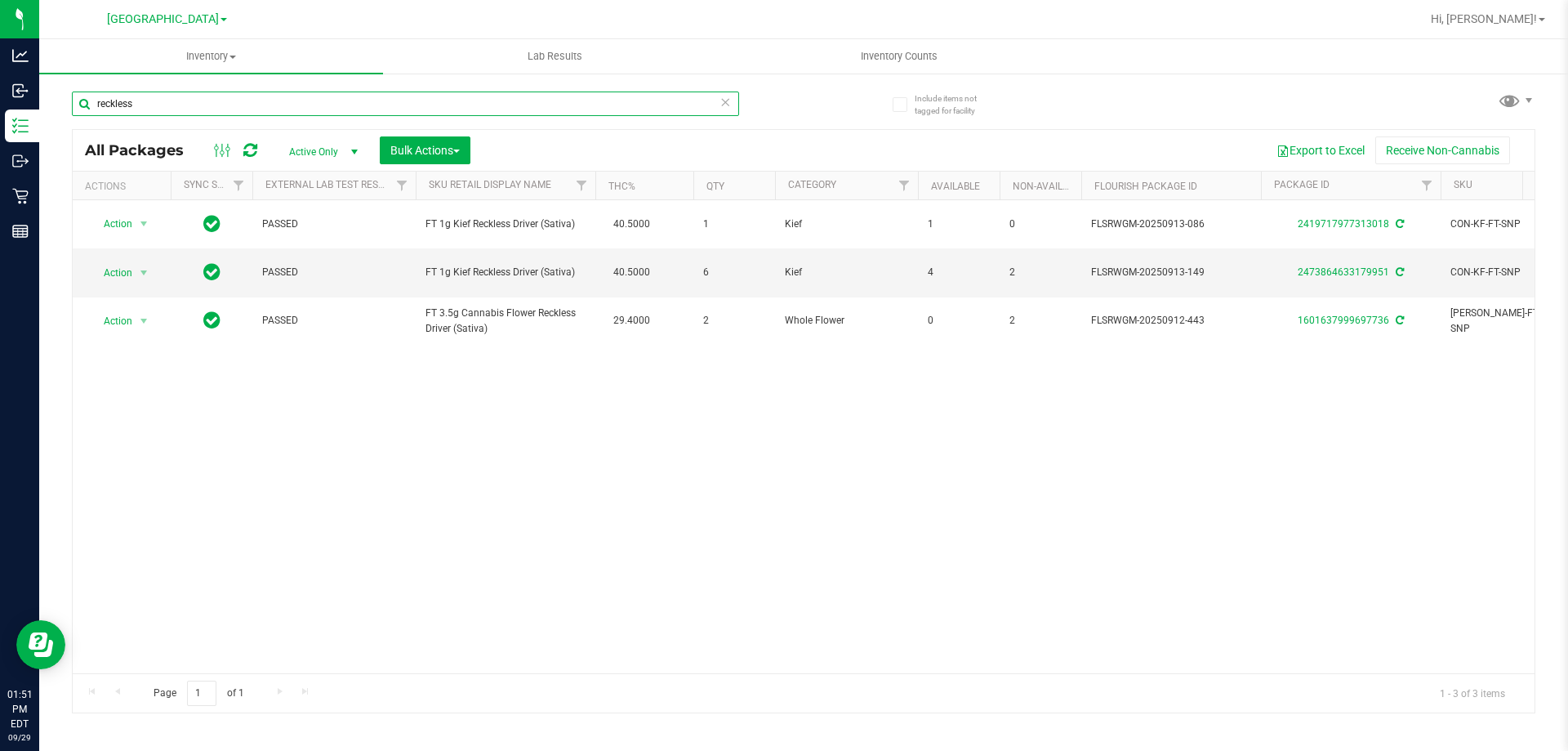
click at [170, 103] on input "reckless" at bounding box center [405, 104] width 668 height 24
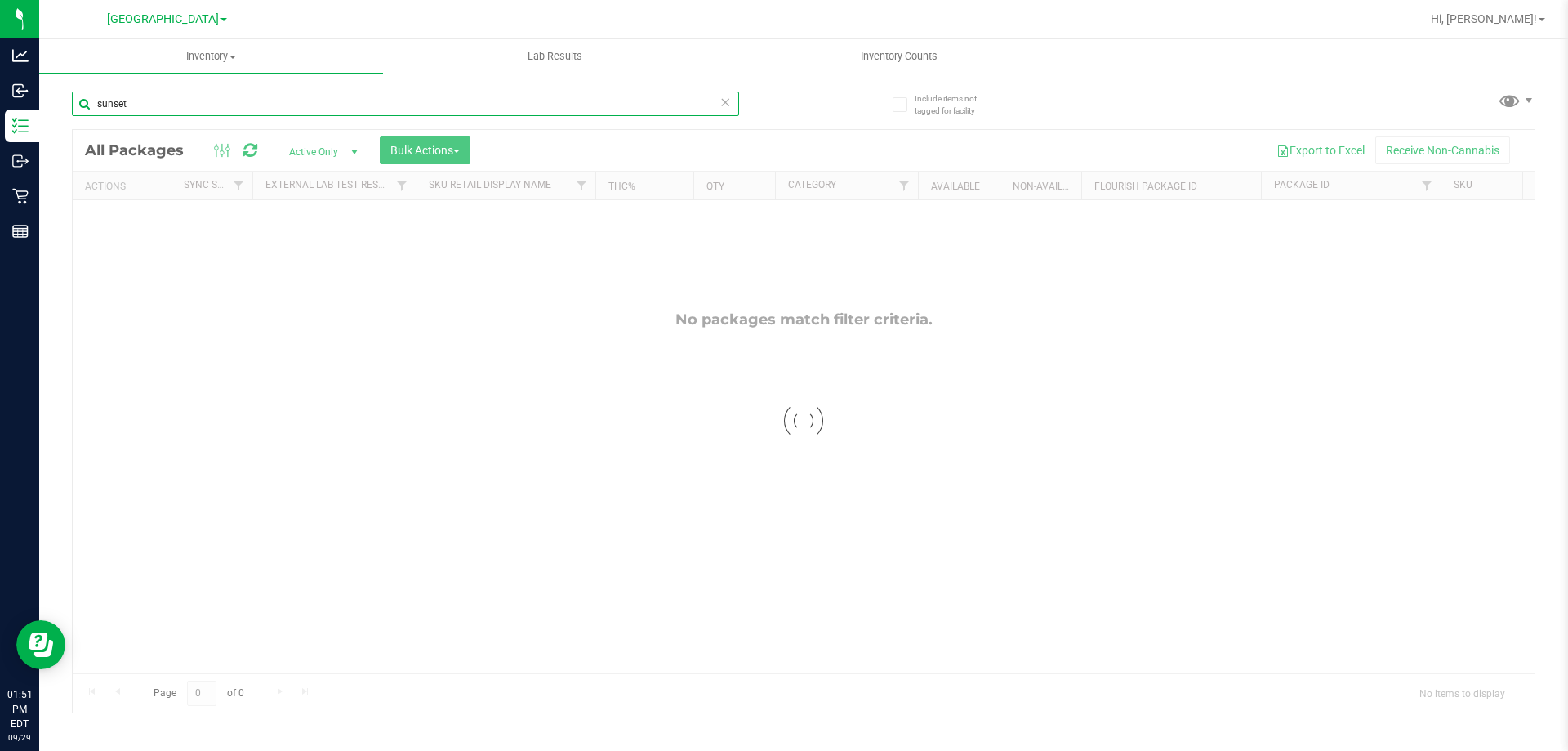
type input "sunset"
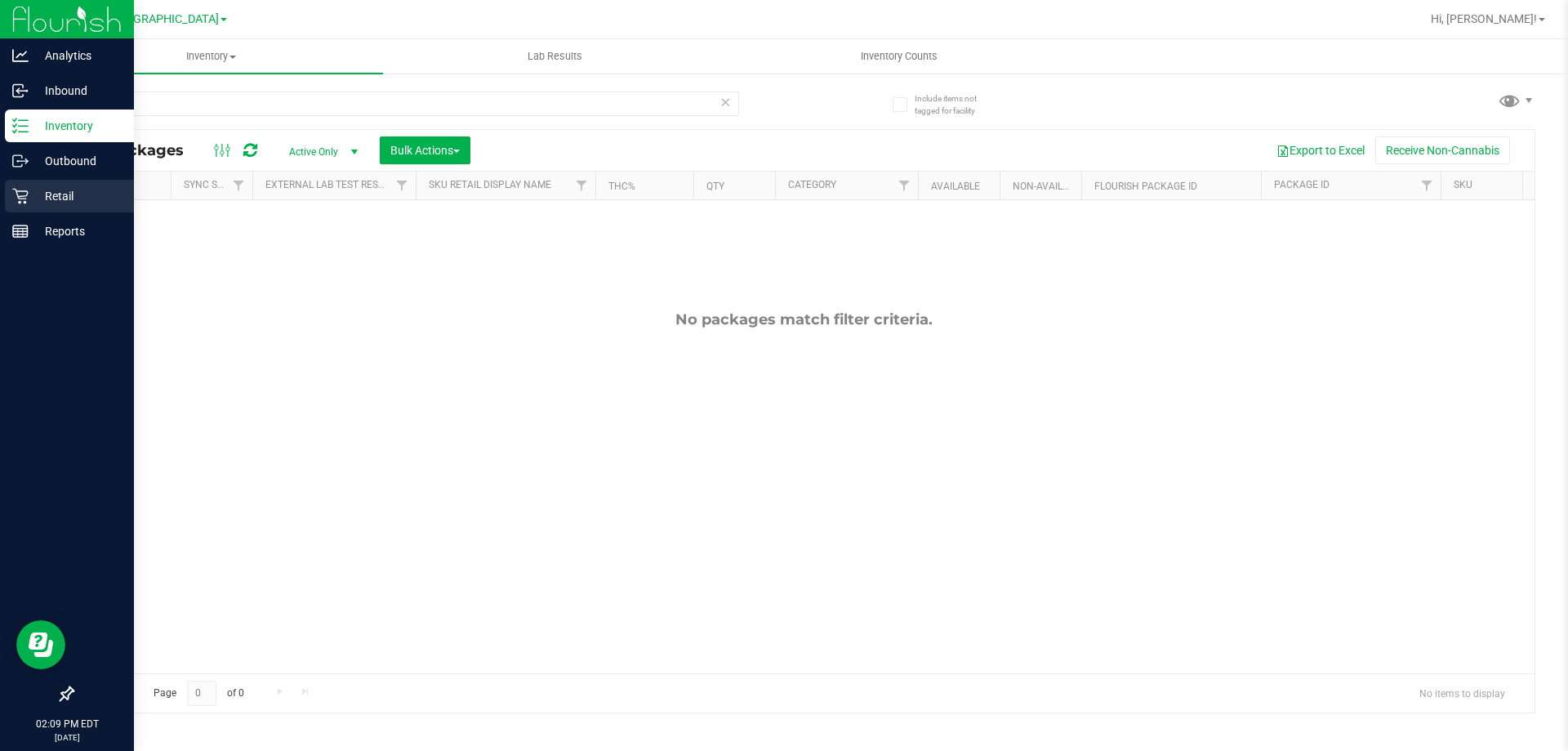
click at [32, 198] on p "Retail" at bounding box center [77, 196] width 98 height 20
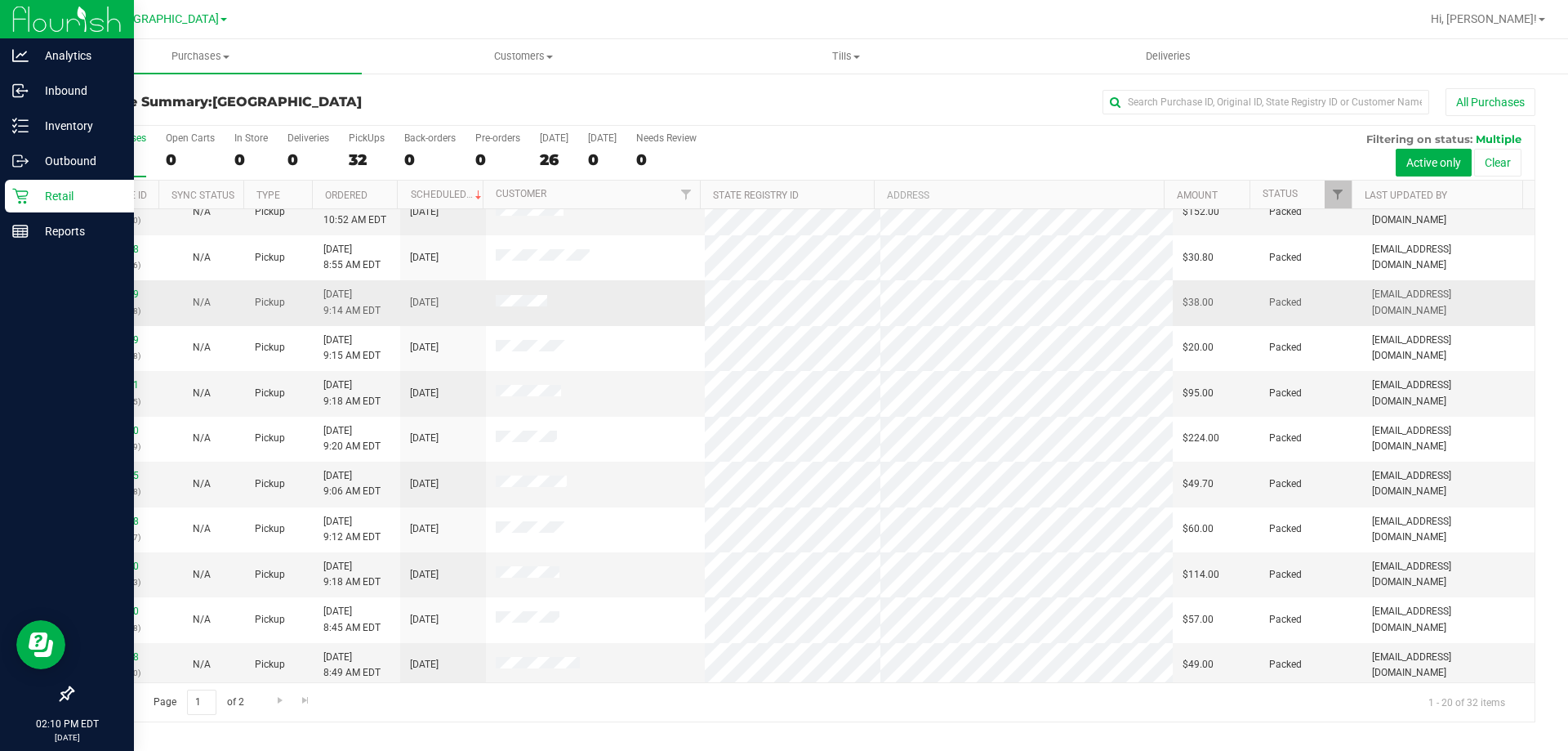
scroll to position [431, 0]
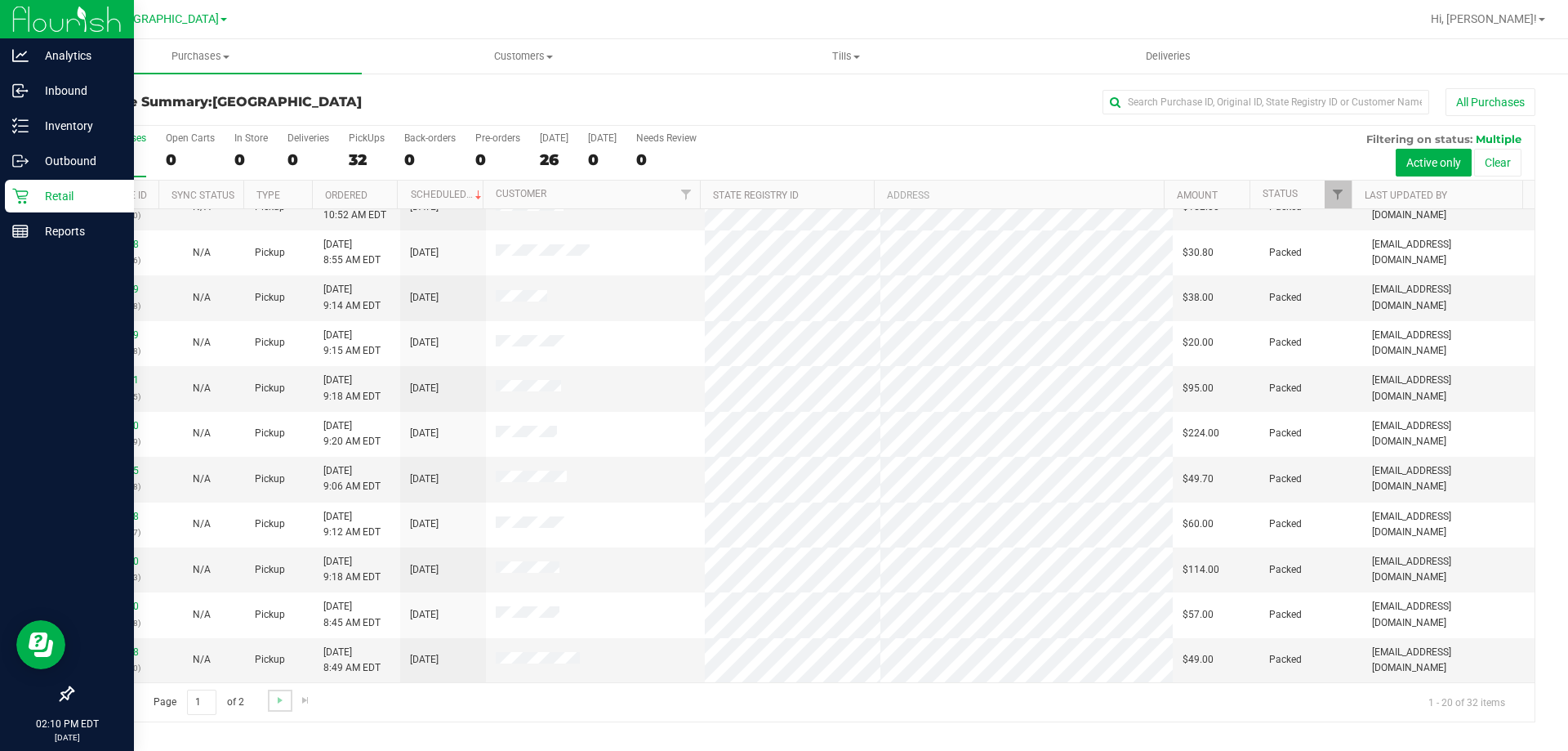
click at [270, 703] on link "Go to the next page" at bounding box center [279, 700] width 23 height 22
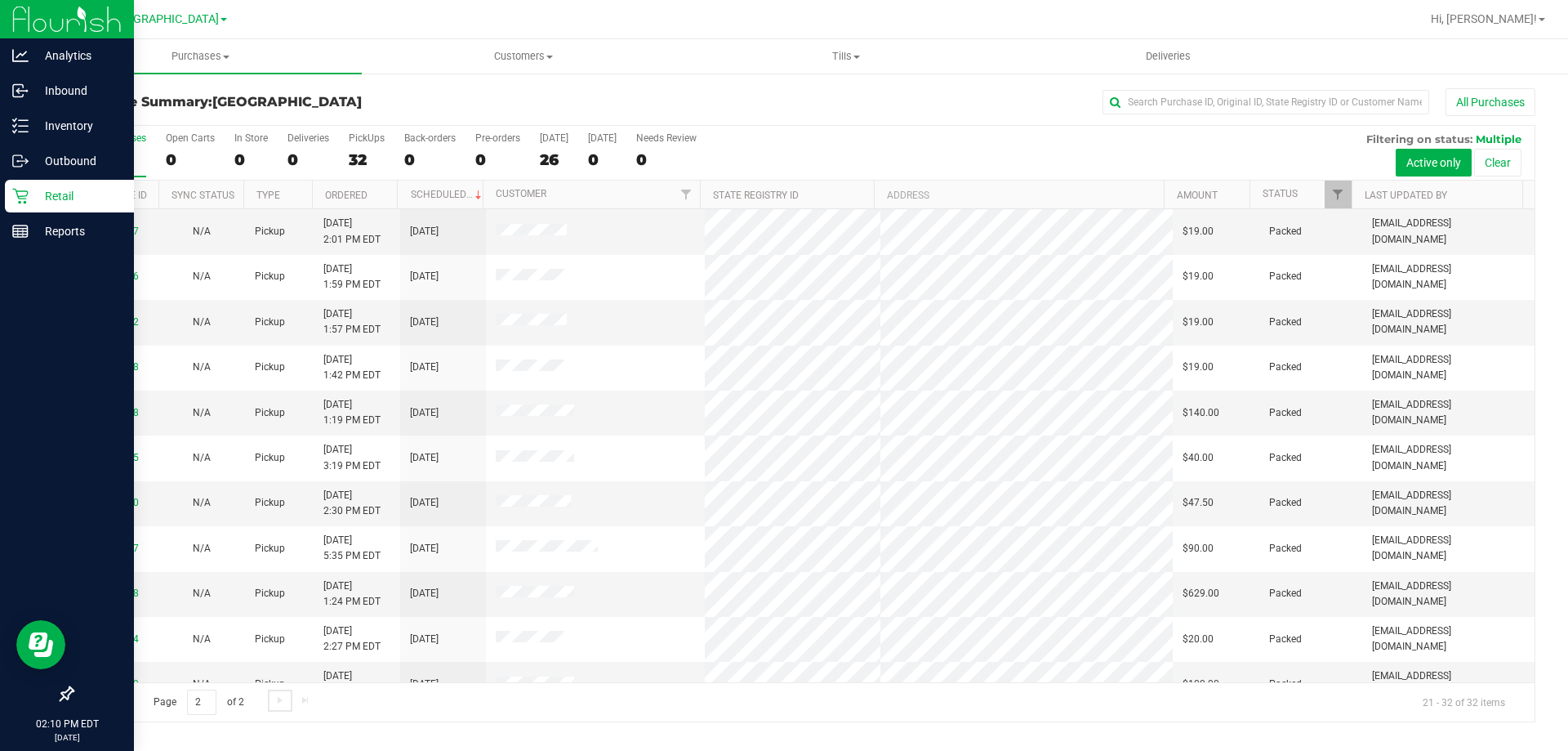
scroll to position [69, 0]
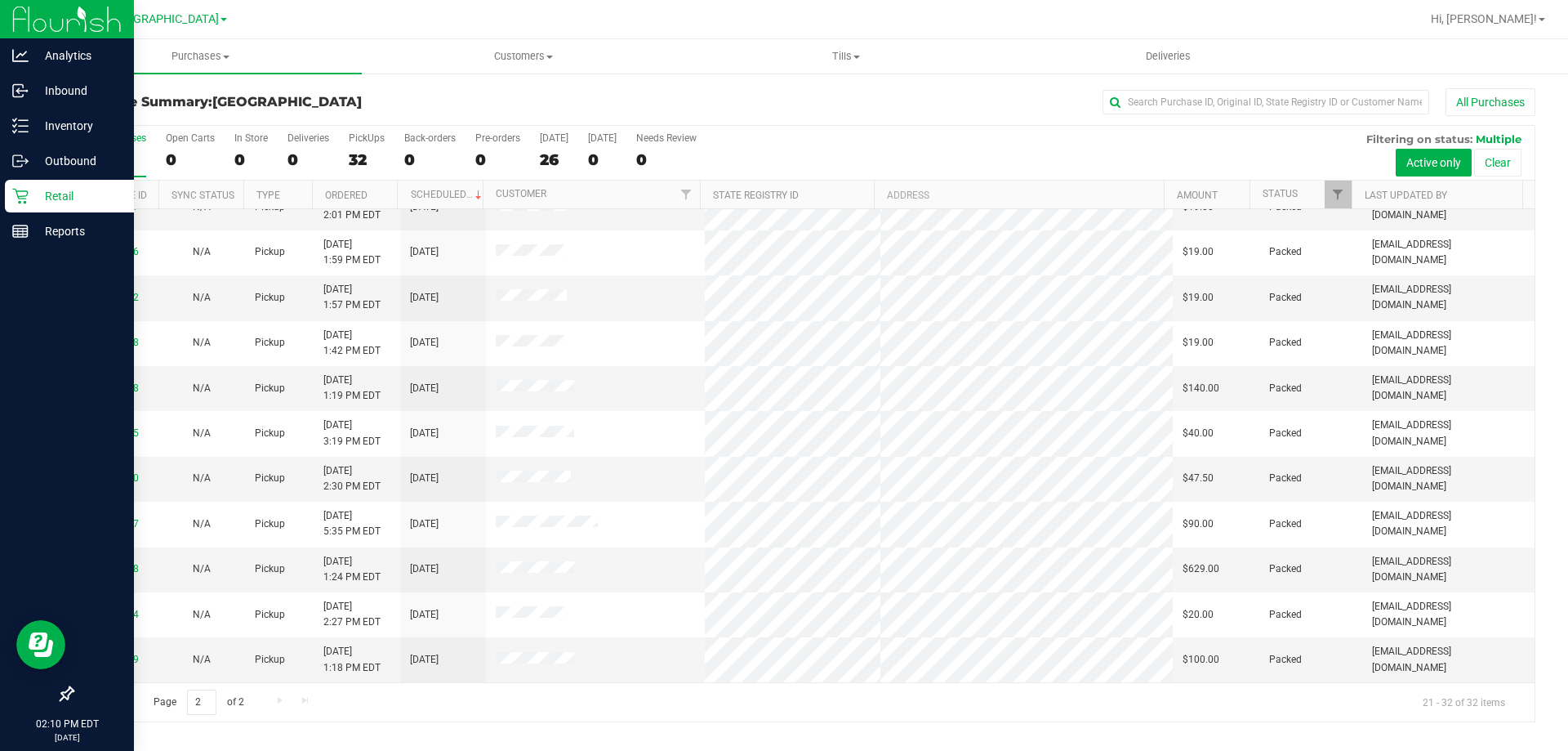
click at [90, 690] on link "Go to the first page" at bounding box center [91, 700] width 23 height 22
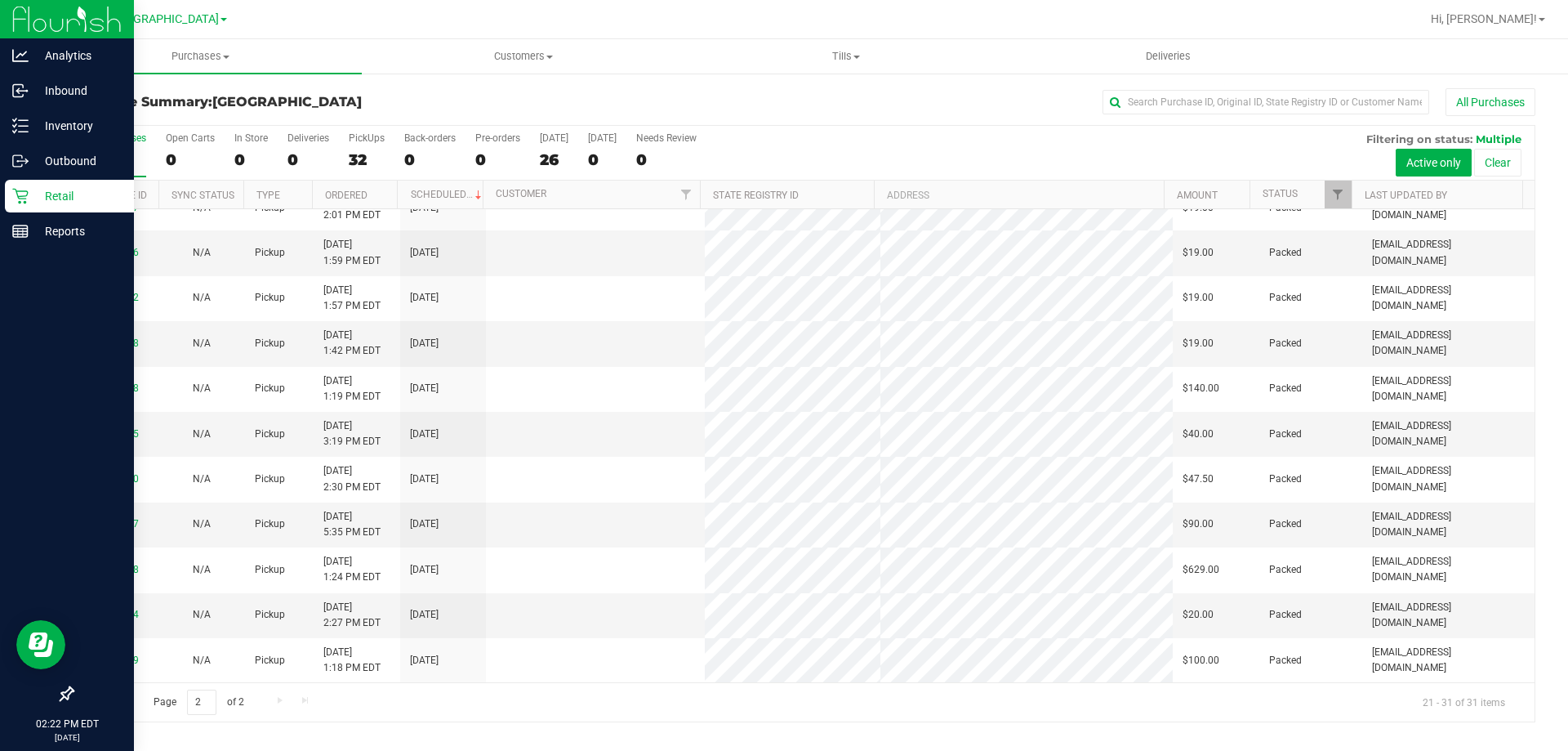
scroll to position [0, 0]
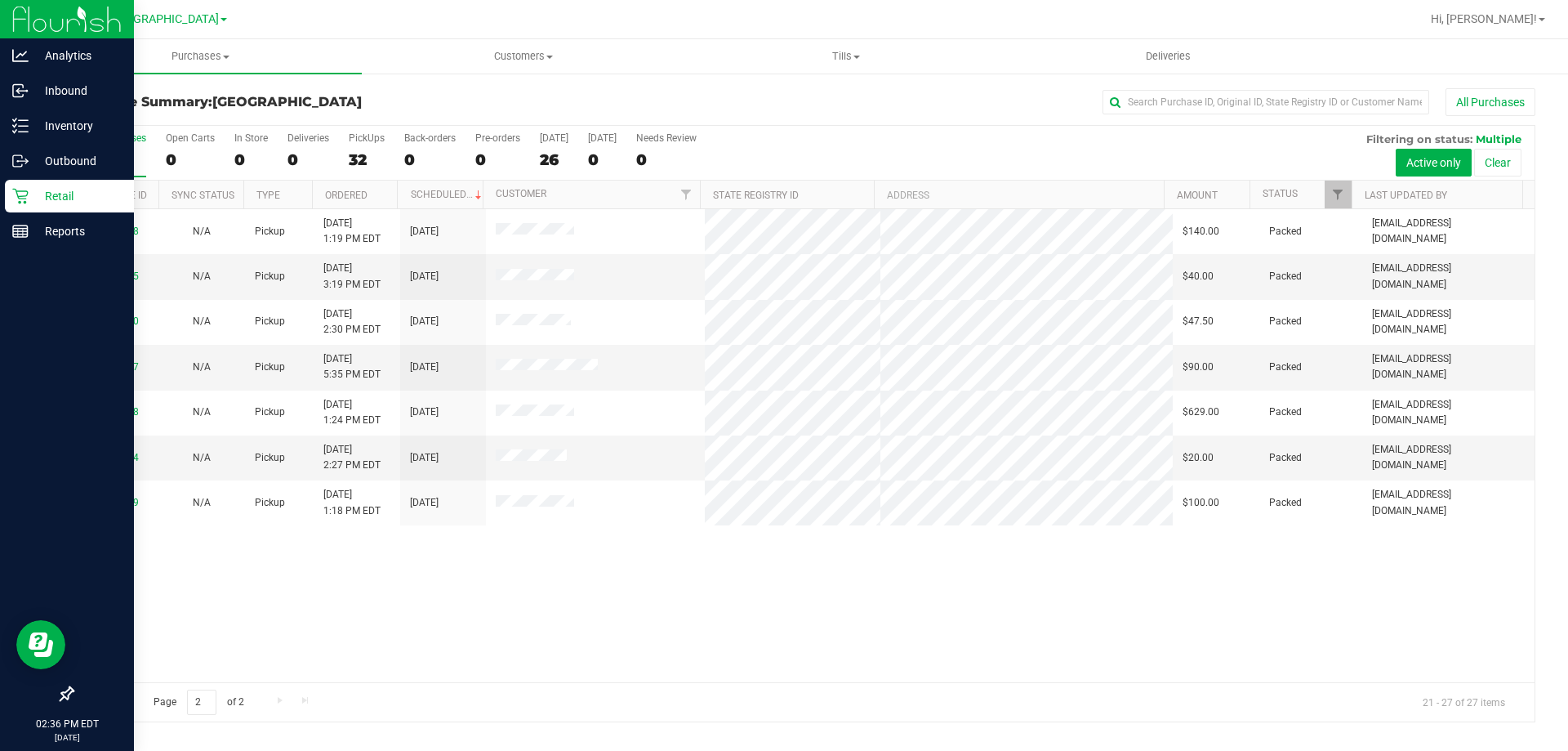
click at [90, 702] on span "Go to the first page" at bounding box center [92, 700] width 13 height 13
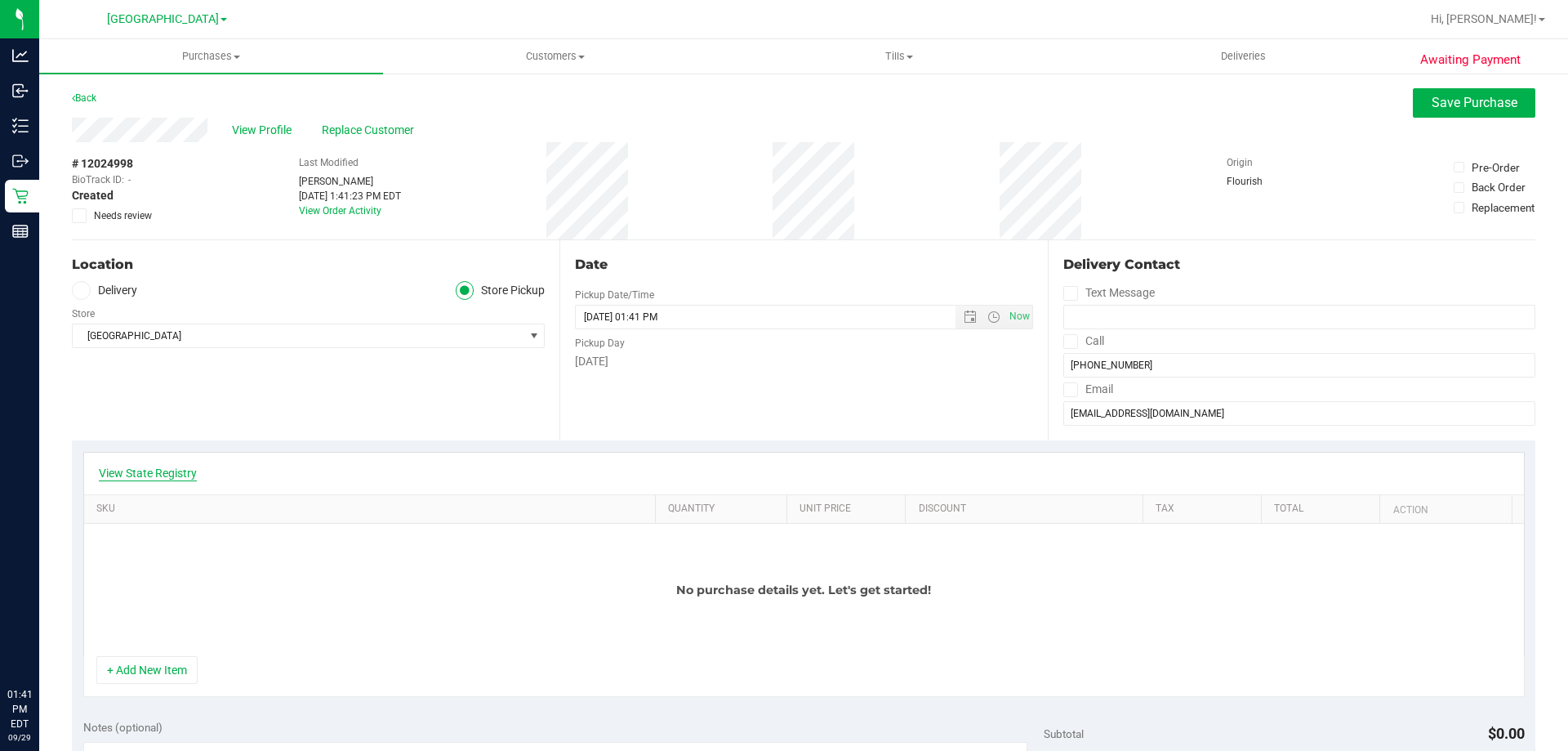
click at [171, 477] on link "View State Registry" at bounding box center [147, 473] width 98 height 16
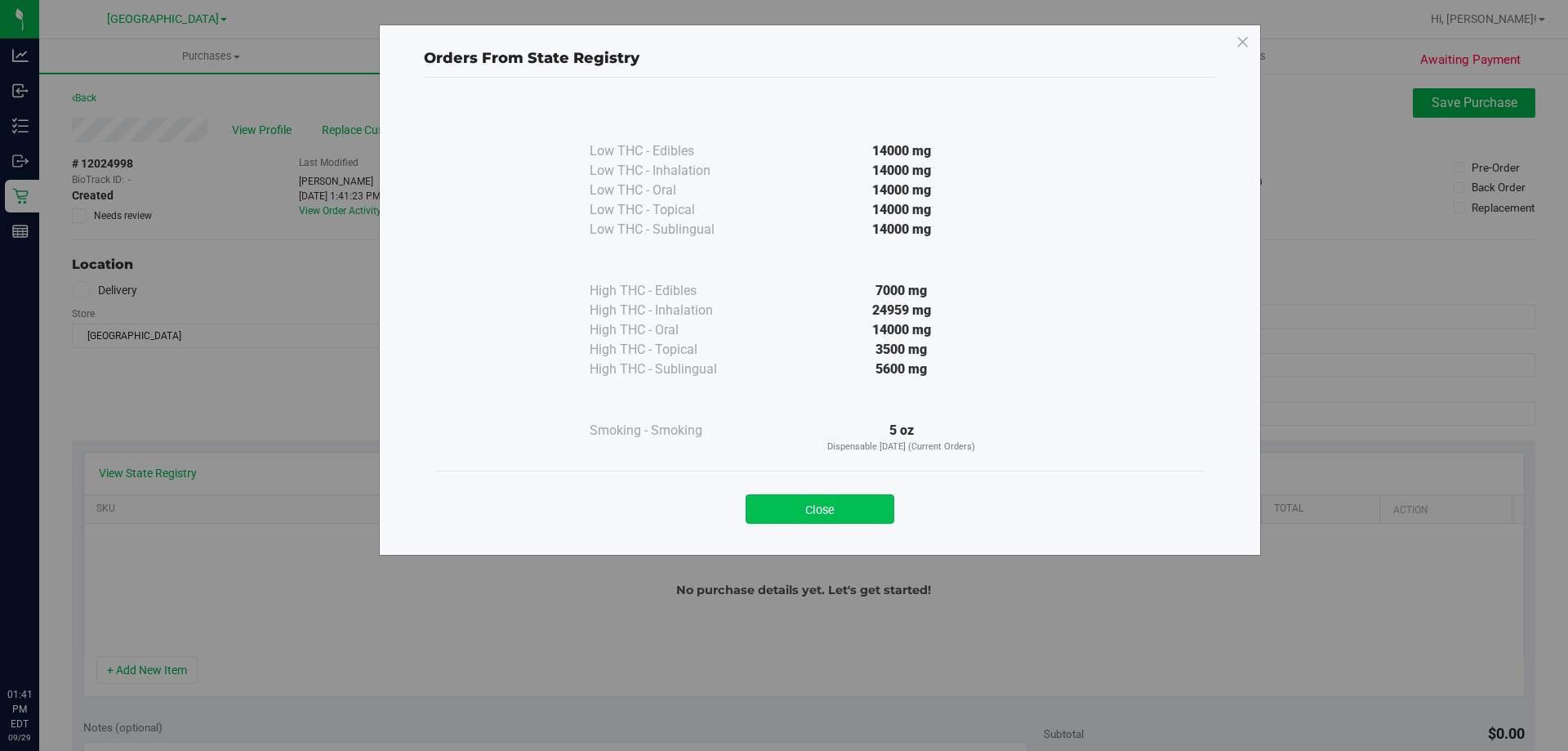
click at [802, 508] on button "Close" at bounding box center [820, 509] width 149 height 29
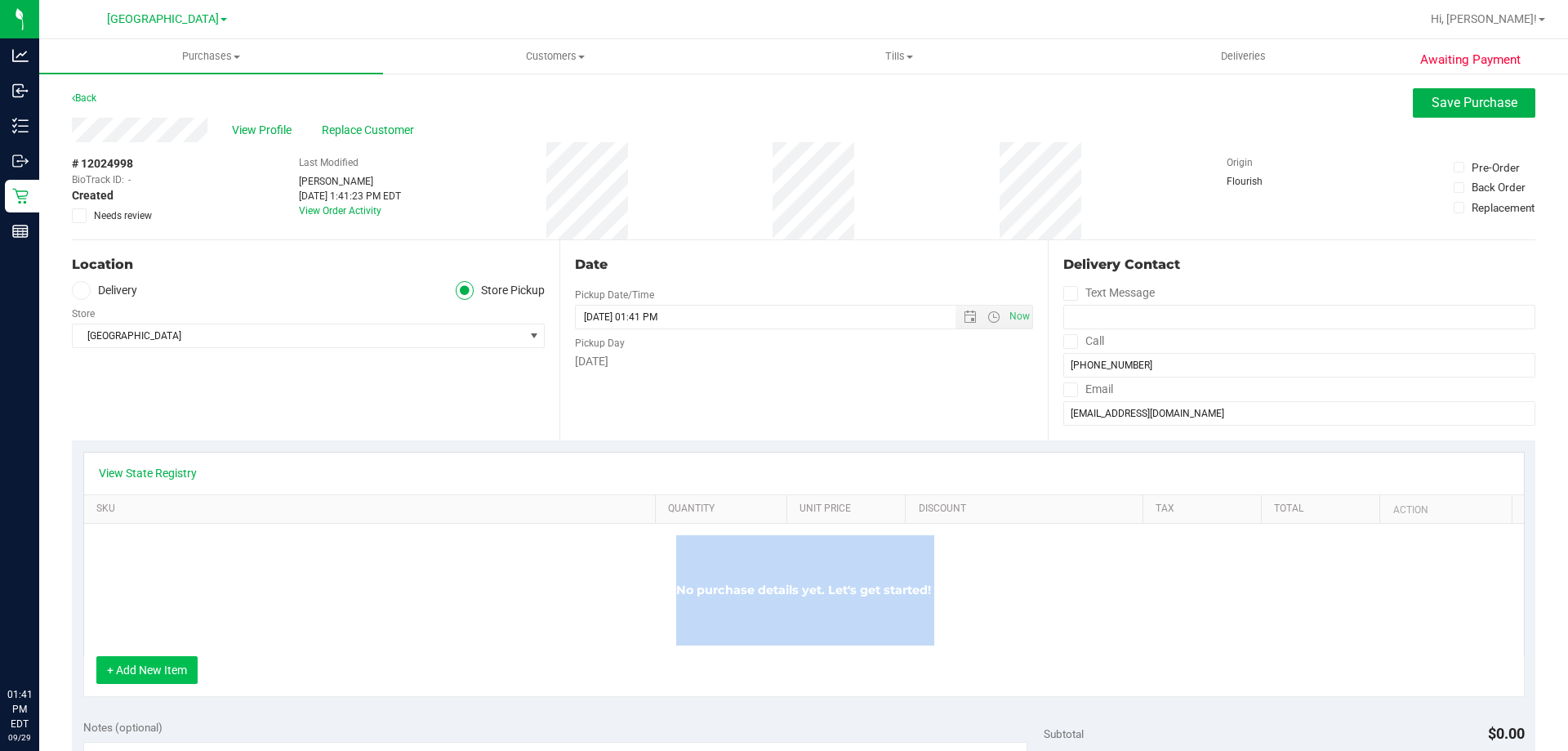
click at [122, 657] on div "View State Registry SKU Quantity Unit Price Discount Tax Total Action No purcha…" at bounding box center [803, 575] width 1442 height 246
click at [491, 706] on div "View State Registry SKU Quantity Unit Price Discount Tax Total Action No purcha…" at bounding box center [803, 573] width 1463 height 268
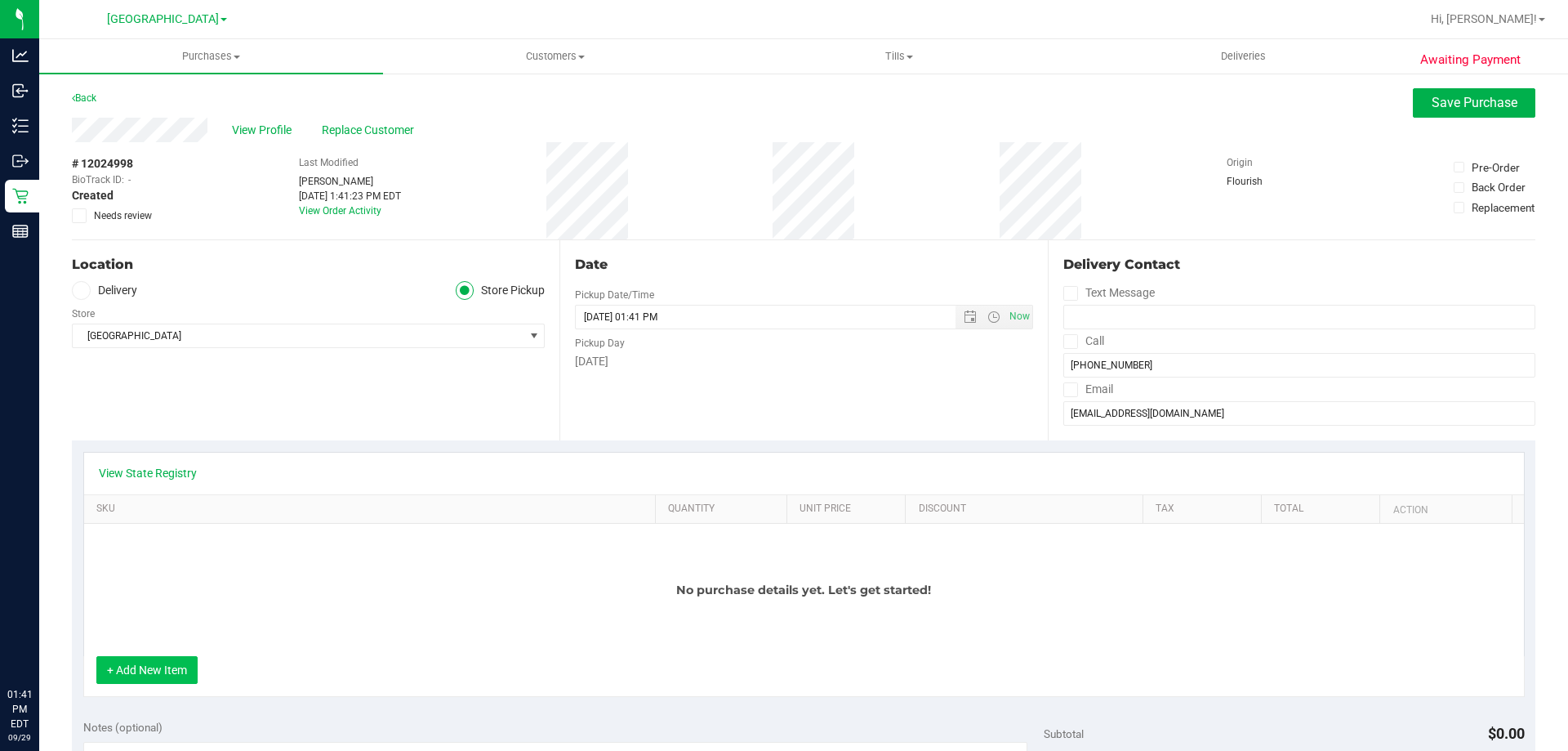
click at [137, 666] on button "+ Add New Item" at bounding box center [146, 670] width 101 height 28
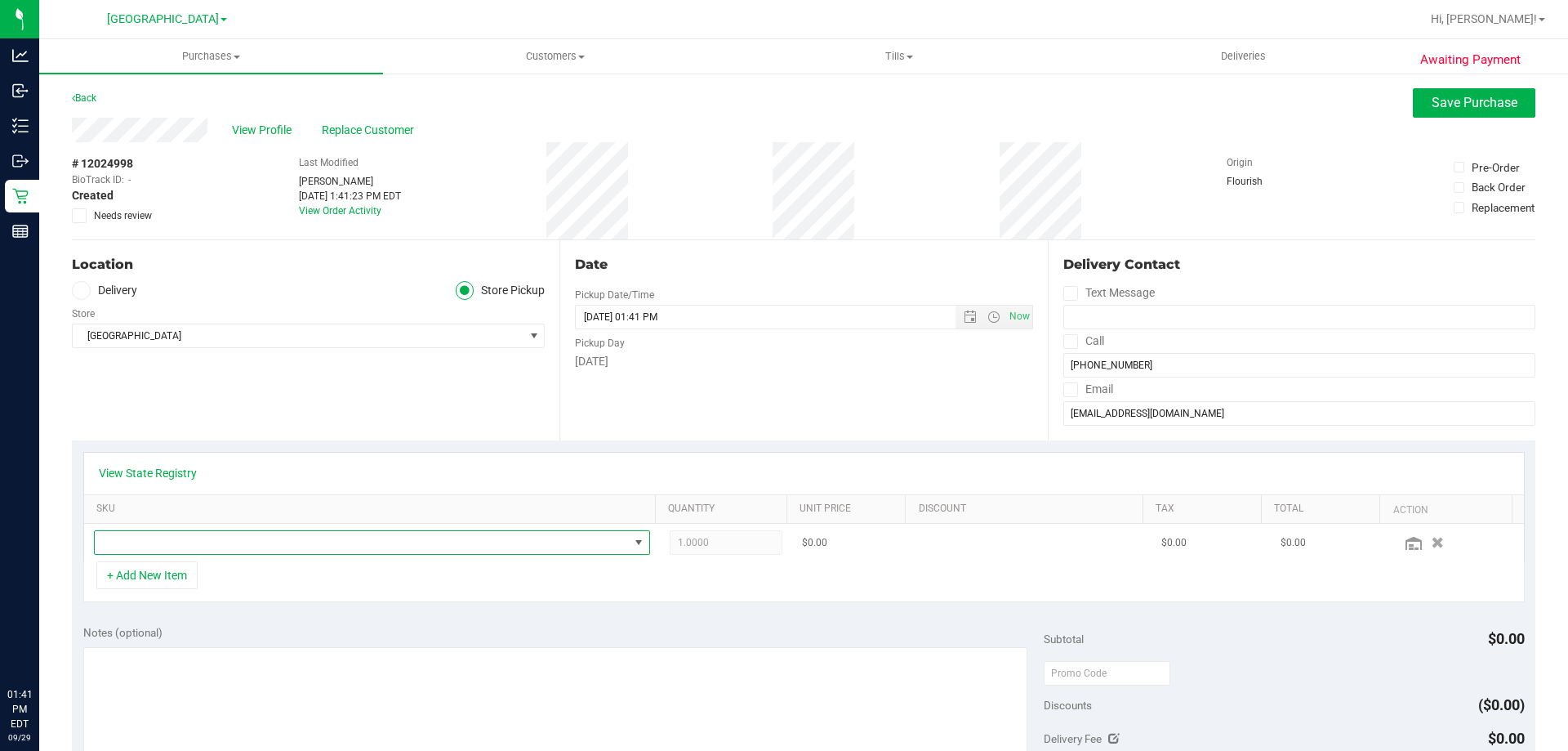
click at [428, 541] on span "NO DATA FOUND" at bounding box center [361, 542] width 534 height 23
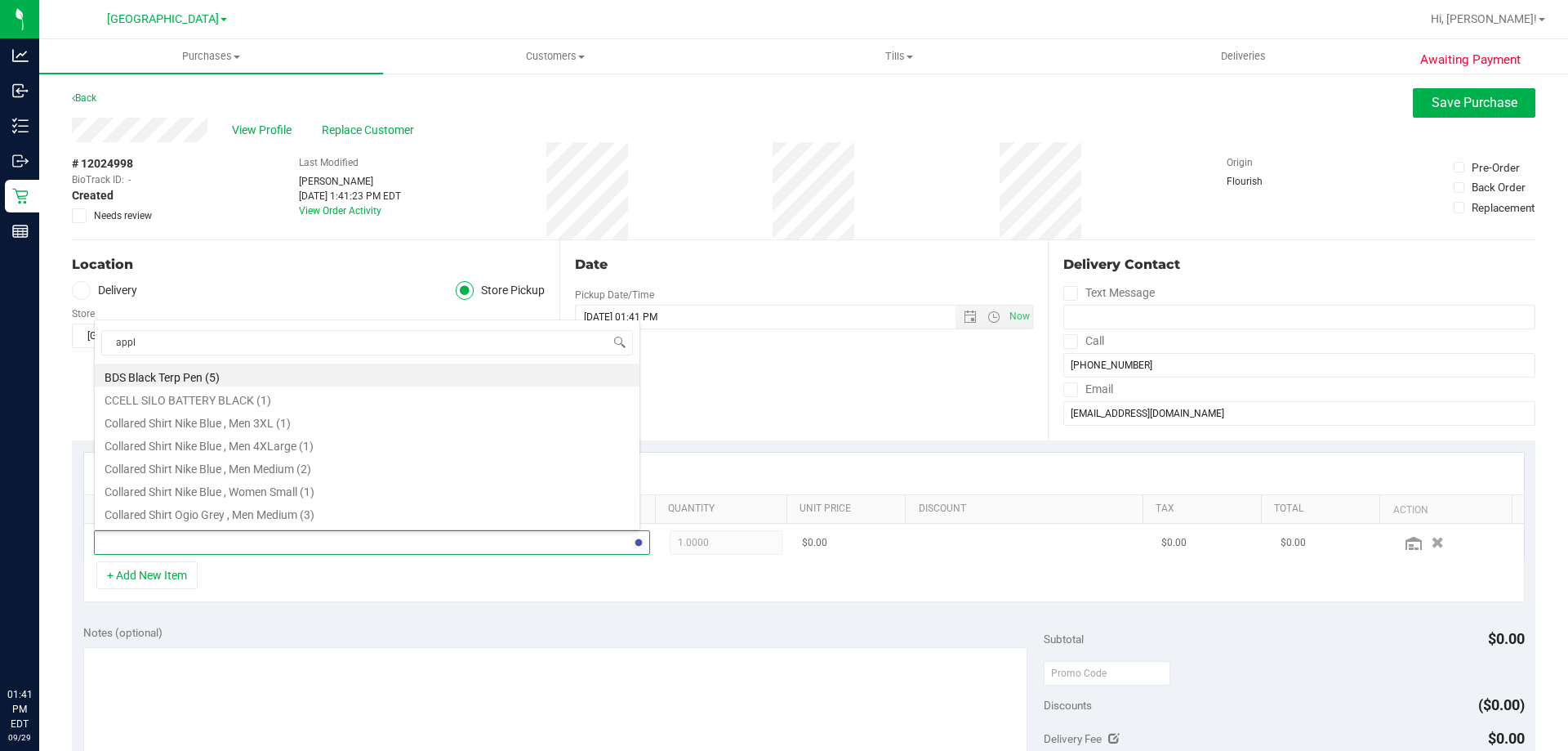
type input "apple"
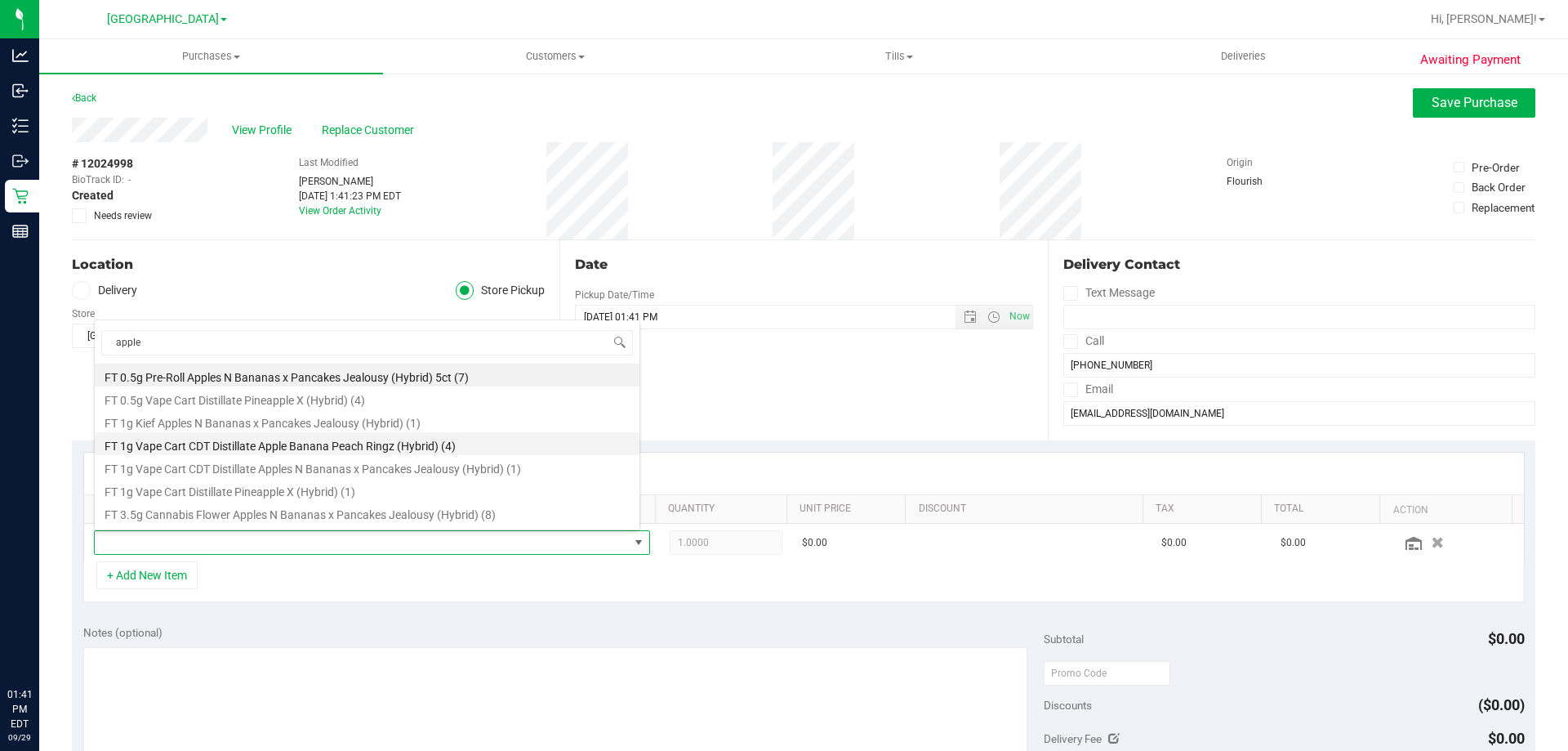
click at [366, 445] on li "FT 1g Vape Cart CDT Distillate Apple Banana Peach Ringz (Hybrid) (4)" at bounding box center [366, 443] width 545 height 23
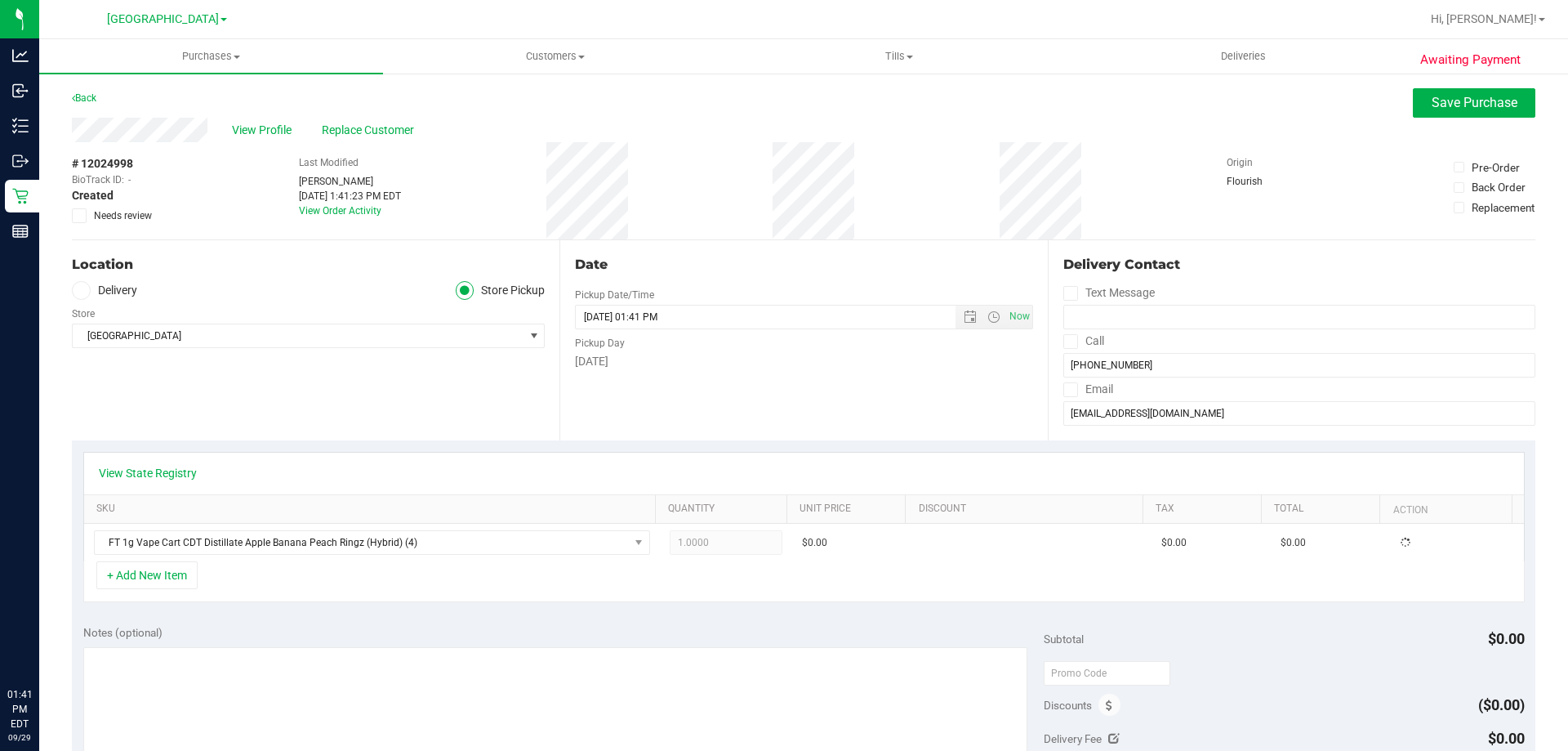
click at [437, 469] on div "View State Registry" at bounding box center [803, 473] width 1410 height 16
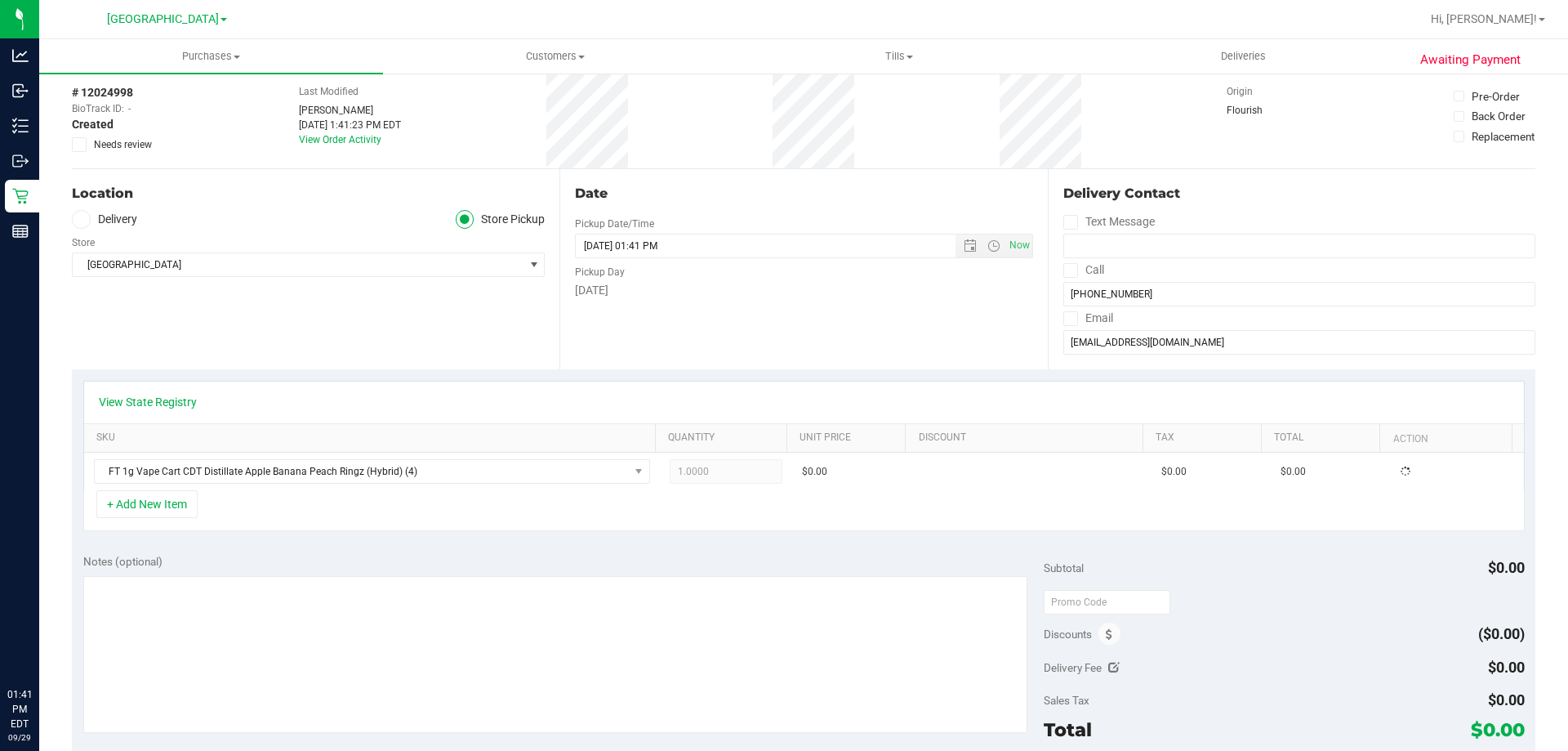
scroll to position [327, 0]
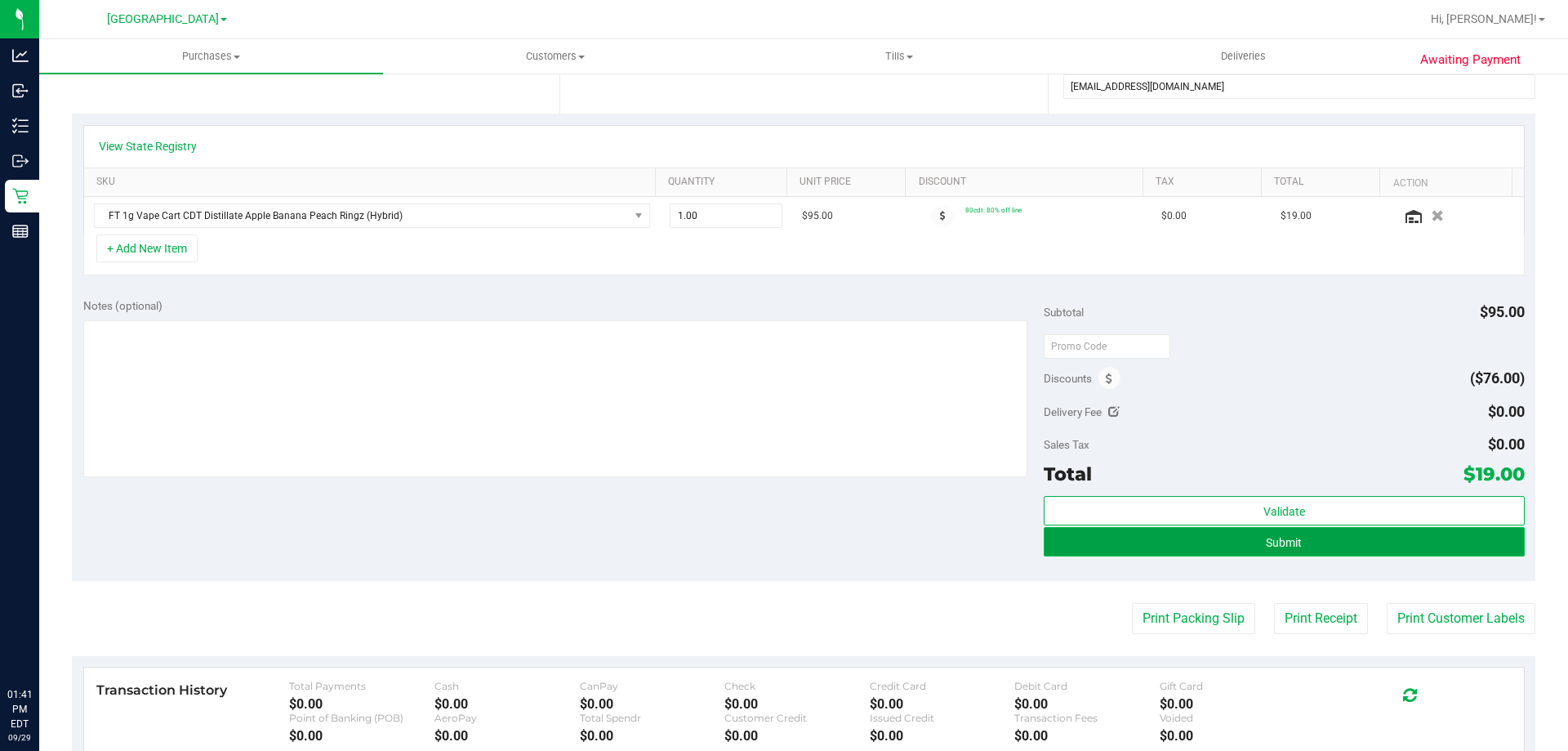
click at [1103, 547] on button "Submit" at bounding box center [1284, 541] width 481 height 29
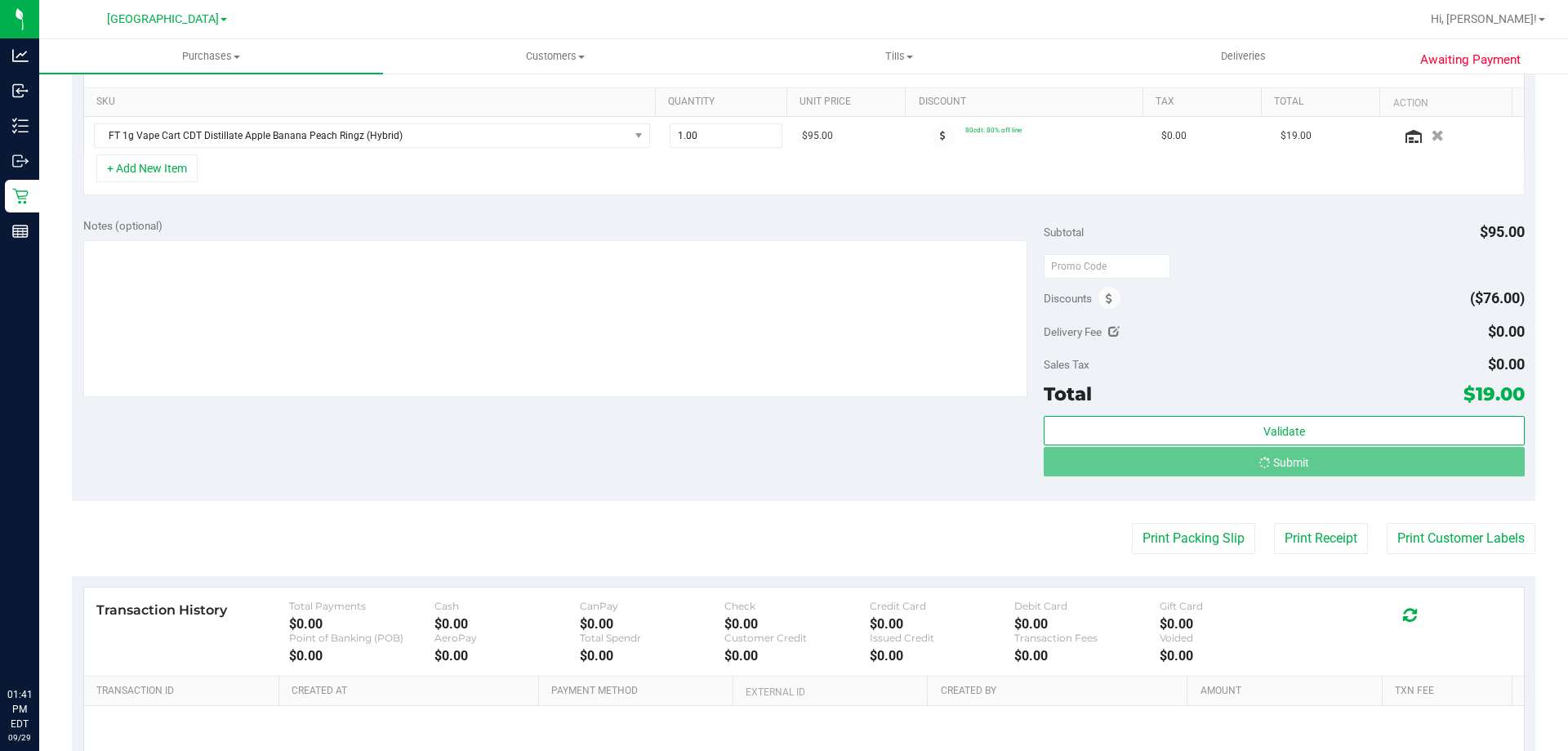
scroll to position [409, 0]
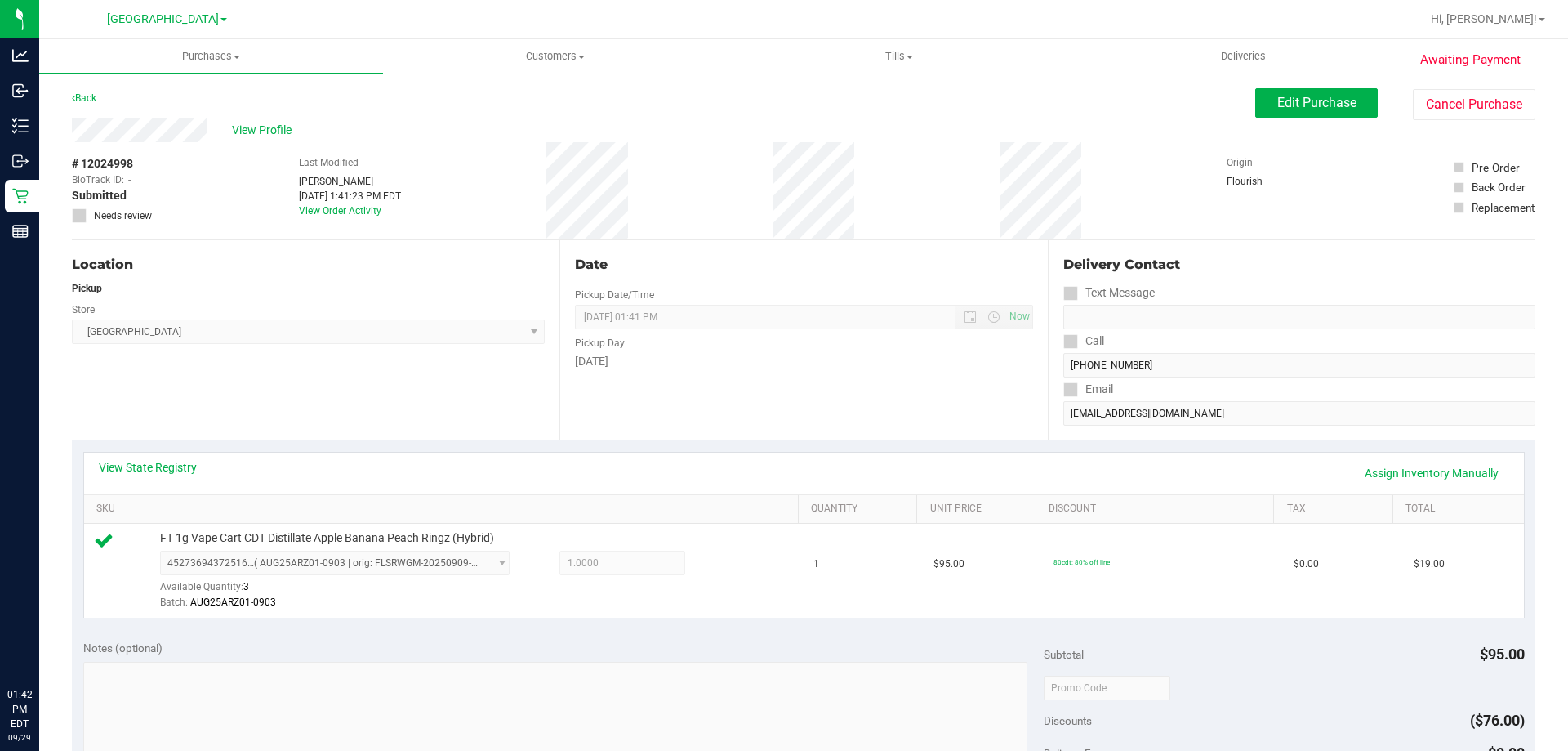
scroll to position [585, 0]
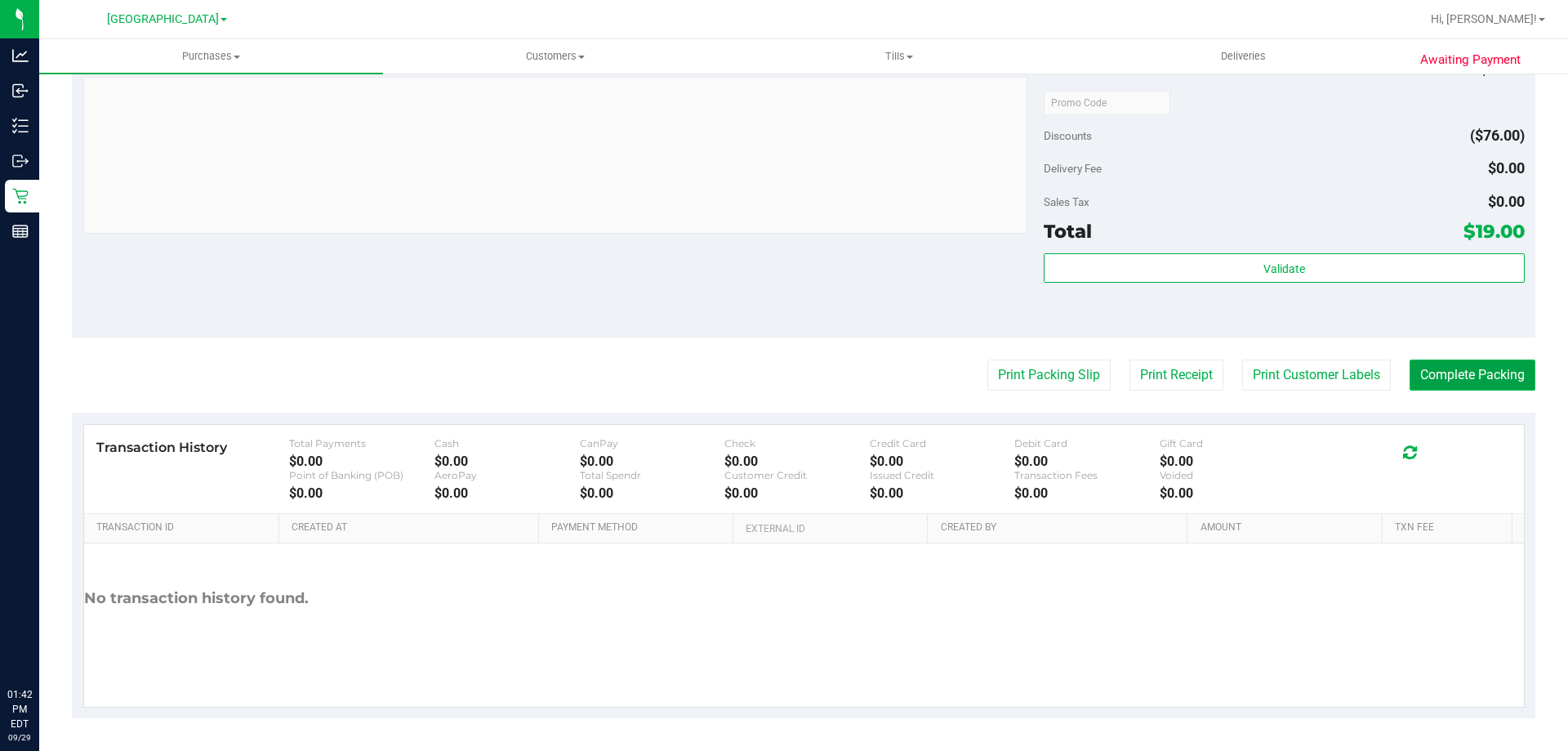
click at [1450, 378] on button "Complete Packing" at bounding box center [1472, 375] width 126 height 31
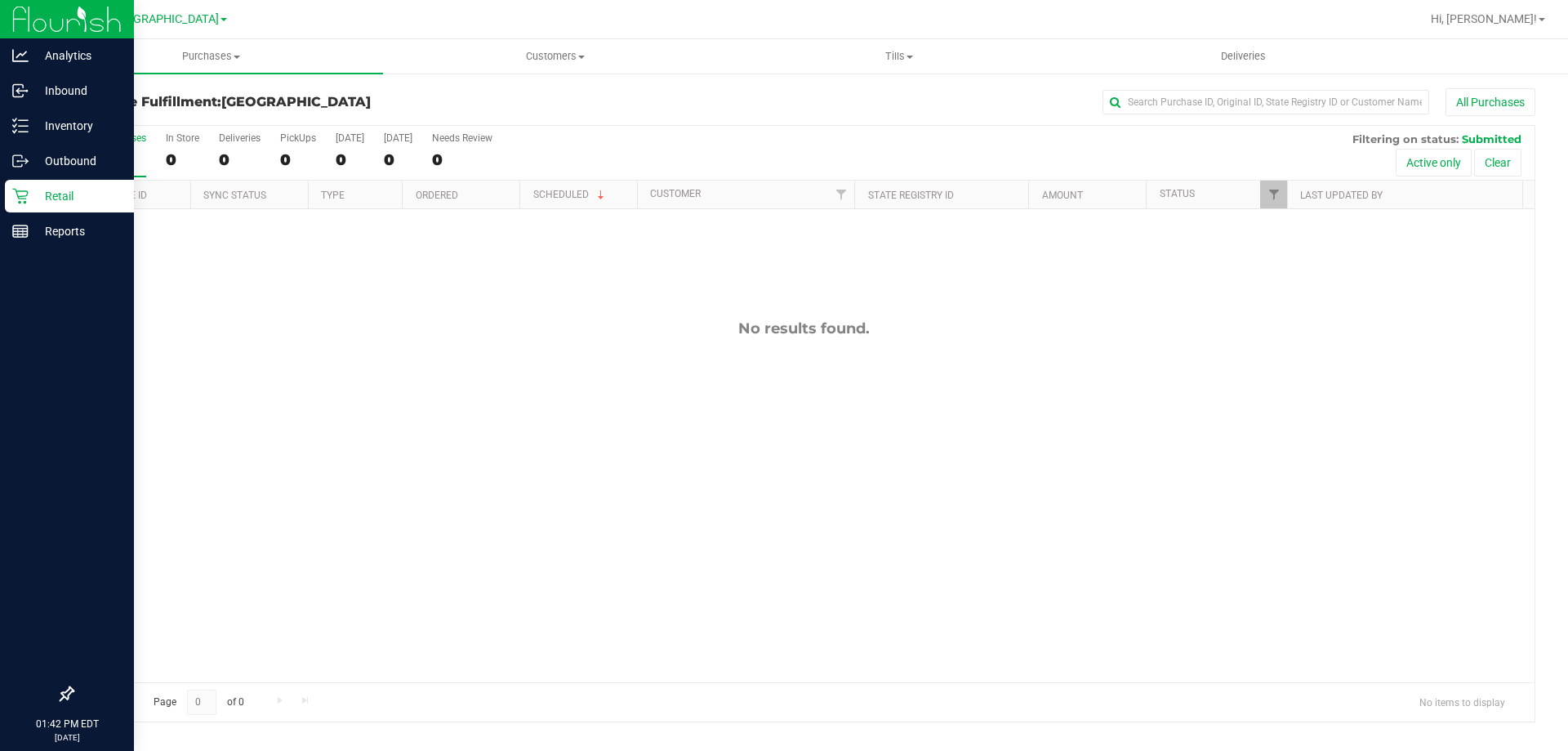
click at [35, 203] on p "Retail" at bounding box center [77, 196] width 98 height 20
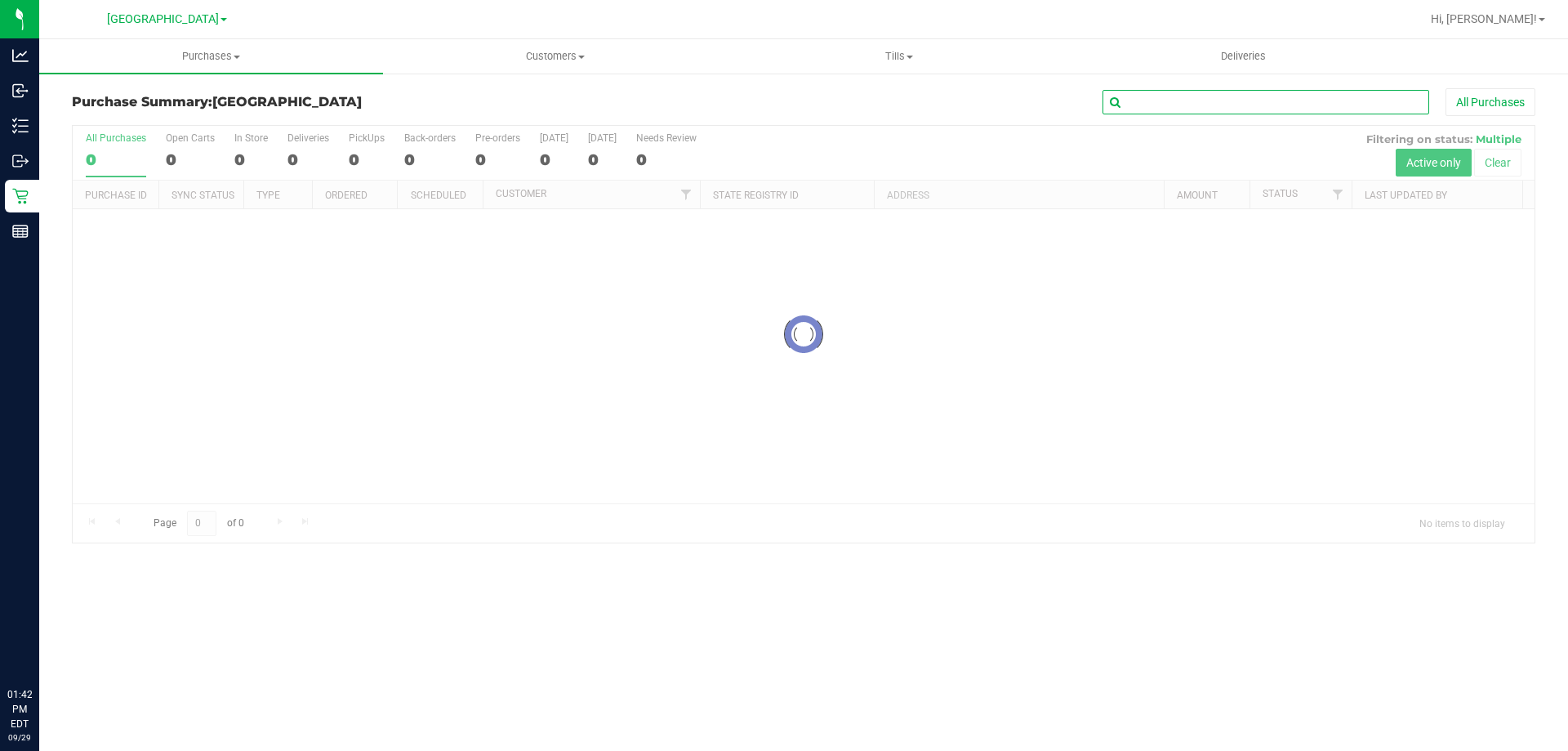
click at [1197, 107] on input "text" at bounding box center [1265, 102] width 326 height 24
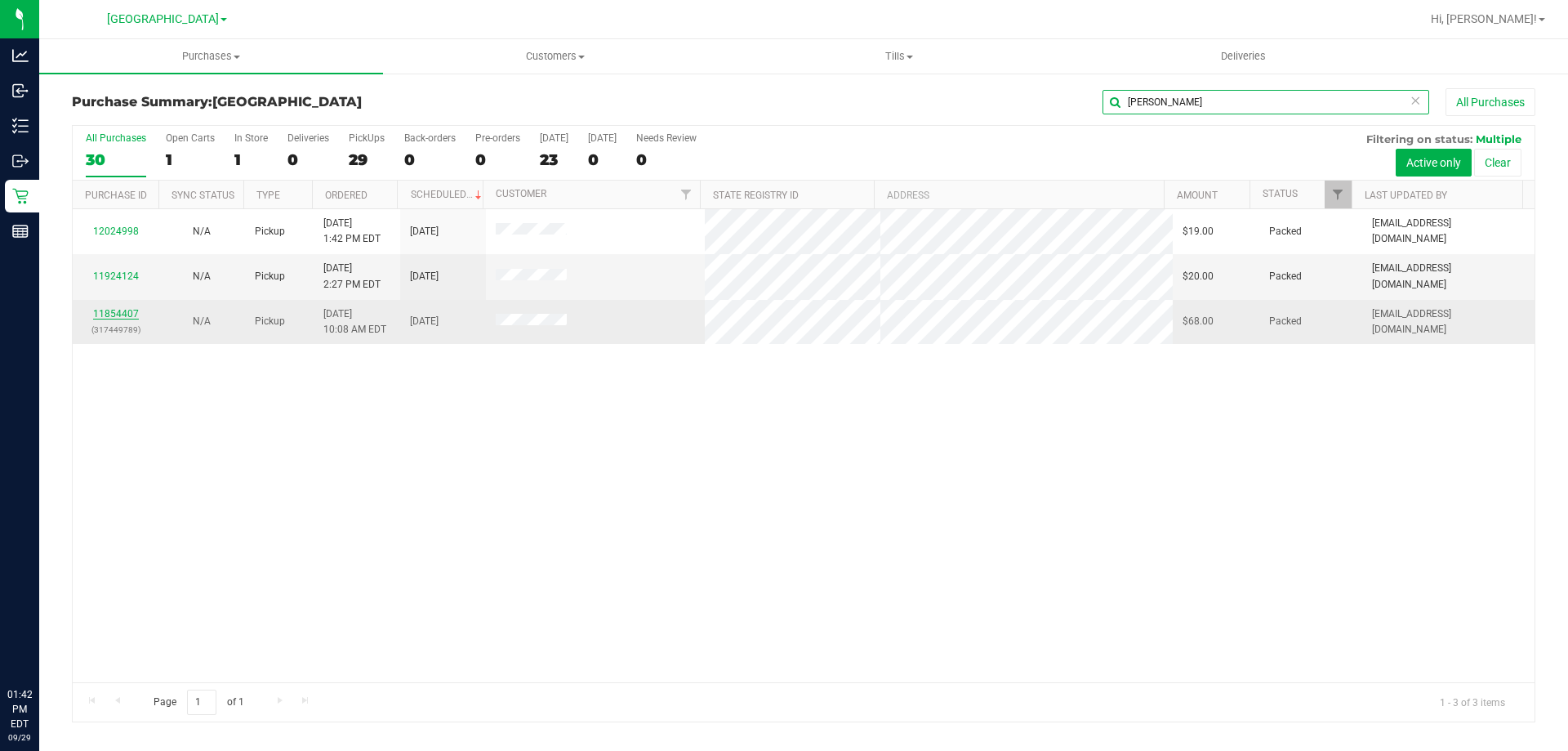
type input "shane"
click at [119, 313] on link "11854407" at bounding box center [116, 314] width 46 height 11
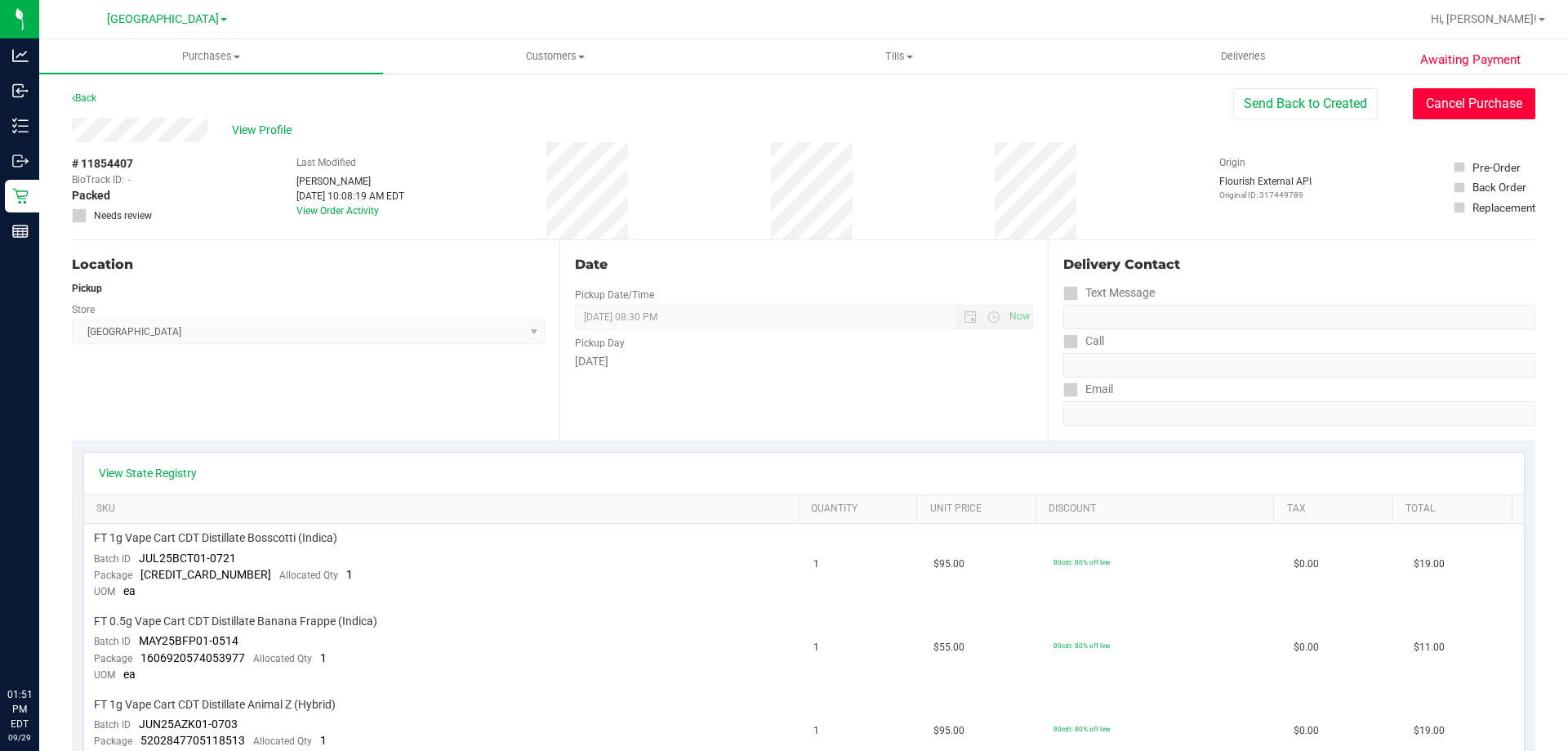
click at [1425, 101] on button "Cancel Purchase" at bounding box center [1474, 104] width 122 height 31
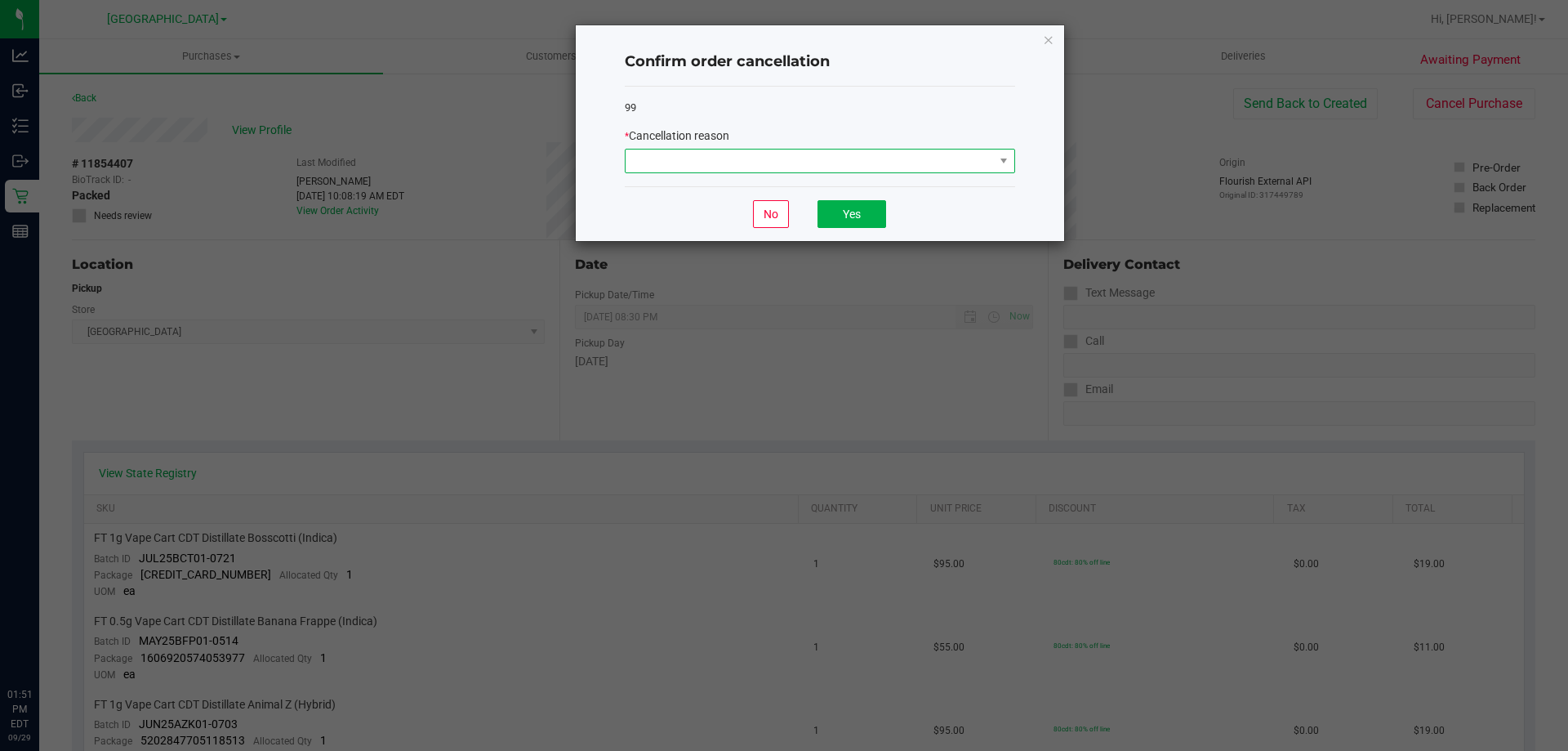
click at [804, 159] on span at bounding box center [810, 161] width 368 height 23
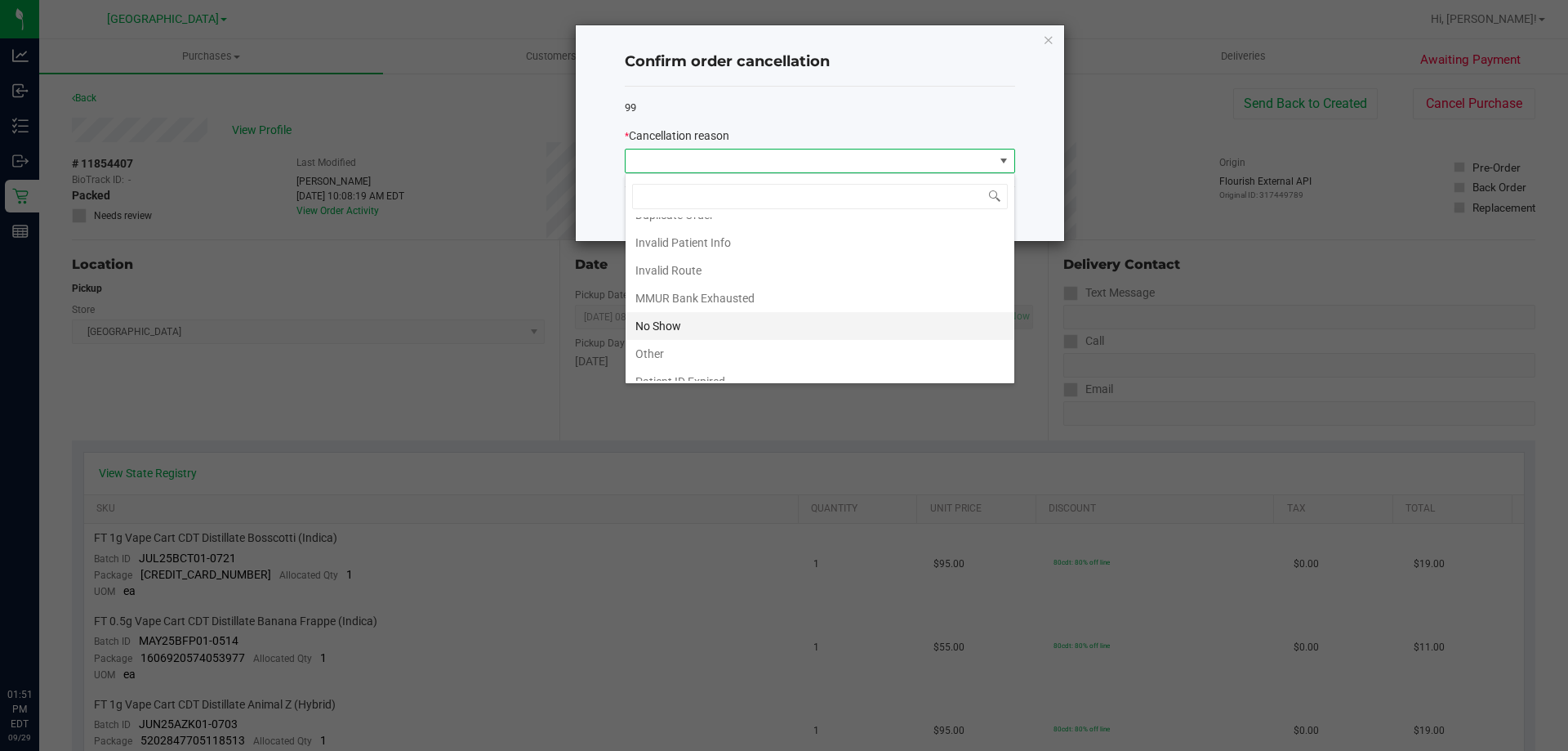
scroll to position [87, 0]
click at [732, 315] on li "Other" at bounding box center [820, 311] width 389 height 28
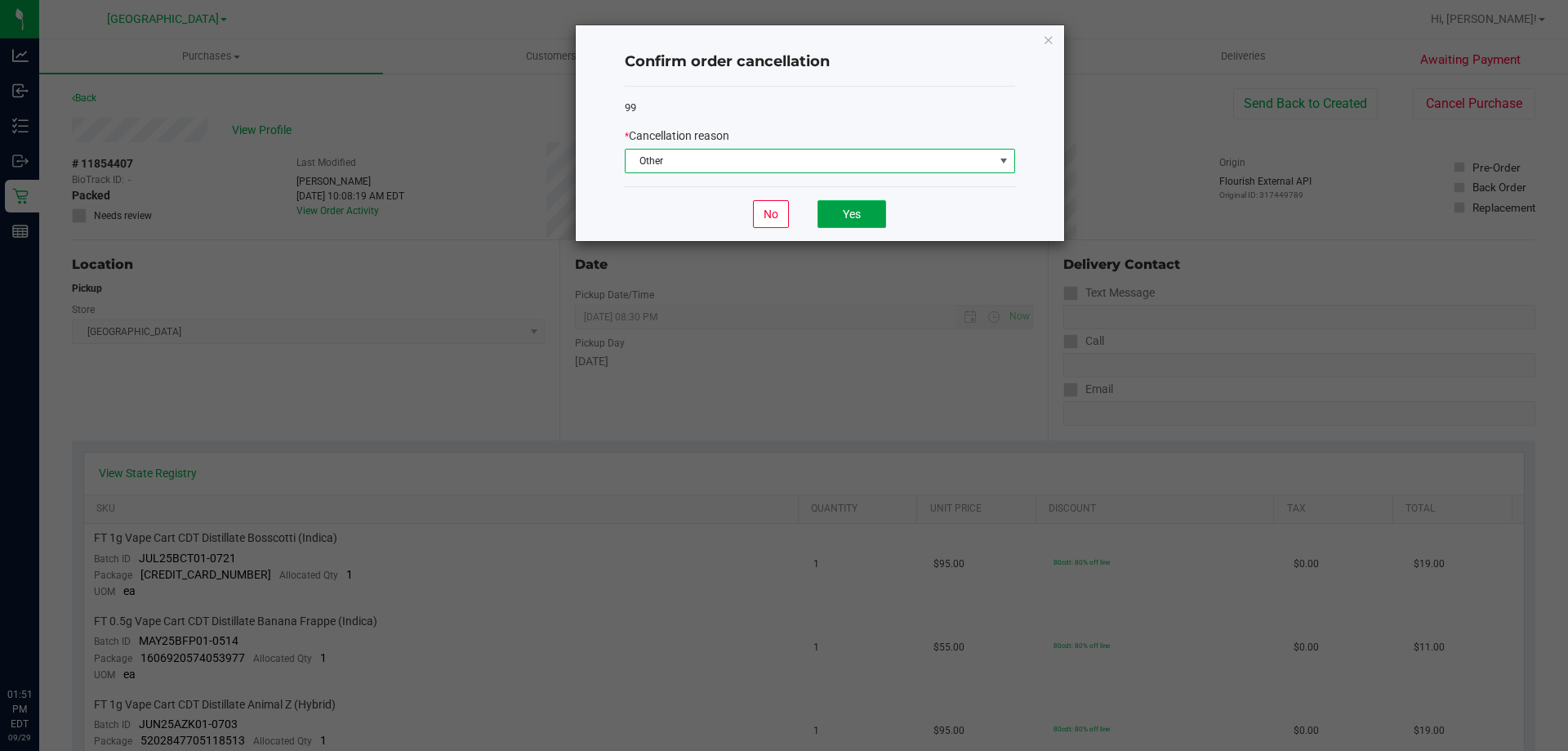
click at [833, 220] on button "Yes" at bounding box center [851, 214] width 68 height 28
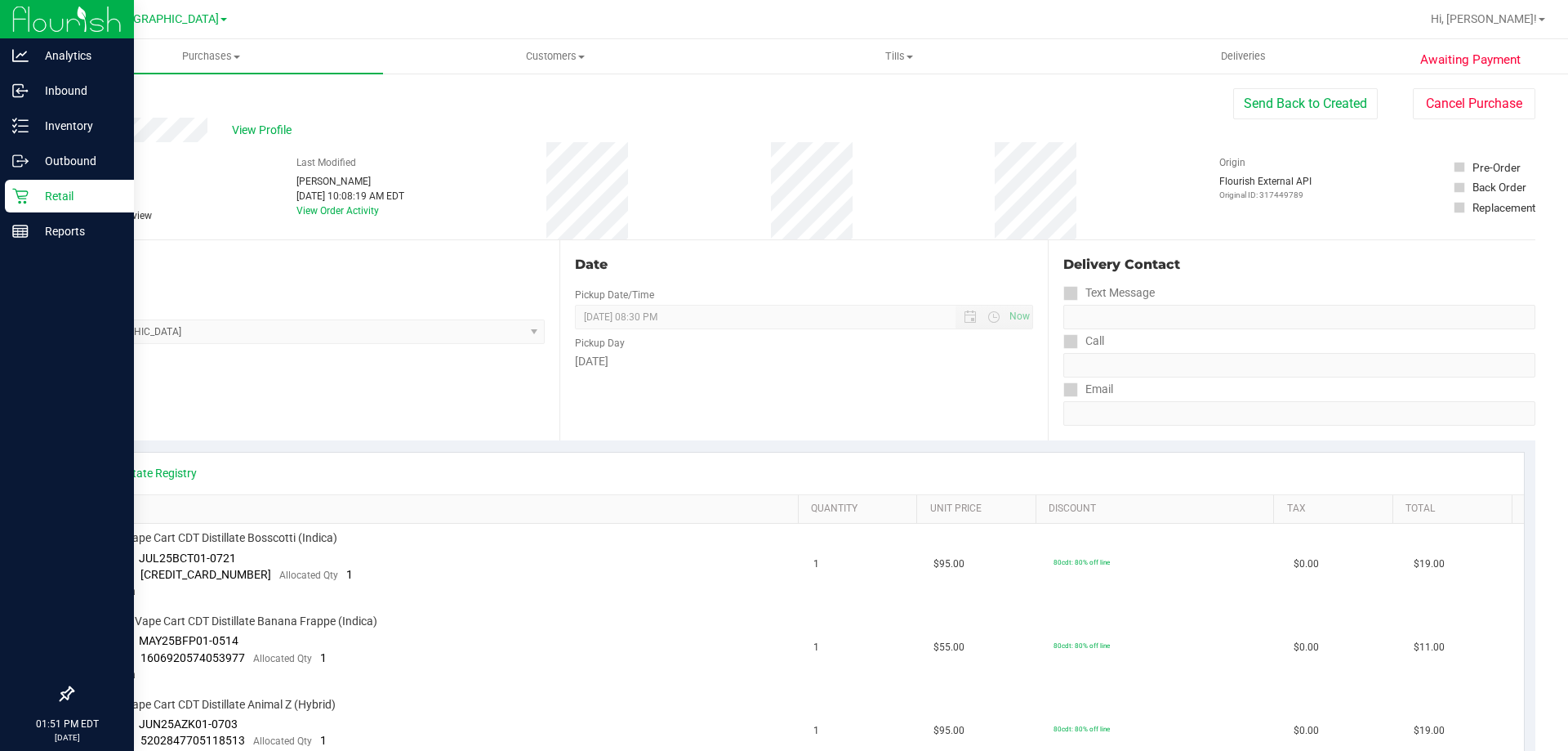
click at [101, 190] on p "Retail" at bounding box center [77, 196] width 98 height 20
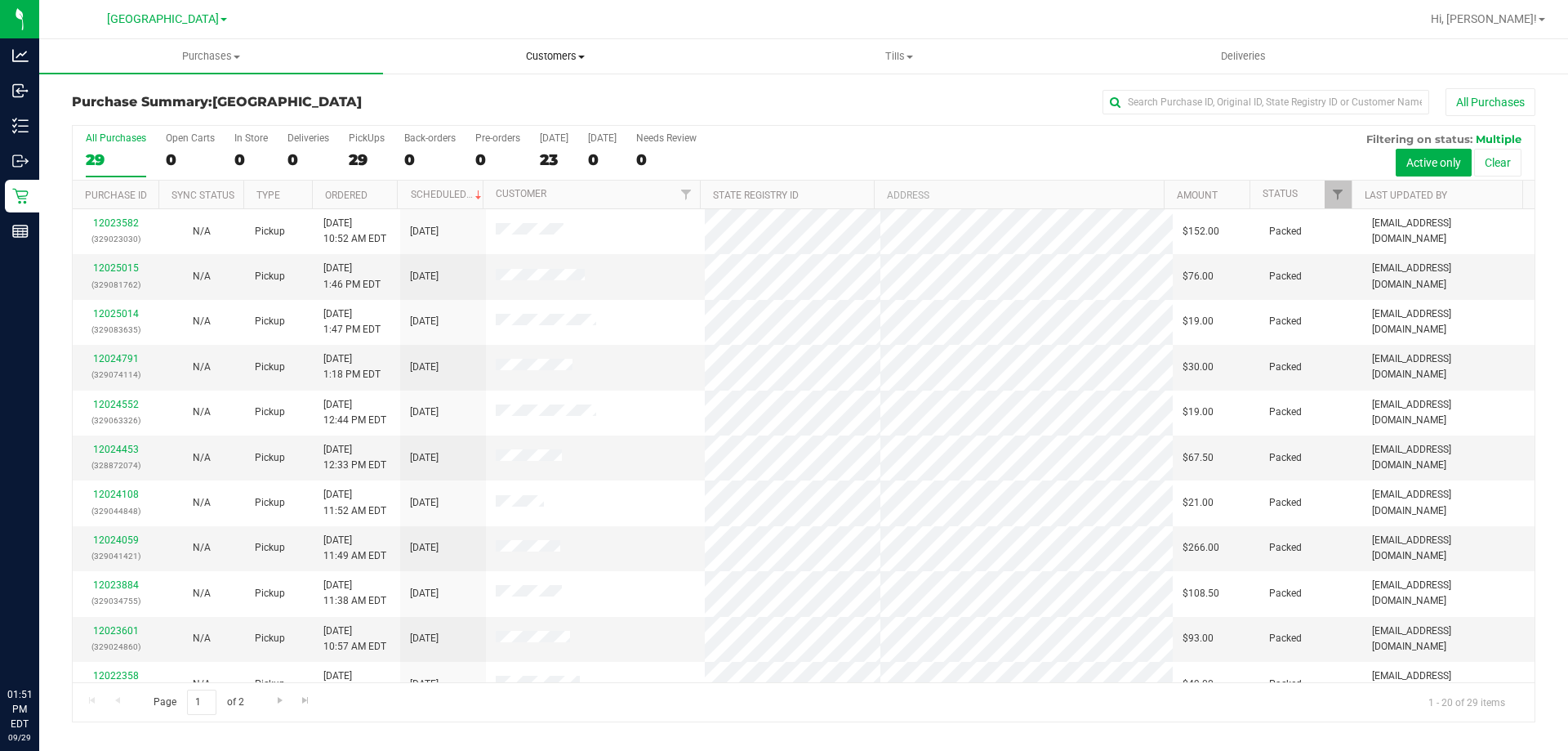
click at [571, 50] on span "Customers" at bounding box center [554, 56] width 342 height 15
click at [554, 93] on li "All customers" at bounding box center [554, 99] width 344 height 20
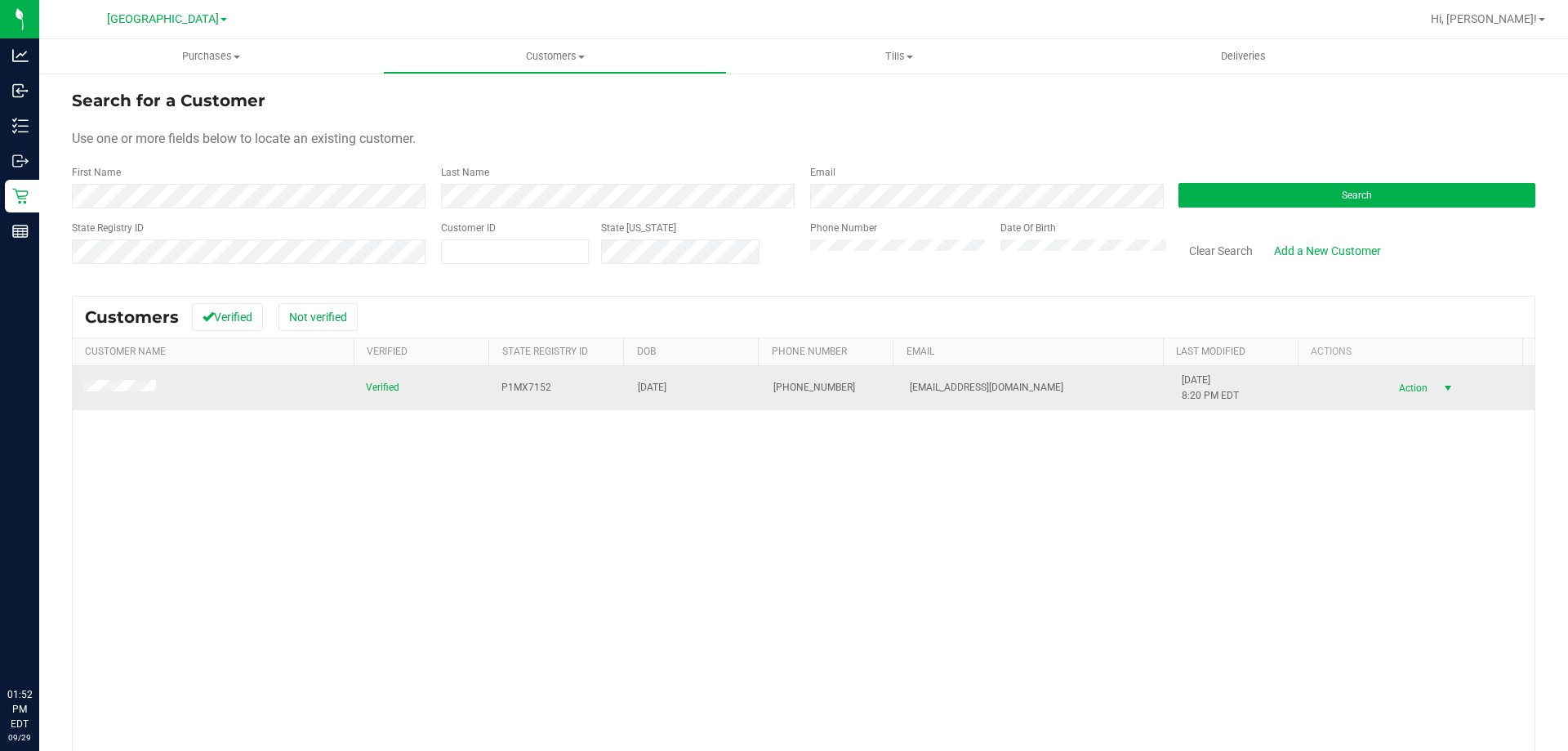
click at [1410, 387] on span "Action" at bounding box center [1410, 388] width 53 height 23
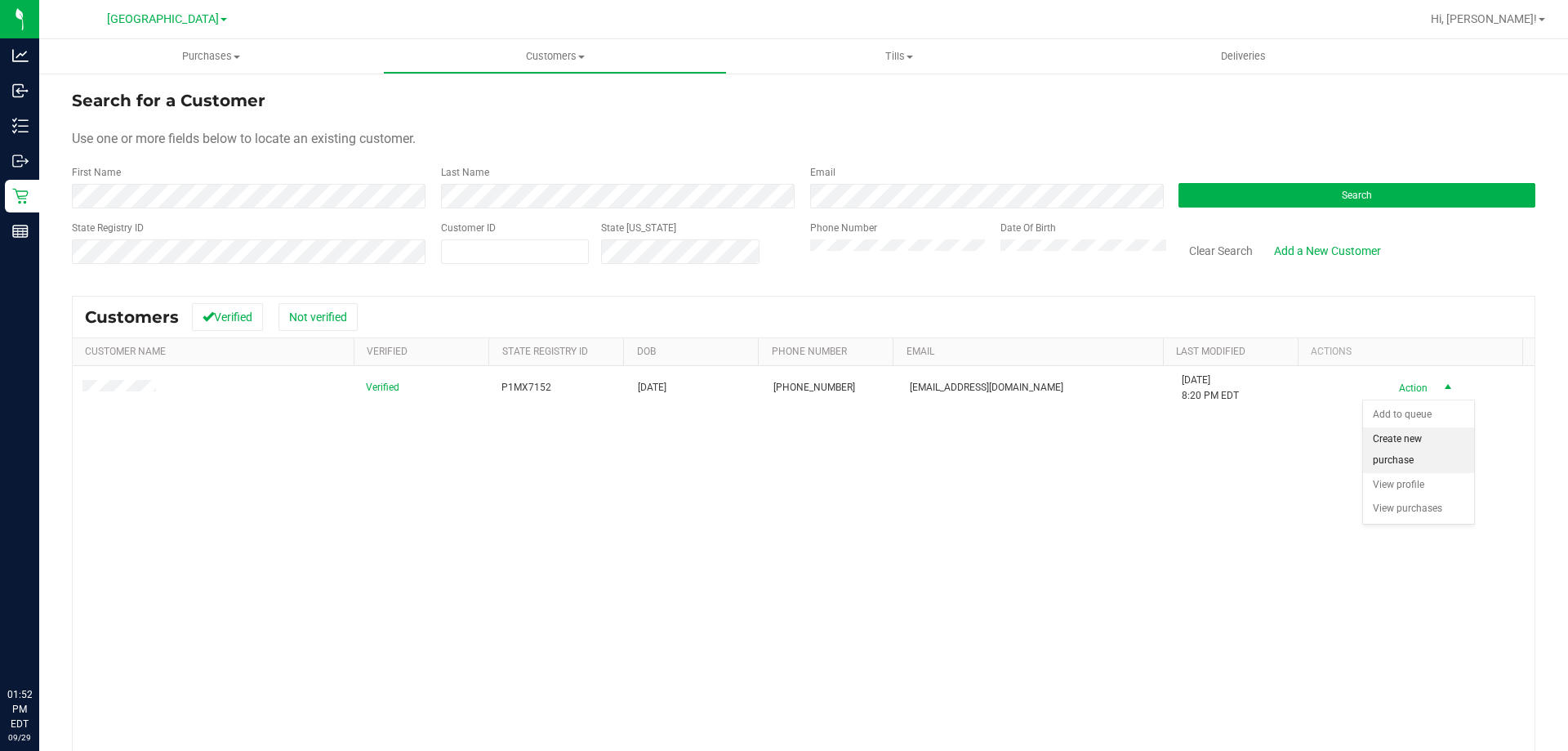
click at [1415, 445] on li "Create new purchase" at bounding box center [1418, 450] width 111 height 45
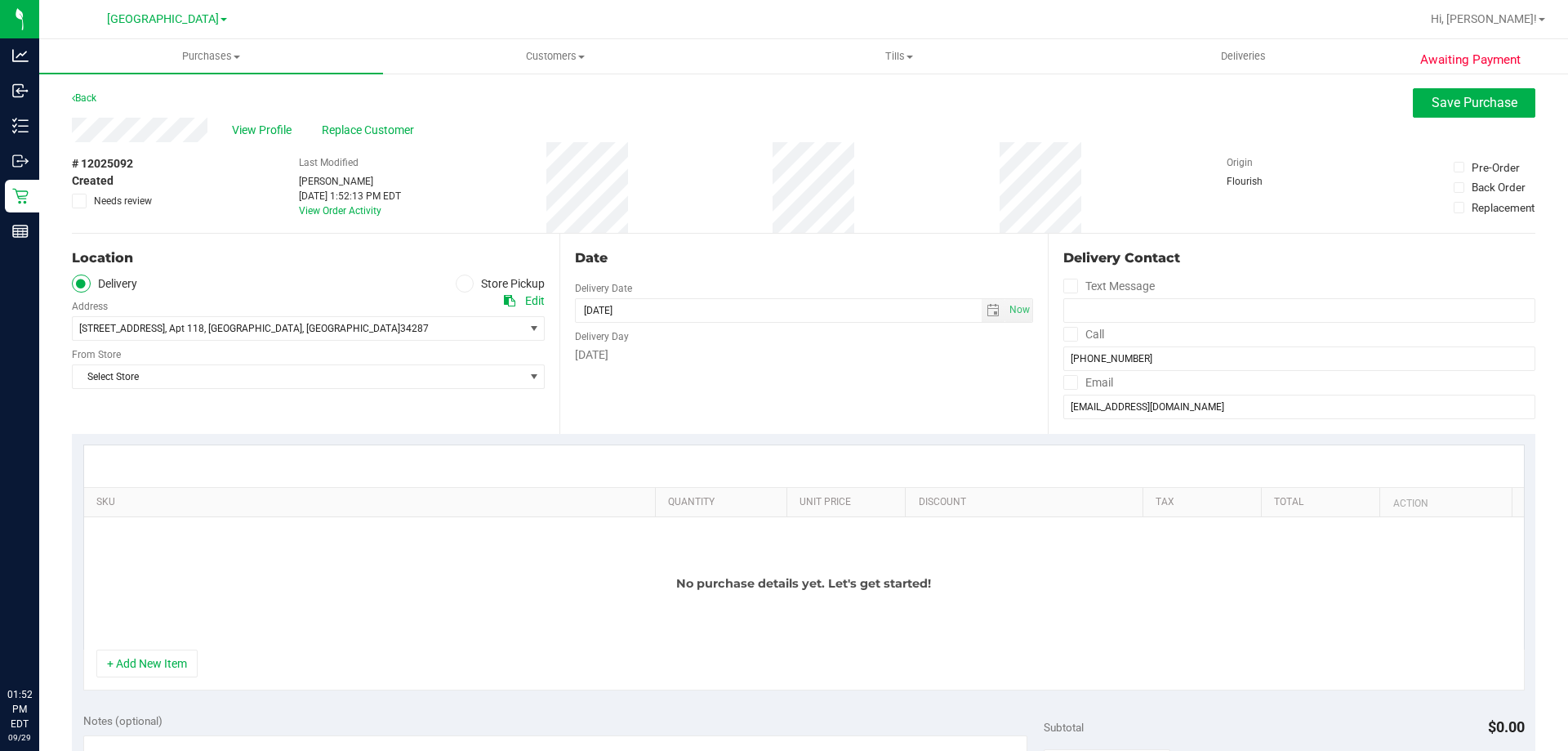
click at [472, 285] on label "Store Pickup" at bounding box center [500, 284] width 90 height 19
click at [0, 0] on input "Store Pickup" at bounding box center [0, 0] width 0 height 0
click at [434, 322] on span "Select Store" at bounding box center [298, 328] width 451 height 23
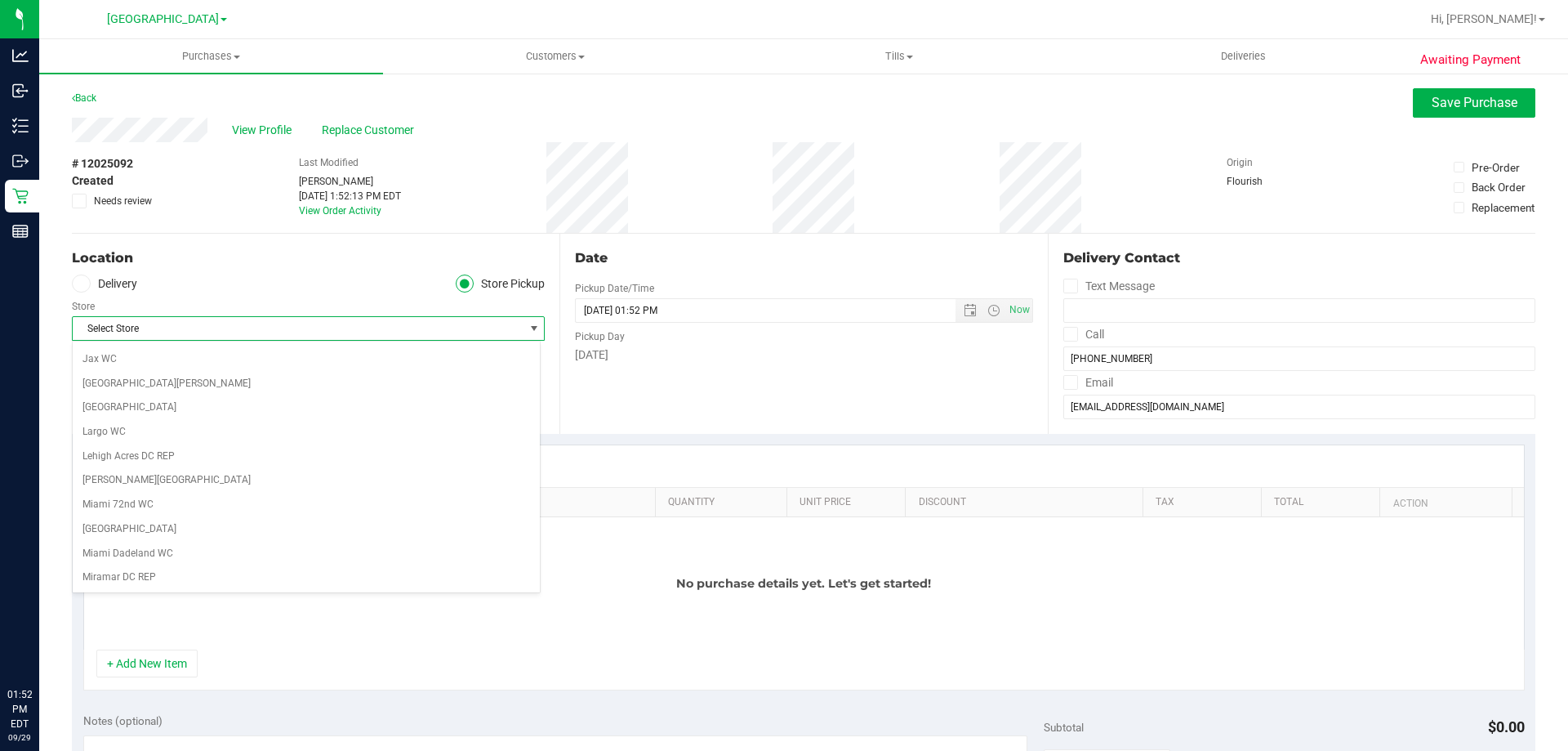
scroll to position [490, 0]
click at [213, 569] on li "[GEOGRAPHIC_DATA]" at bounding box center [307, 571] width 468 height 24
click at [310, 413] on div "Location Delivery Store Pickup Store North Port WC Select Store Bonita Springs …" at bounding box center [315, 333] width 487 height 200
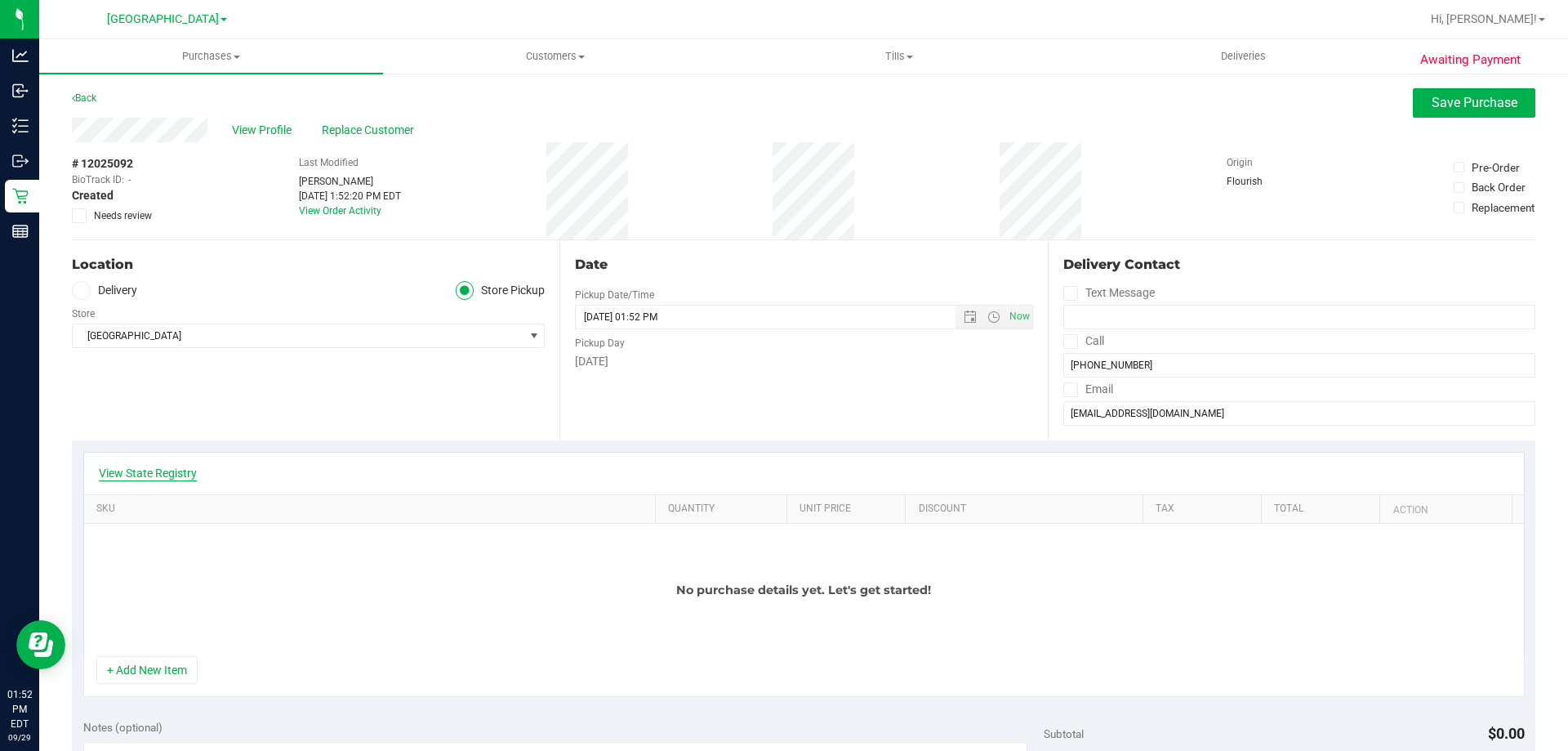
click at [177, 469] on link "View State Registry" at bounding box center [147, 473] width 98 height 16
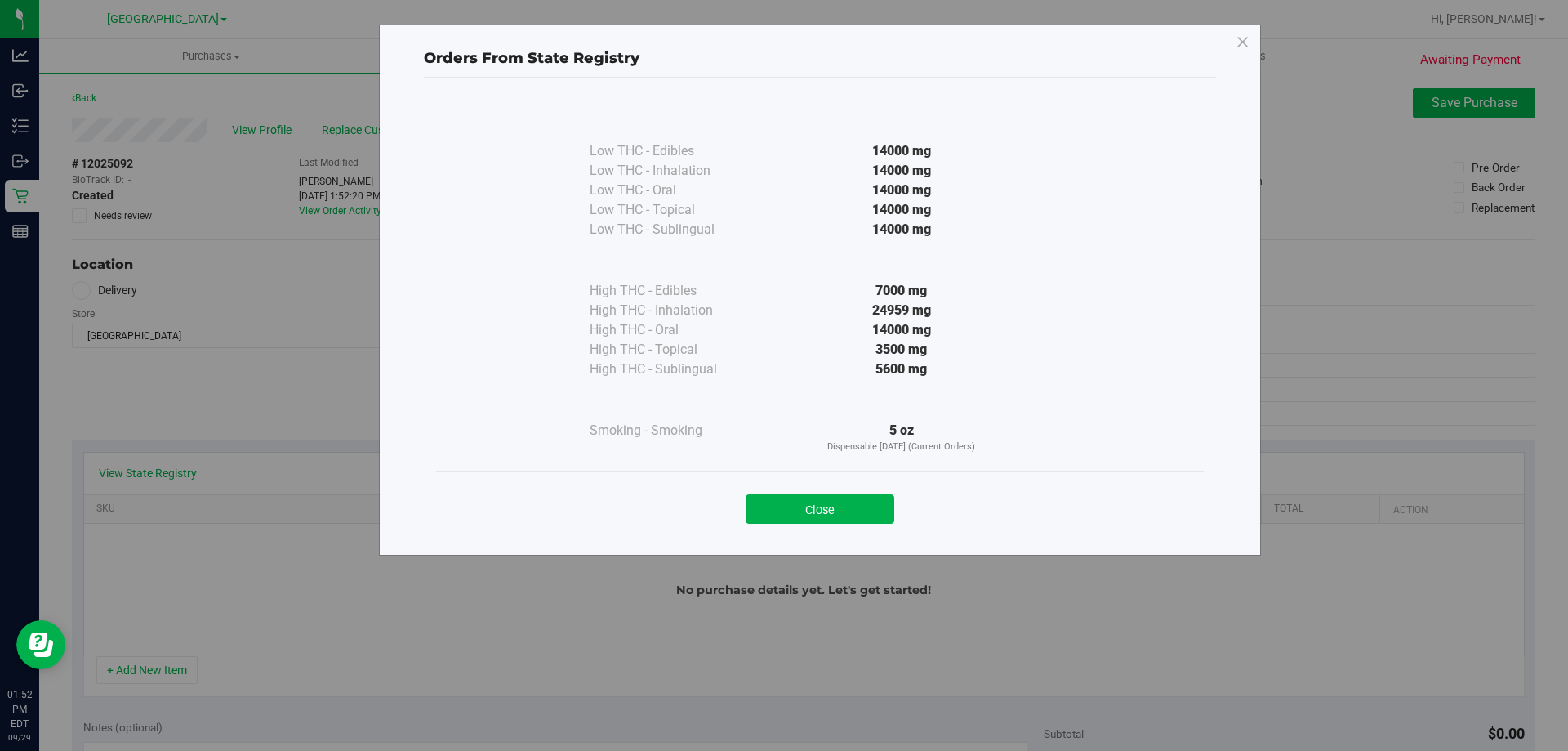
click at [846, 512] on button "Close" at bounding box center [820, 509] width 149 height 29
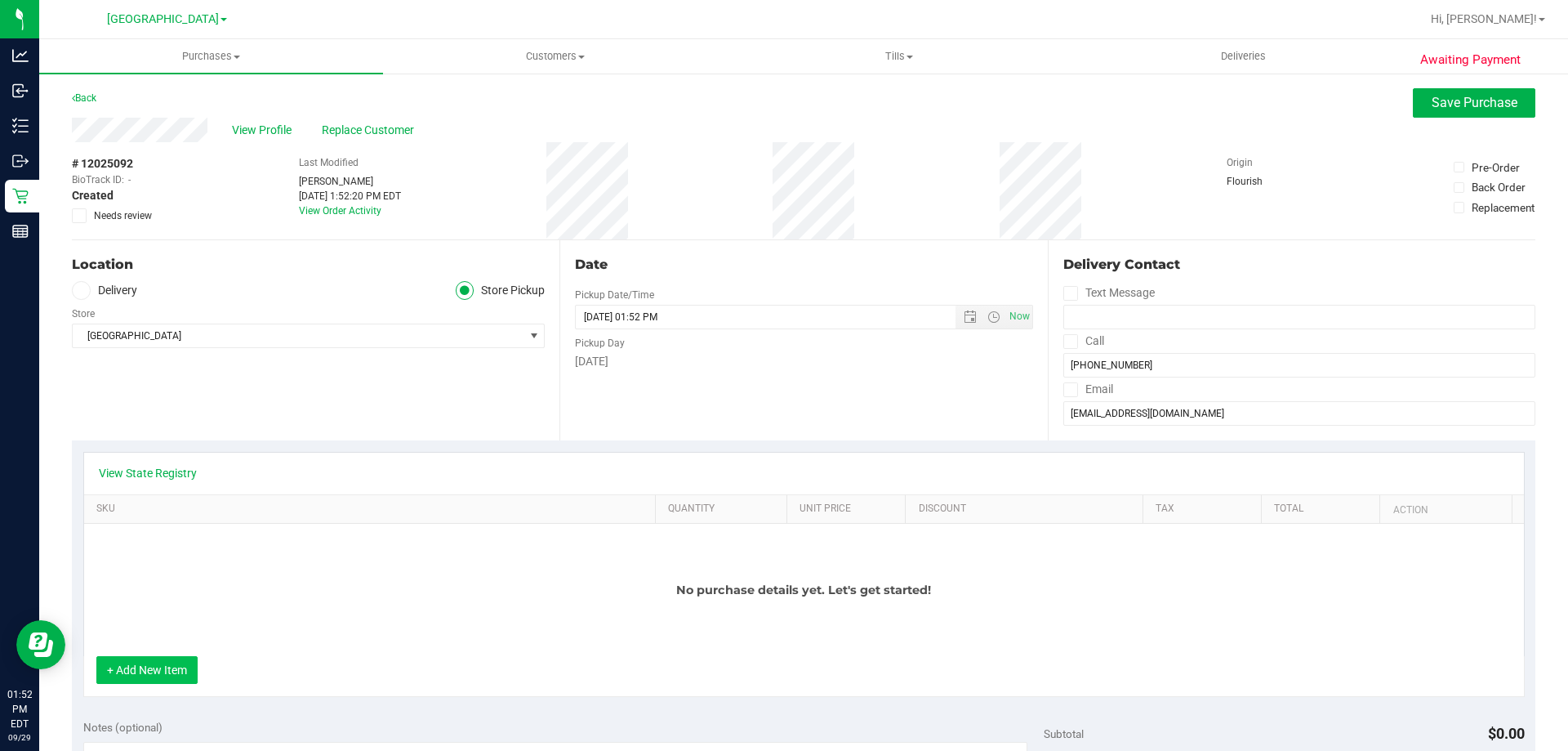
click at [150, 659] on button "+ Add New Item" at bounding box center [146, 670] width 101 height 28
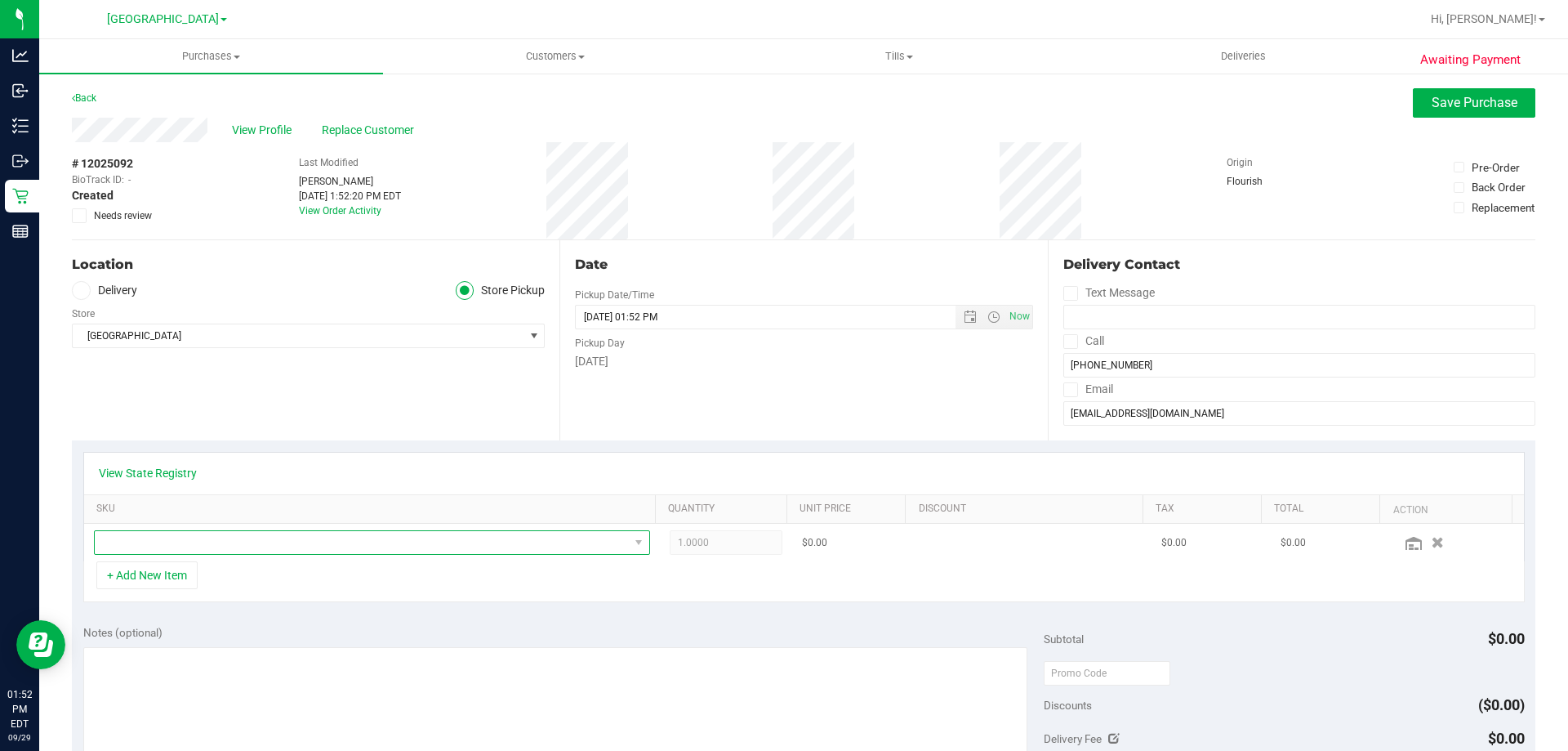
click at [267, 547] on span "NO DATA FOUND" at bounding box center [361, 542] width 534 height 23
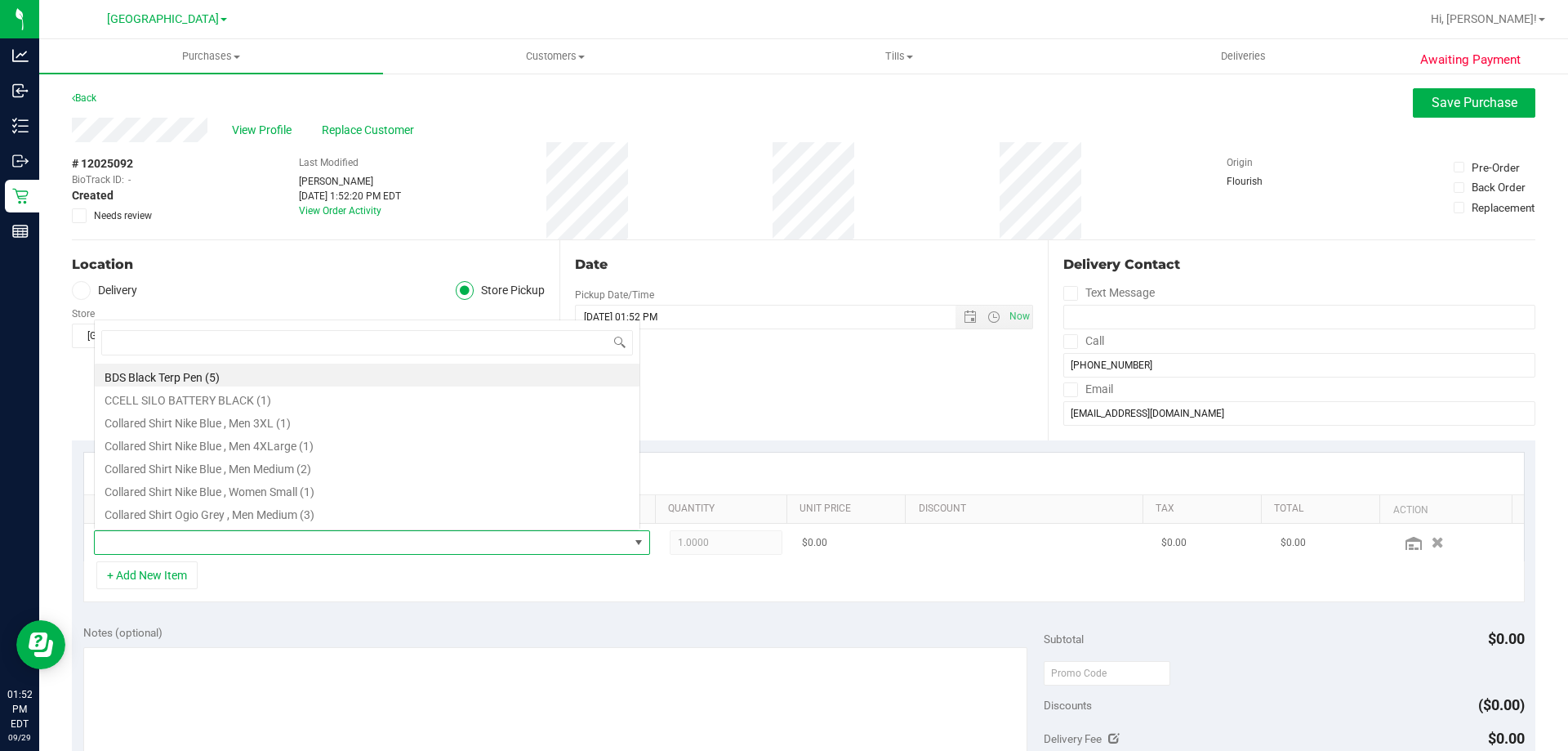
scroll to position [24, 541]
type input "bct"
click at [334, 467] on li "FT 1g Vape Cart CDT Distillate Bosscotti (Indica) (1)" at bounding box center [366, 466] width 545 height 23
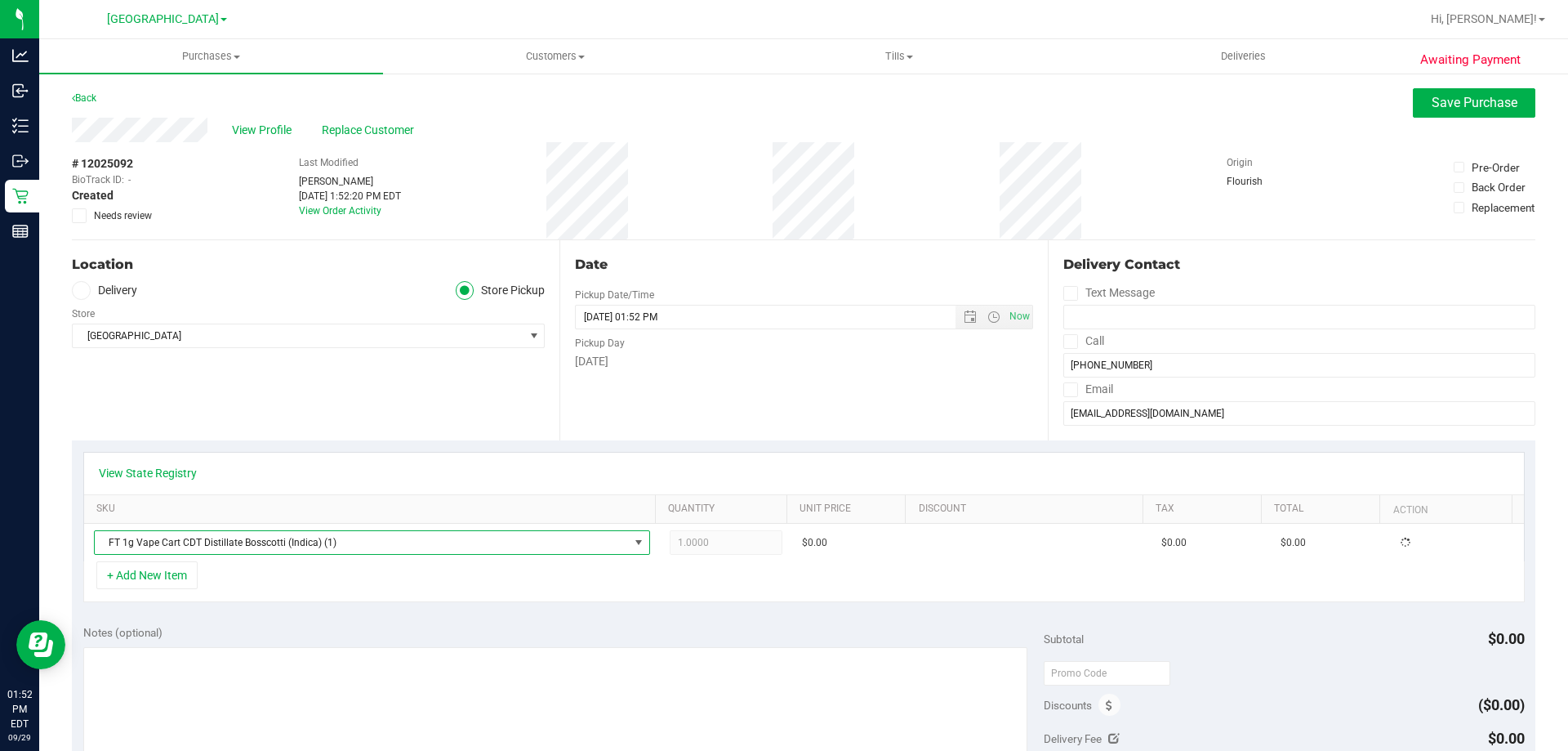
click at [378, 445] on div "View State Registry SKU Quantity Unit Price Discount Tax Total Action FT 1g Vap…" at bounding box center [803, 527] width 1463 height 173
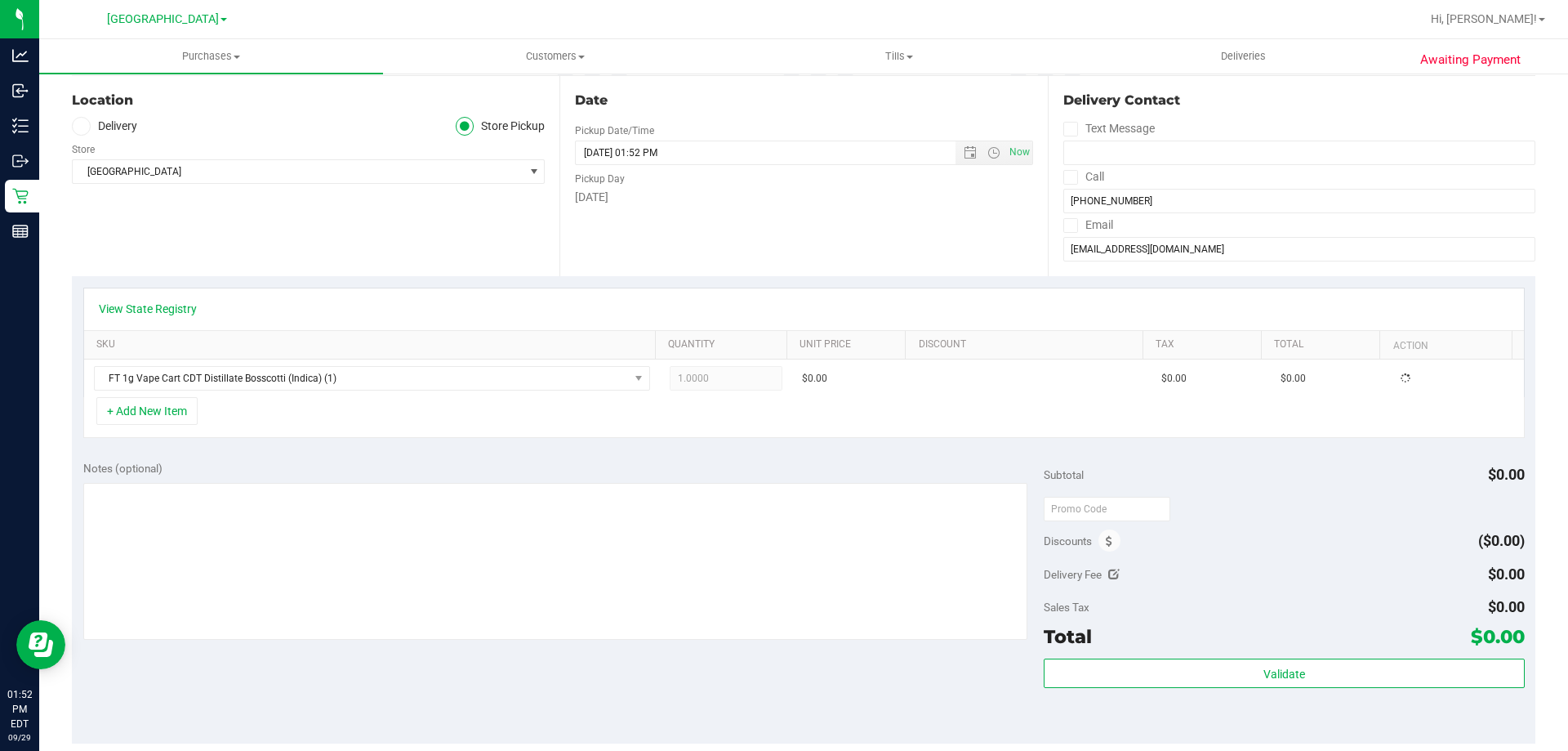
scroll to position [327, 0]
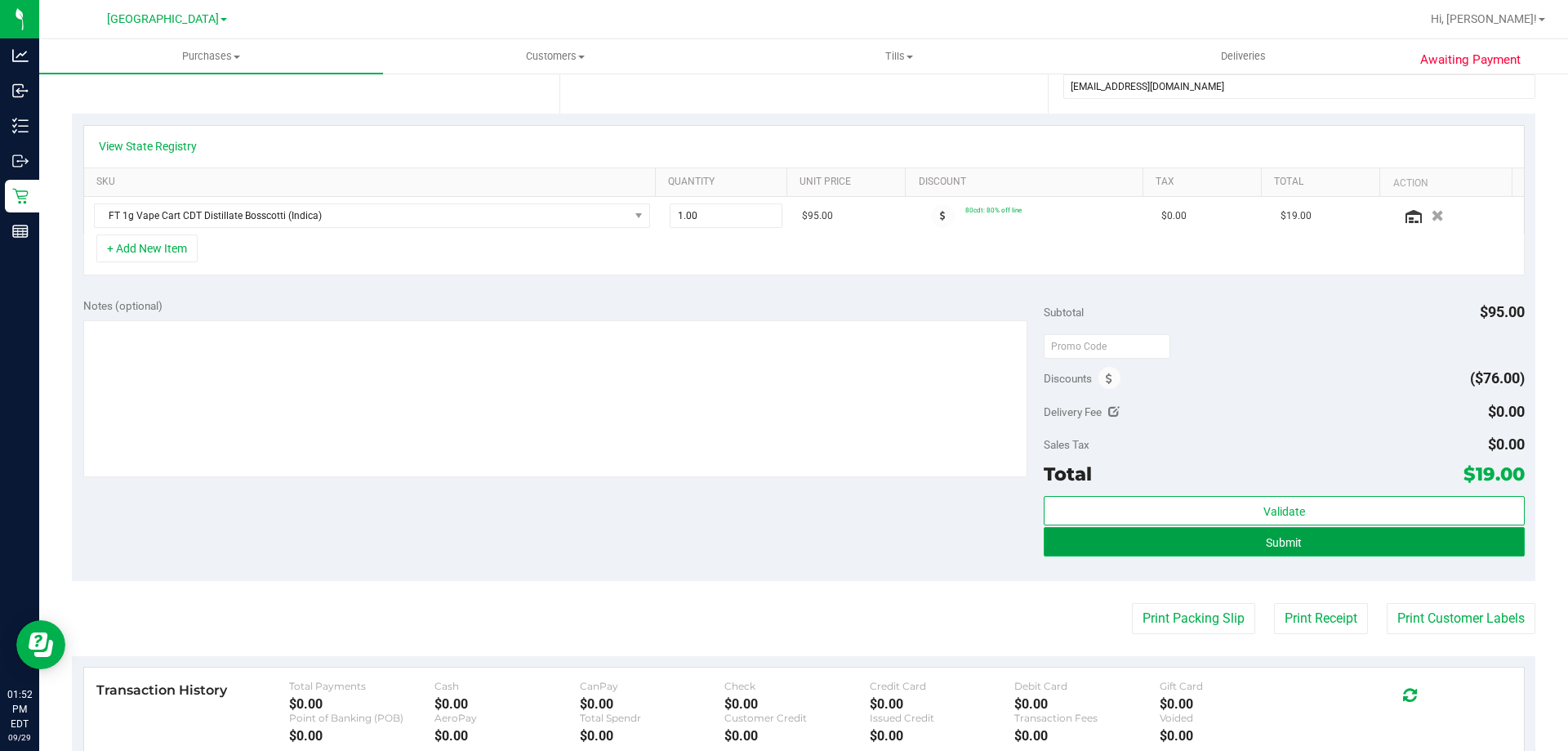
click at [1090, 552] on button "Submit" at bounding box center [1284, 541] width 481 height 29
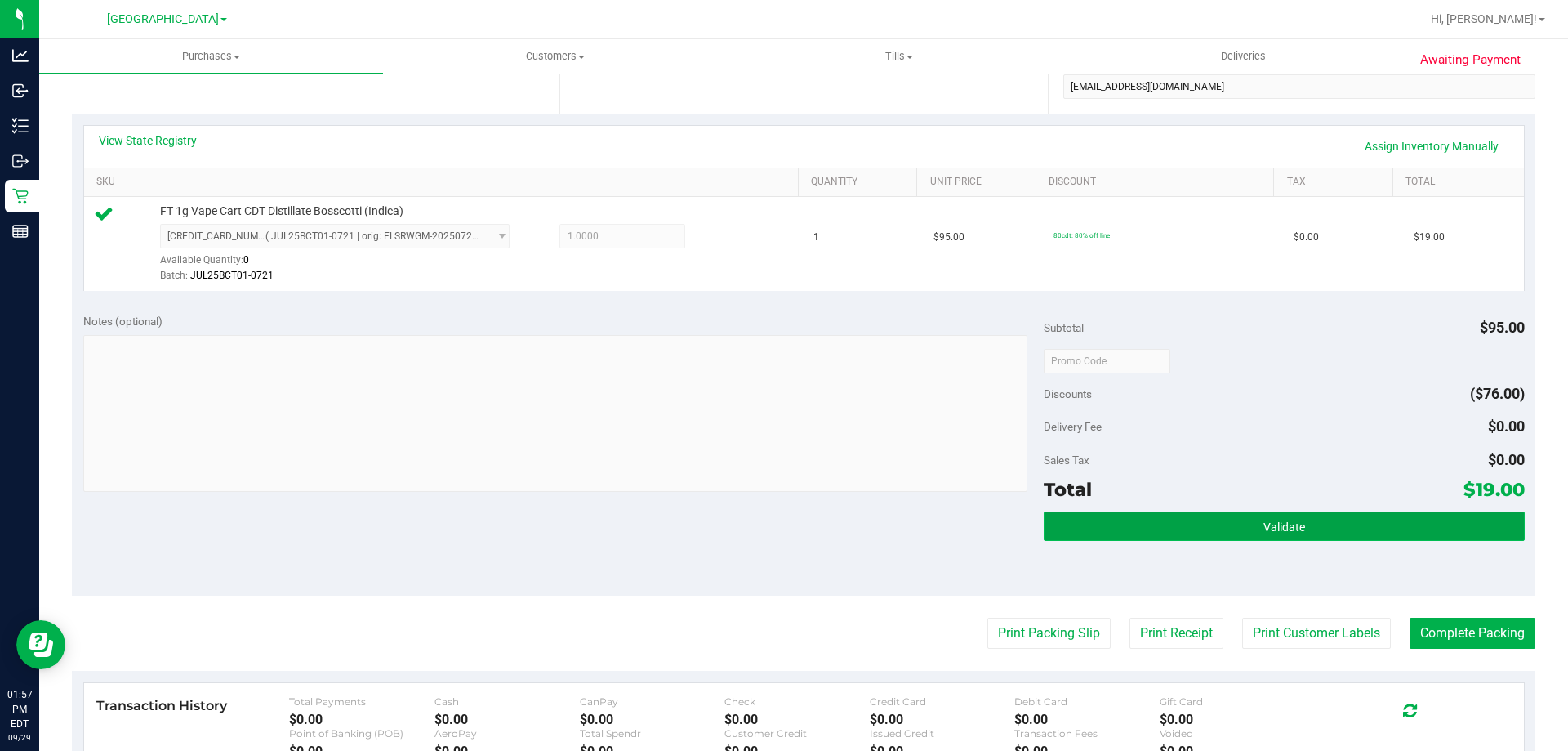
click at [1310, 520] on button "Validate" at bounding box center [1284, 526] width 481 height 29
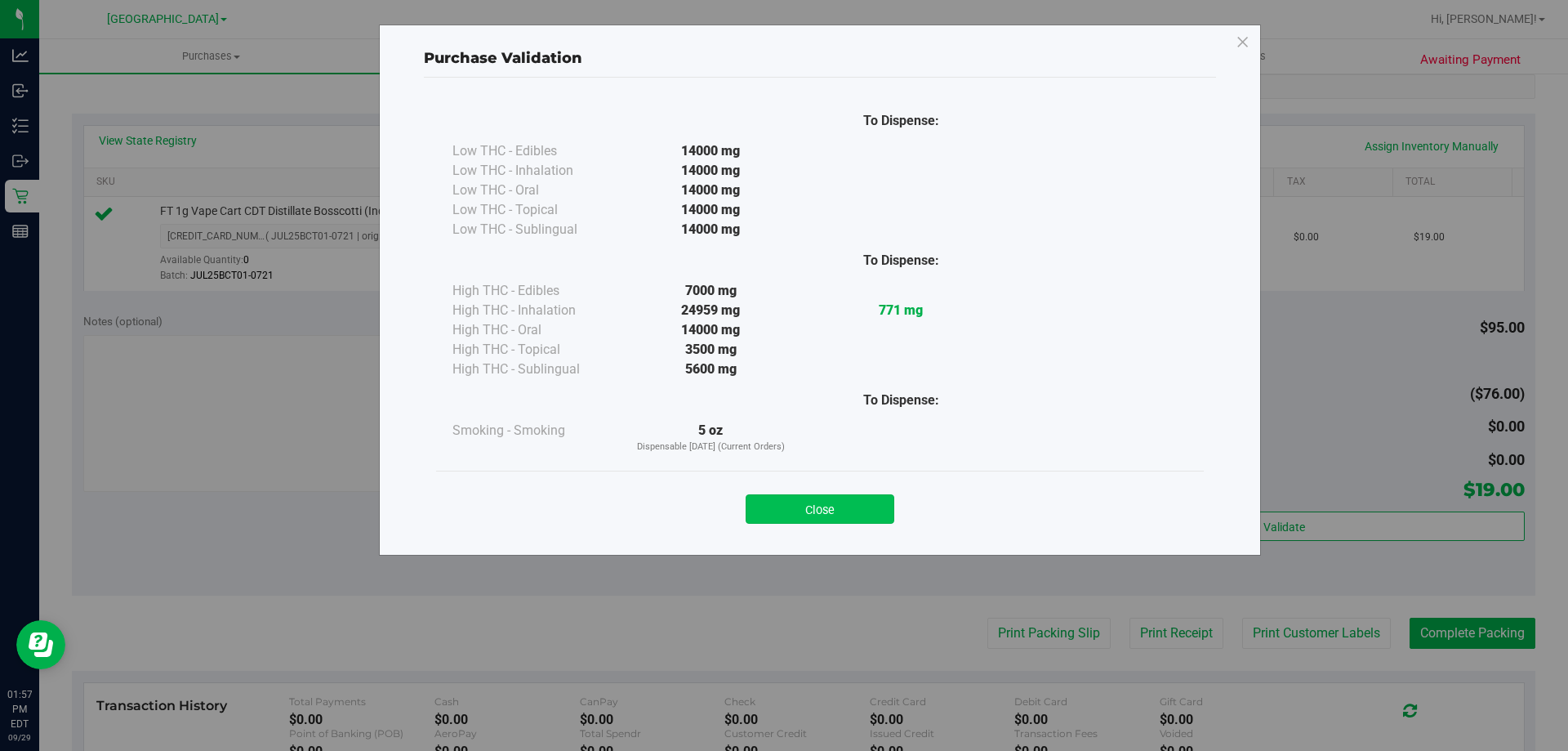
click at [849, 508] on button "Close" at bounding box center [820, 509] width 149 height 29
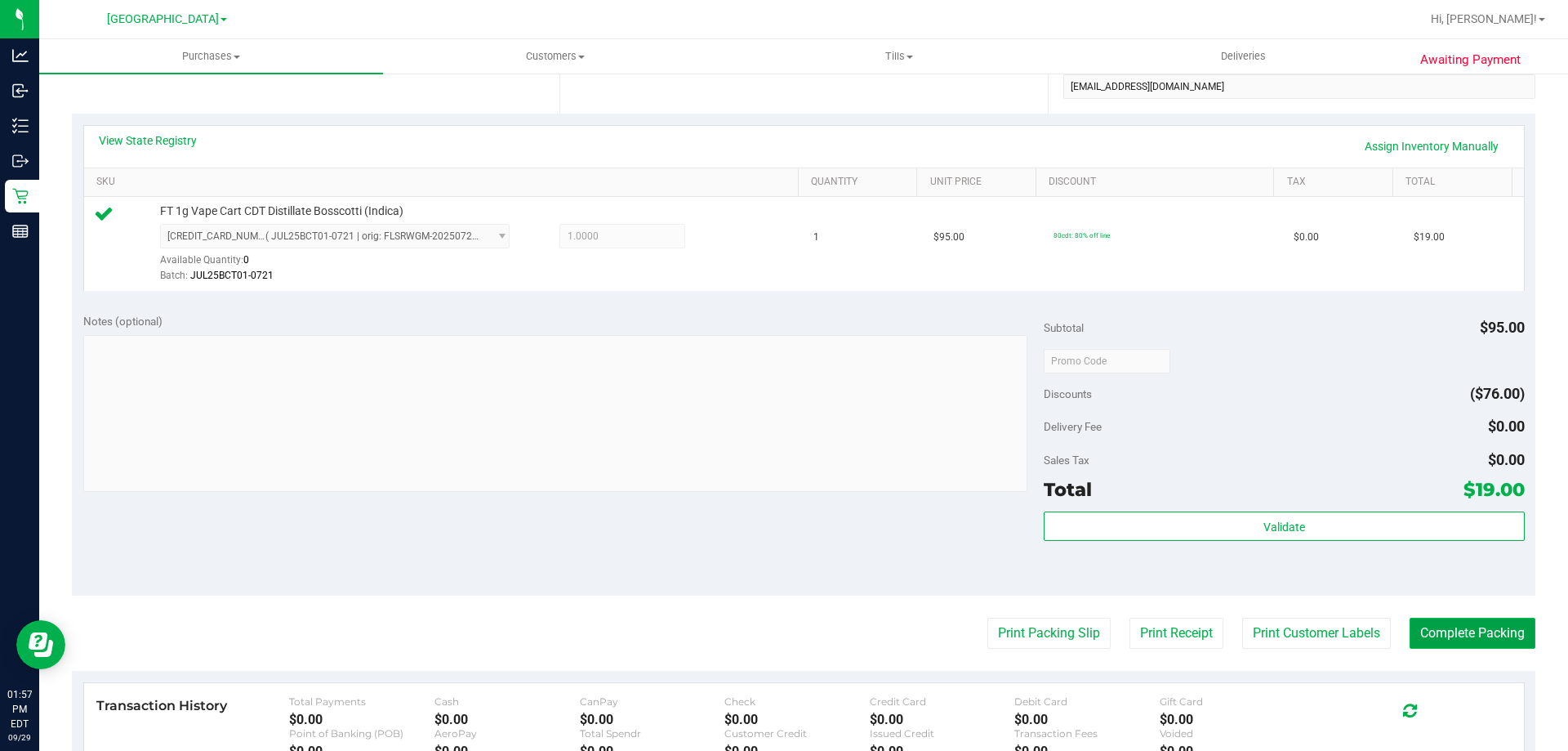
click at [1481, 620] on button "Complete Packing" at bounding box center [1472, 633] width 126 height 31
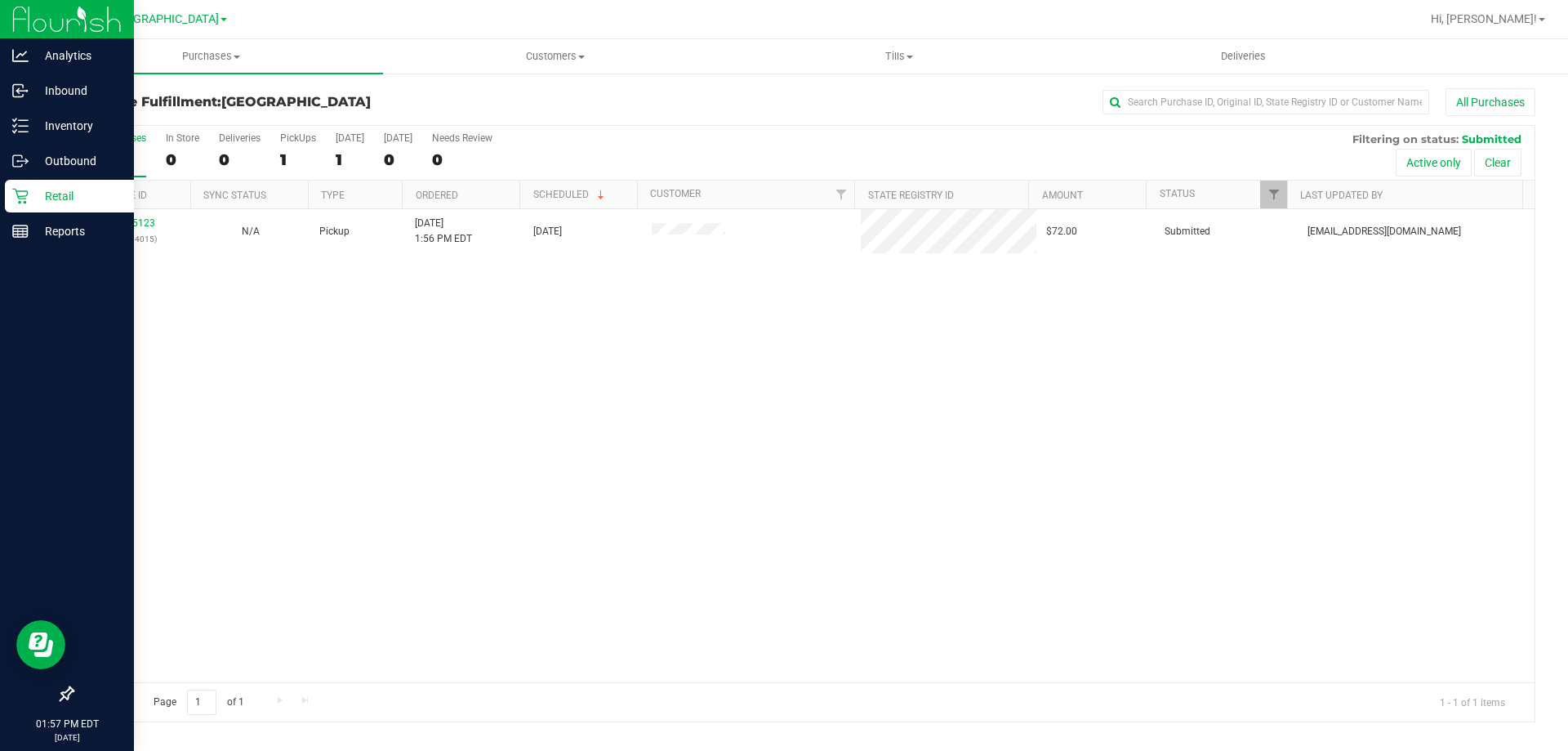
click at [10, 199] on div "Retail" at bounding box center [69, 197] width 129 height 33
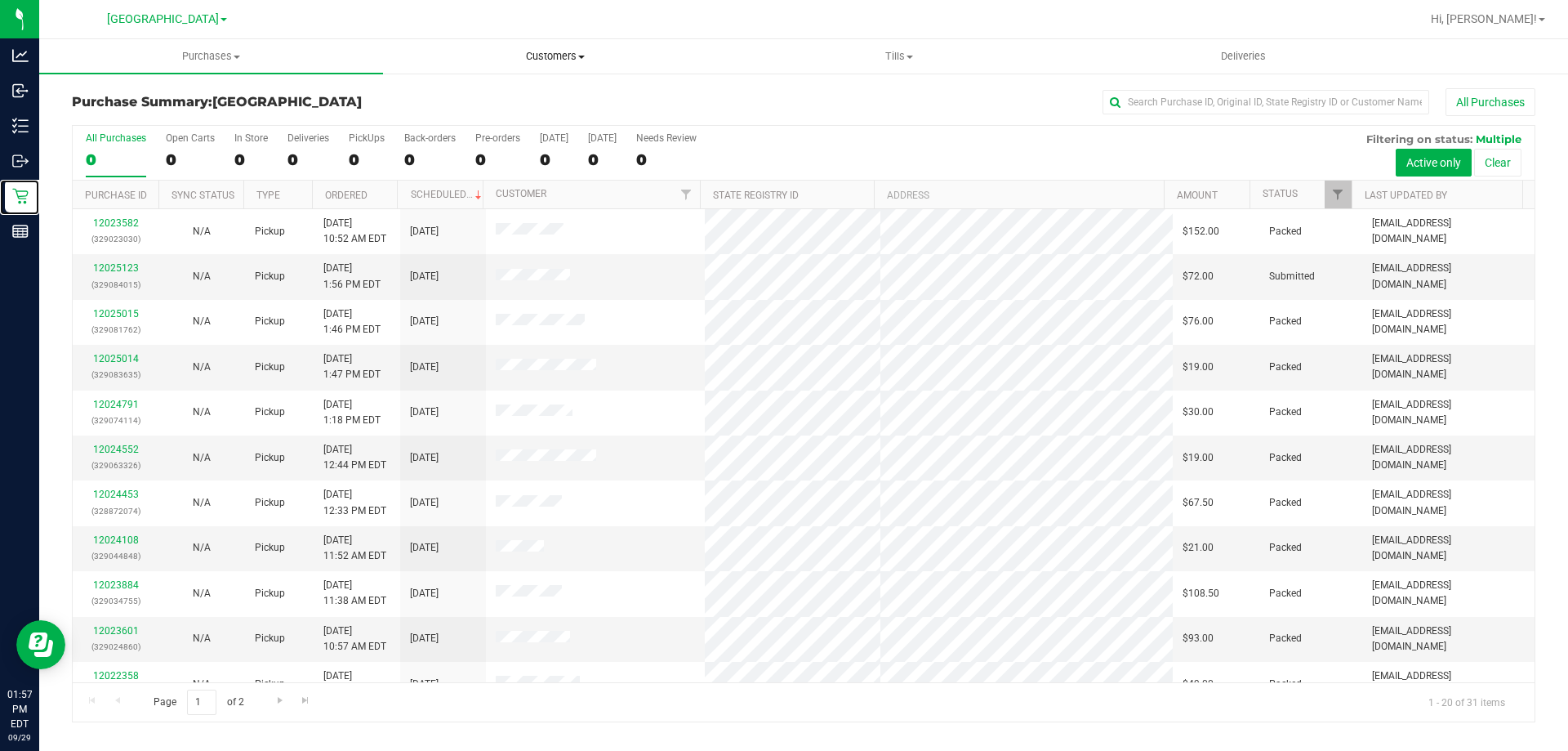
click at [563, 42] on uib-tab-heading "Customers All customers Add a new customer All physicians" at bounding box center [554, 56] width 342 height 33
click at [474, 100] on span "All customers" at bounding box center [442, 99] width 118 height 14
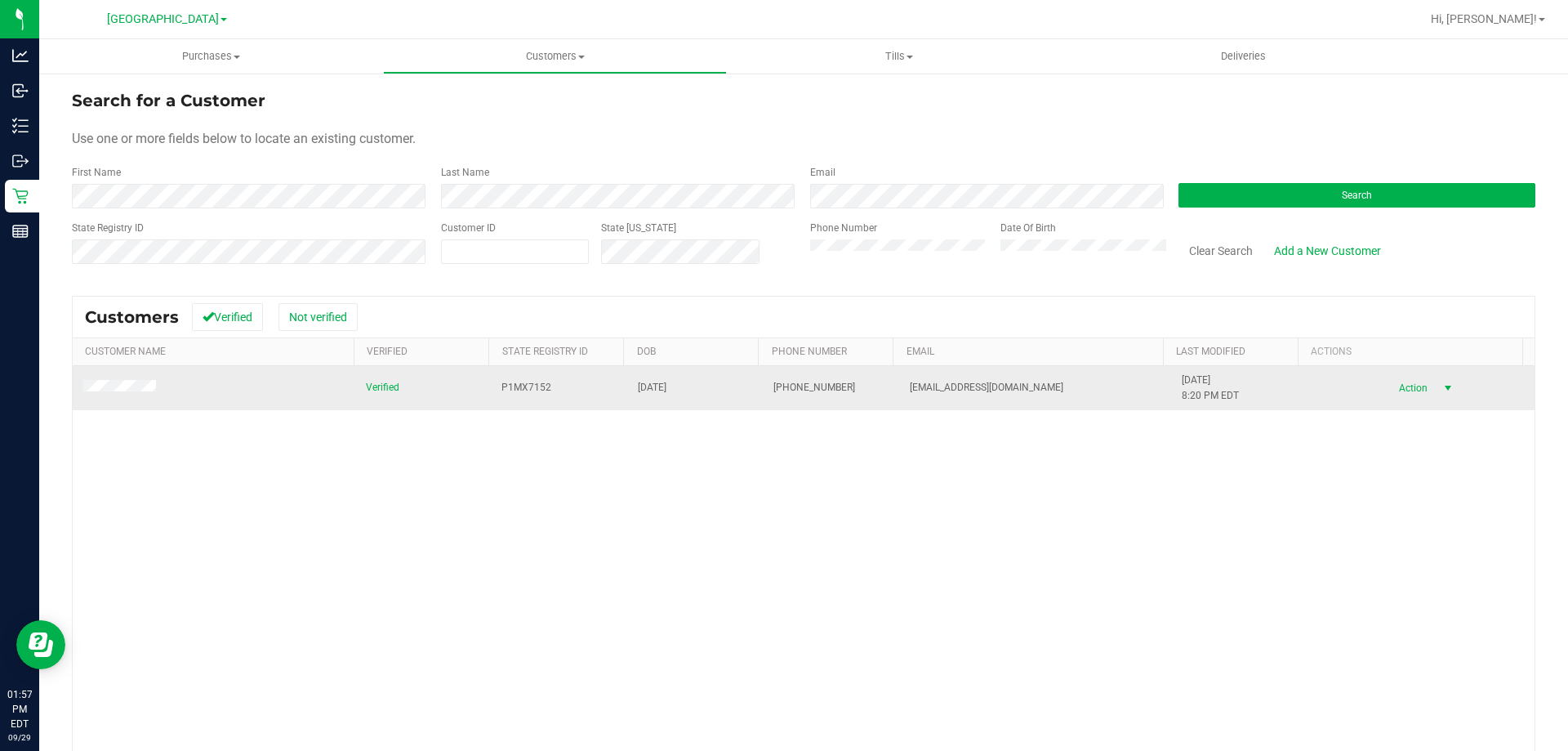
click at [1397, 382] on span "Action" at bounding box center [1410, 388] width 53 height 23
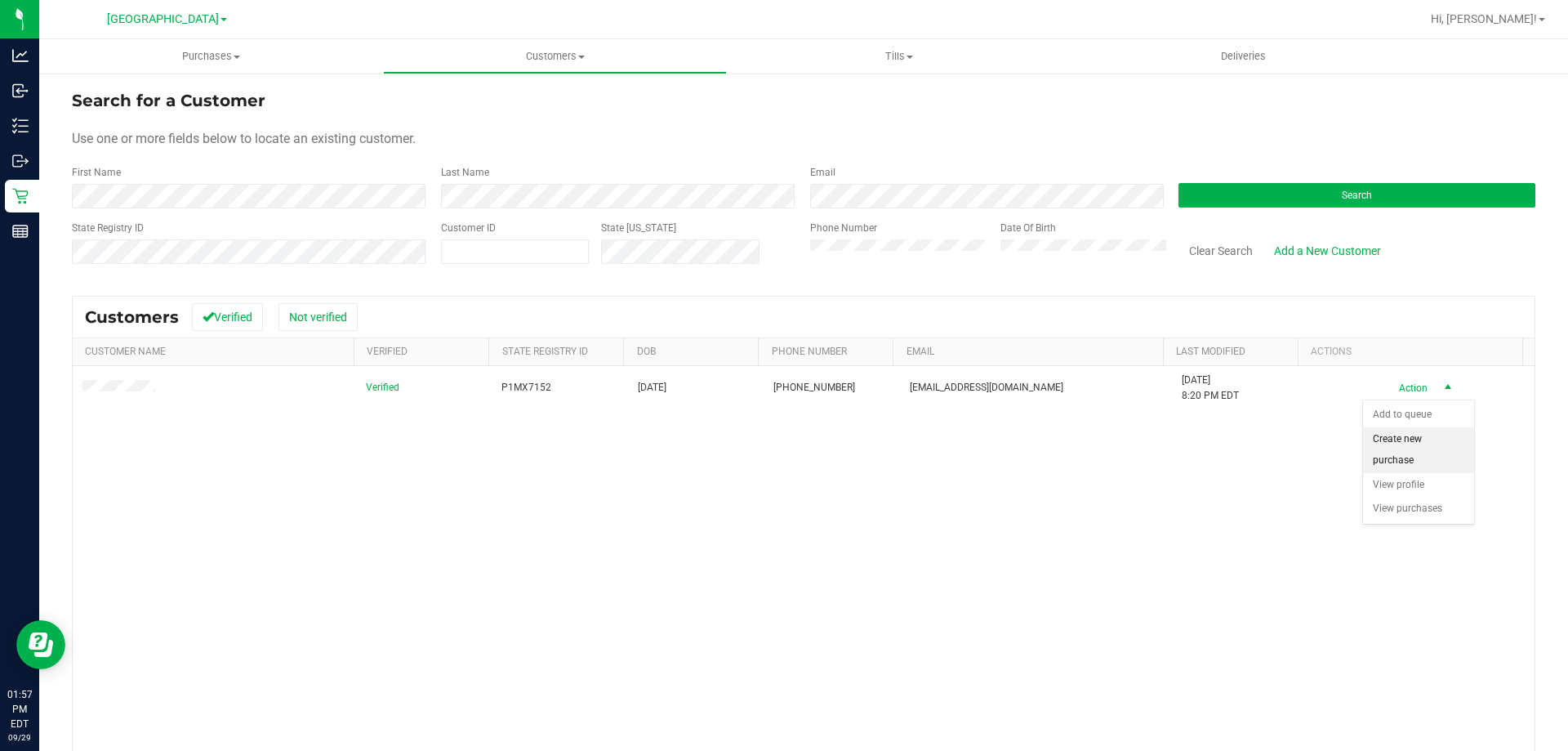
click at [1400, 453] on li "Create new purchase" at bounding box center [1418, 450] width 111 height 45
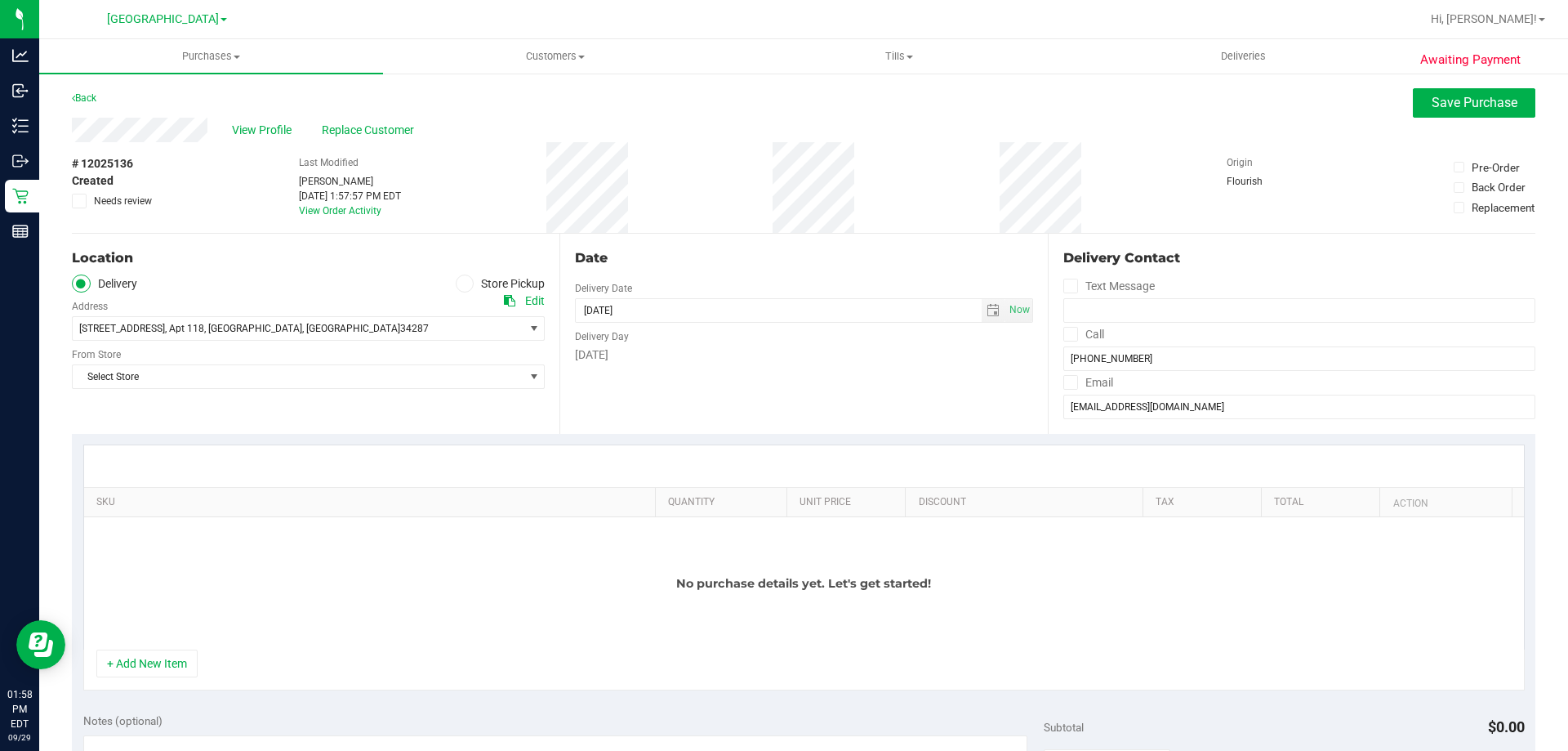
click at [473, 286] on label "Store Pickup" at bounding box center [500, 284] width 90 height 19
click at [0, 0] on input "Store Pickup" at bounding box center [0, 0] width 0 height 0
click at [425, 339] on span "Select Store" at bounding box center [298, 328] width 451 height 23
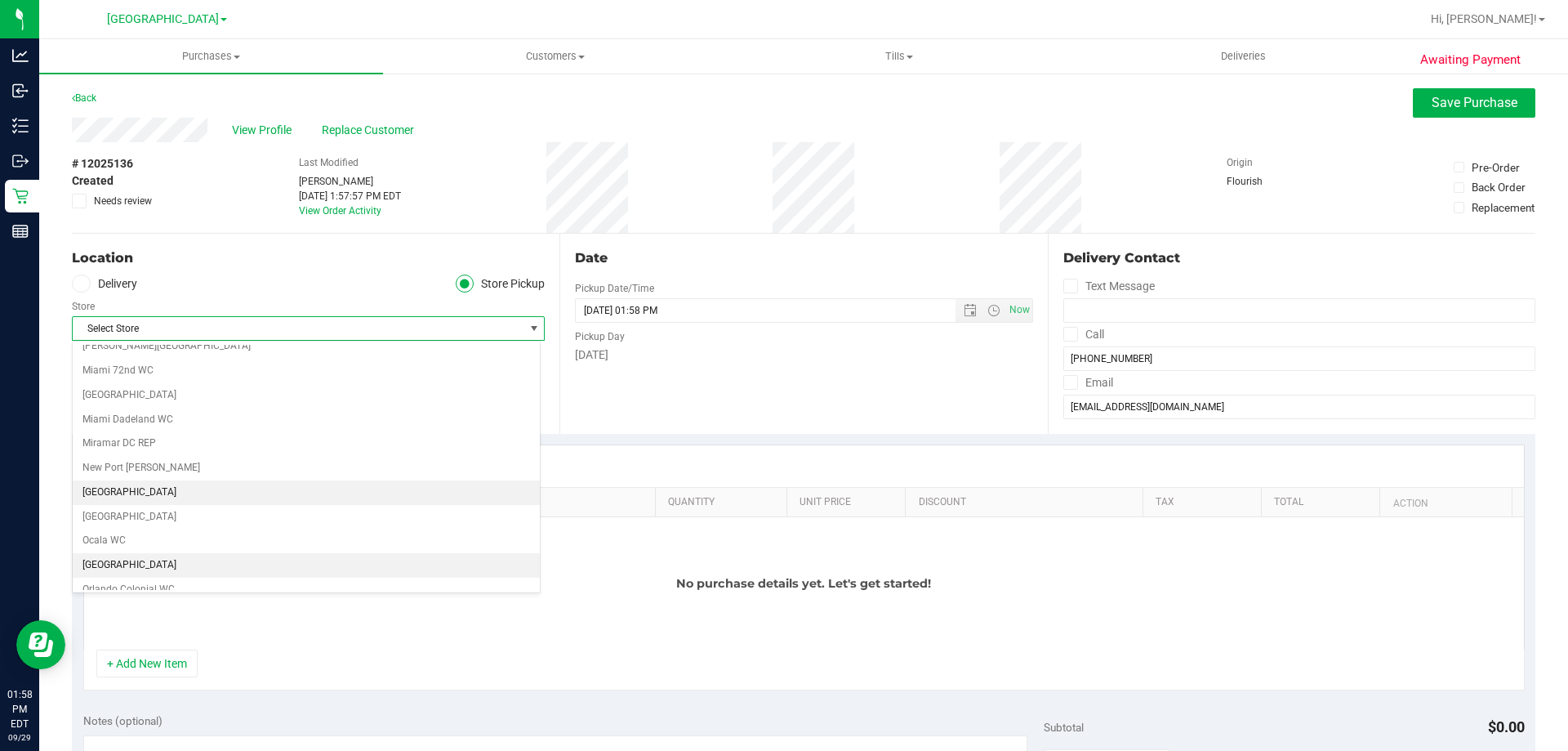
scroll to position [572, 0]
click at [210, 481] on li "[GEOGRAPHIC_DATA]" at bounding box center [307, 489] width 468 height 24
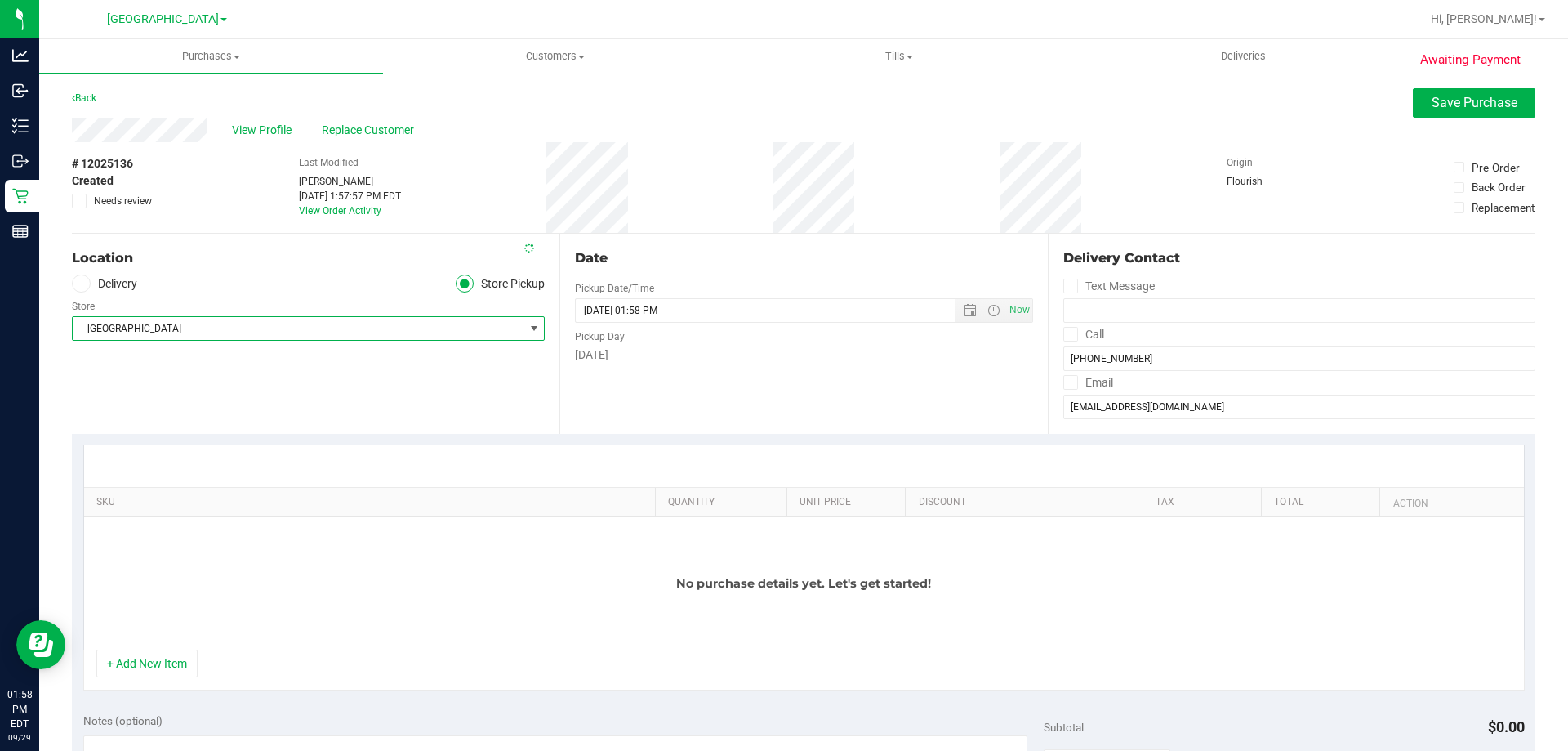
click at [324, 443] on div "SKU Quantity Unit Price Discount Tax Total Action No purchase details yet. Let'…" at bounding box center [803, 567] width 1463 height 268
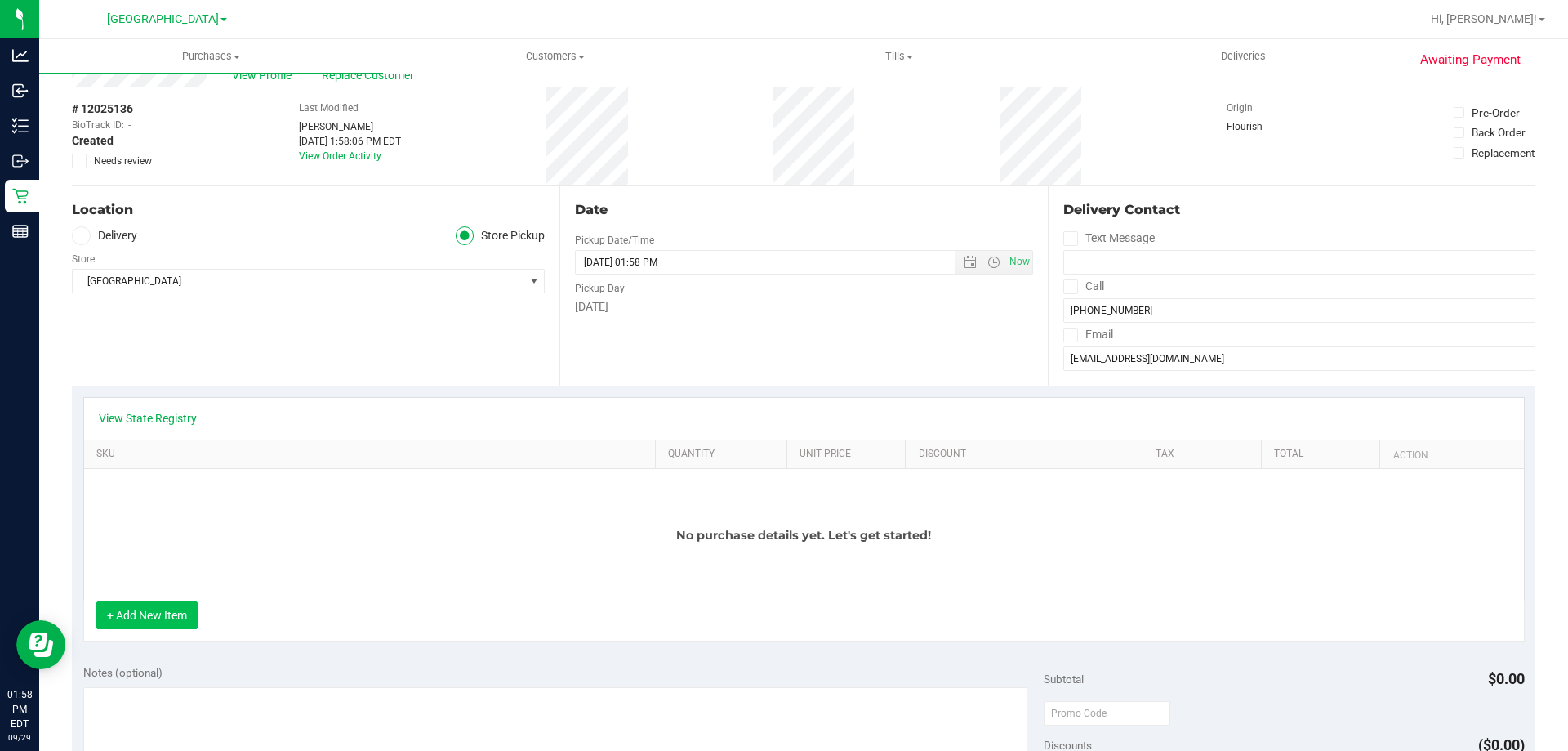
scroll to position [81, 0]
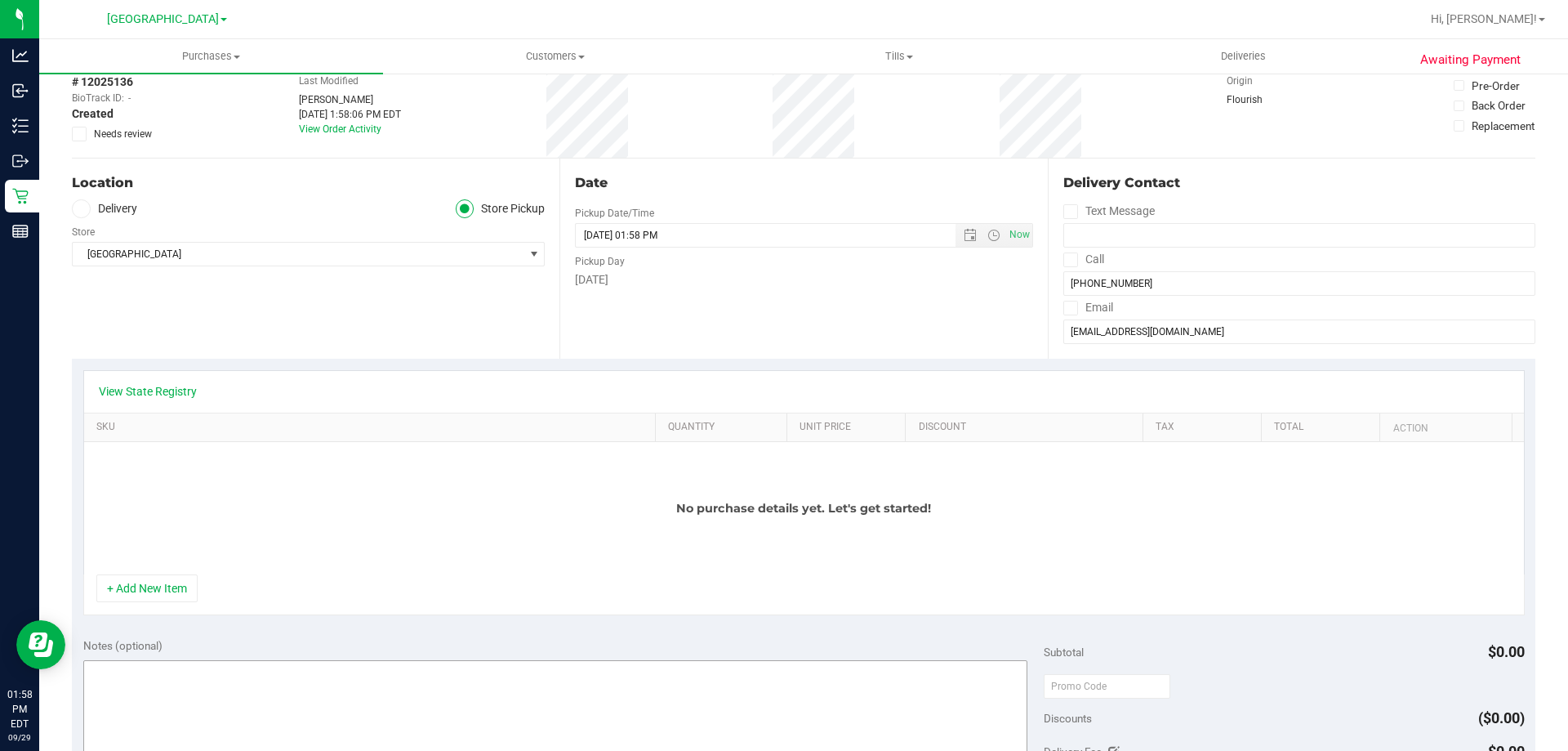
drag, startPoint x: 181, startPoint y: 597, endPoint x: 229, endPoint y: 585, distance: 49.5
click at [180, 596] on button "+ Add New Item" at bounding box center [146, 588] width 101 height 28
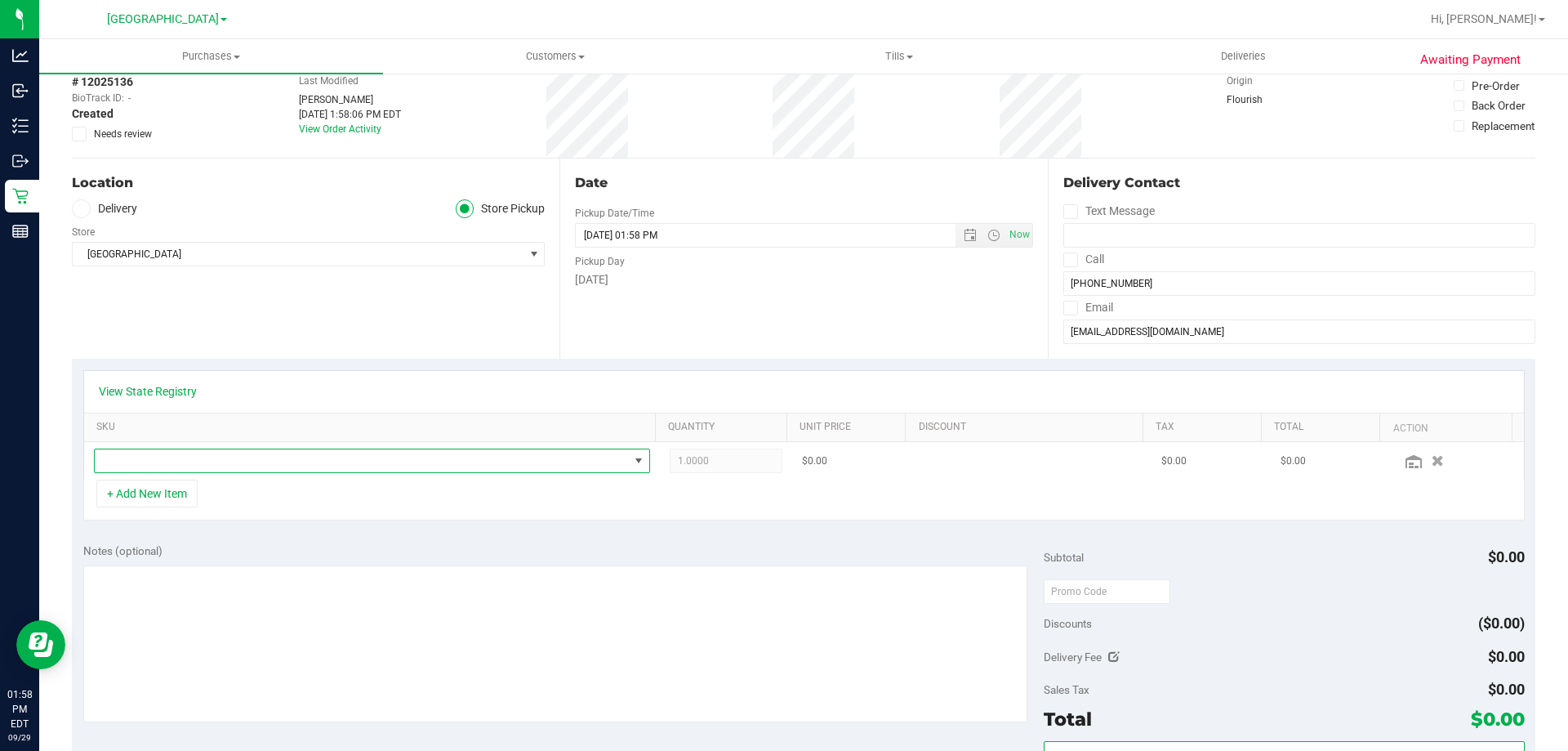
click at [487, 453] on span "NO DATA FOUND" at bounding box center [361, 461] width 534 height 23
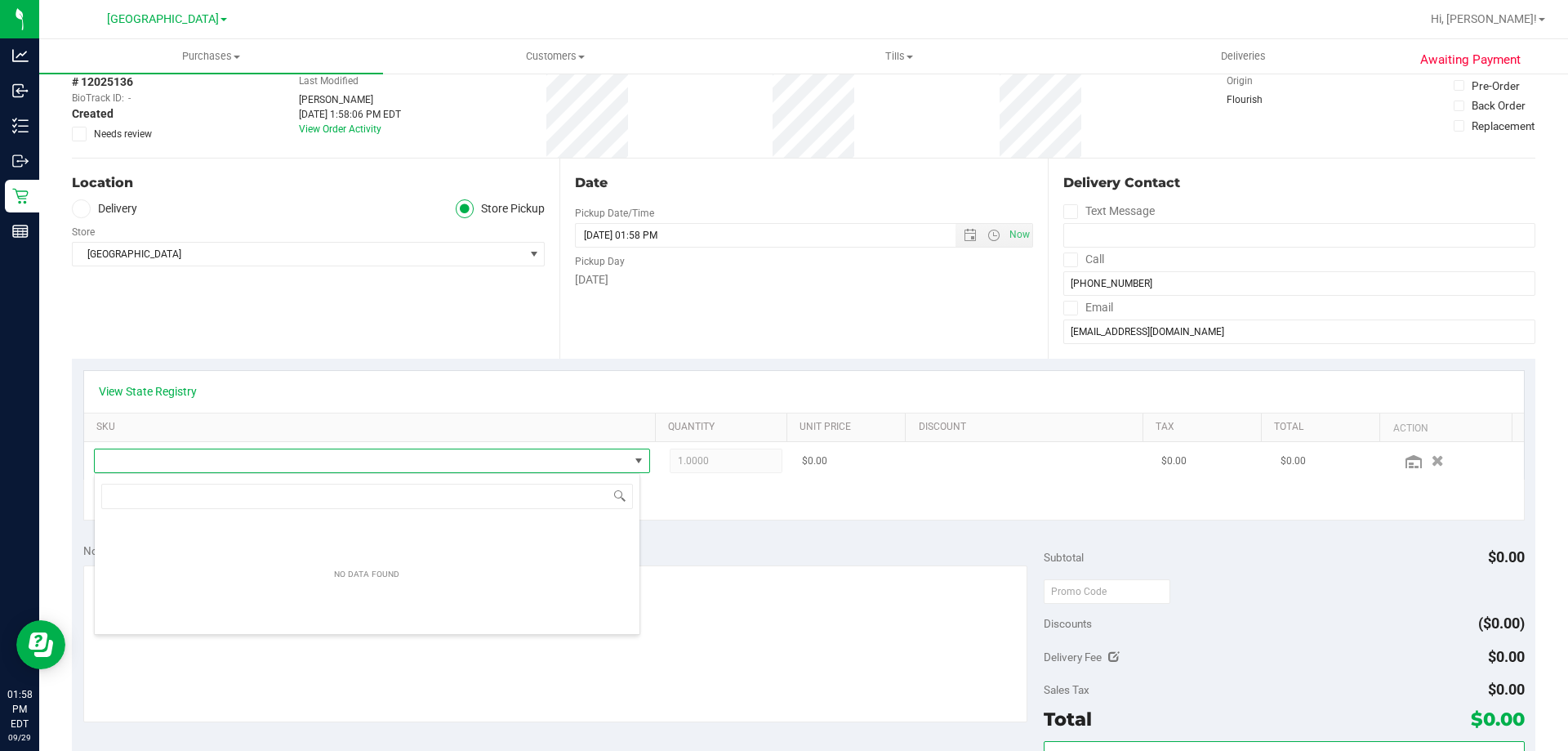
scroll to position [24, 541]
type input "animal z"
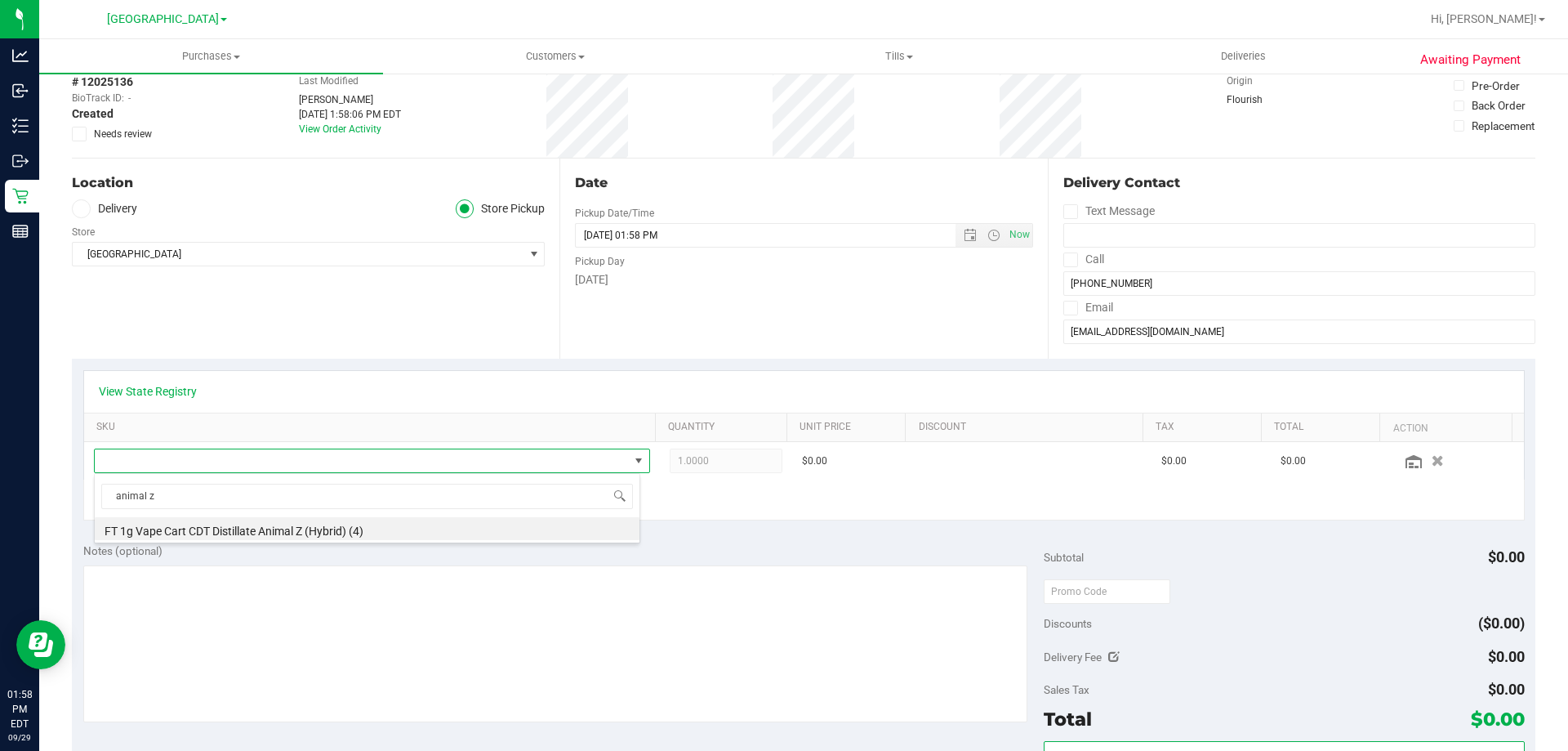
drag, startPoint x: 375, startPoint y: 526, endPoint x: 423, endPoint y: 532, distance: 48.4
click at [375, 527] on li "FT 1g Vape Cart CDT Distillate Animal Z (Hybrid) (4)" at bounding box center [366, 528] width 545 height 23
click at [662, 541] on div "Notes (optional) Subtotal $0.00 Discounts ($0.00) Delivery Fee $0.00 Sales Tax …" at bounding box center [803, 679] width 1463 height 295
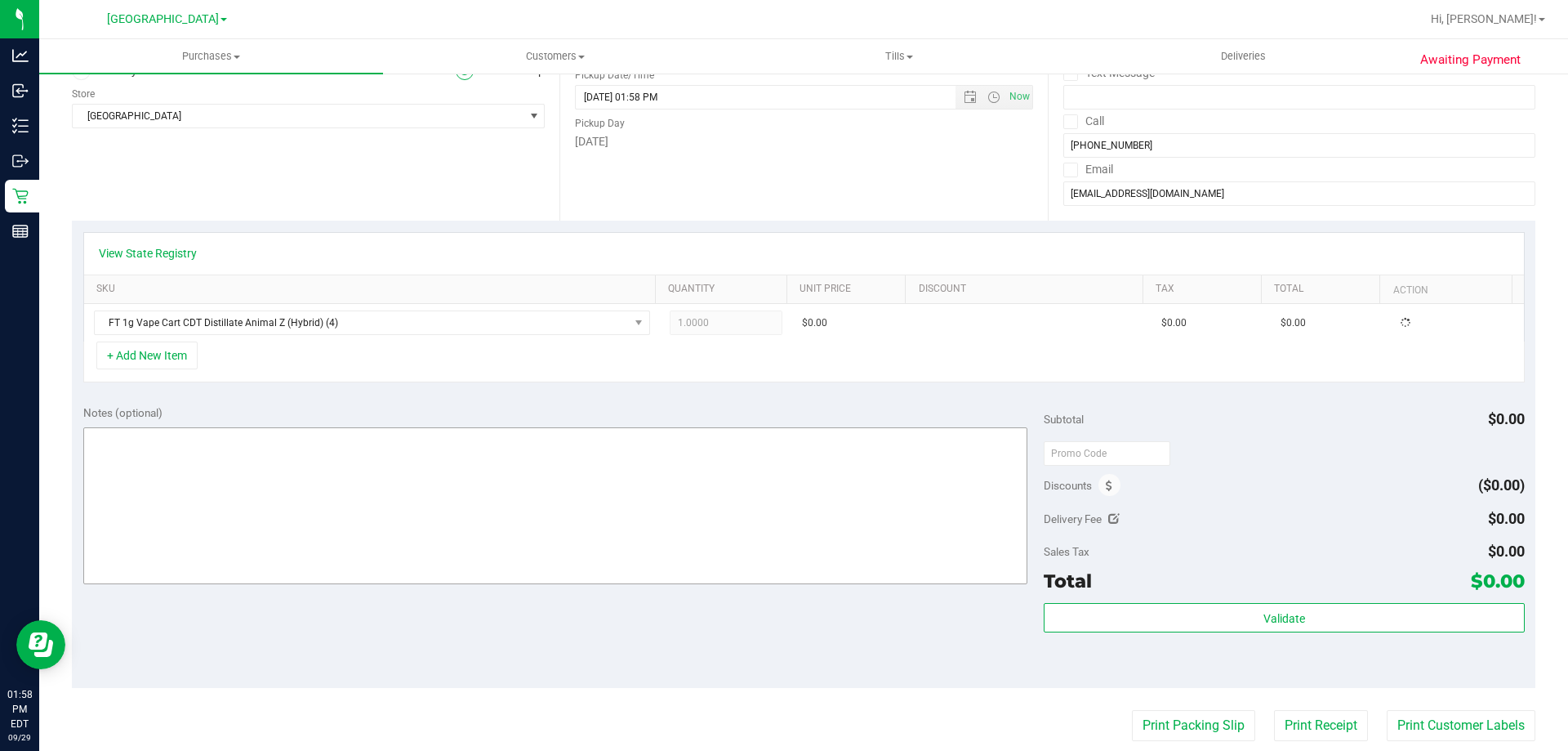
scroll to position [0, 0]
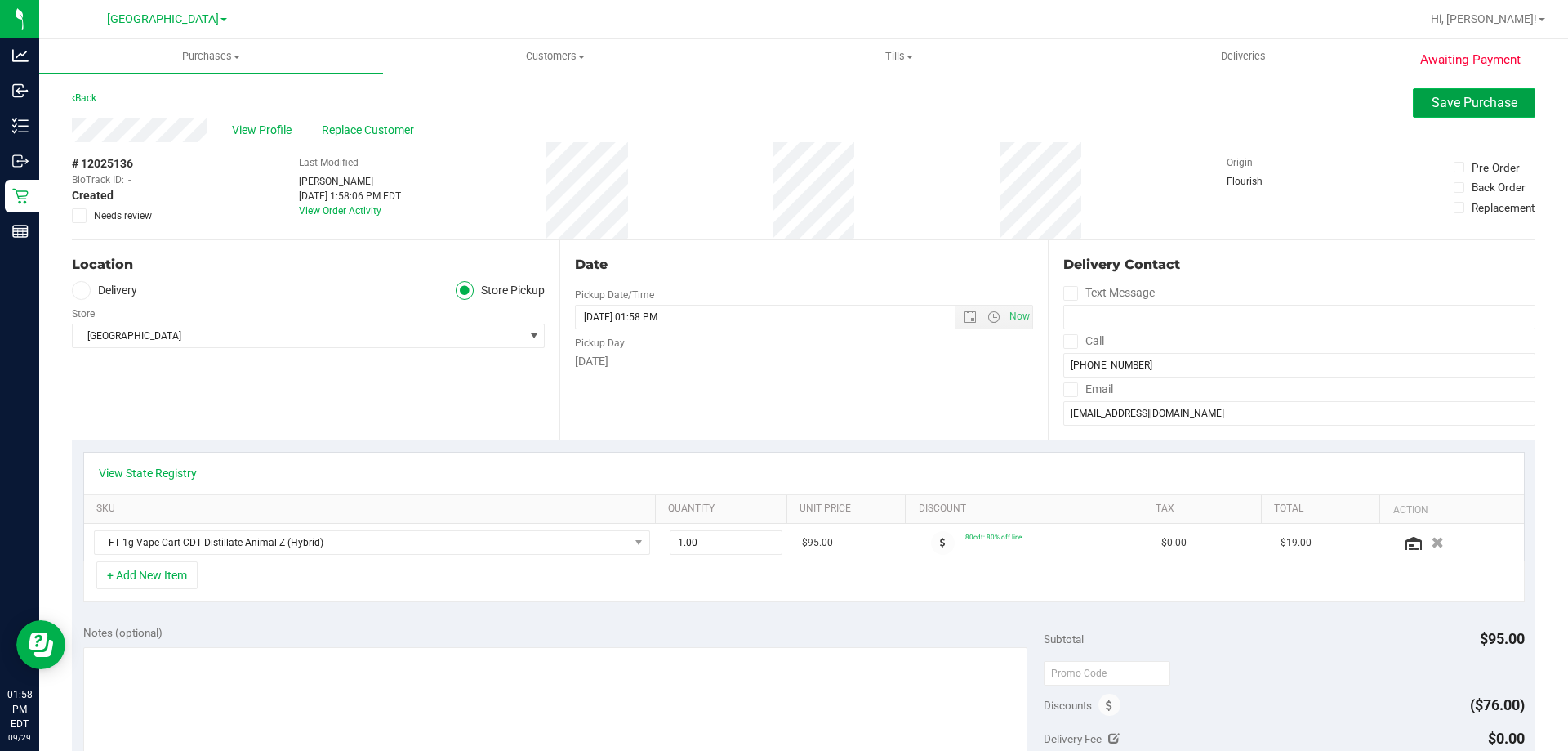
click at [1443, 99] on span "Save Purchase" at bounding box center [1474, 102] width 86 height 16
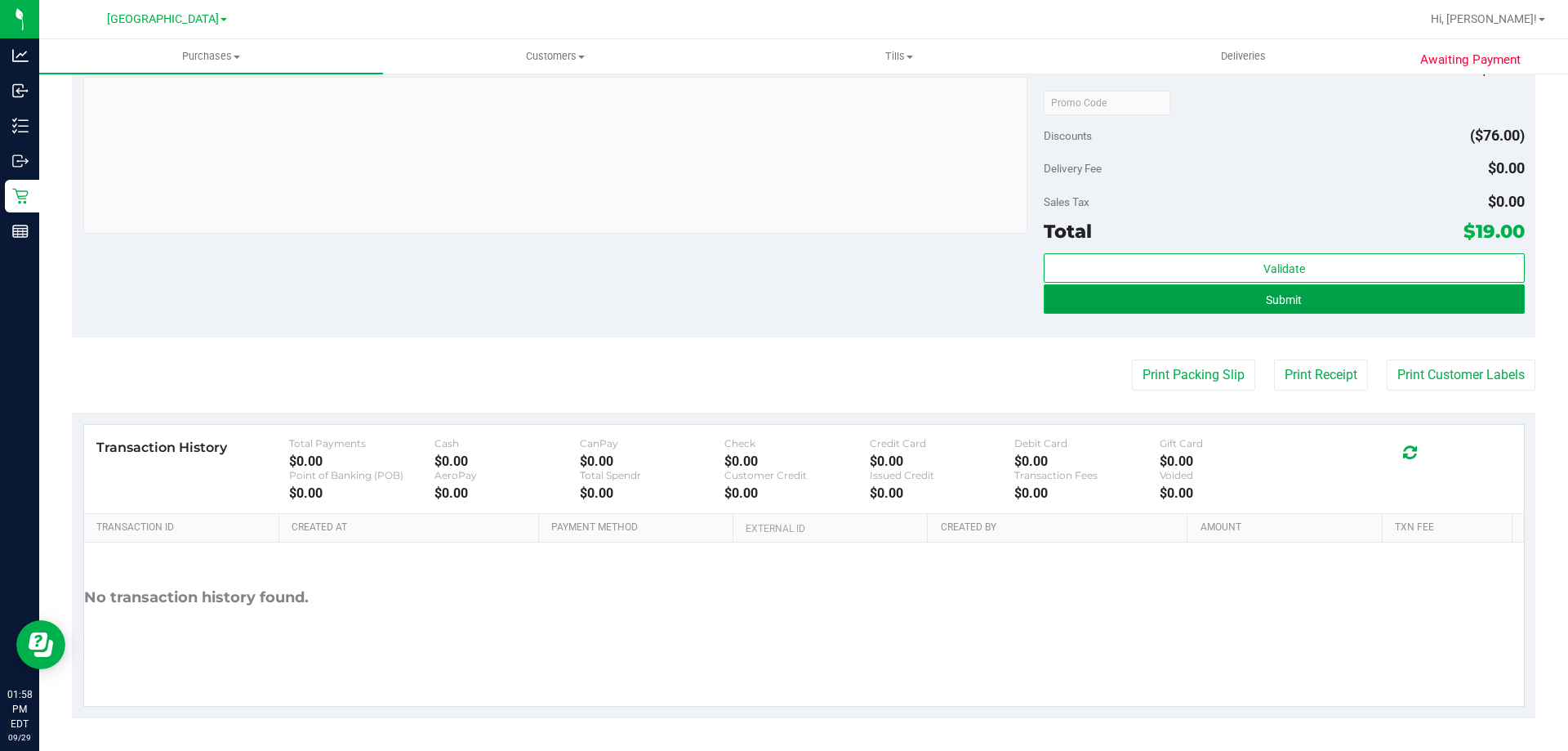
click at [1120, 295] on button "Submit" at bounding box center [1284, 299] width 481 height 29
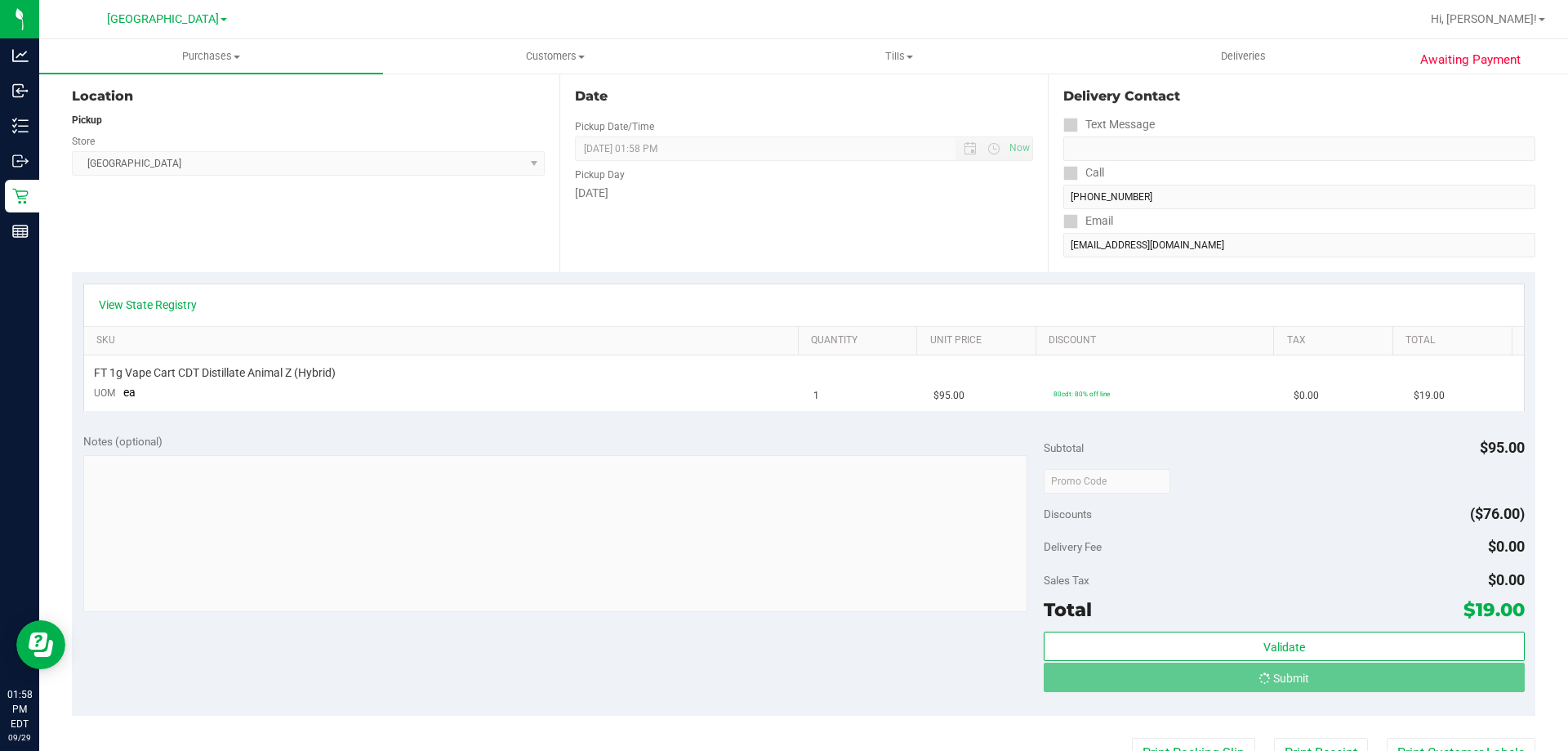
scroll to position [138, 0]
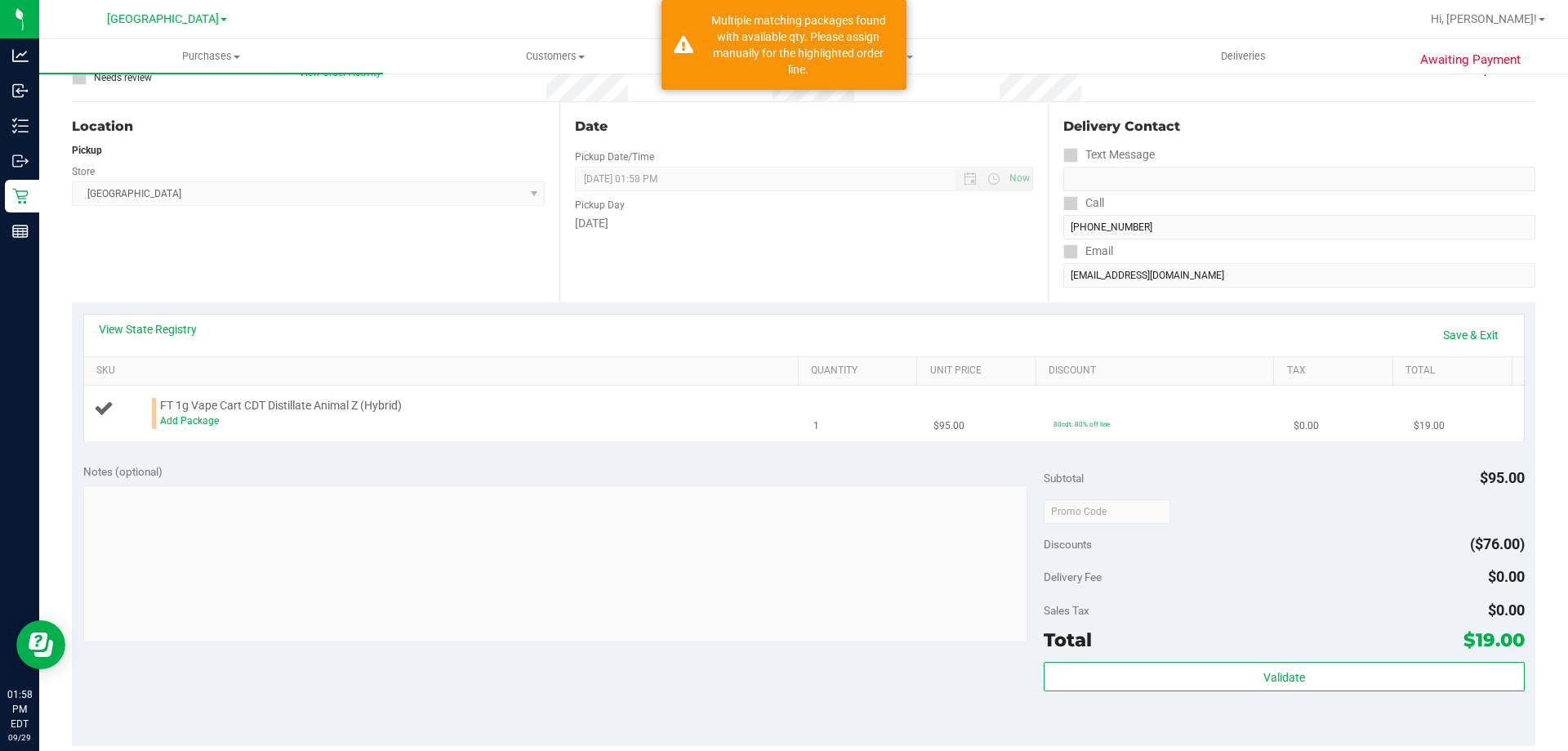
click at [184, 414] on div "Add Package" at bounding box center [475, 421] width 630 height 16
click at [182, 422] on link "Add Package" at bounding box center [190, 420] width 59 height 11
click at [336, 421] on span "Select Package" at bounding box center [325, 424] width 327 height 23
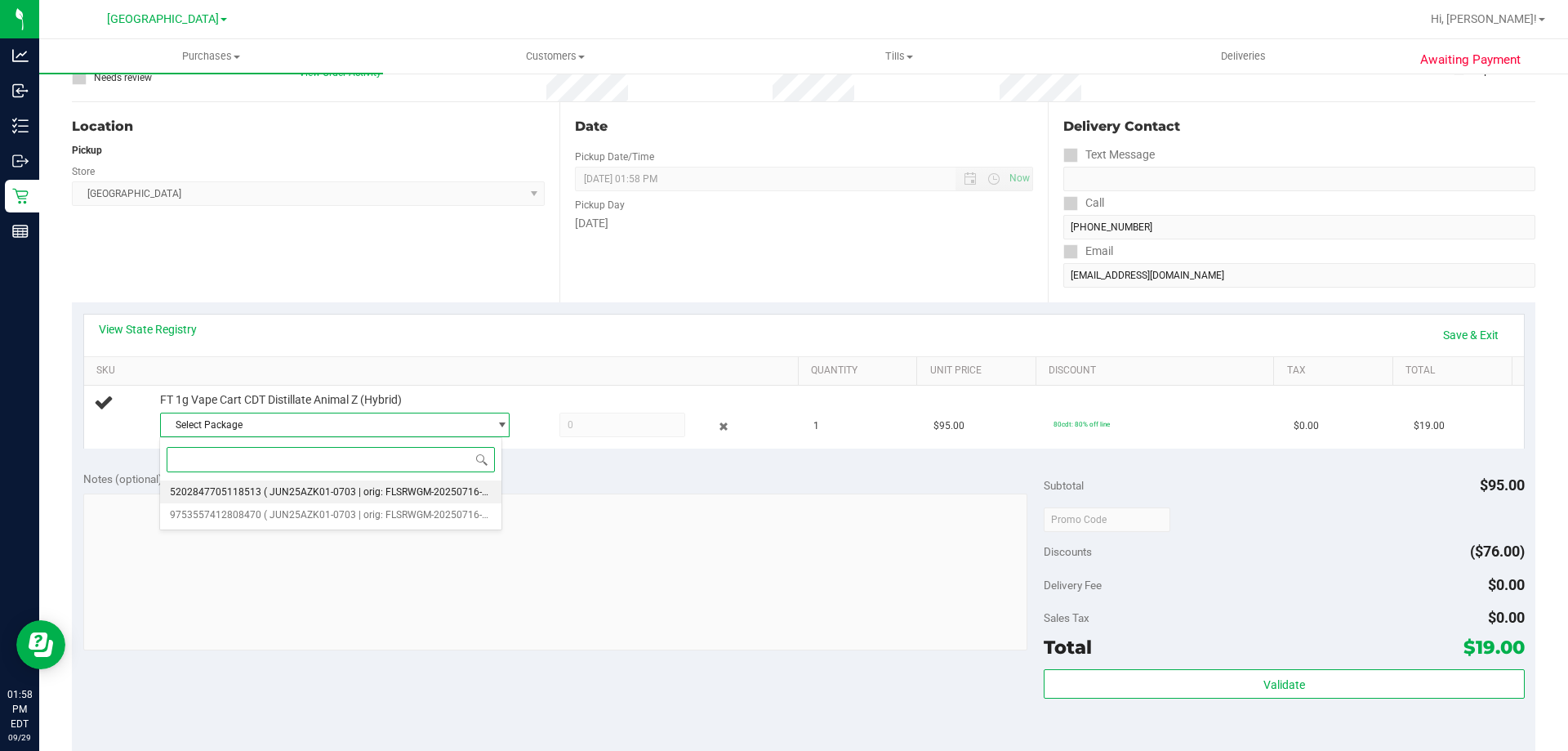
click at [365, 492] on span "( JUN25AZK01-0703 | orig: FLSRWGM-20250716-1774 )" at bounding box center [387, 491] width 247 height 11
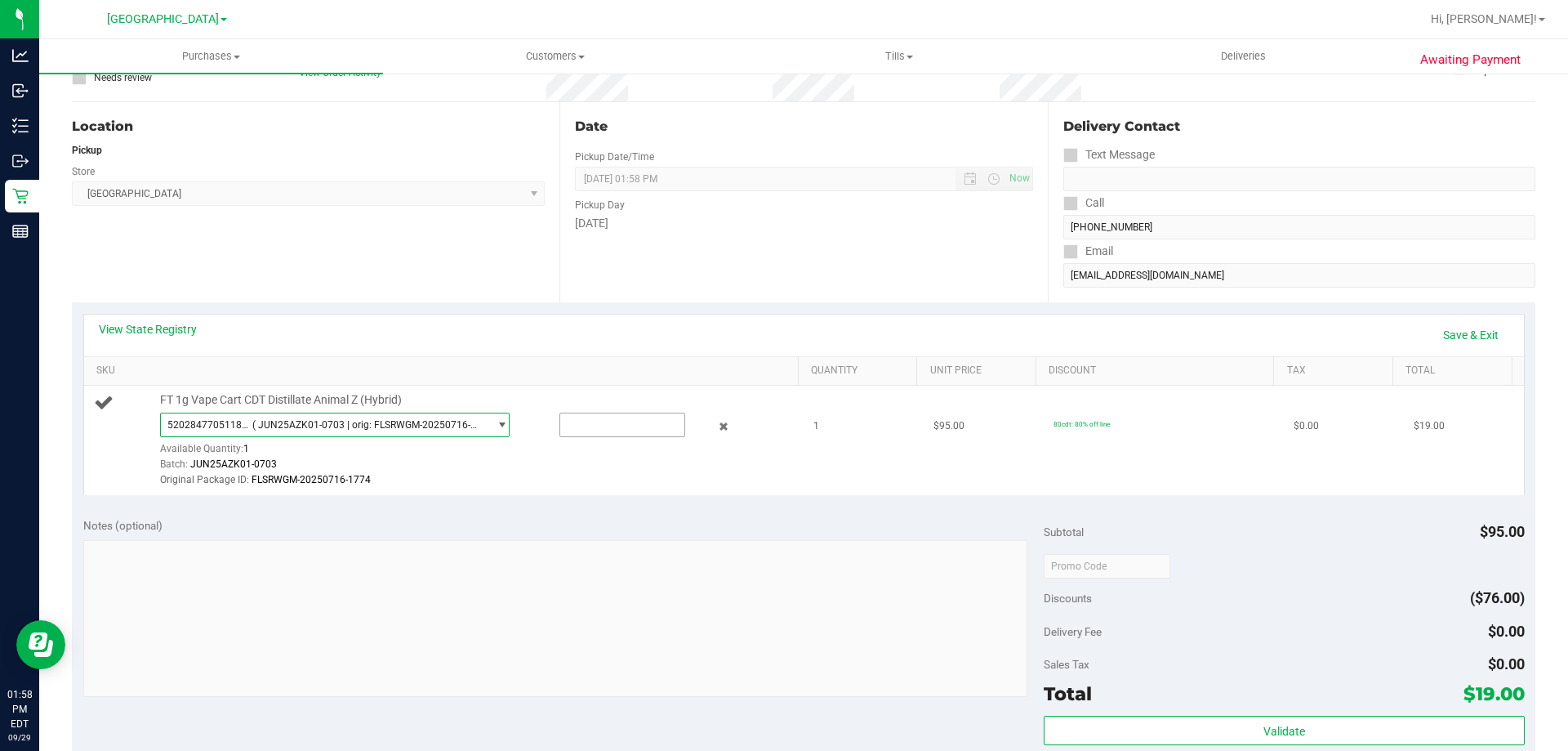
click at [606, 424] on input "text" at bounding box center [622, 424] width 124 height 23
type input "1"
click at [784, 298] on div "Date Pickup Date/Time 09/29/2025 Now 09/29/2025 01:58 PM Now Pickup Day Monday" at bounding box center [803, 202] width 487 height 200
type input "1.0000"
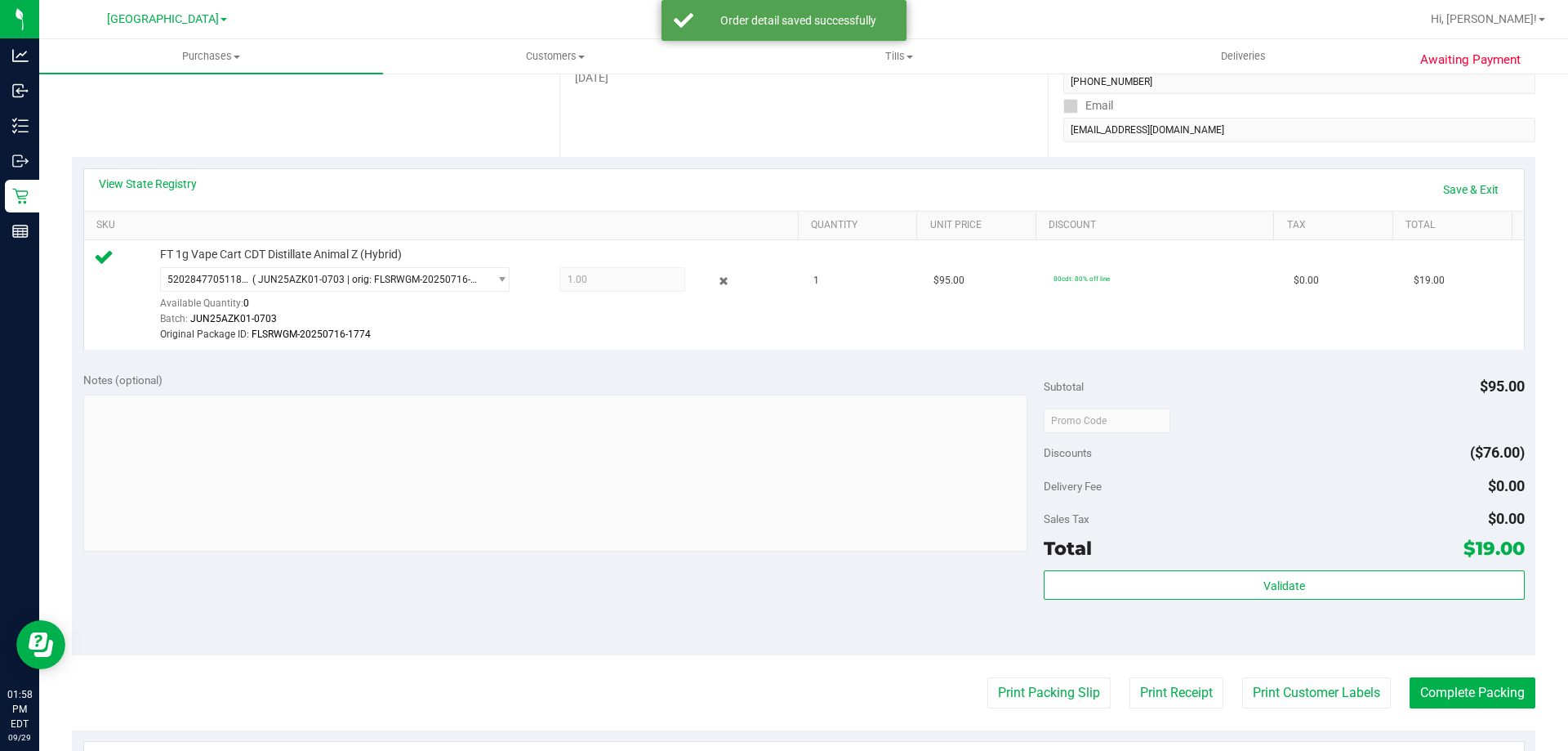
scroll to position [336, 0]
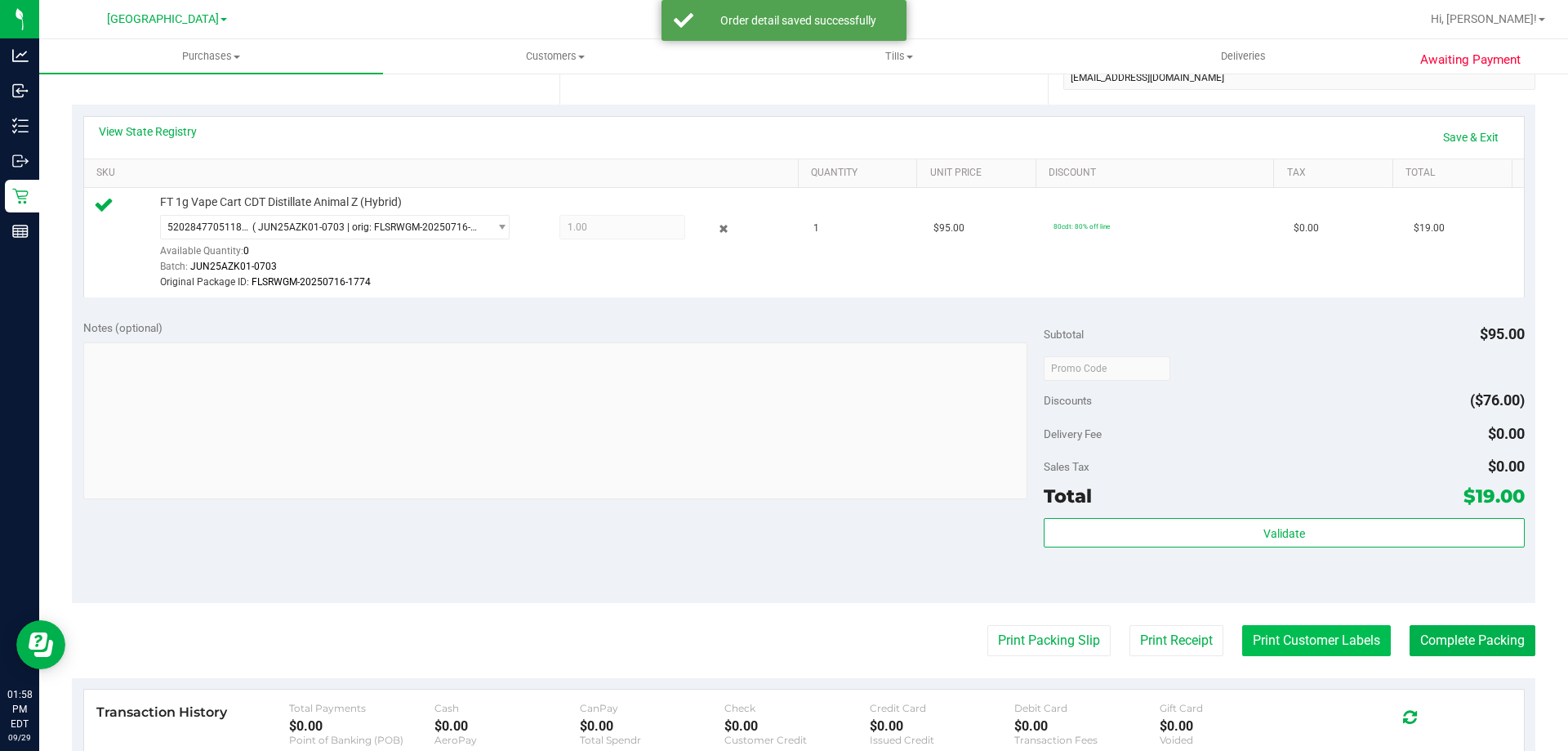
click at [1295, 642] on button "Print Customer Labels" at bounding box center [1317, 641] width 149 height 31
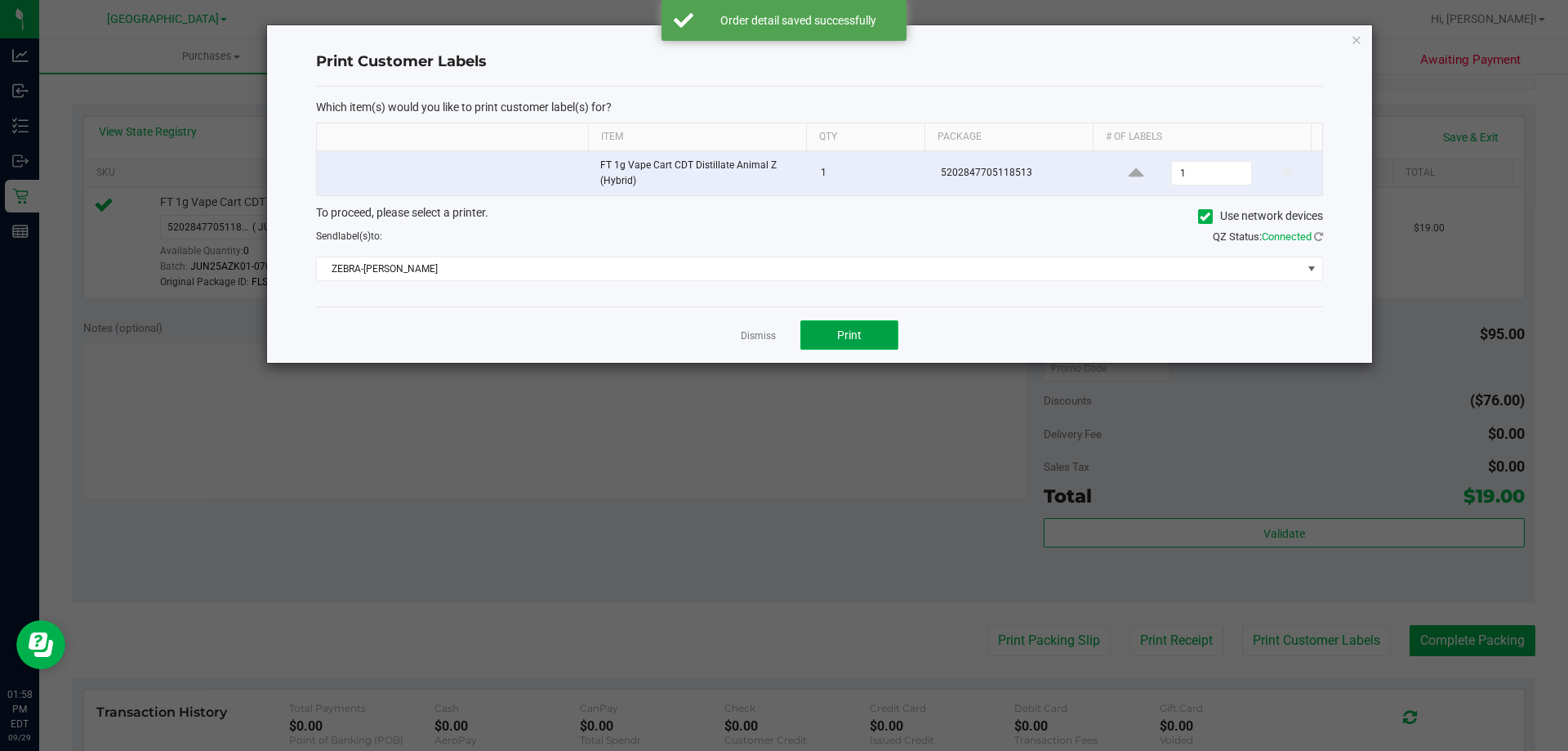
click at [877, 333] on button "Print" at bounding box center [849, 335] width 98 height 29
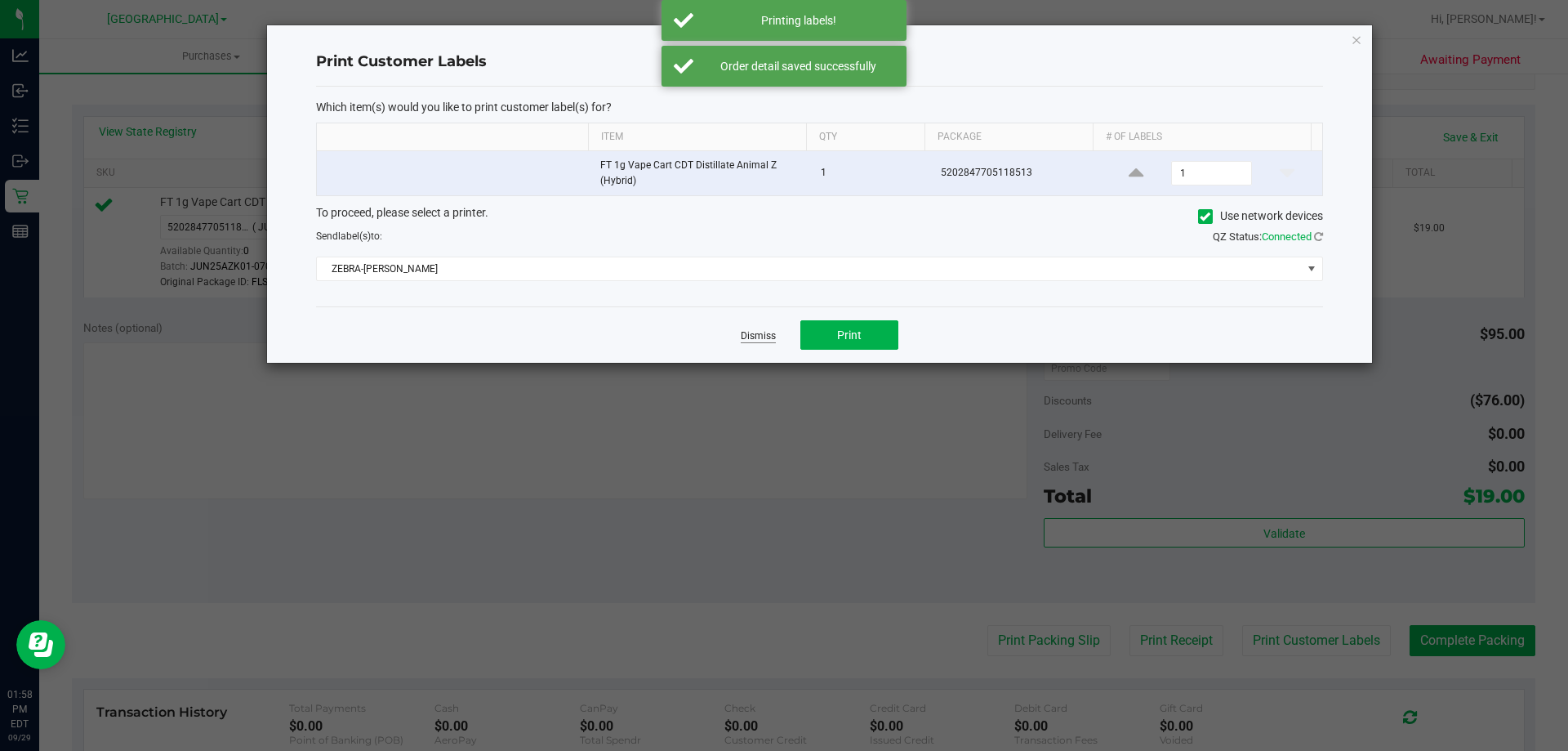
click at [744, 332] on link "Dismiss" at bounding box center [758, 336] width 35 height 14
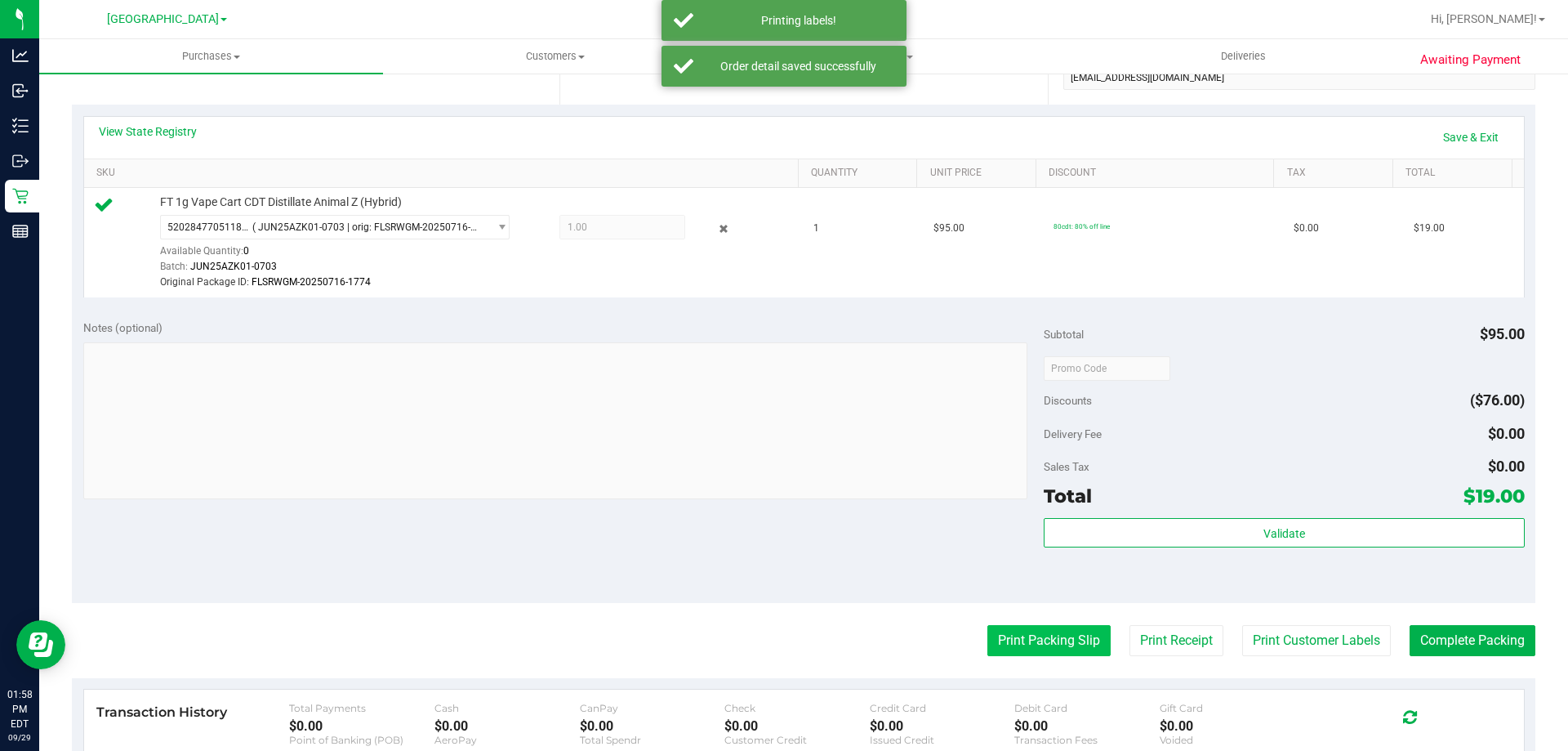
click at [1037, 648] on button "Print Packing Slip" at bounding box center [1049, 641] width 123 height 31
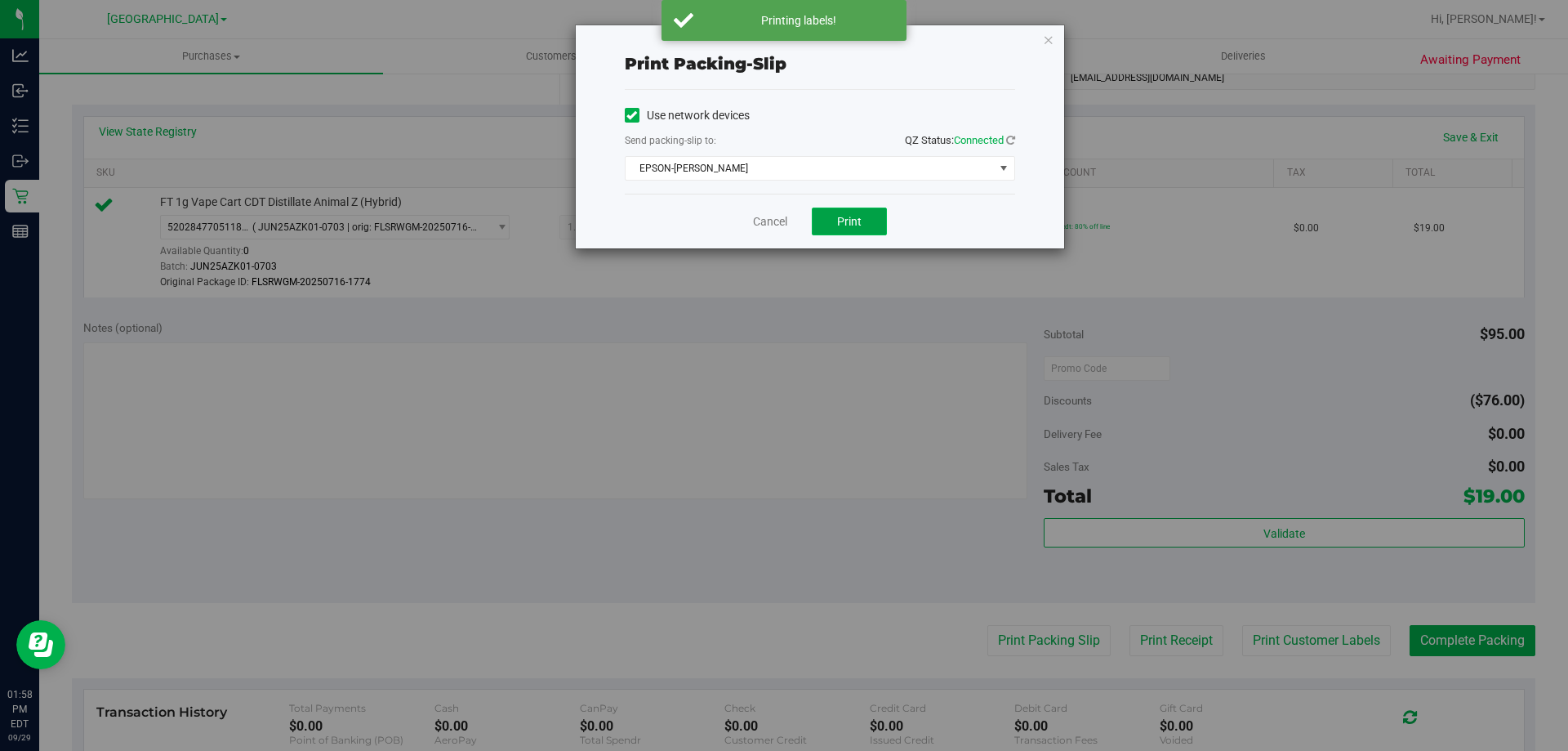
click at [859, 228] on button "Print" at bounding box center [849, 222] width 75 height 28
click at [753, 217] on link "Cancel" at bounding box center [771, 222] width 35 height 17
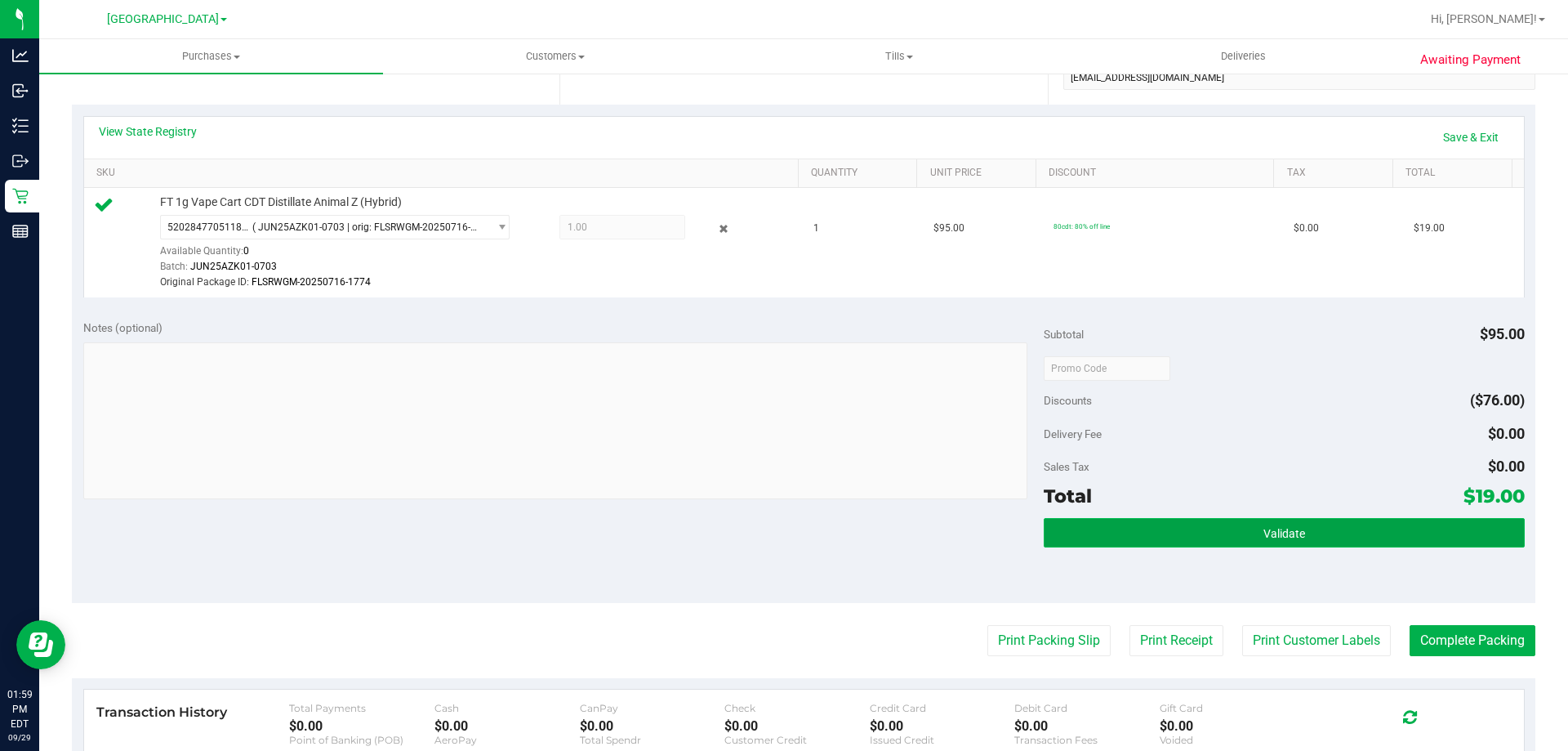
click at [1130, 526] on button "Validate" at bounding box center [1284, 533] width 481 height 29
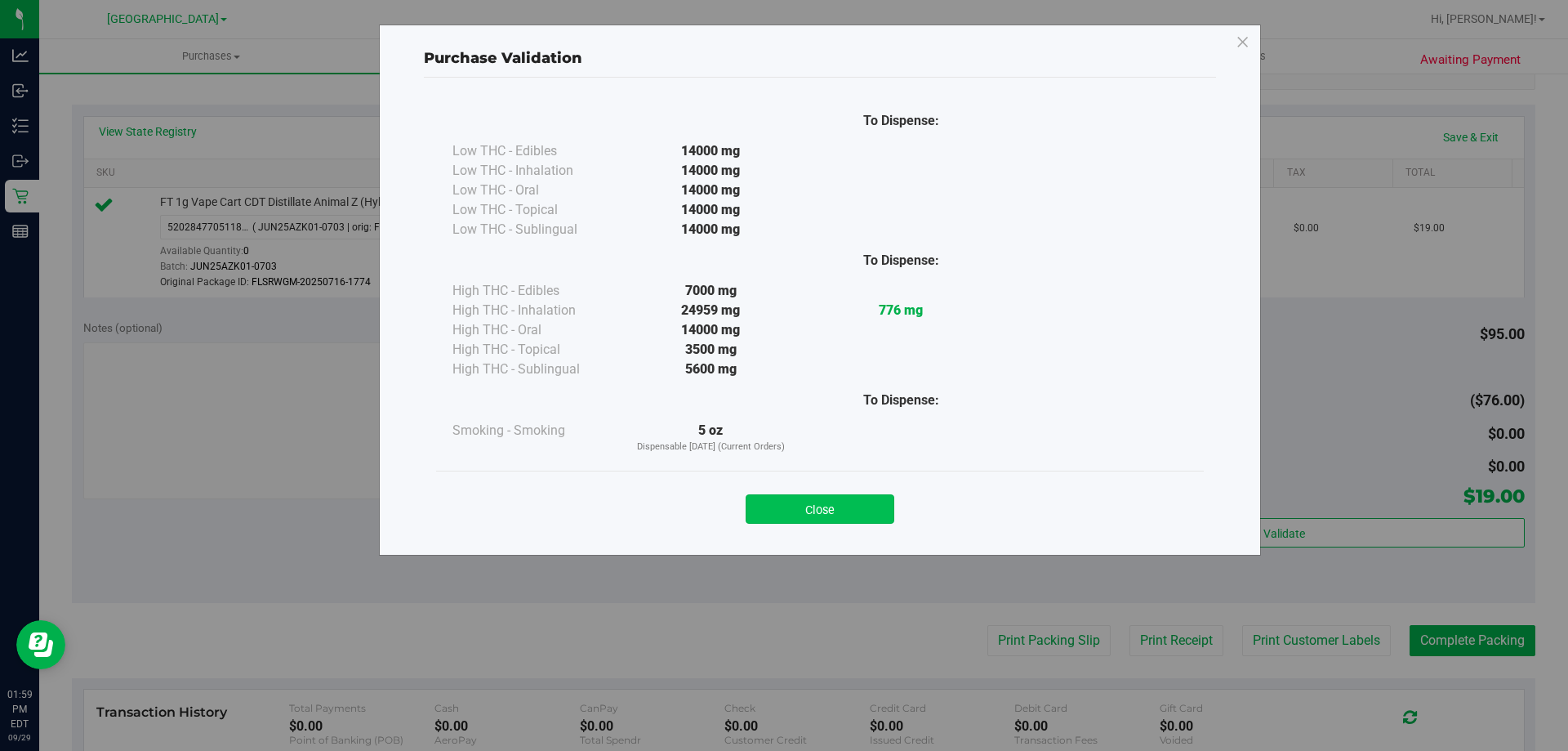
click at [845, 500] on button "Close" at bounding box center [820, 509] width 149 height 29
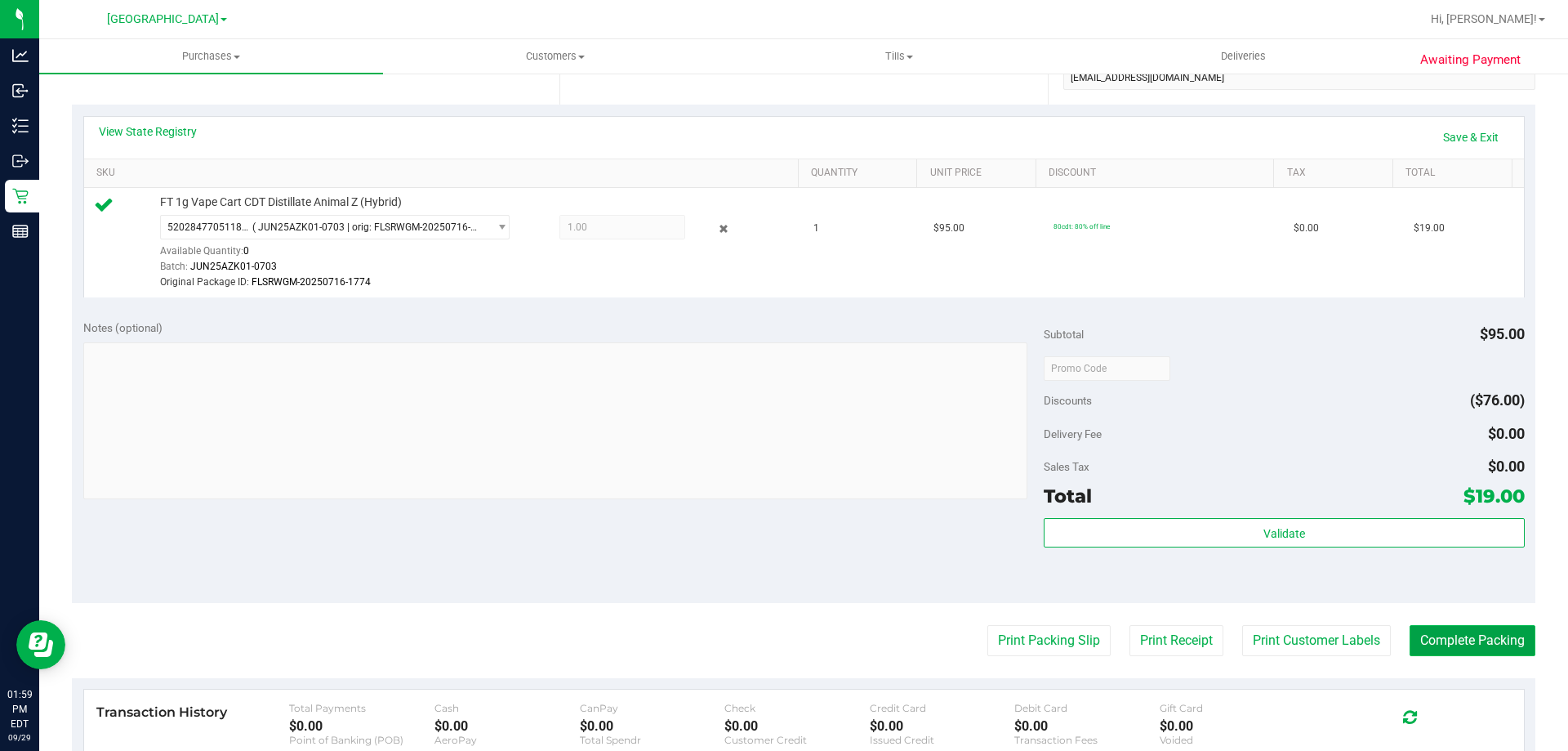
click at [1497, 653] on button "Complete Packing" at bounding box center [1472, 641] width 126 height 31
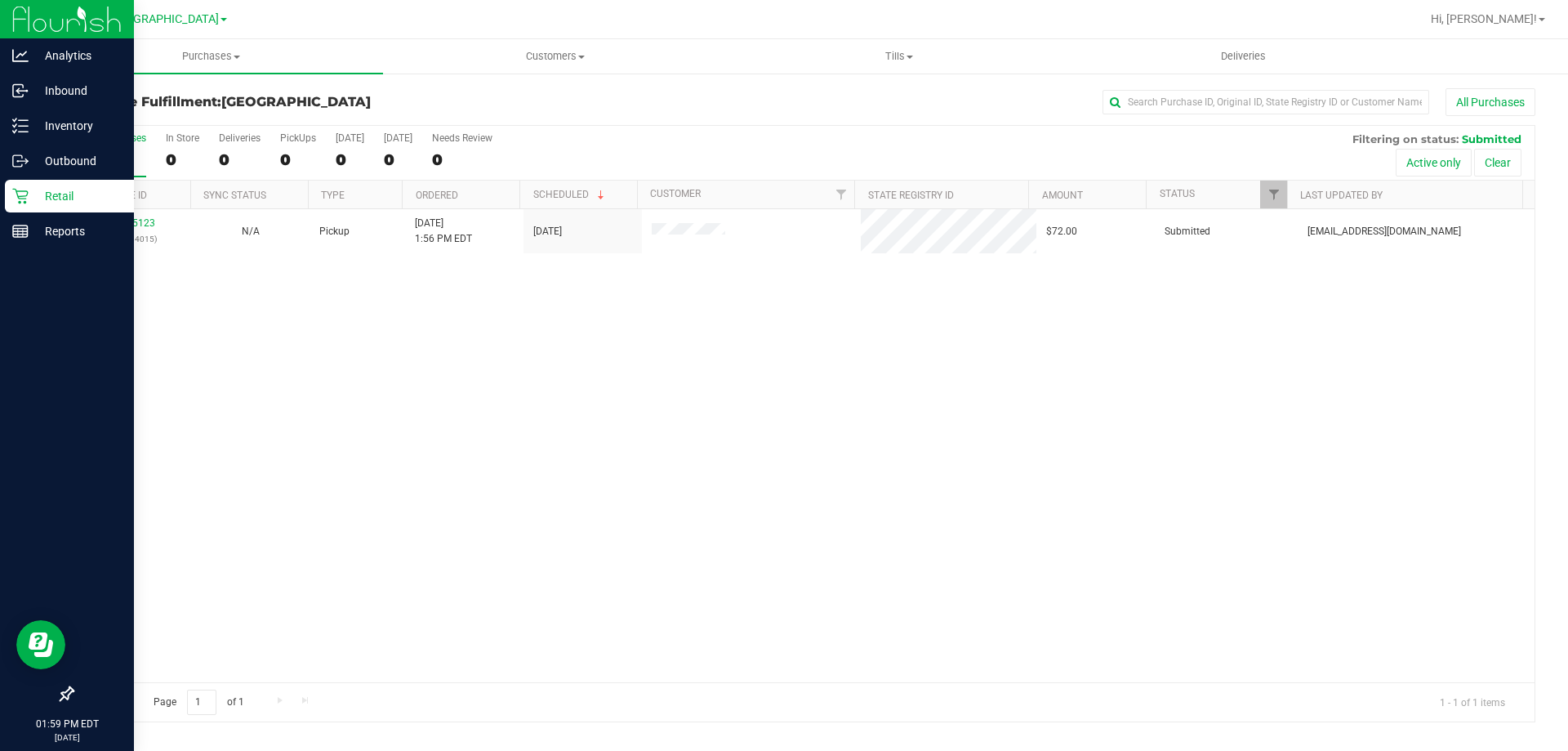
click at [18, 211] on div "Retail" at bounding box center [69, 197] width 129 height 33
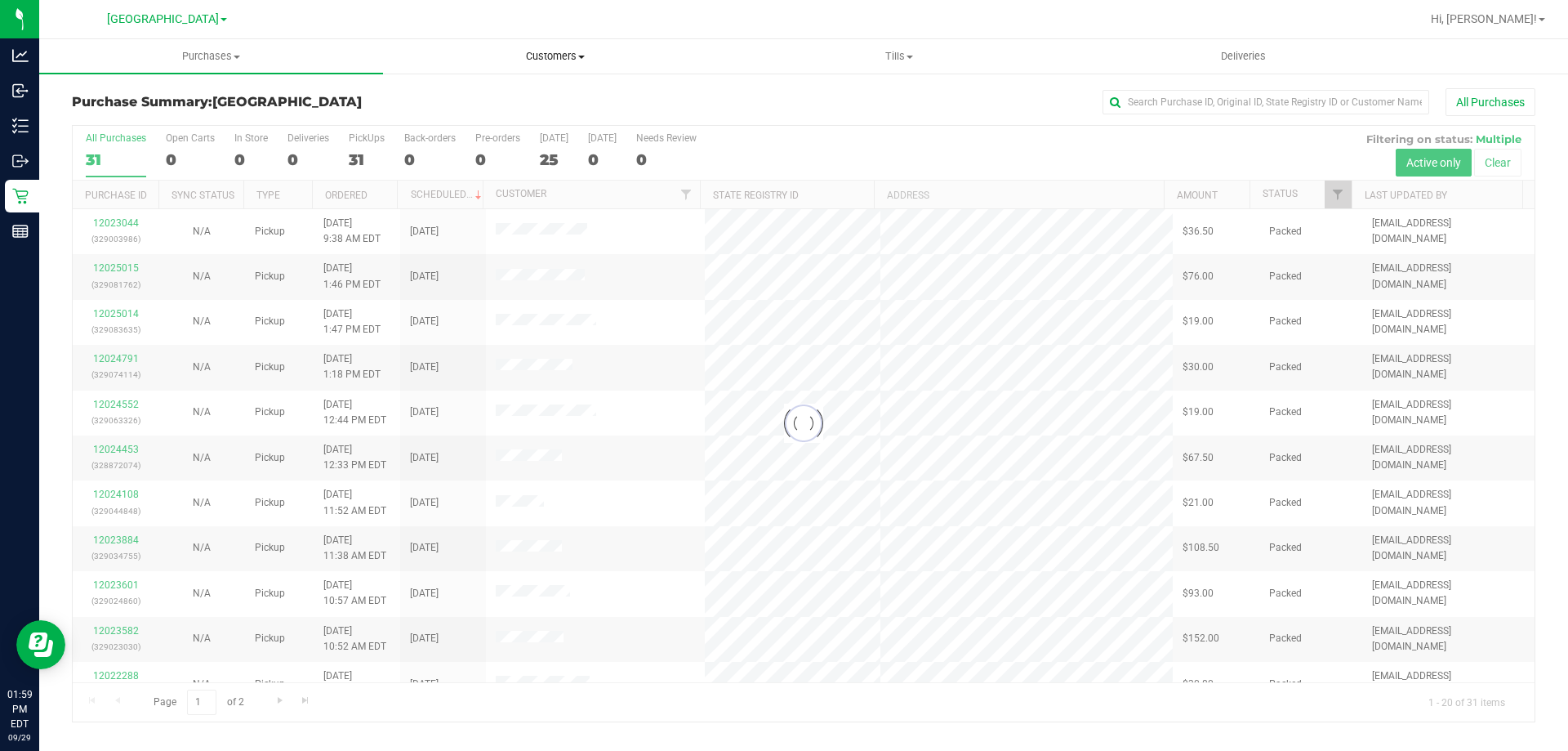
click at [561, 57] on span "Customers" at bounding box center [554, 56] width 342 height 15
click at [491, 93] on span "All customers" at bounding box center [442, 99] width 118 height 14
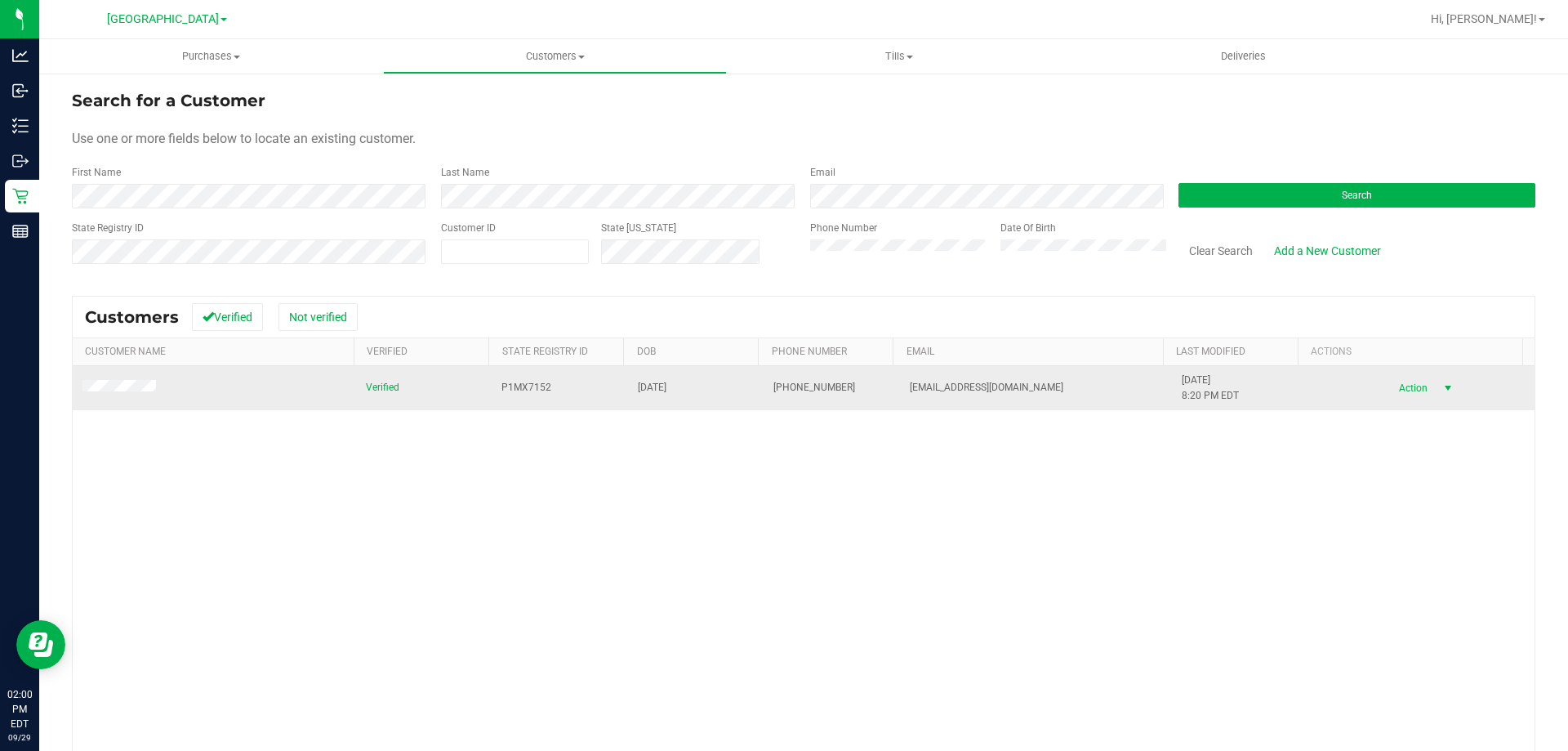
click at [1442, 386] on span "select" at bounding box center [1448, 388] width 13 height 13
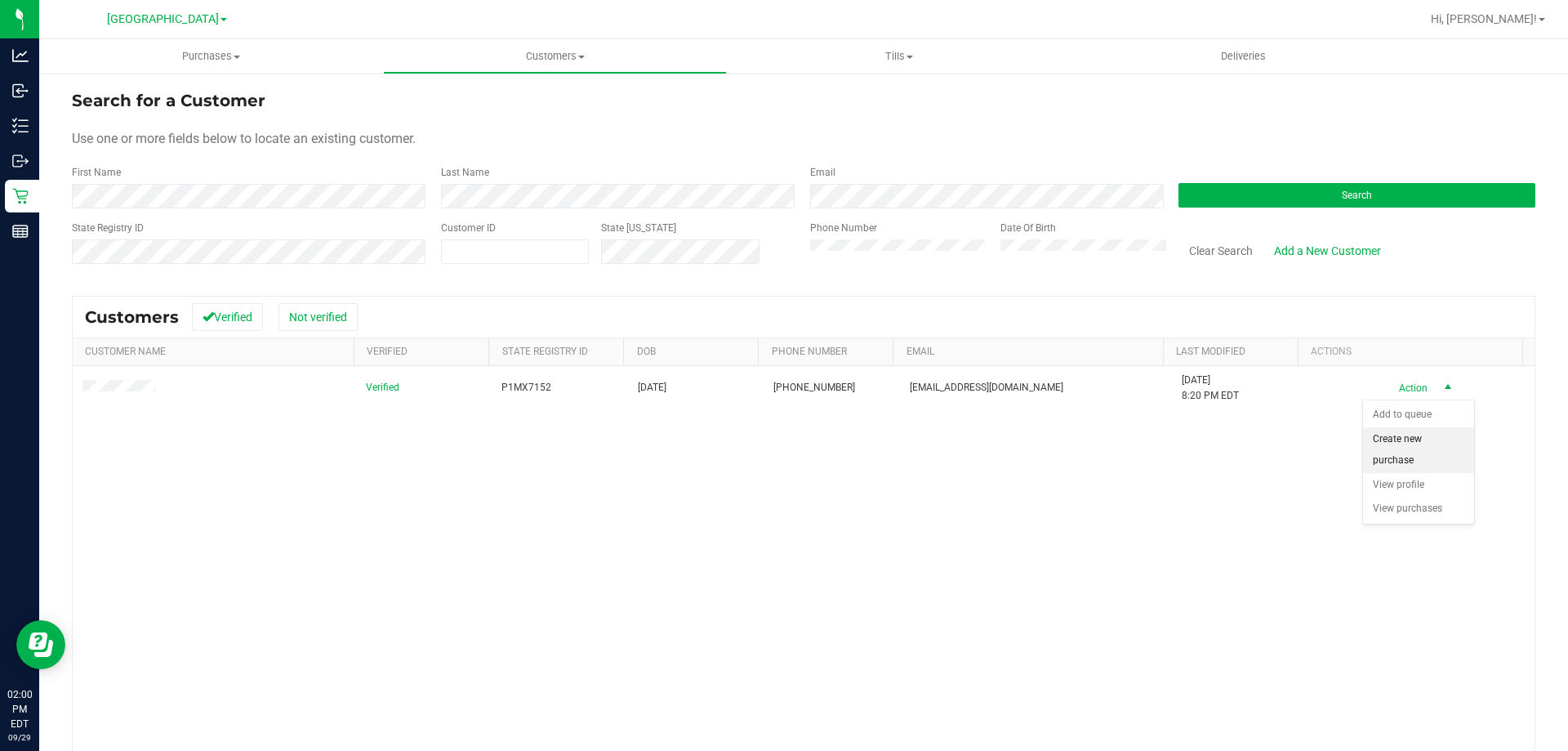
click at [1415, 448] on li "Create new purchase" at bounding box center [1418, 450] width 111 height 45
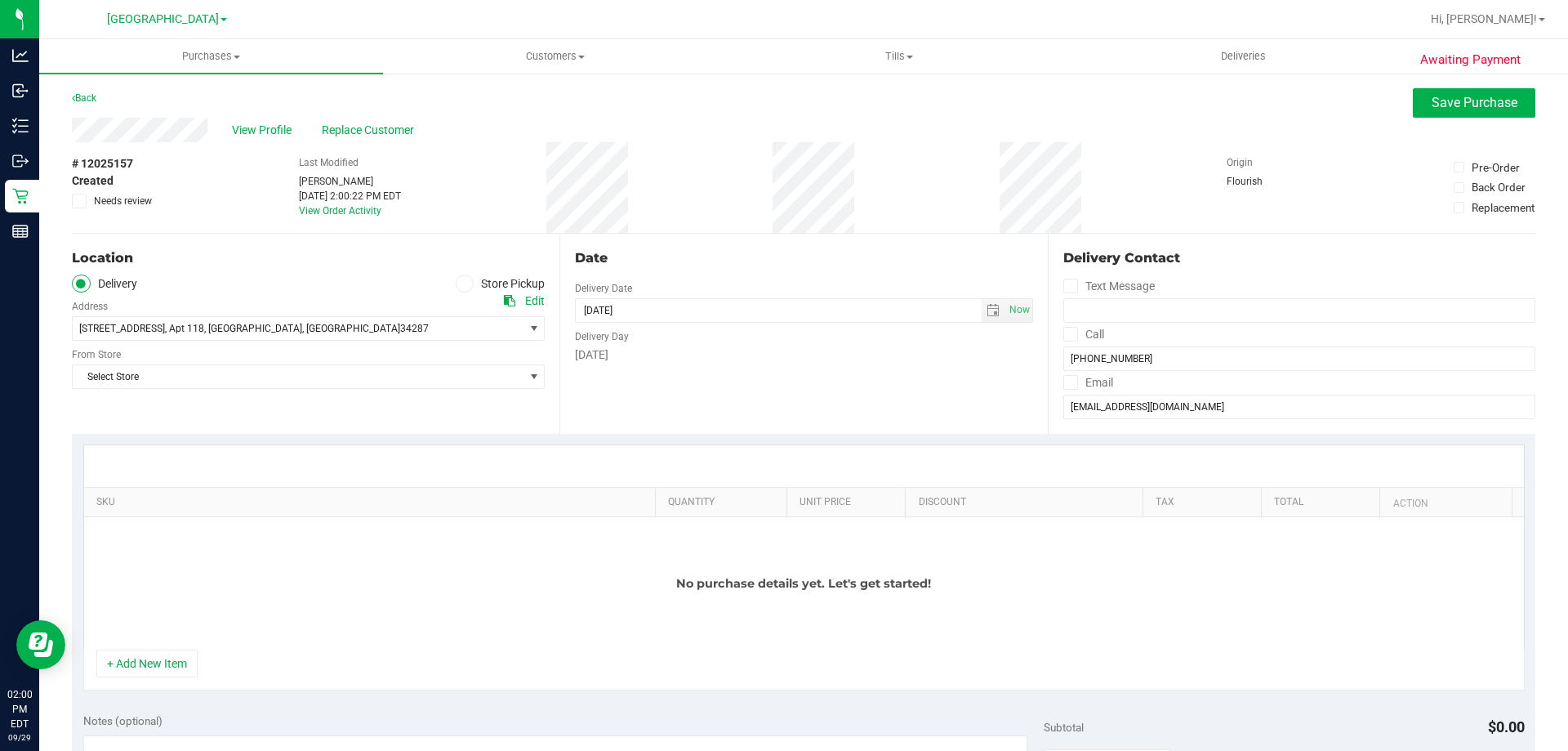
click at [457, 256] on div "Location" at bounding box center [308, 258] width 473 height 20
click at [460, 283] on icon at bounding box center [464, 283] width 10 height 0
click at [0, 0] on input "Store Pickup" at bounding box center [0, 0] width 0 height 0
click at [430, 324] on span "Select Store" at bounding box center [298, 328] width 451 height 23
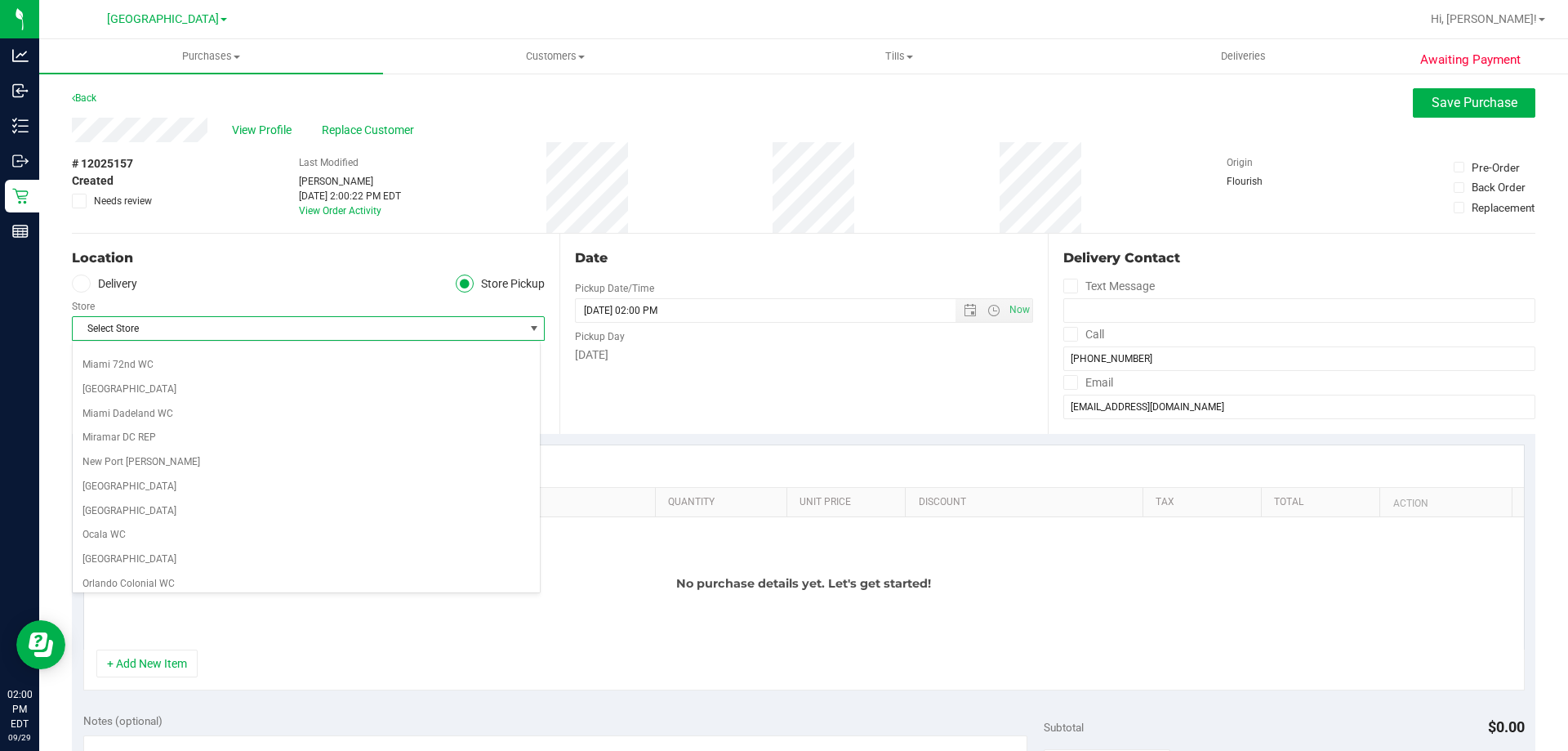
scroll to position [558, 0]
click at [154, 499] on li "[GEOGRAPHIC_DATA]" at bounding box center [307, 503] width 468 height 24
click at [329, 379] on div "Location Delivery Store Pickup Store North Port WC Select Store Bonita Springs …" at bounding box center [315, 333] width 487 height 200
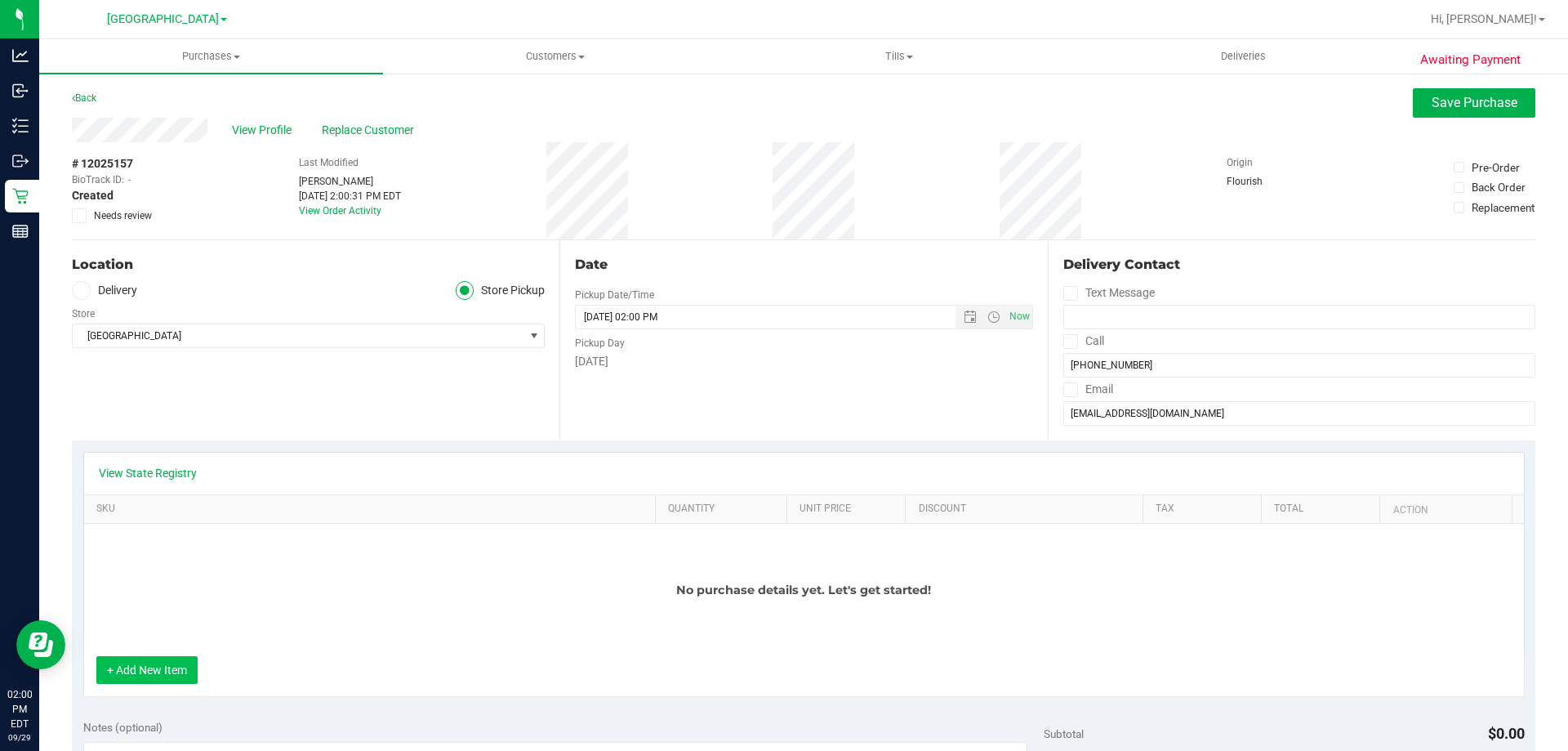
click at [165, 662] on button "+ Add New Item" at bounding box center [146, 670] width 101 height 28
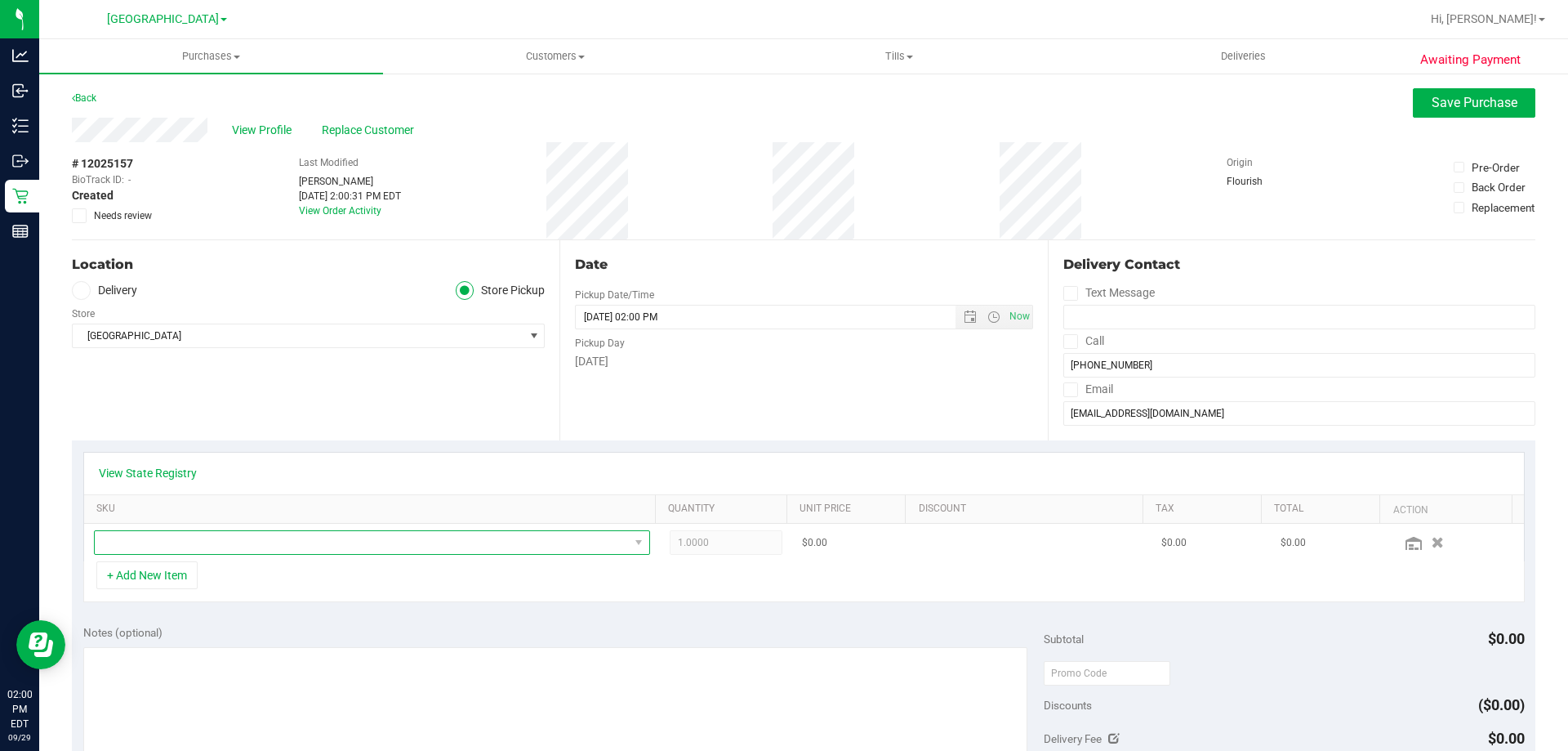
click at [249, 533] on span "NO DATA FOUND" at bounding box center [361, 542] width 534 height 23
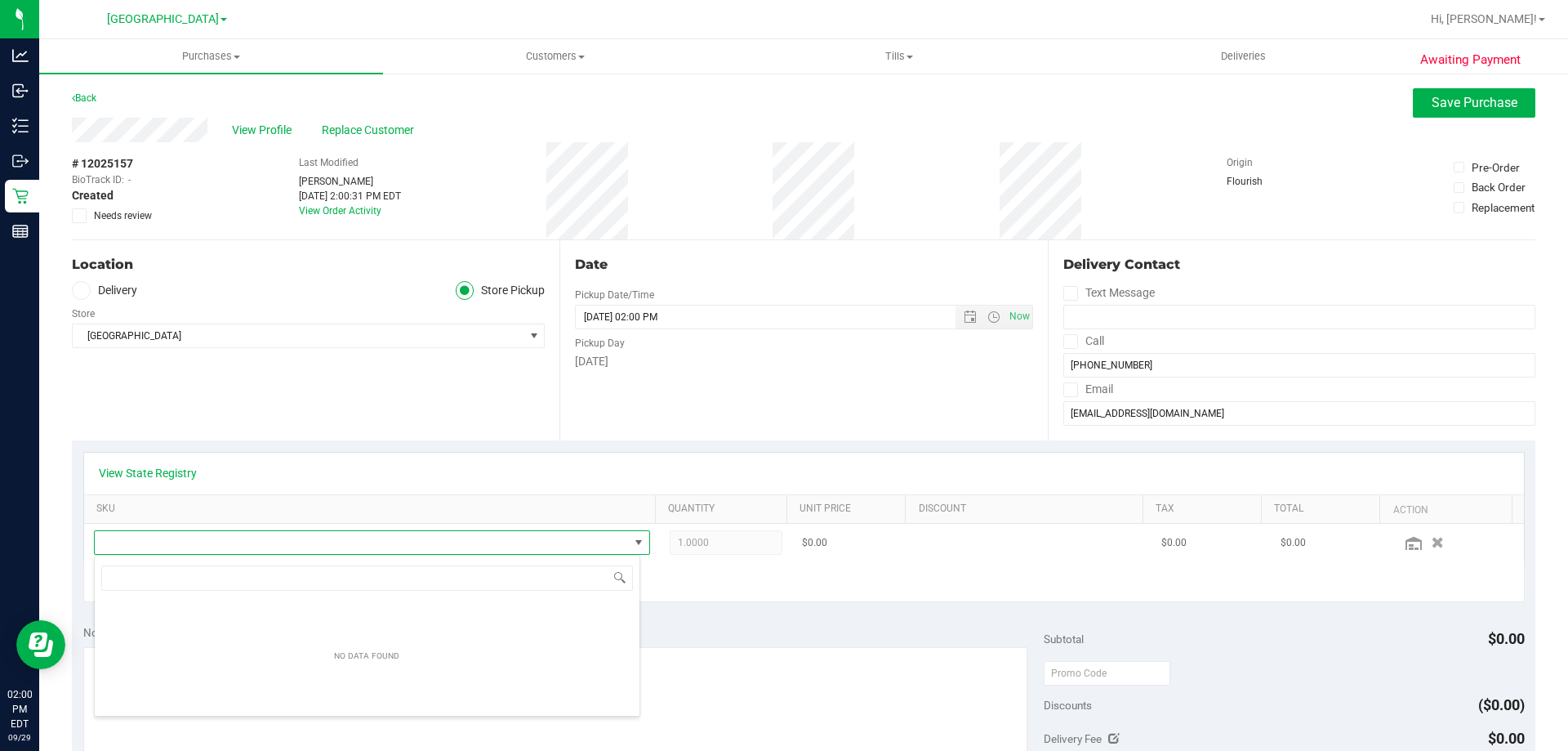
scroll to position [24, 541]
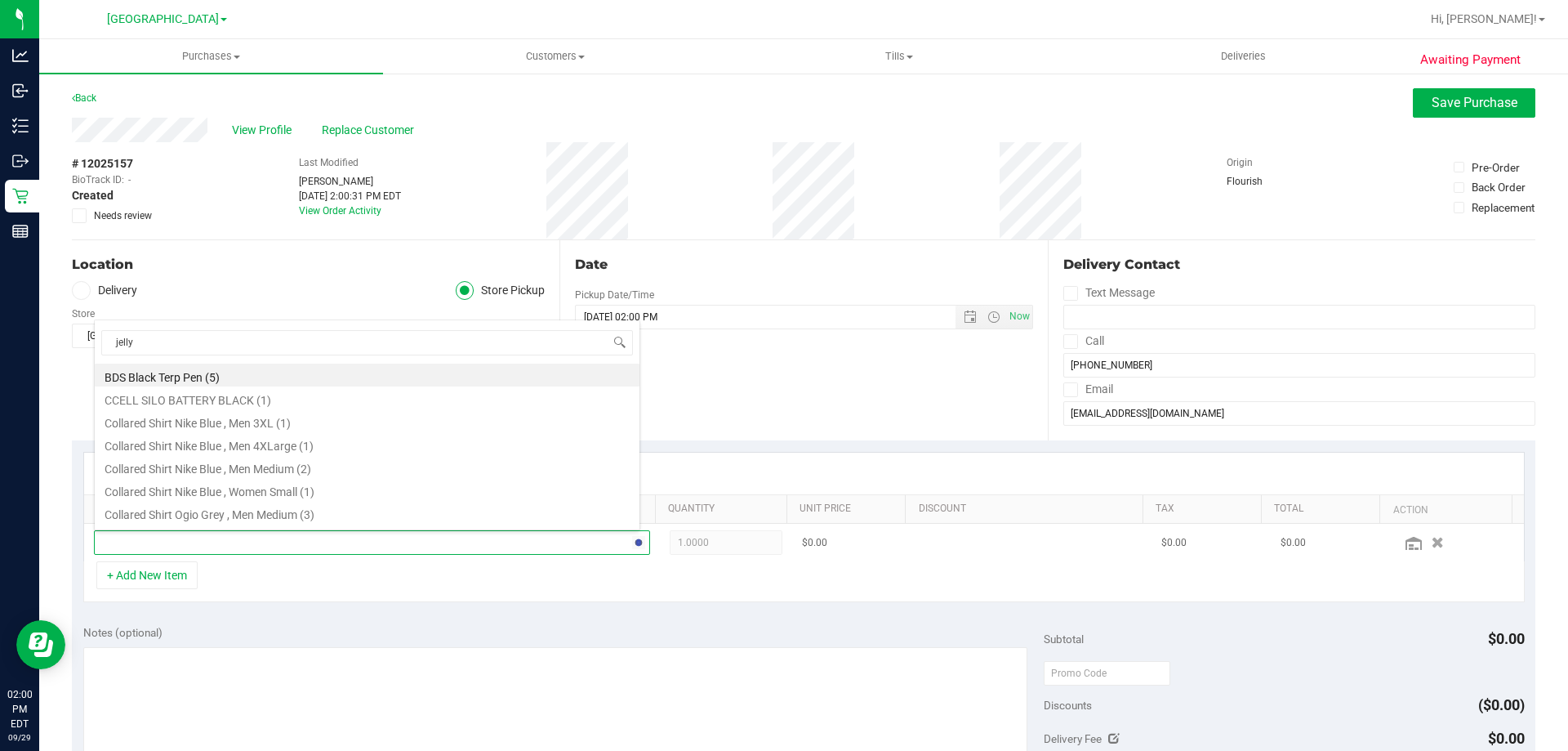
type input "jelly s"
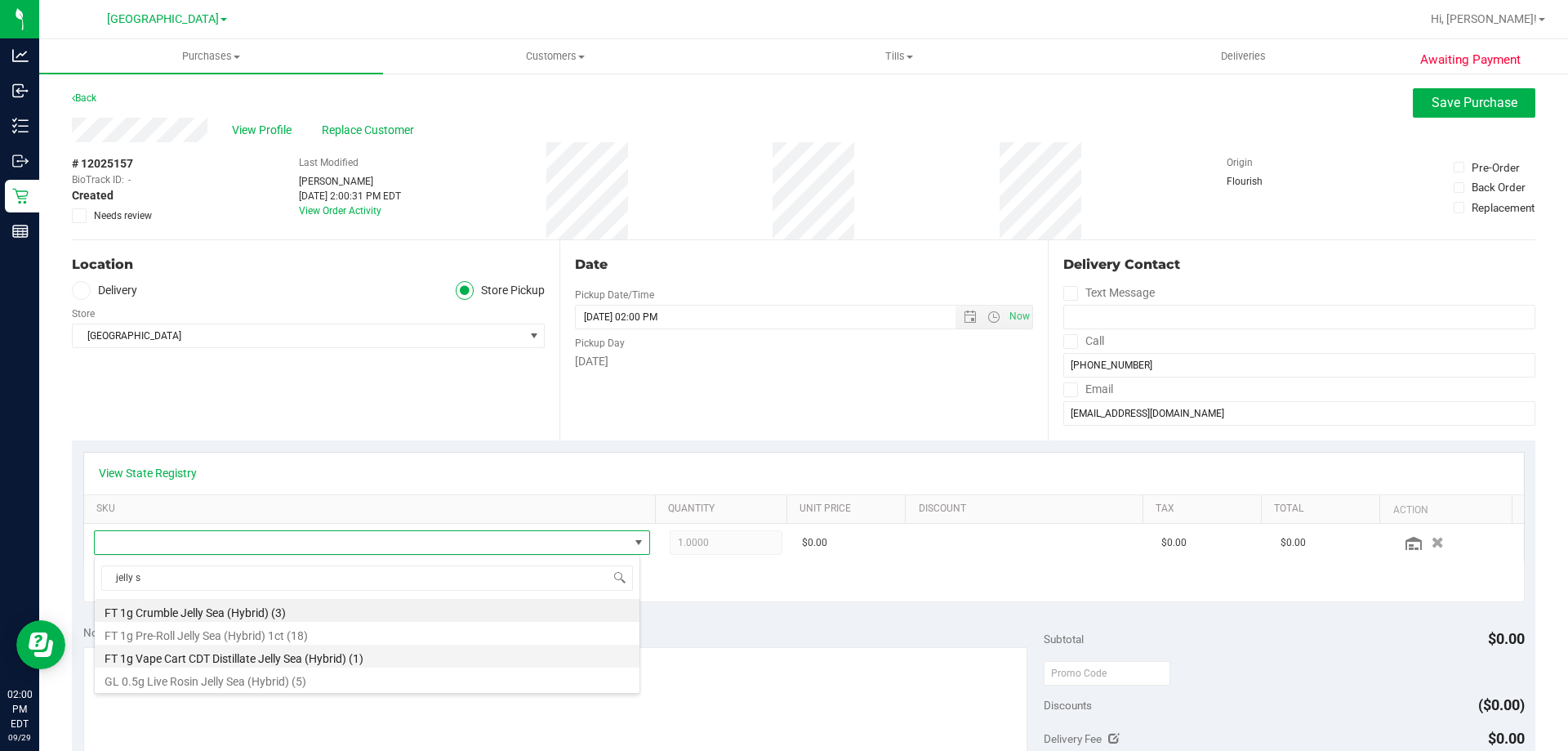
click at [320, 658] on li "FT 1g Vape Cart CDT Distillate Jelly Sea (Hybrid) (1)" at bounding box center [366, 656] width 545 height 23
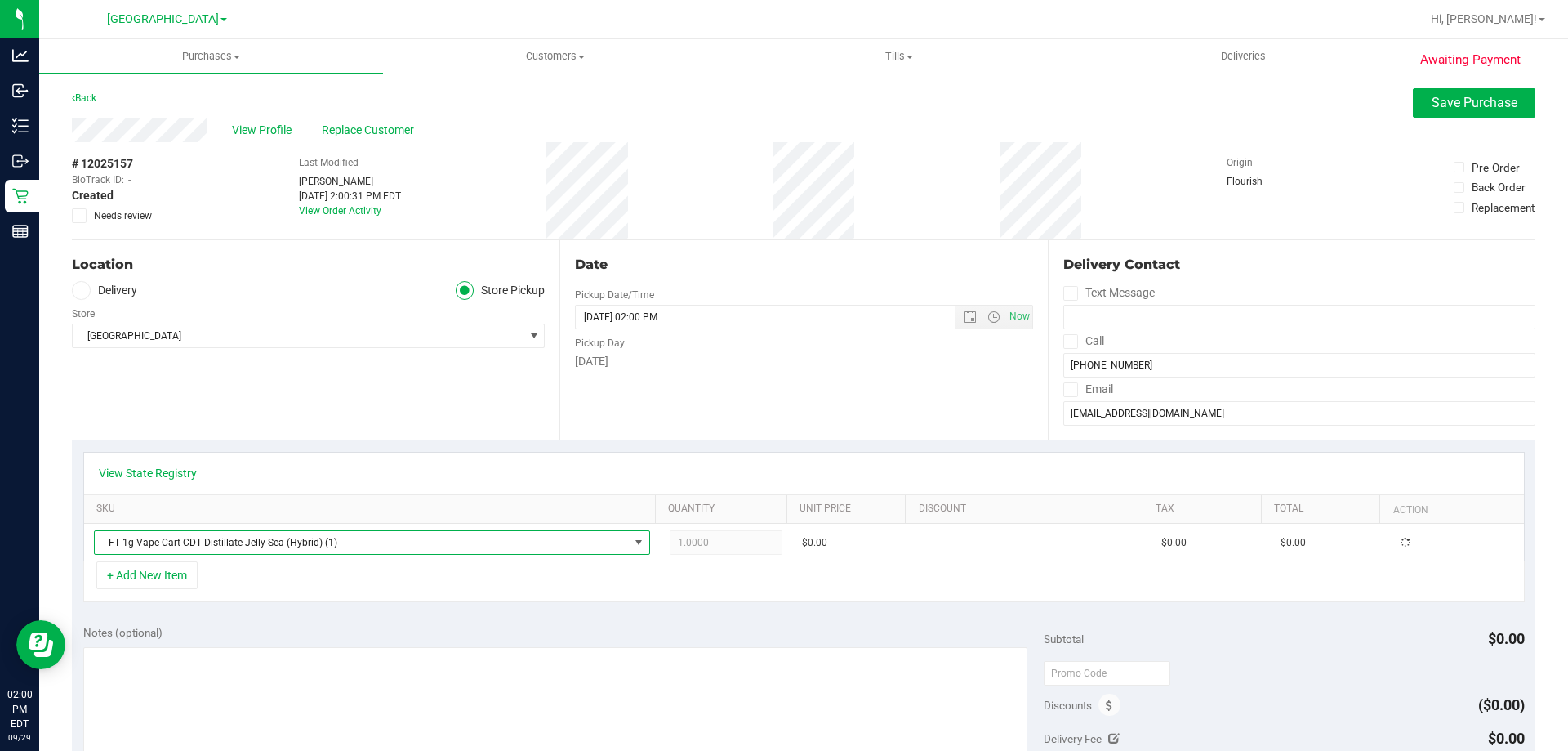
click at [397, 625] on div "Notes (optional)" at bounding box center [564, 632] width 961 height 16
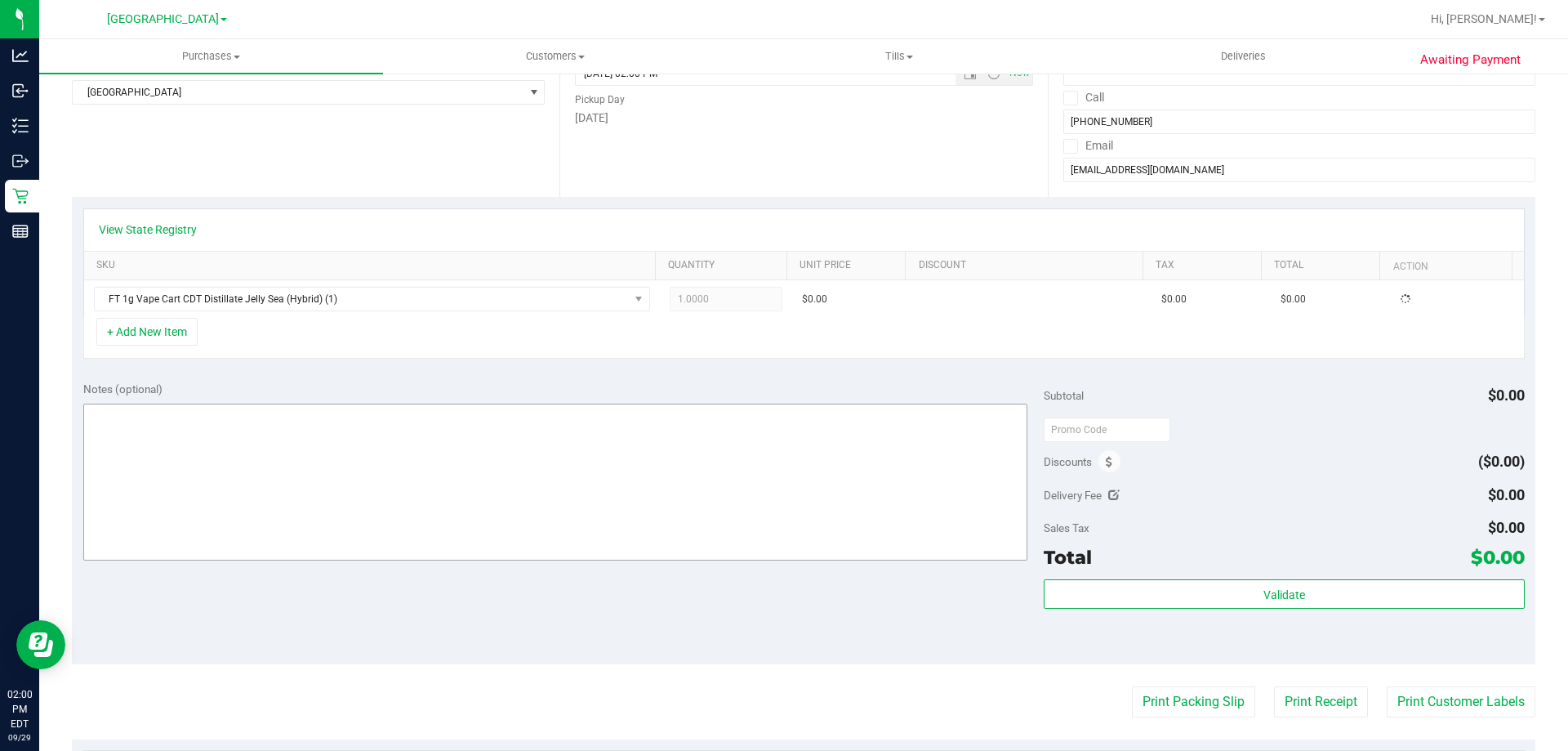
scroll to position [245, 0]
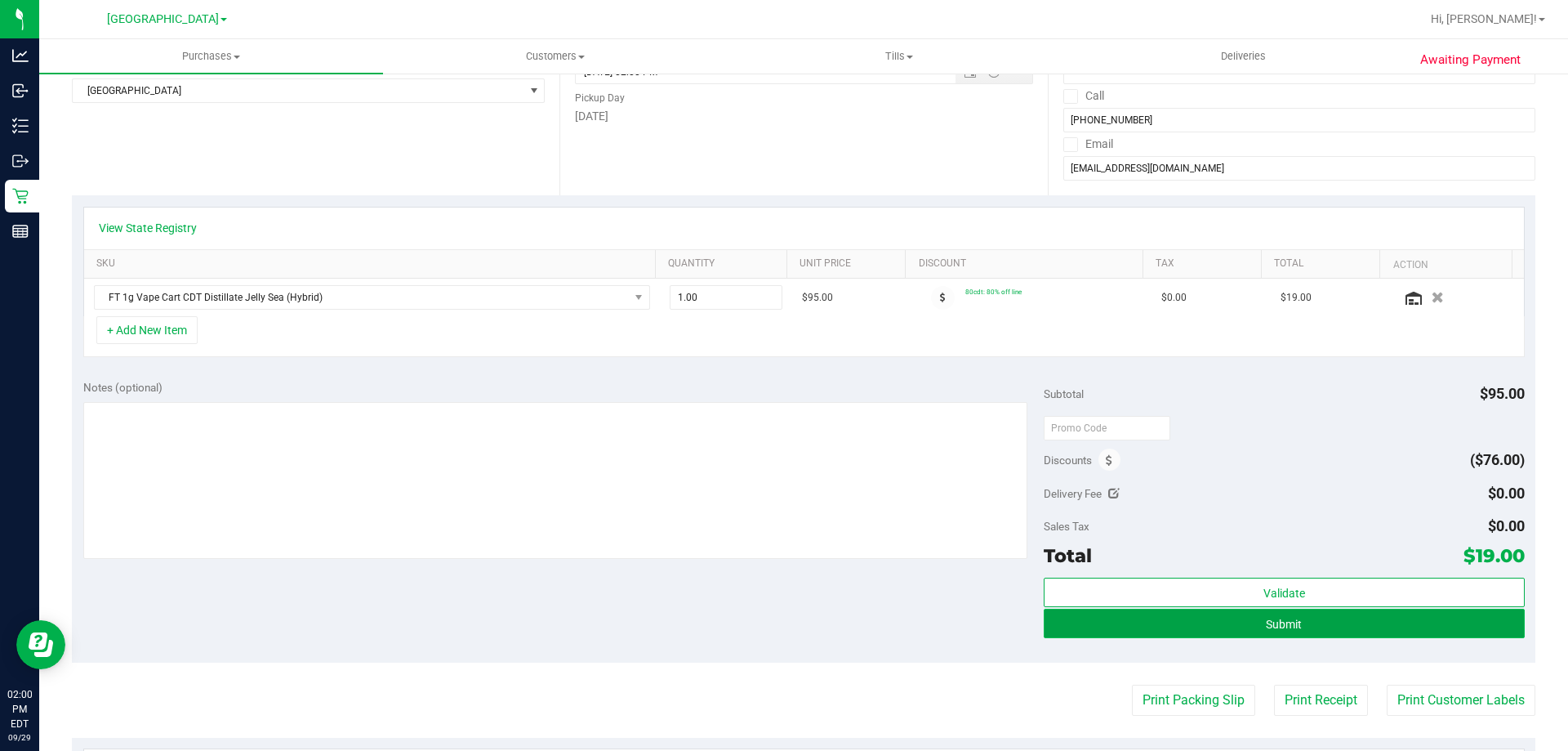
click at [1152, 633] on button "Submit" at bounding box center [1284, 624] width 481 height 29
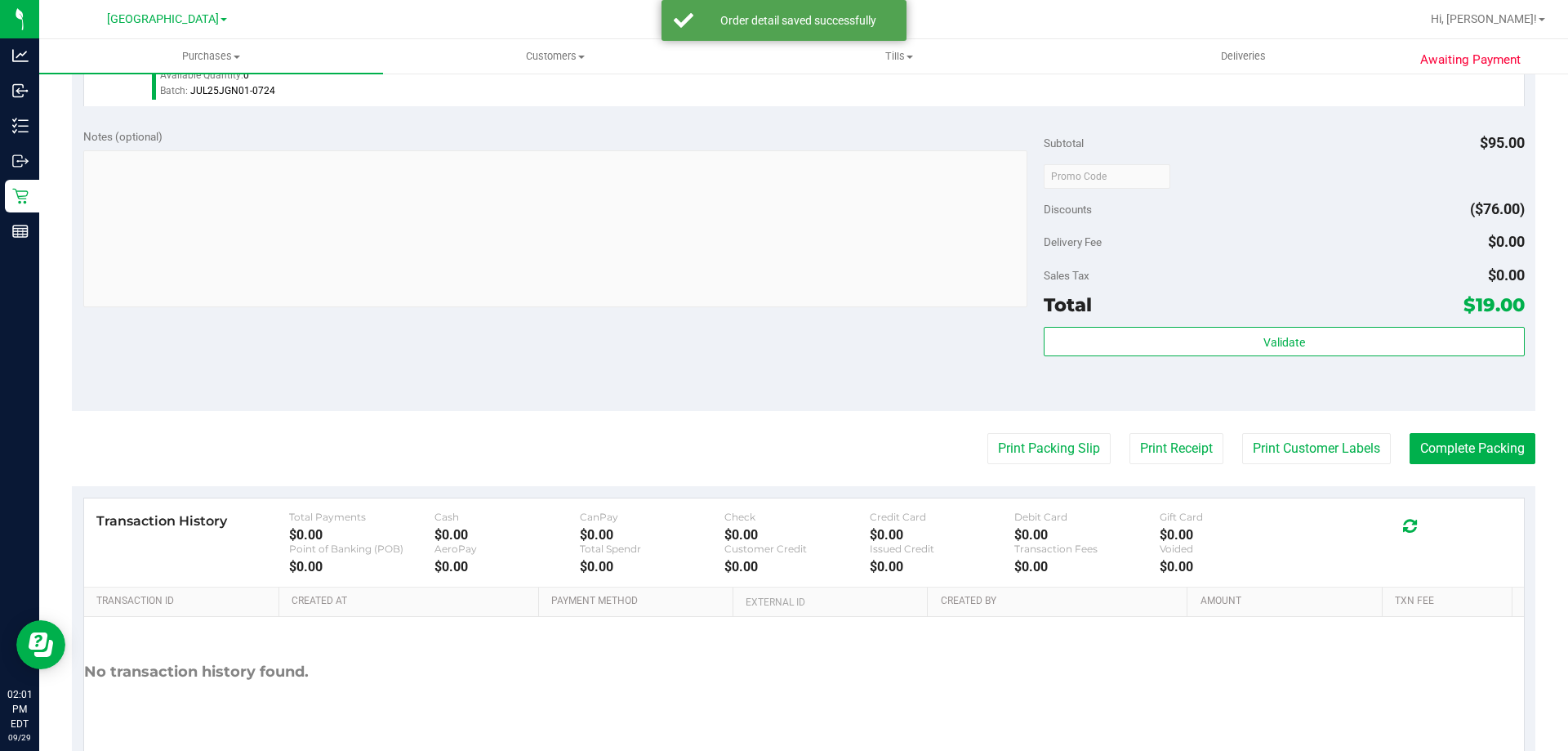
scroll to position [508, 0]
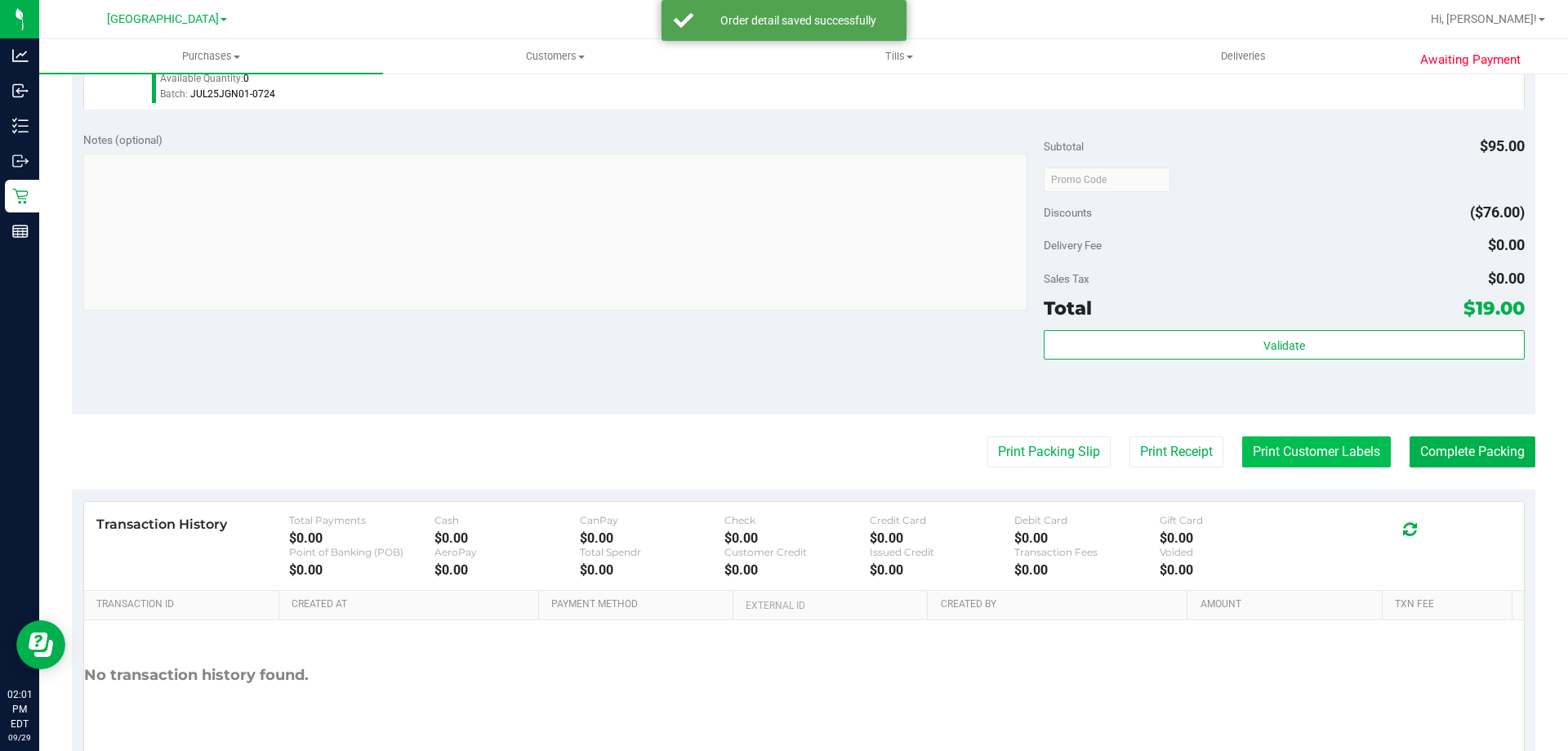
click at [1249, 452] on button "Print Customer Labels" at bounding box center [1317, 452] width 149 height 31
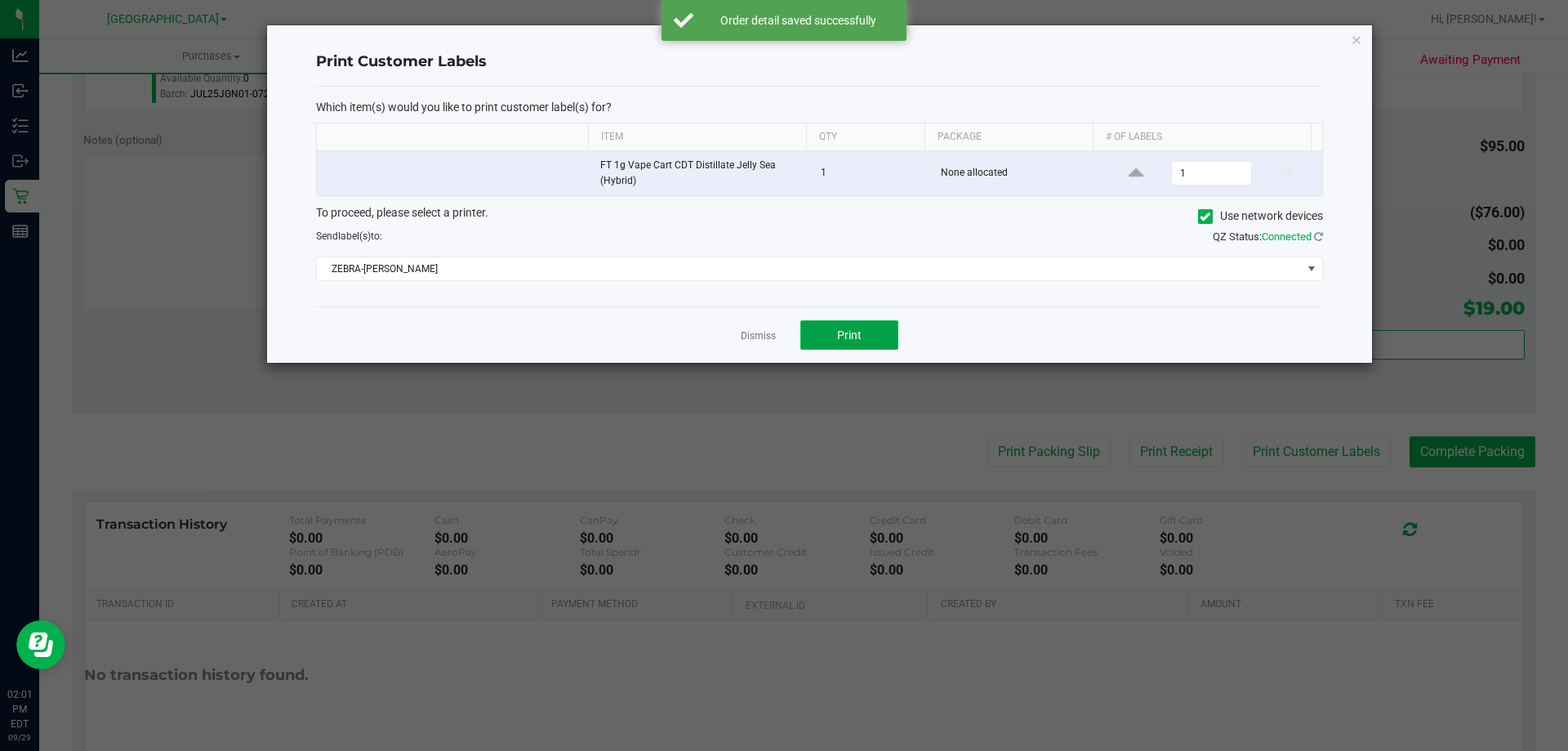
click at [852, 338] on span "Print" at bounding box center [849, 334] width 24 height 13
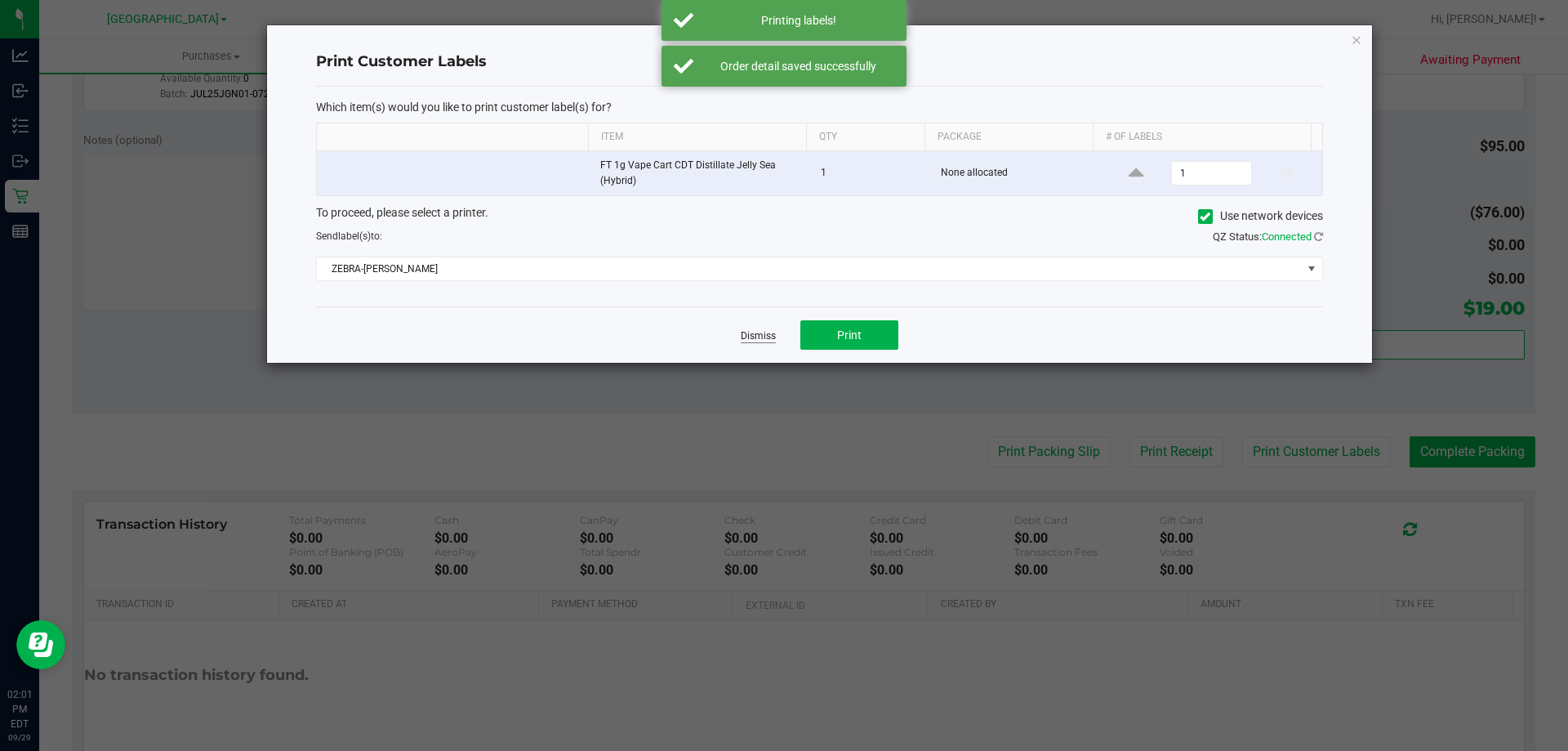
click at [760, 335] on link "Dismiss" at bounding box center [758, 336] width 35 height 14
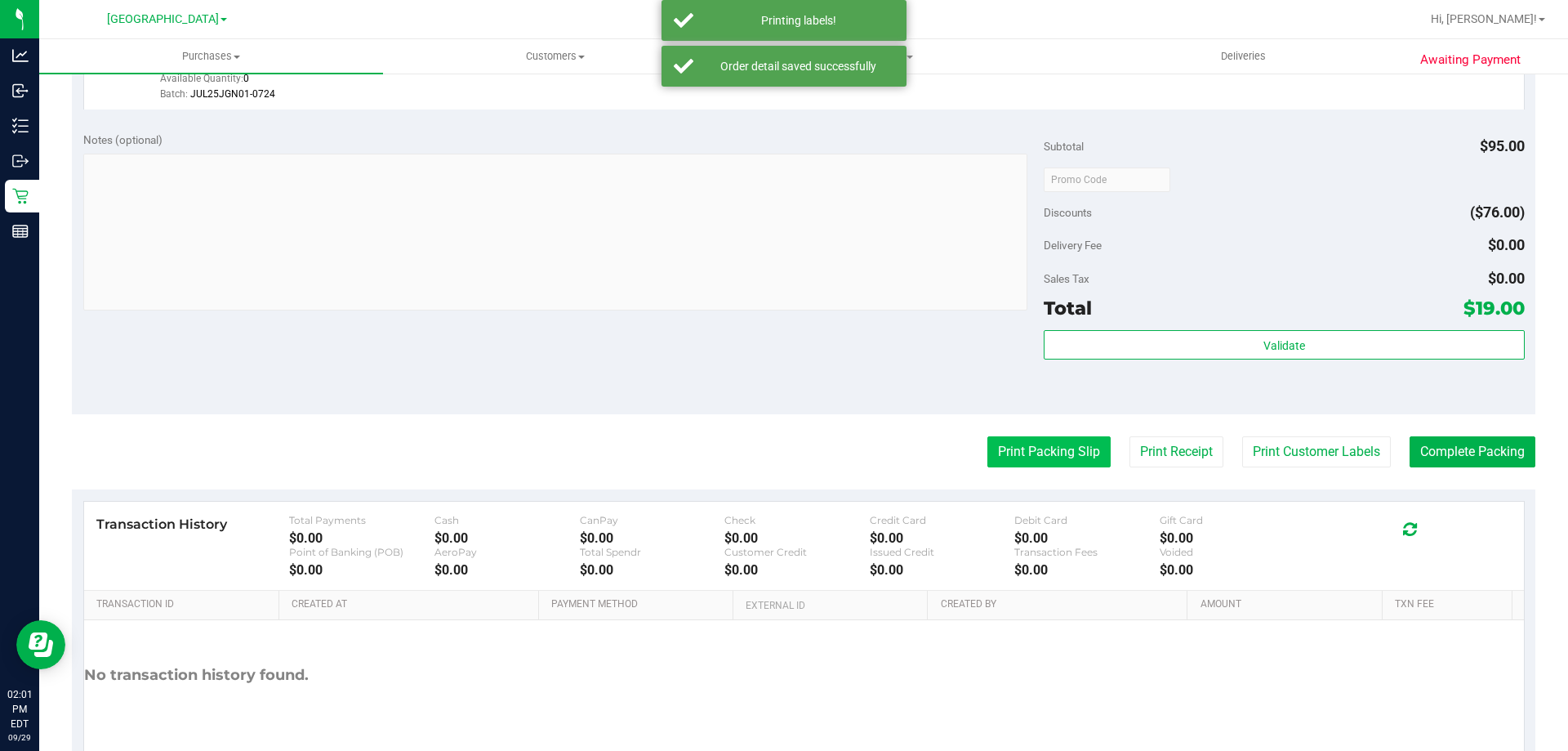
click at [1032, 440] on button "Print Packing Slip" at bounding box center [1049, 452] width 123 height 31
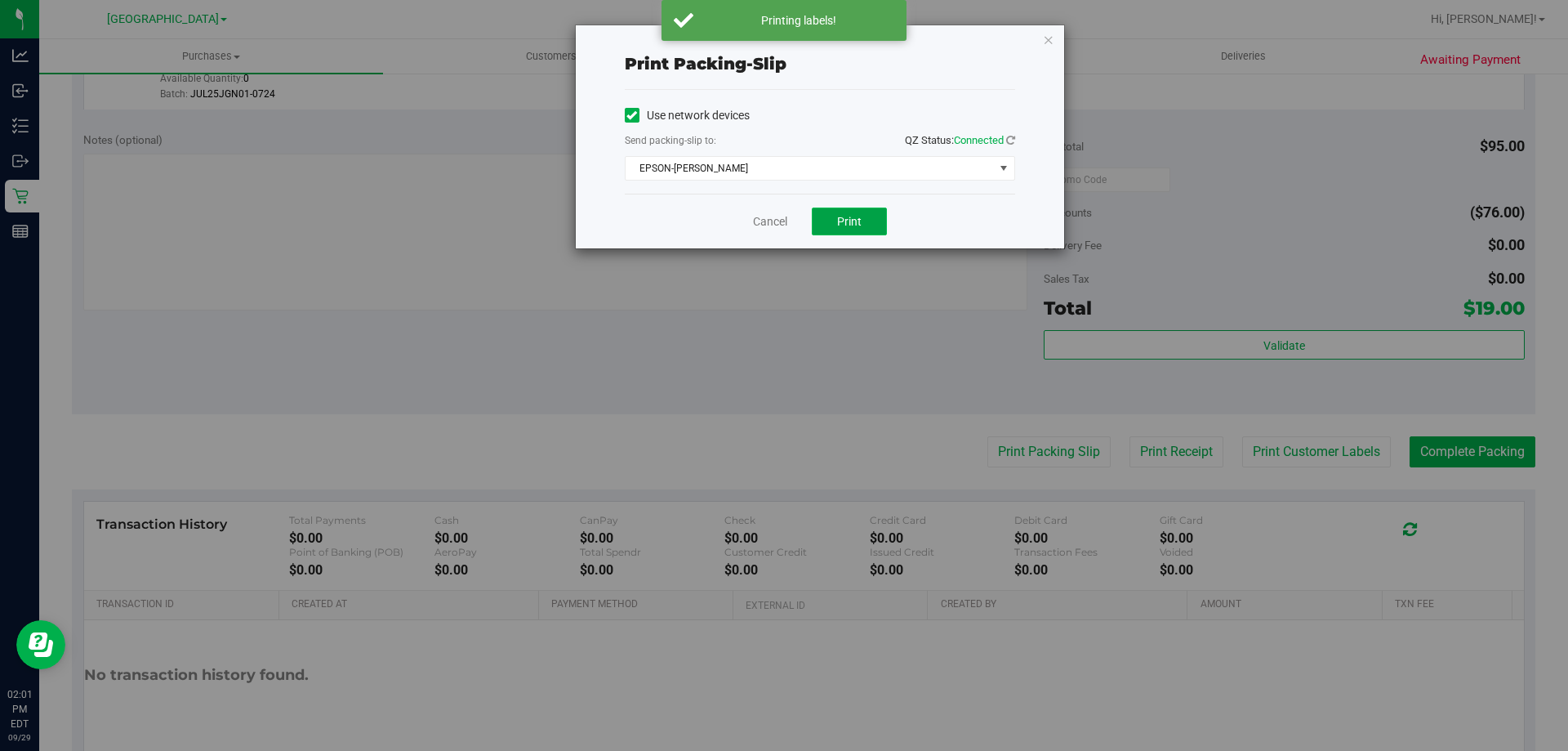
click at [846, 217] on span "Print" at bounding box center [849, 221] width 24 height 13
click at [758, 225] on link "Cancel" at bounding box center [771, 222] width 35 height 17
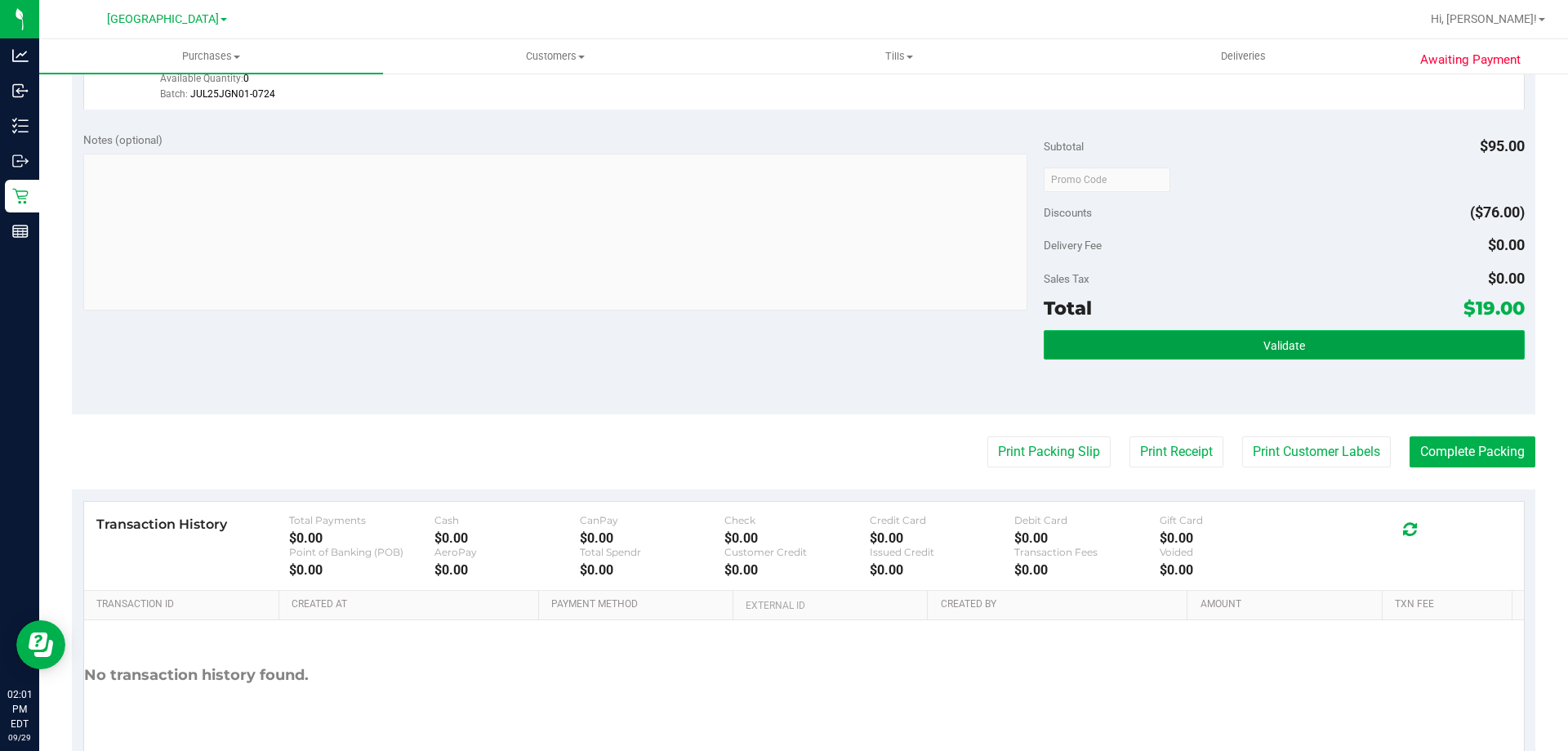
click at [1188, 349] on button "Validate" at bounding box center [1284, 345] width 481 height 29
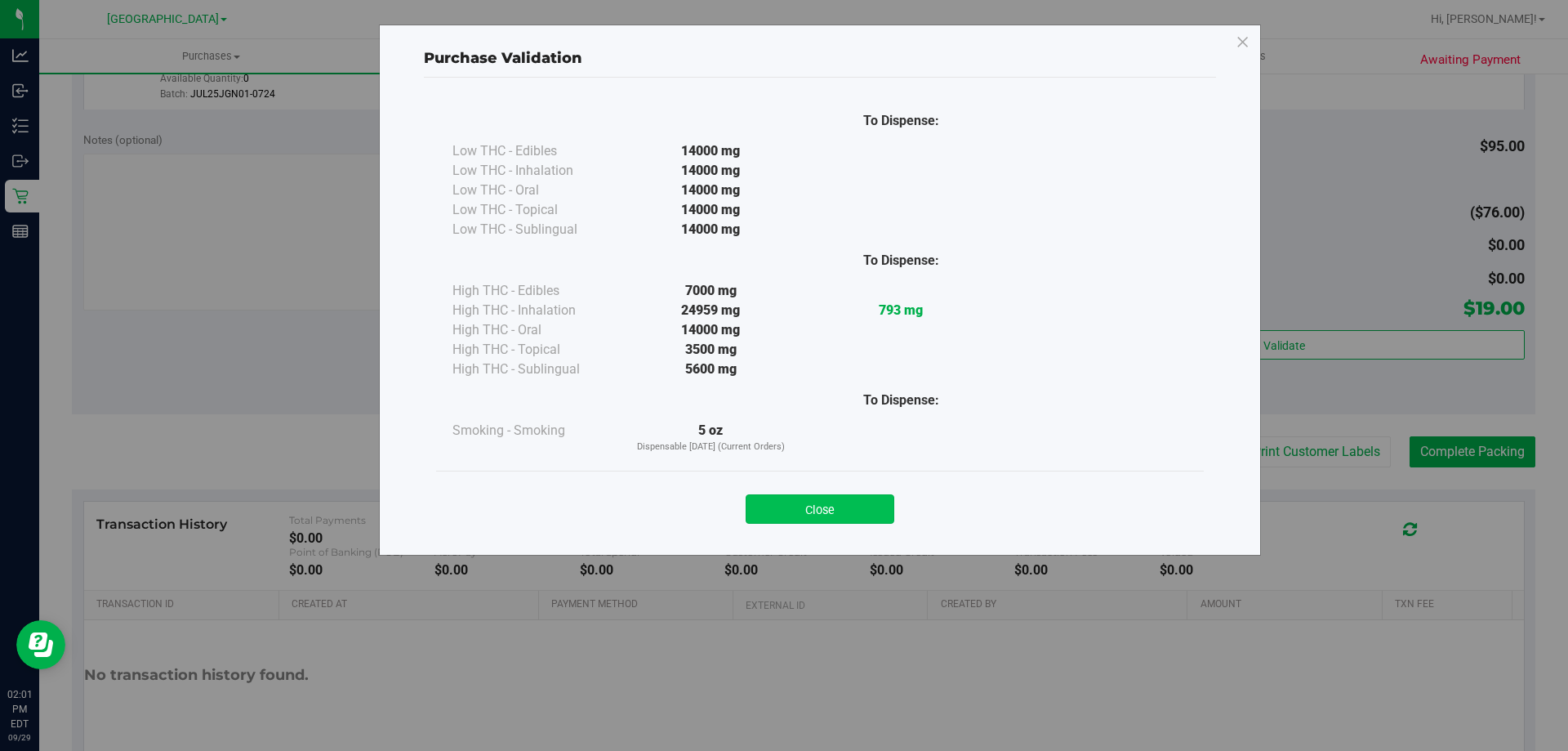
click at [817, 500] on button "Close" at bounding box center [820, 509] width 149 height 29
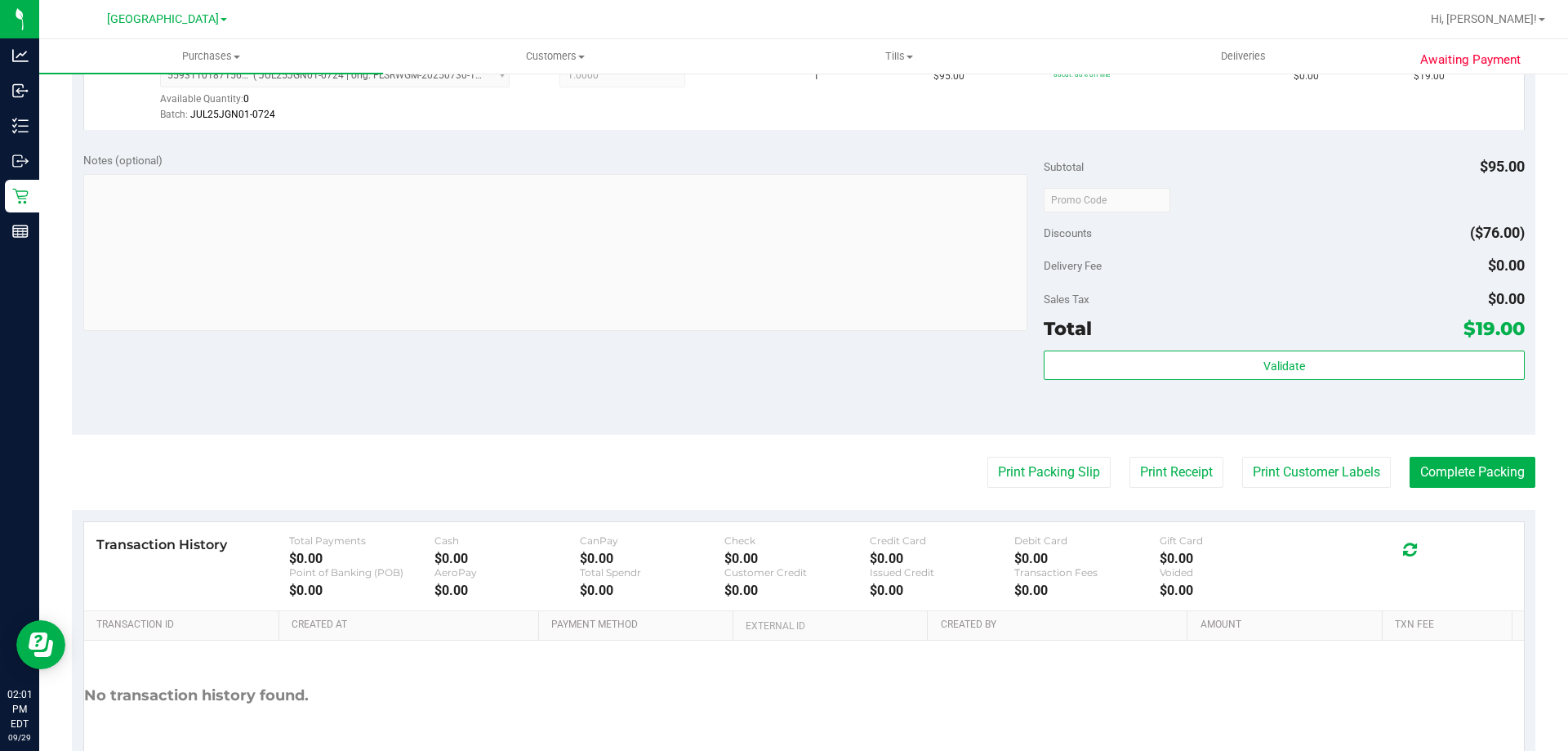
scroll to position [528, 0]
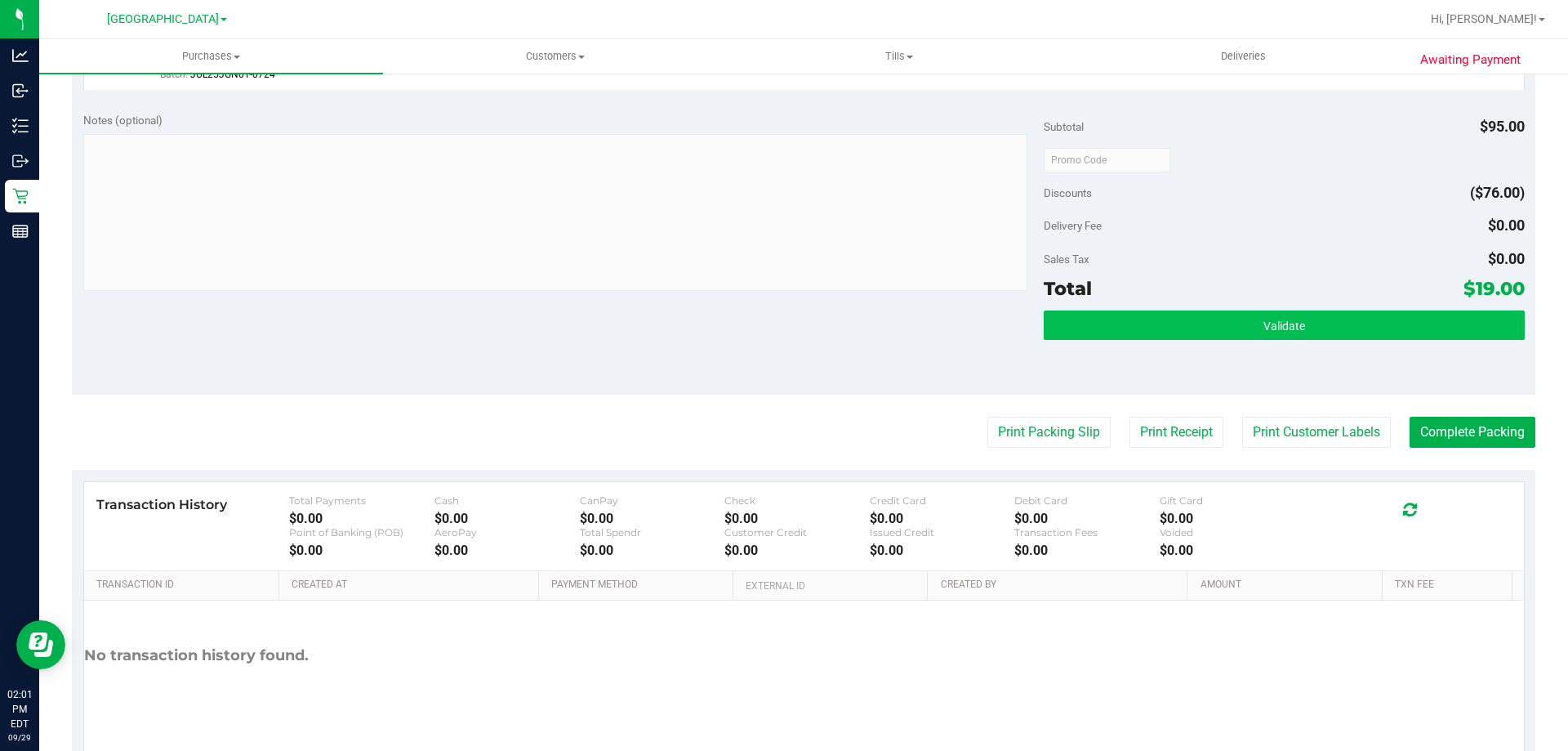
click at [1185, 316] on button "Validate" at bounding box center [1284, 325] width 481 height 29
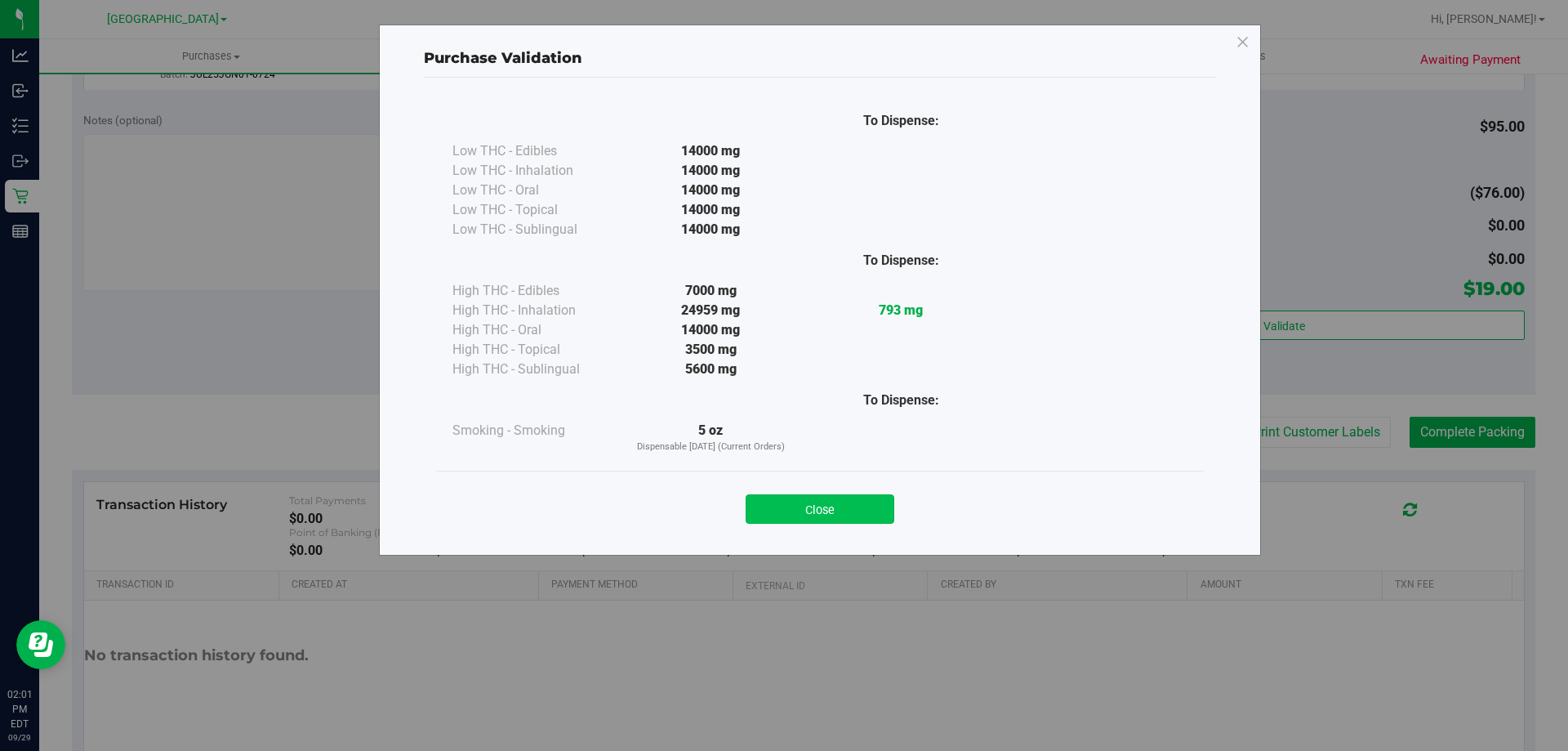
click at [846, 515] on button "Close" at bounding box center [820, 509] width 149 height 29
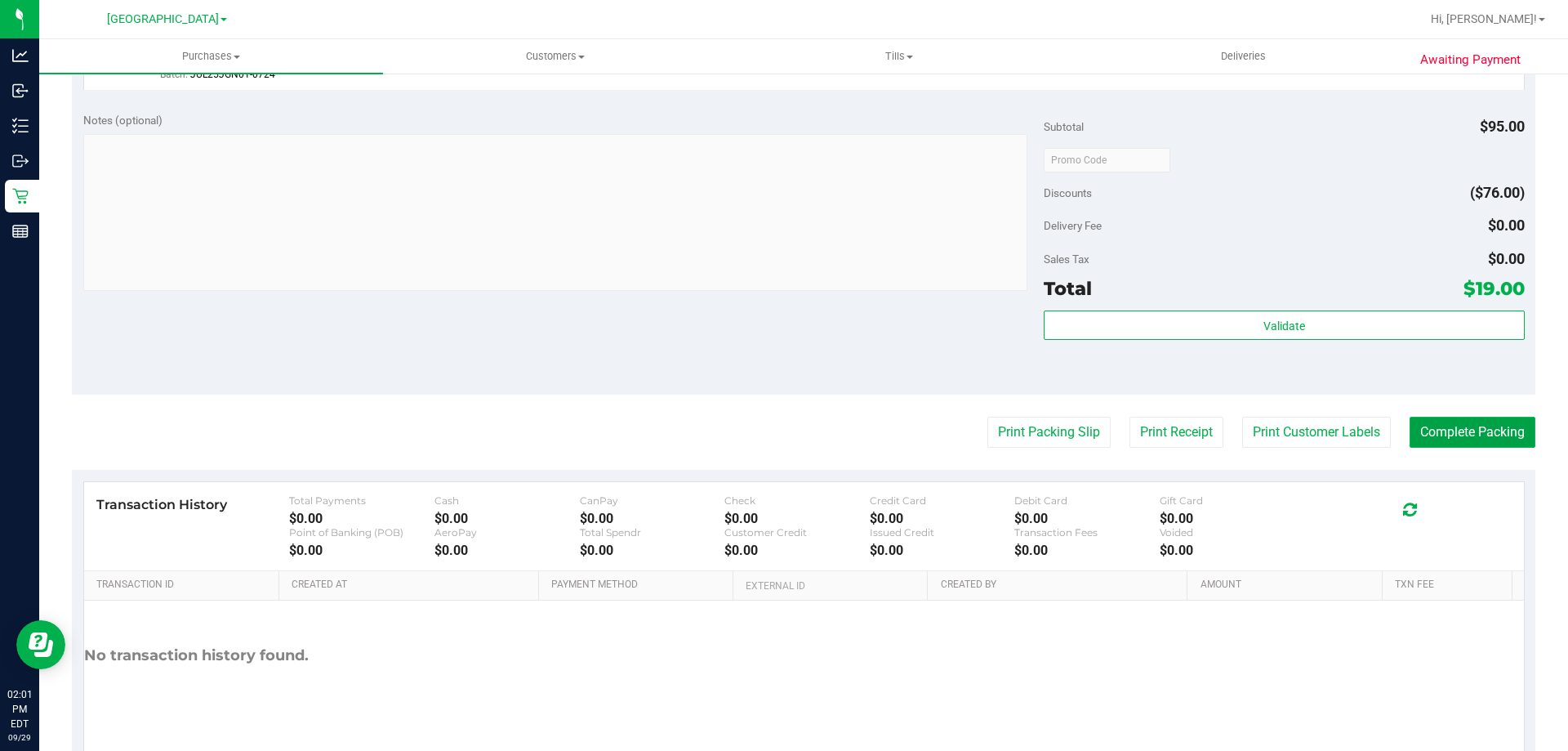
click at [1460, 436] on button "Complete Packing" at bounding box center [1472, 432] width 126 height 31
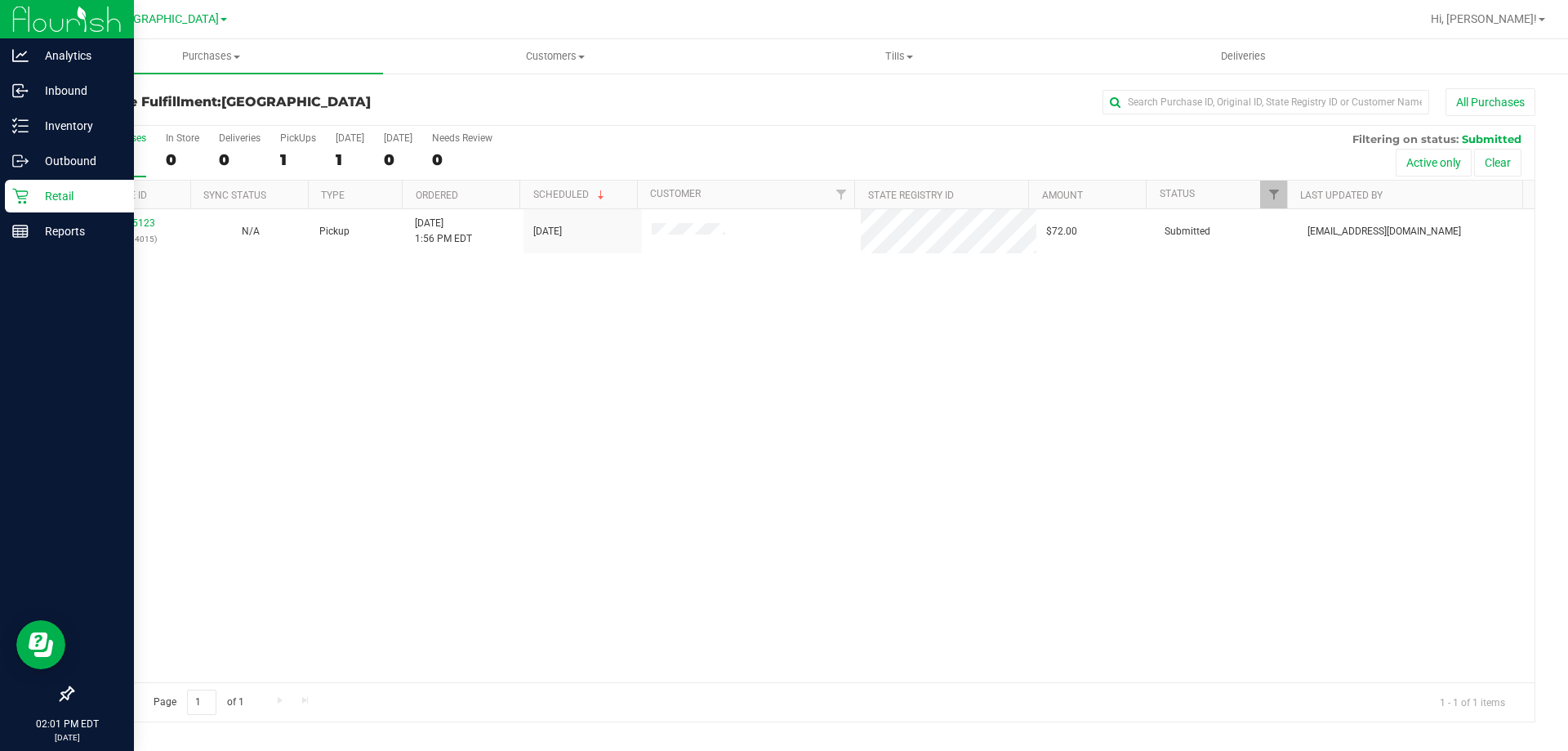
click at [62, 209] on div "Retail" at bounding box center [69, 197] width 129 height 33
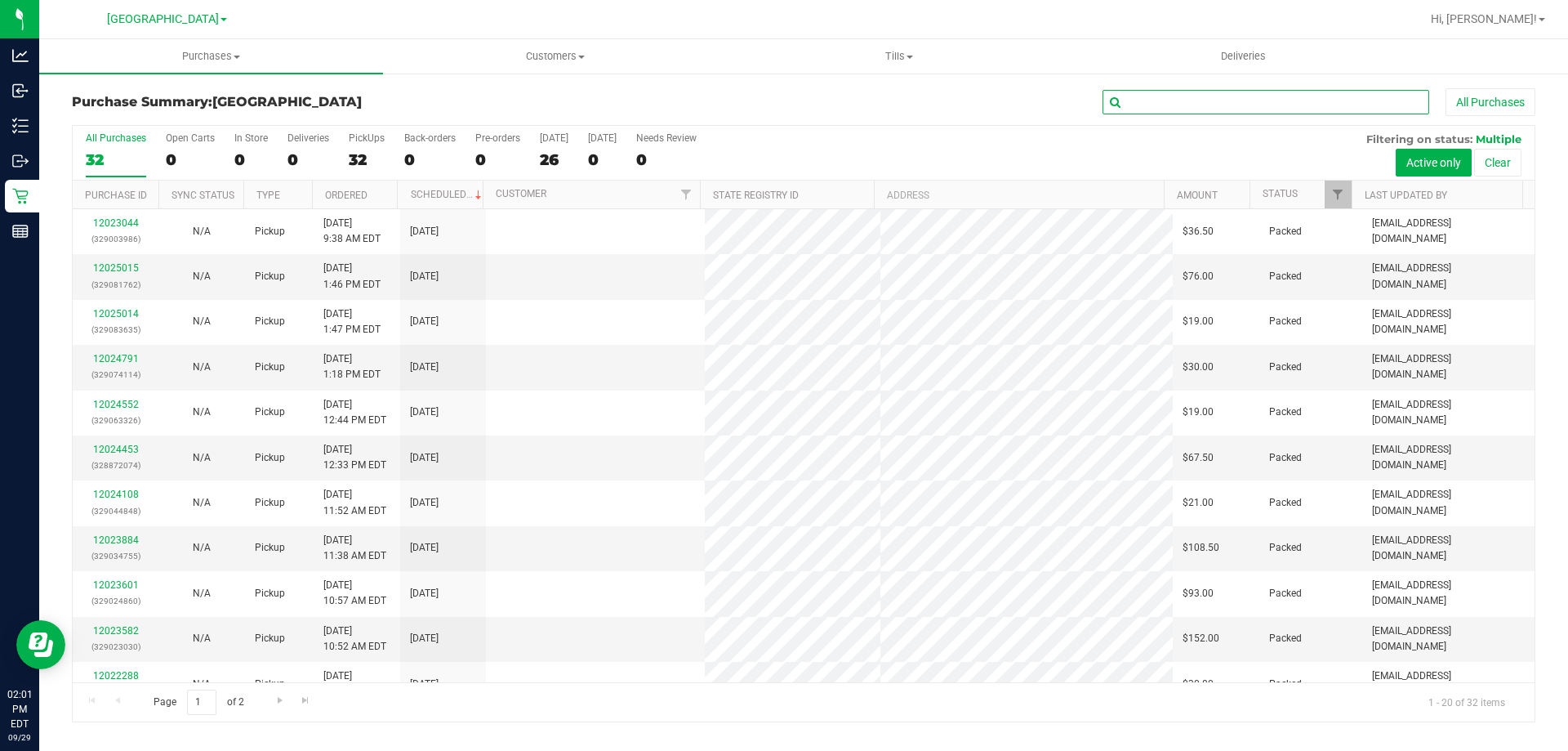
click at [1178, 99] on input "text" at bounding box center [1265, 102] width 326 height 24
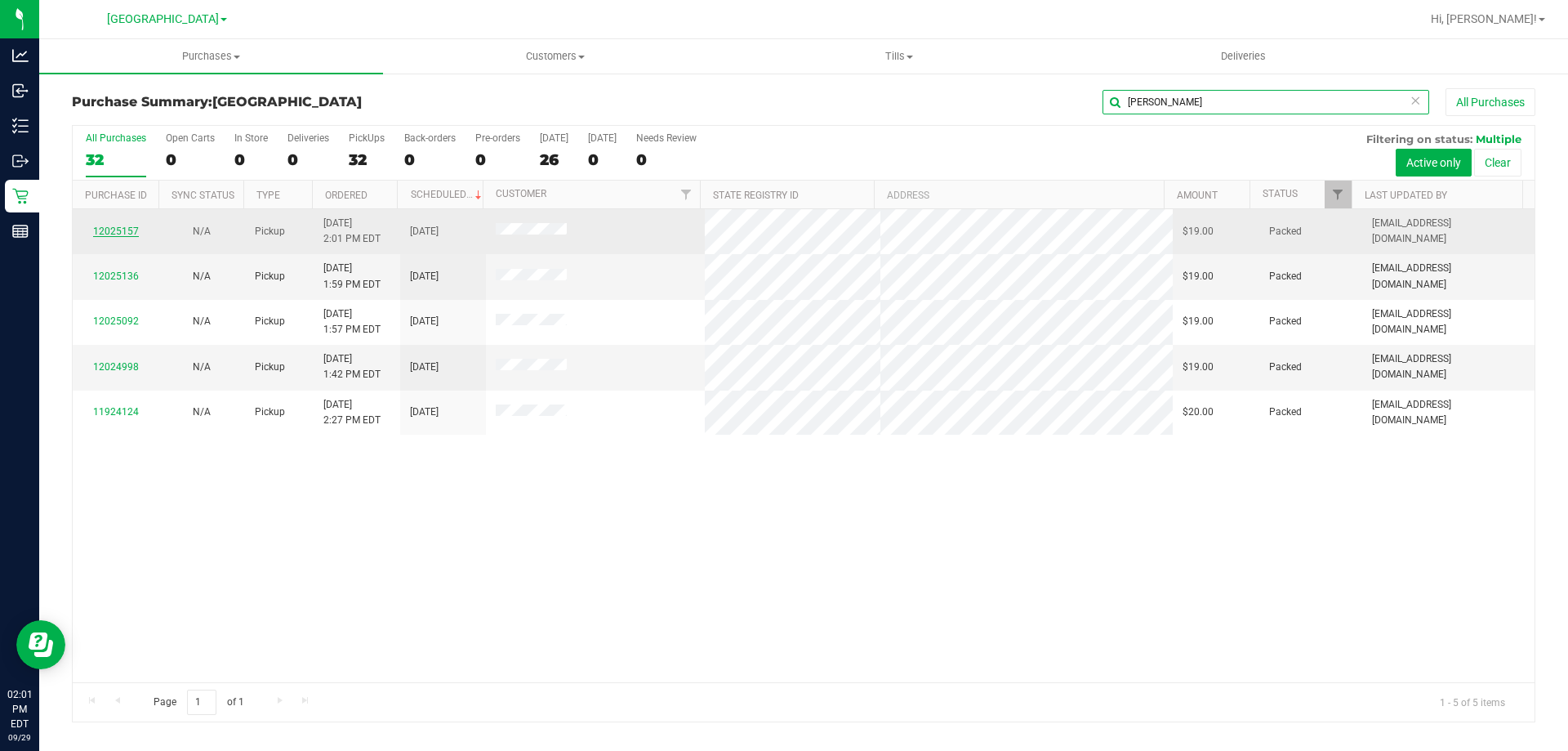
type input "[PERSON_NAME]"
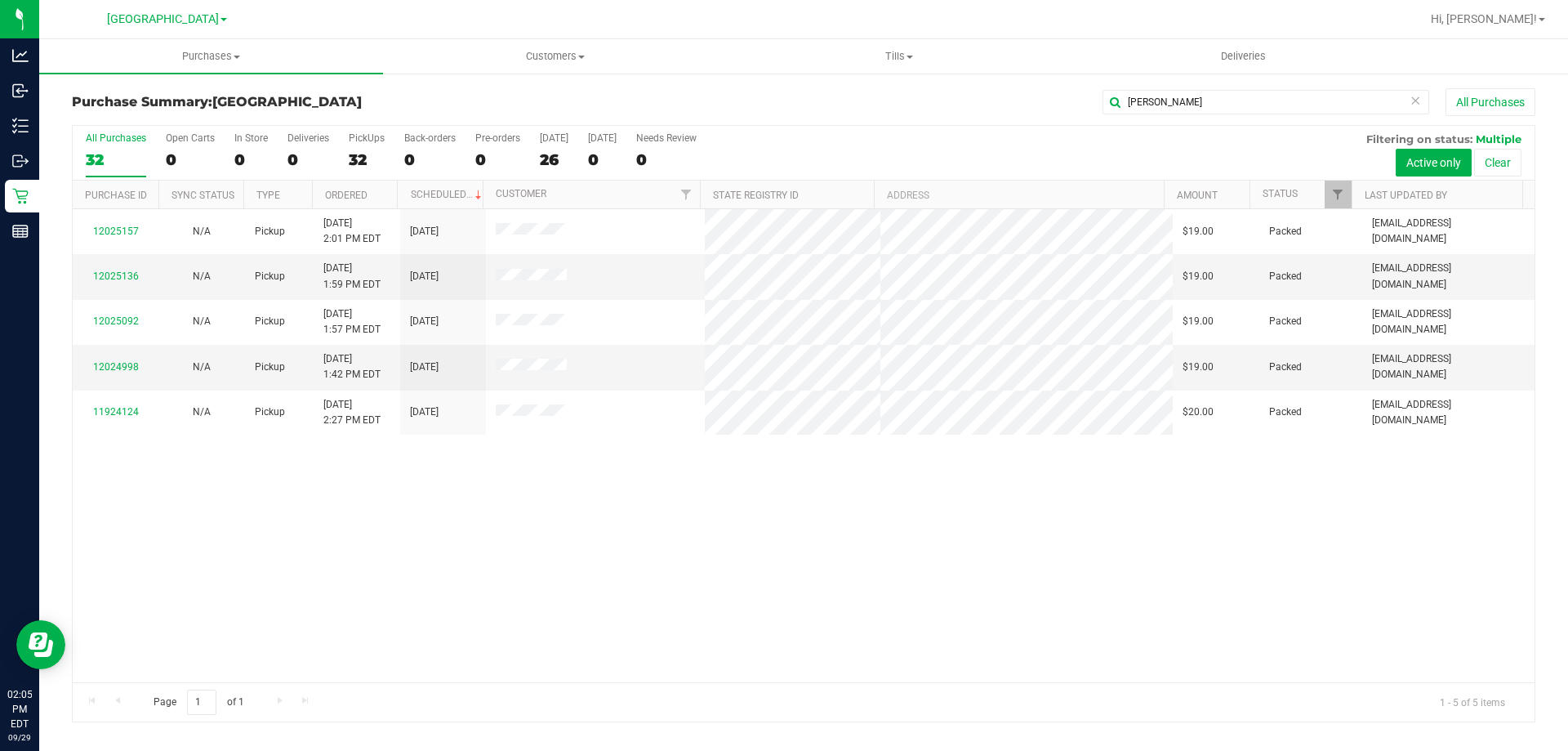
click at [389, 158] on div "All Purchases 32 Open Carts 0 In Store 0 Deliveries 0 PickUps 32 Back-orders 0 …" at bounding box center [803, 152] width 1462 height 55
drag, startPoint x: 1115, startPoint y: 99, endPoint x: 1105, endPoint y: 100, distance: 10.0
click at [1107, 100] on input "[PERSON_NAME]" at bounding box center [1265, 102] width 326 height 24
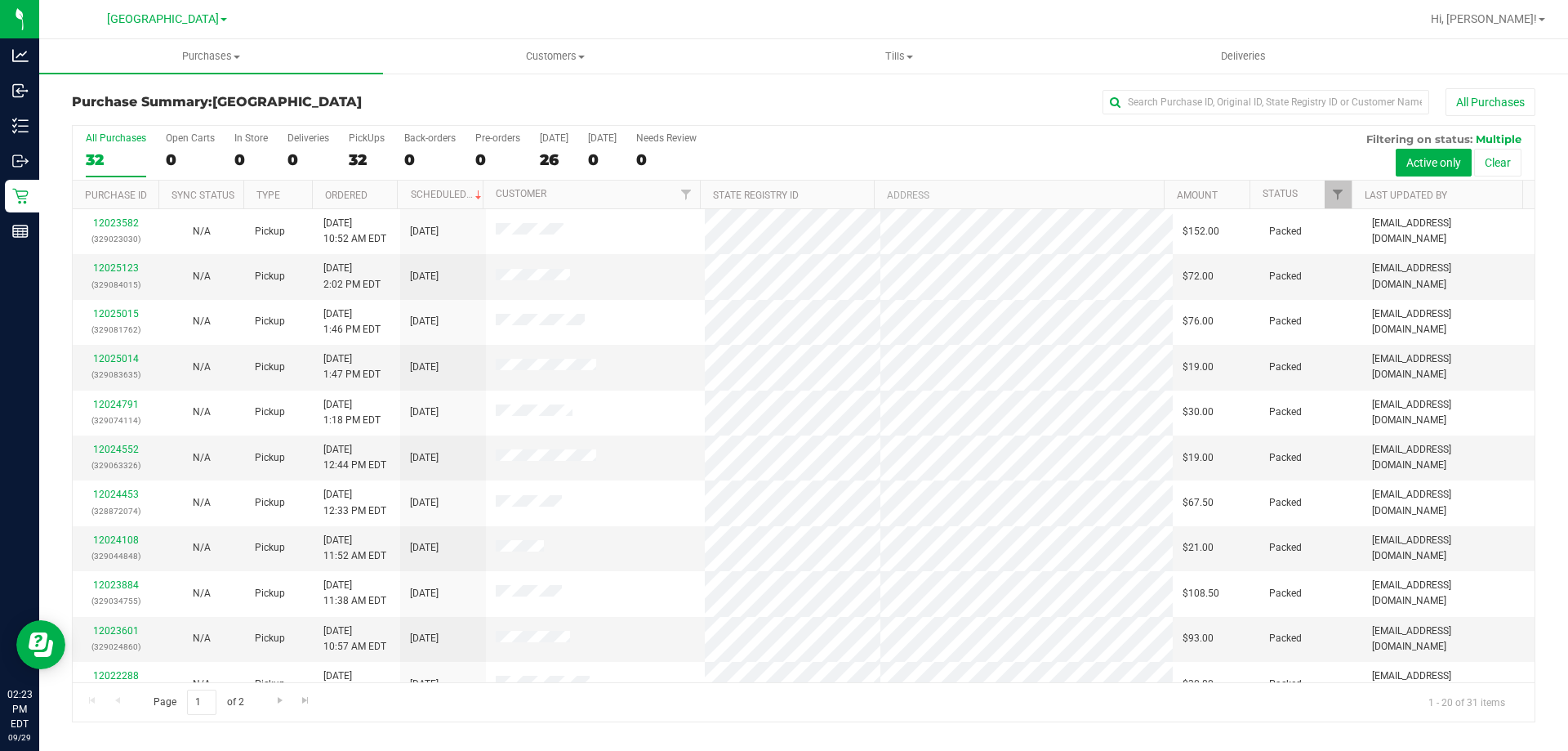
click at [468, 113] on div "Purchase Summary: [GEOGRAPHIC_DATA] All Purchases" at bounding box center [803, 107] width 1463 height 36
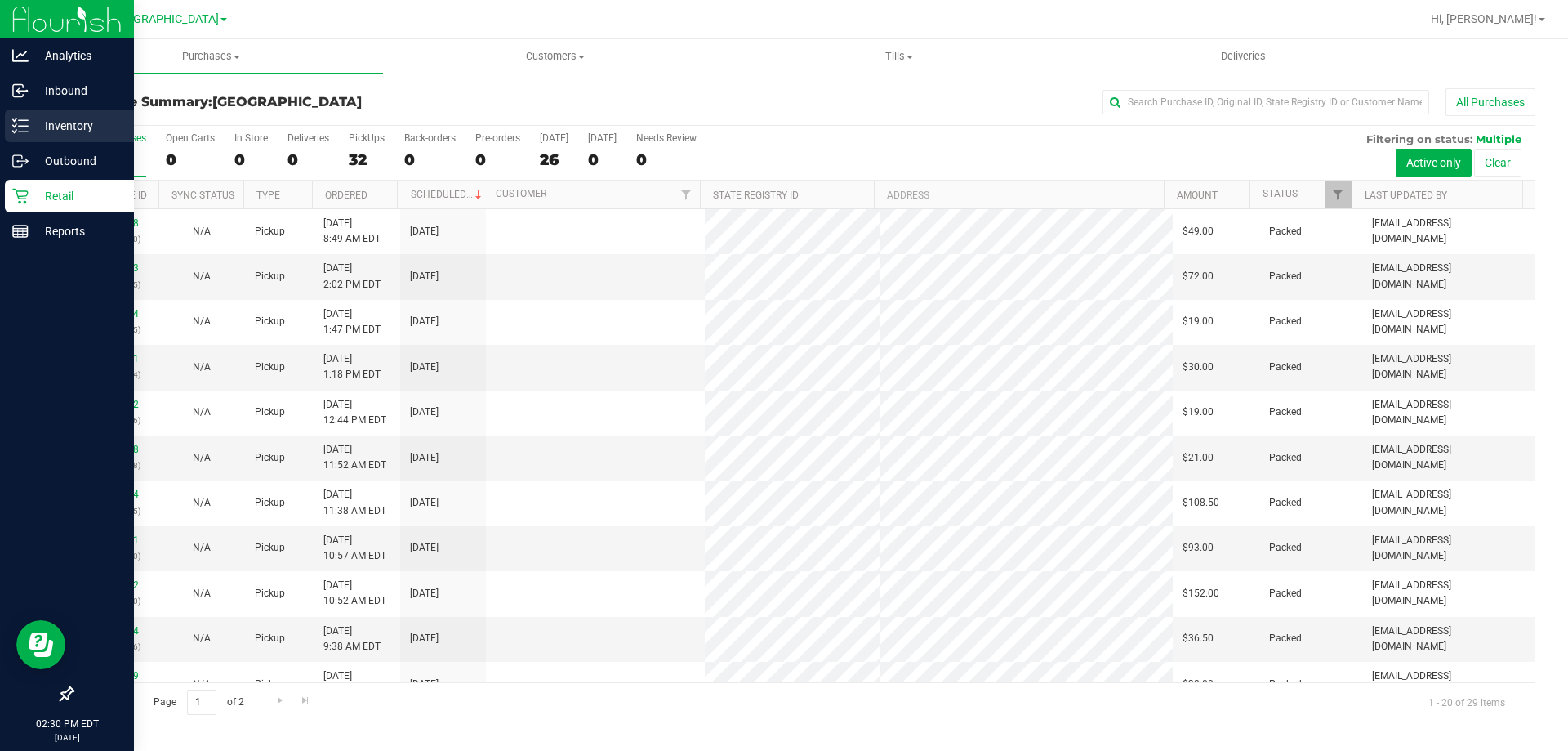
click at [41, 133] on p "Inventory" at bounding box center [77, 126] width 98 height 20
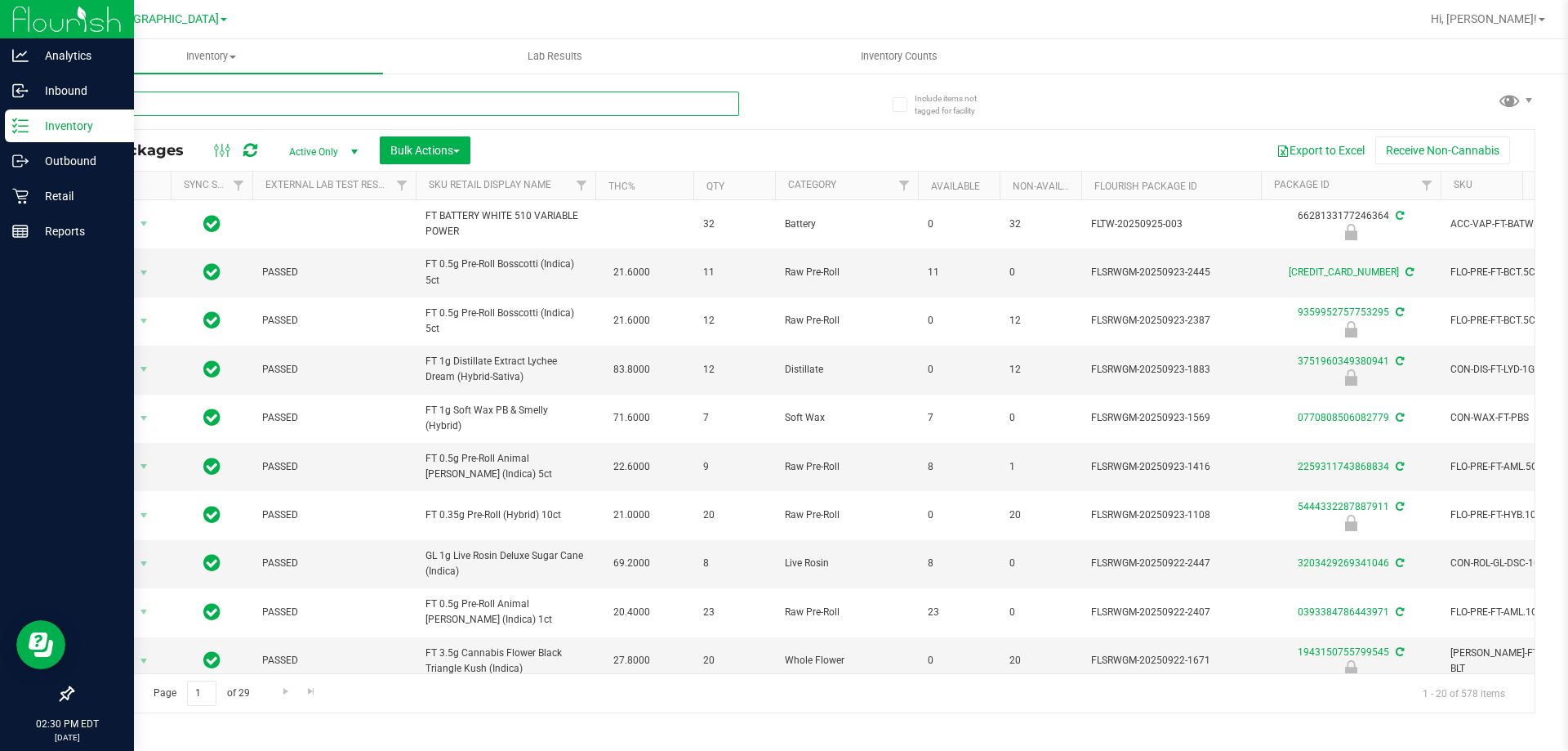
click at [217, 109] on input "text" at bounding box center [405, 104] width 668 height 24
type input "AML"
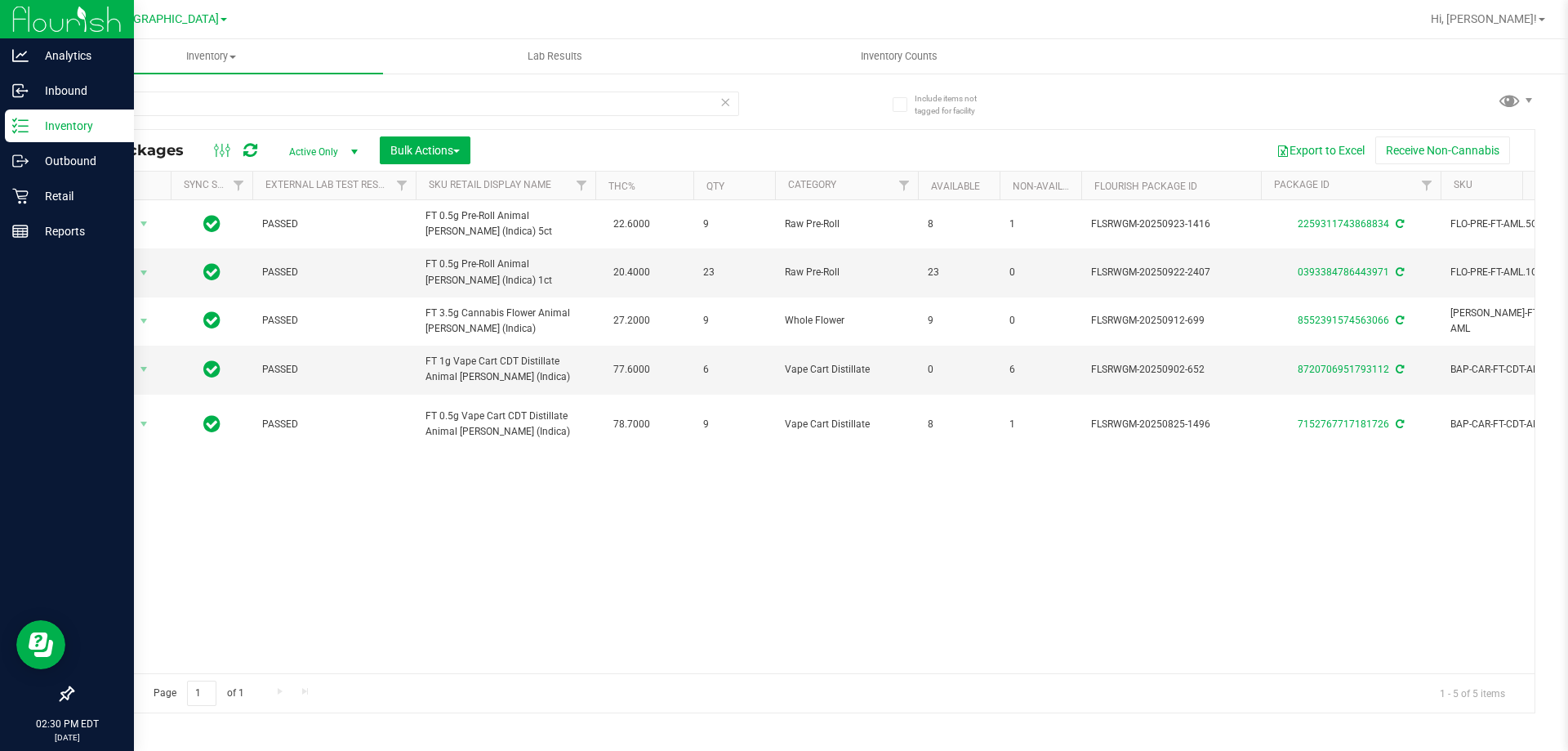
click at [722, 107] on icon at bounding box center [725, 101] width 11 height 20
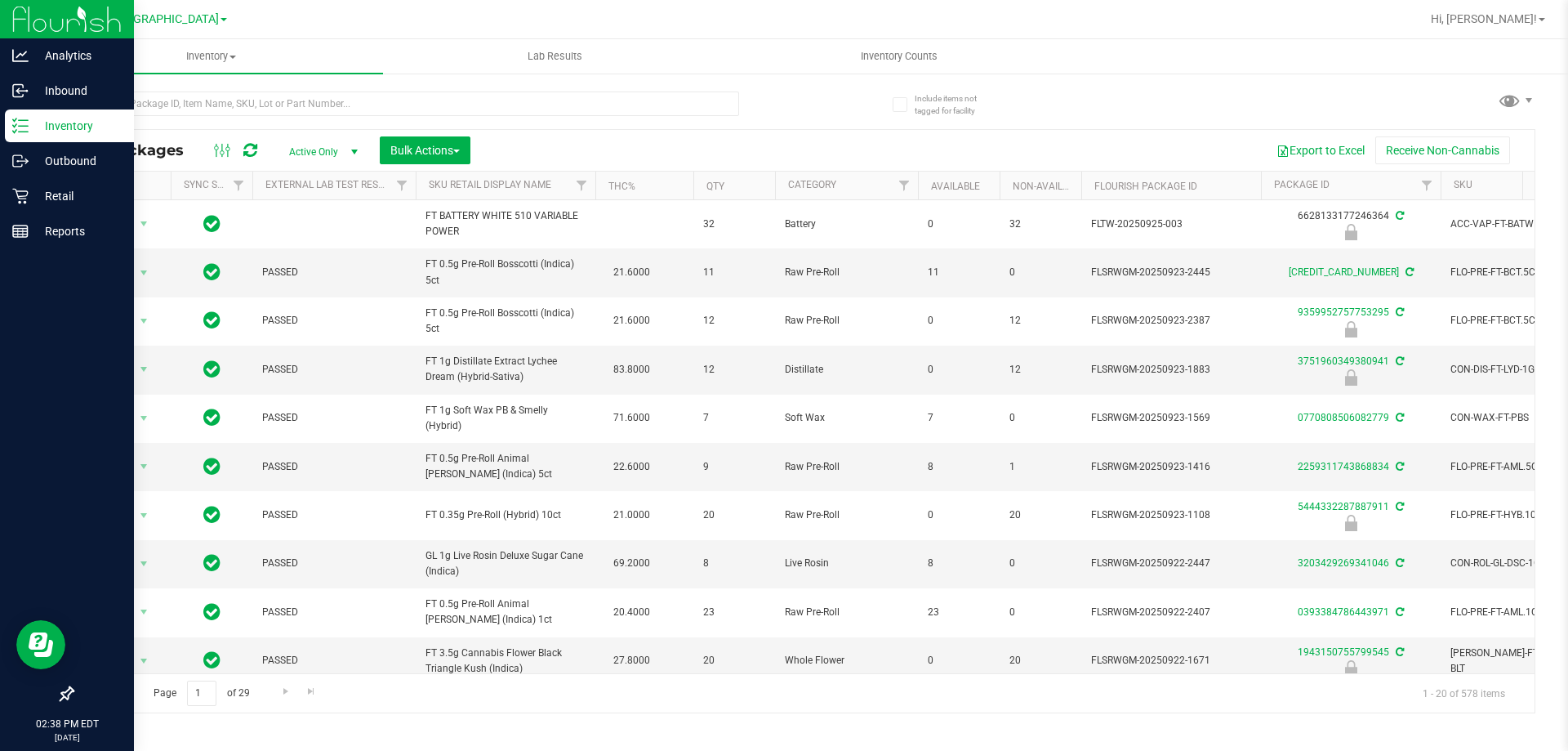
click at [823, 118] on div "All Packages Active Only Active Only Lab Samples Locked All External Internal B…" at bounding box center [803, 395] width 1463 height 638
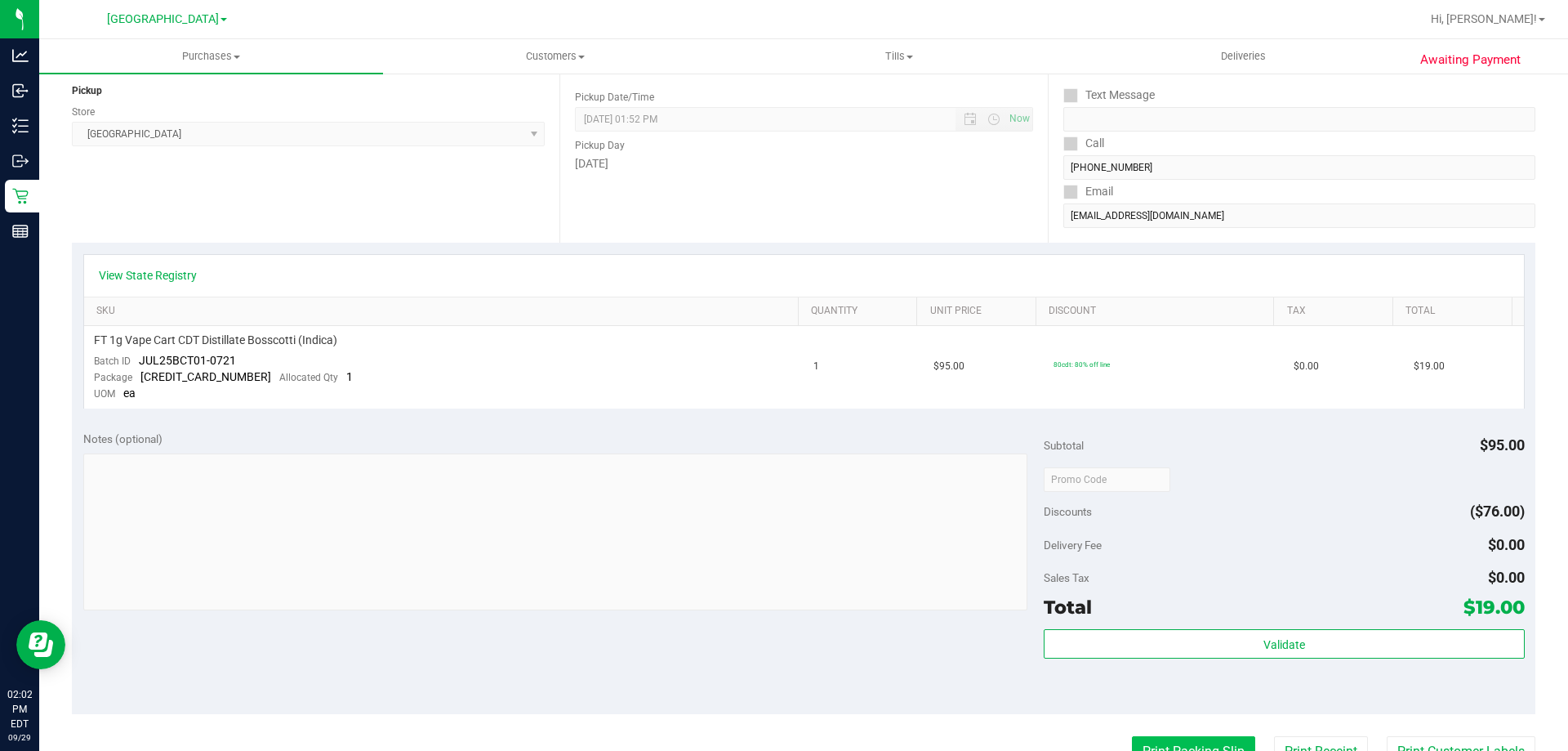
scroll to position [409, 0]
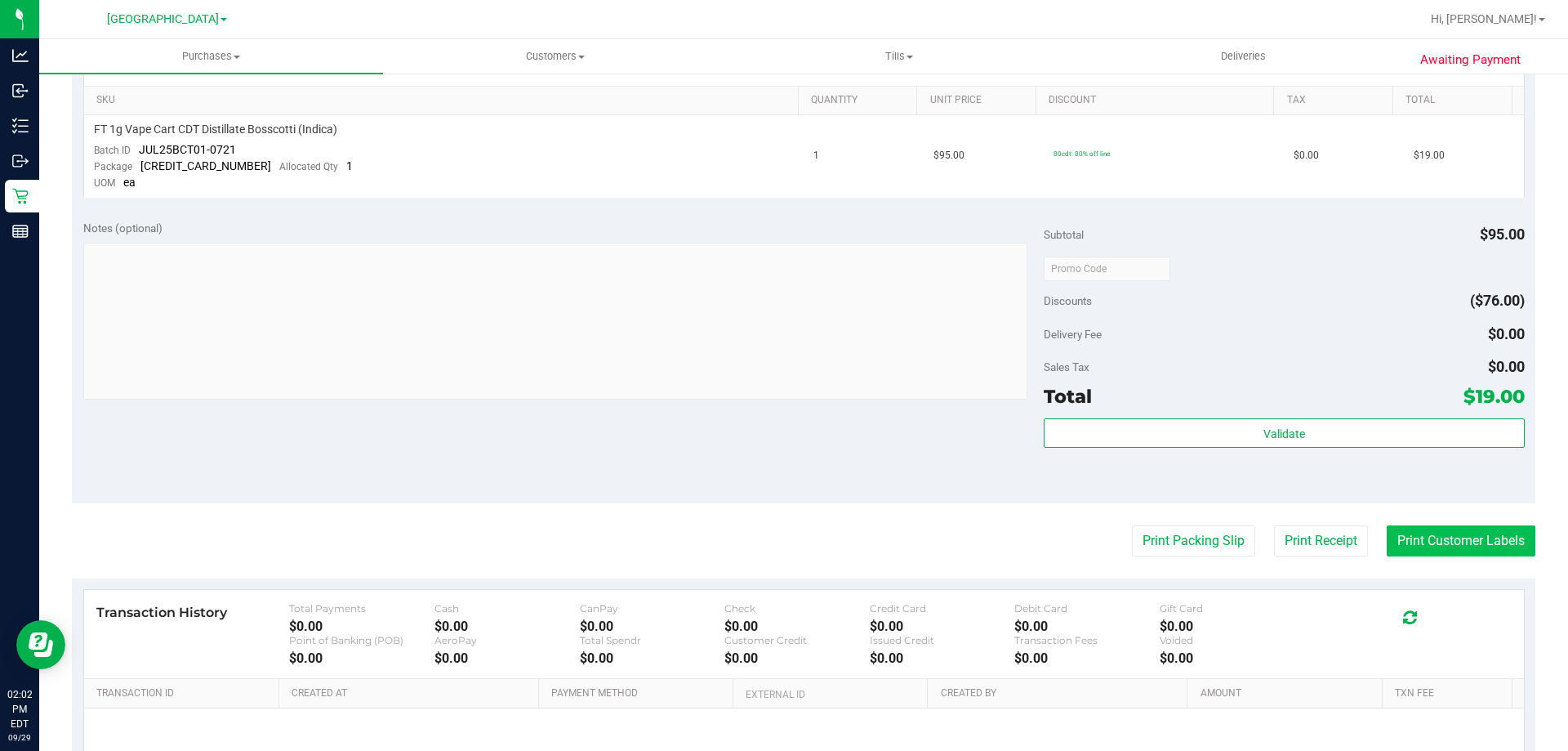
click at [1389, 532] on button "Print Customer Labels" at bounding box center [1462, 541] width 149 height 31
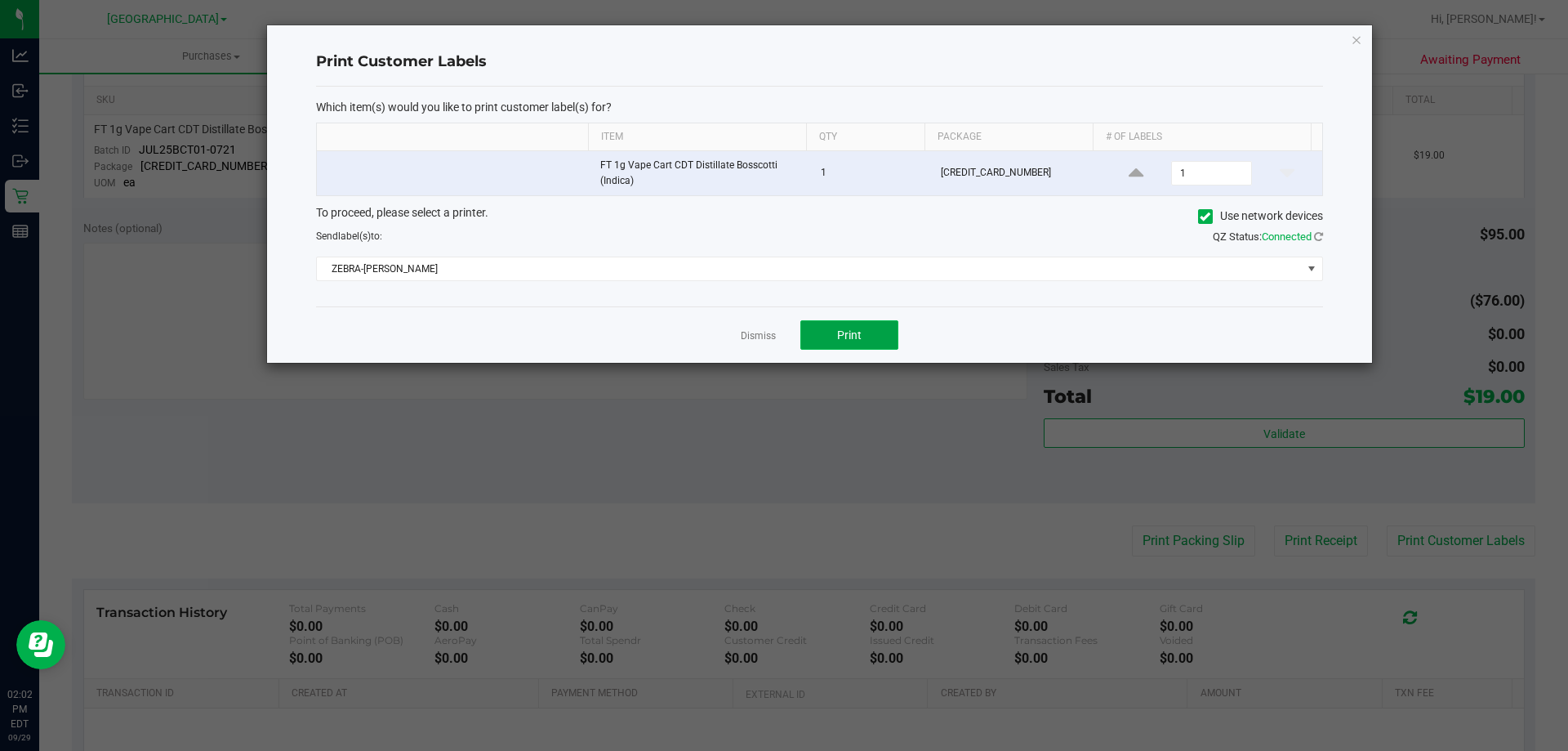
click at [832, 340] on button "Print" at bounding box center [849, 335] width 98 height 29
drag, startPoint x: 750, startPoint y: 333, endPoint x: 1038, endPoint y: 476, distance: 321.5
click at [751, 333] on link "Dismiss" at bounding box center [758, 336] width 35 height 14
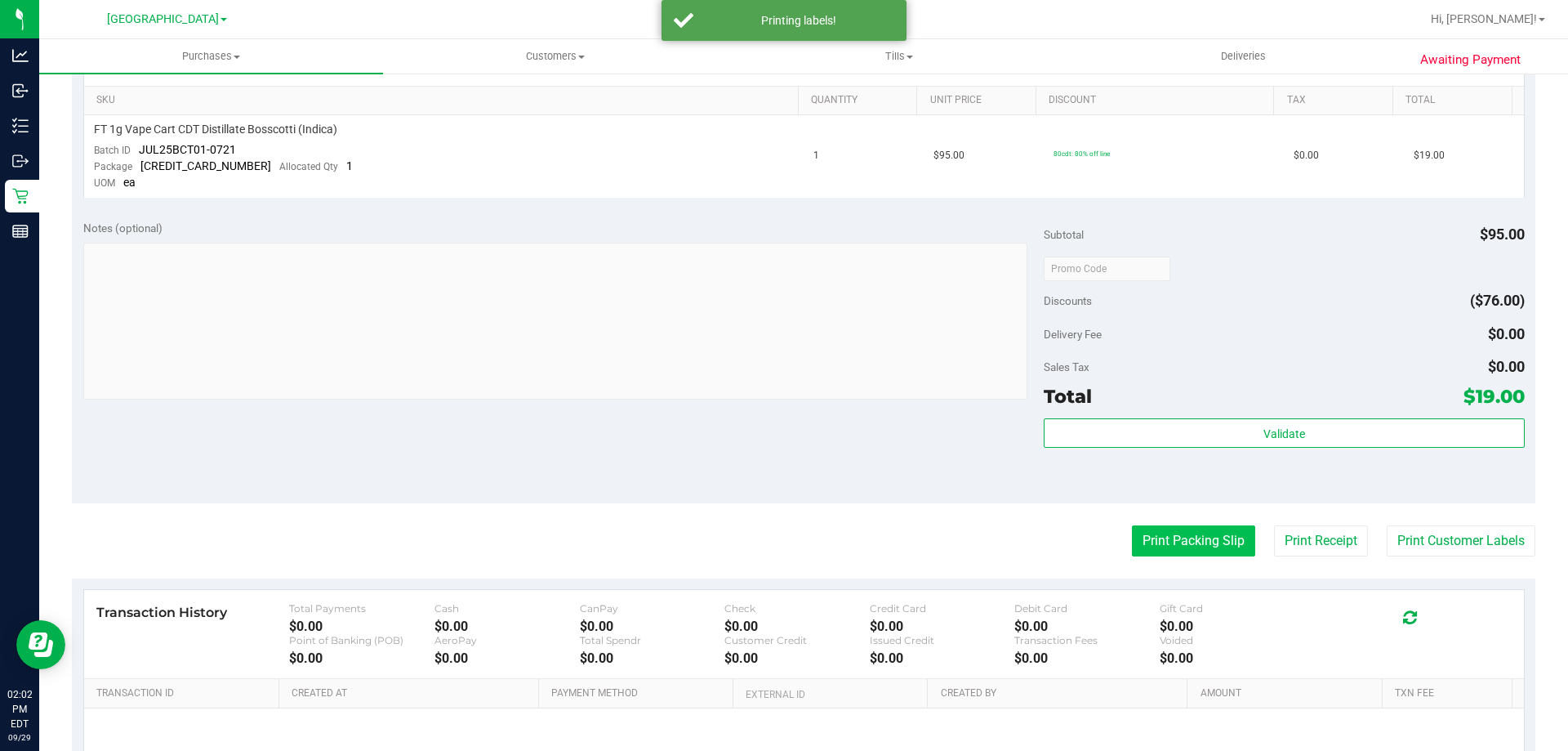
click at [1155, 547] on button "Print Packing Slip" at bounding box center [1193, 541] width 123 height 31
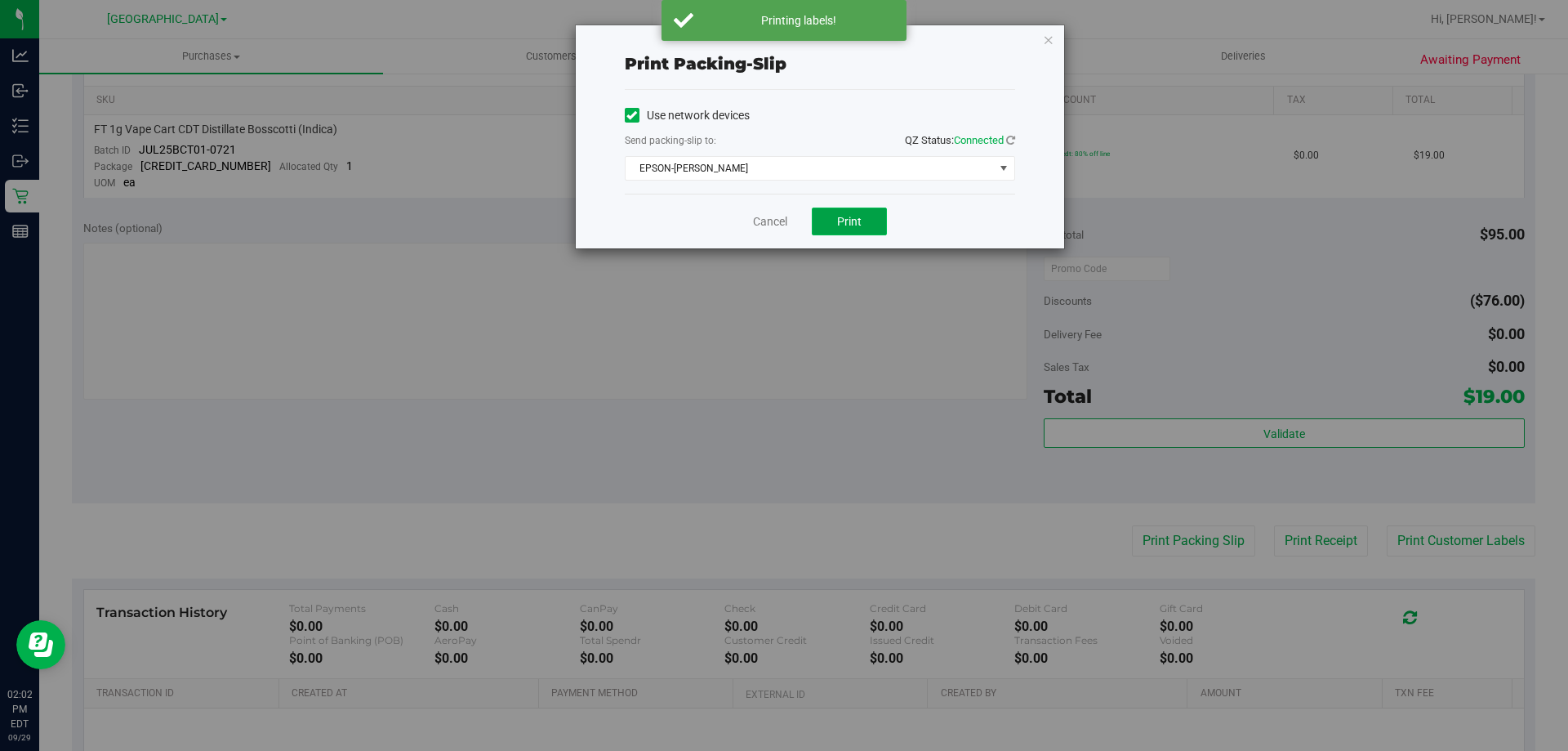
click at [847, 210] on button "Print" at bounding box center [849, 222] width 75 height 28
click at [770, 218] on link "Cancel" at bounding box center [771, 222] width 35 height 17
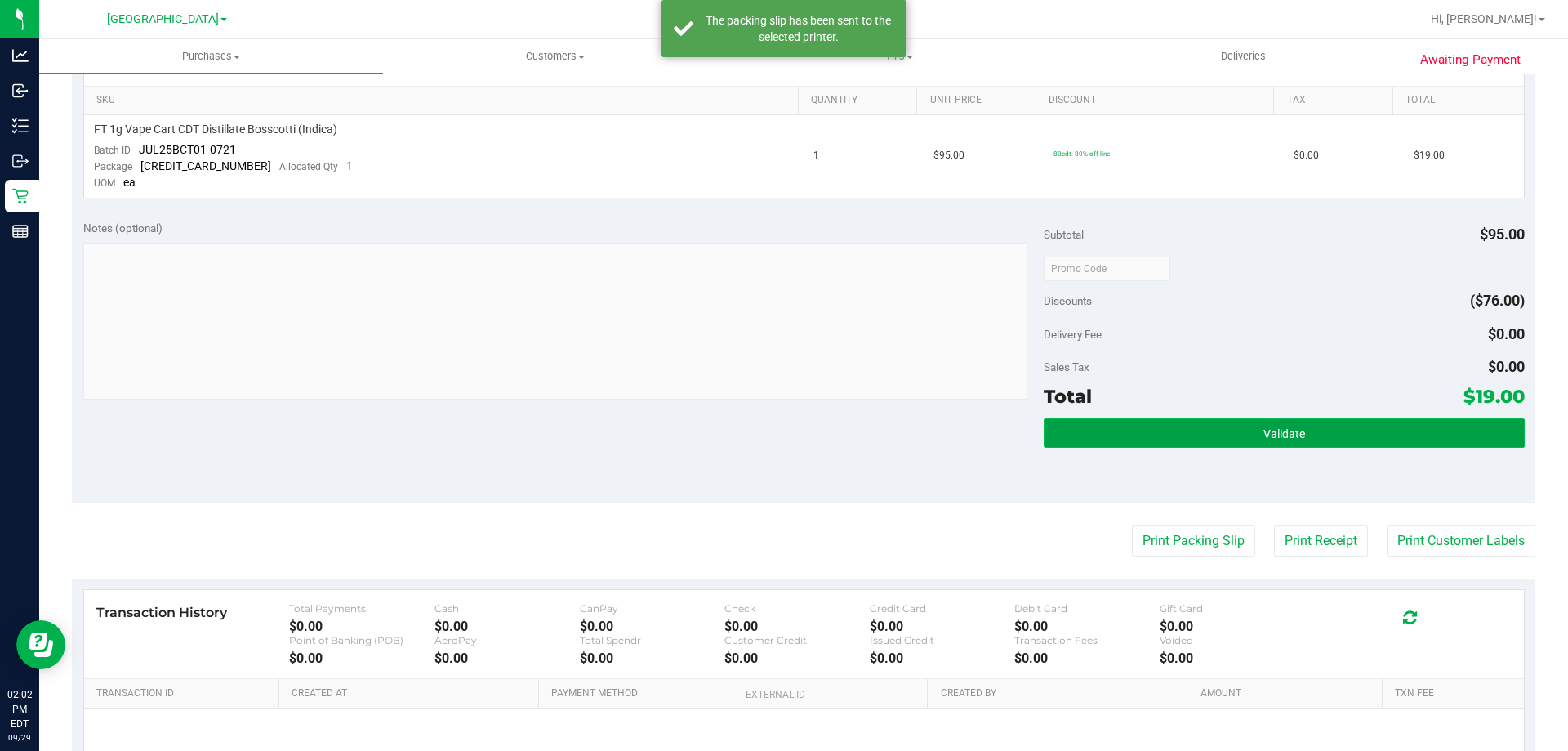
click at [1116, 428] on button "Validate" at bounding box center [1284, 433] width 481 height 29
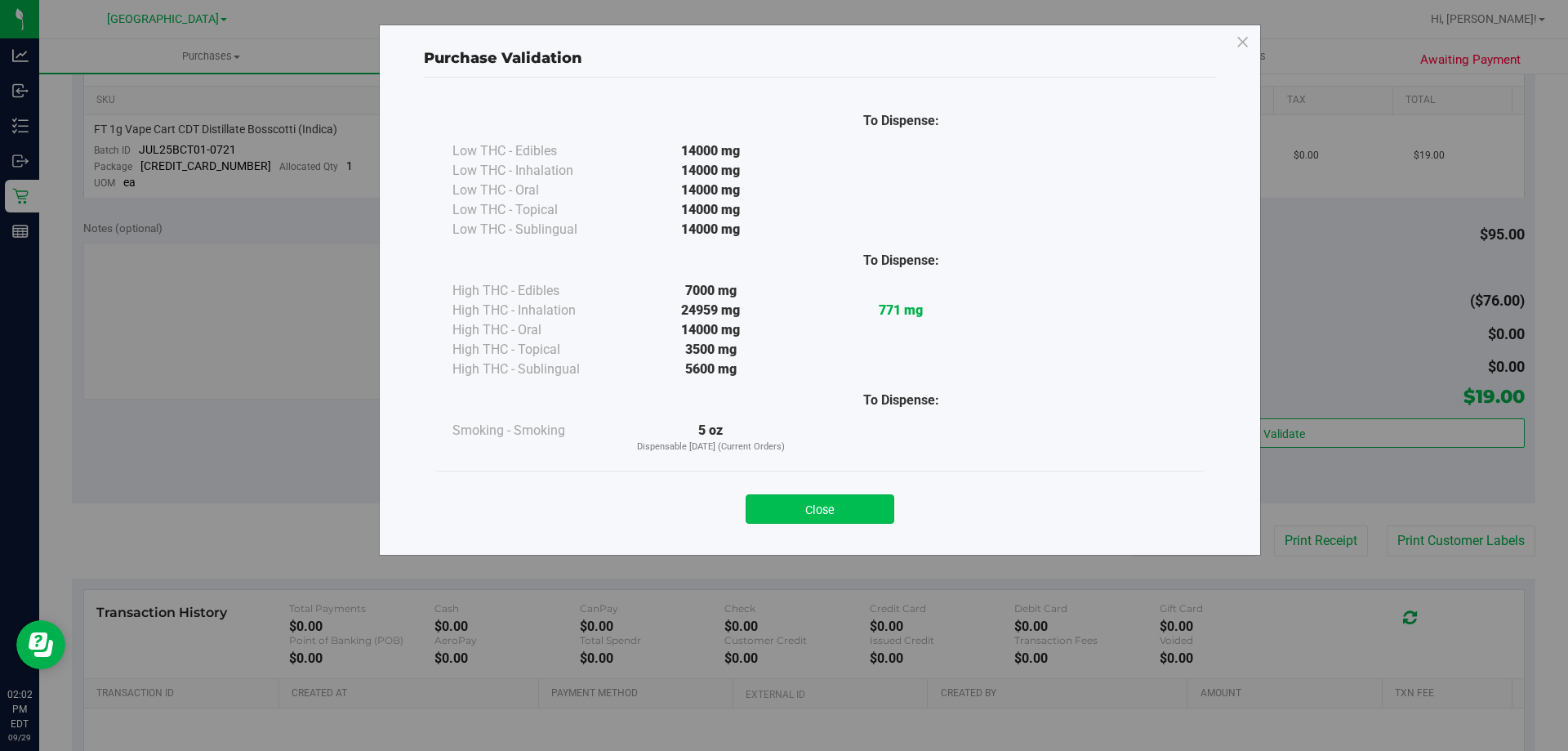
click at [784, 505] on button "Close" at bounding box center [820, 509] width 149 height 29
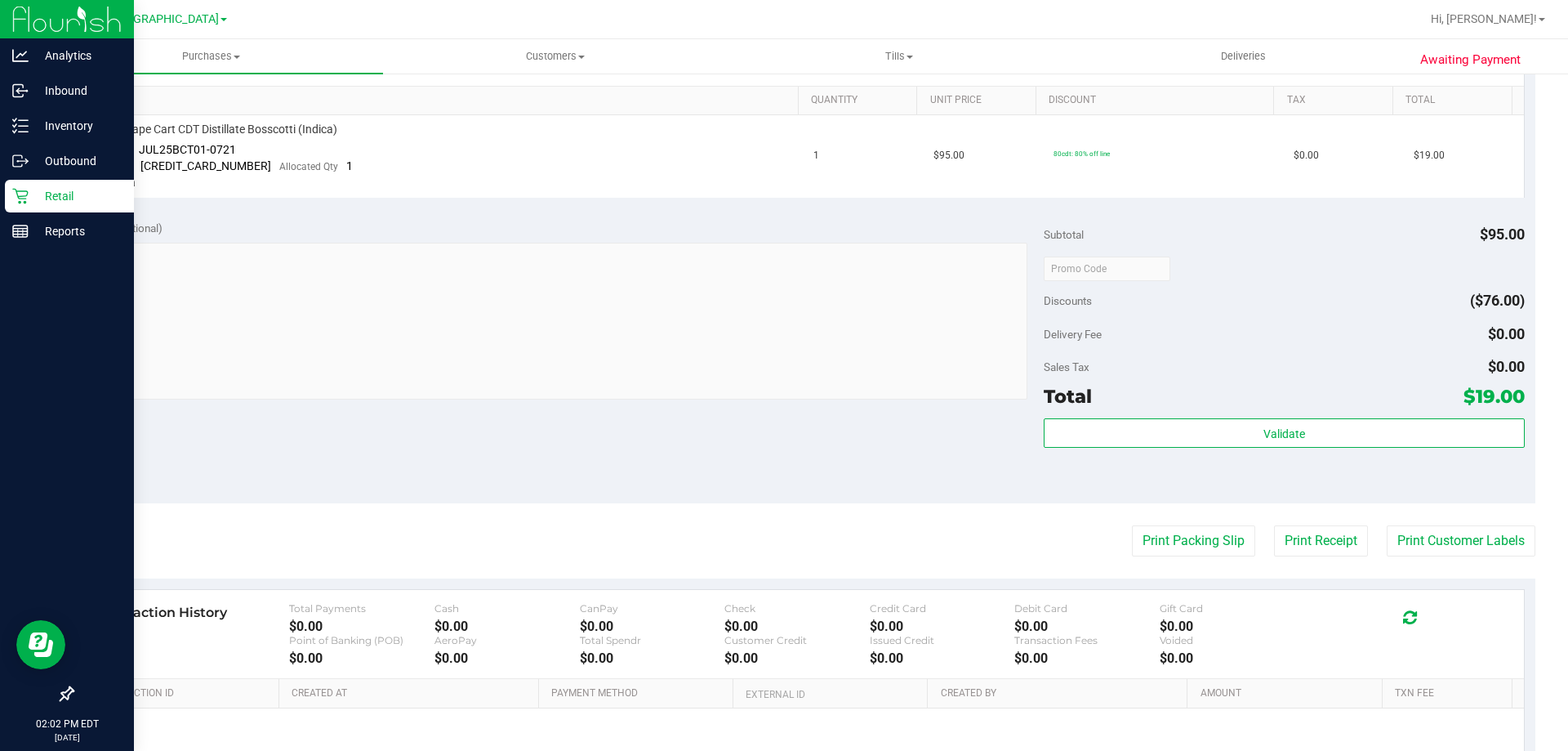
click at [83, 191] on p "Retail" at bounding box center [77, 196] width 98 height 20
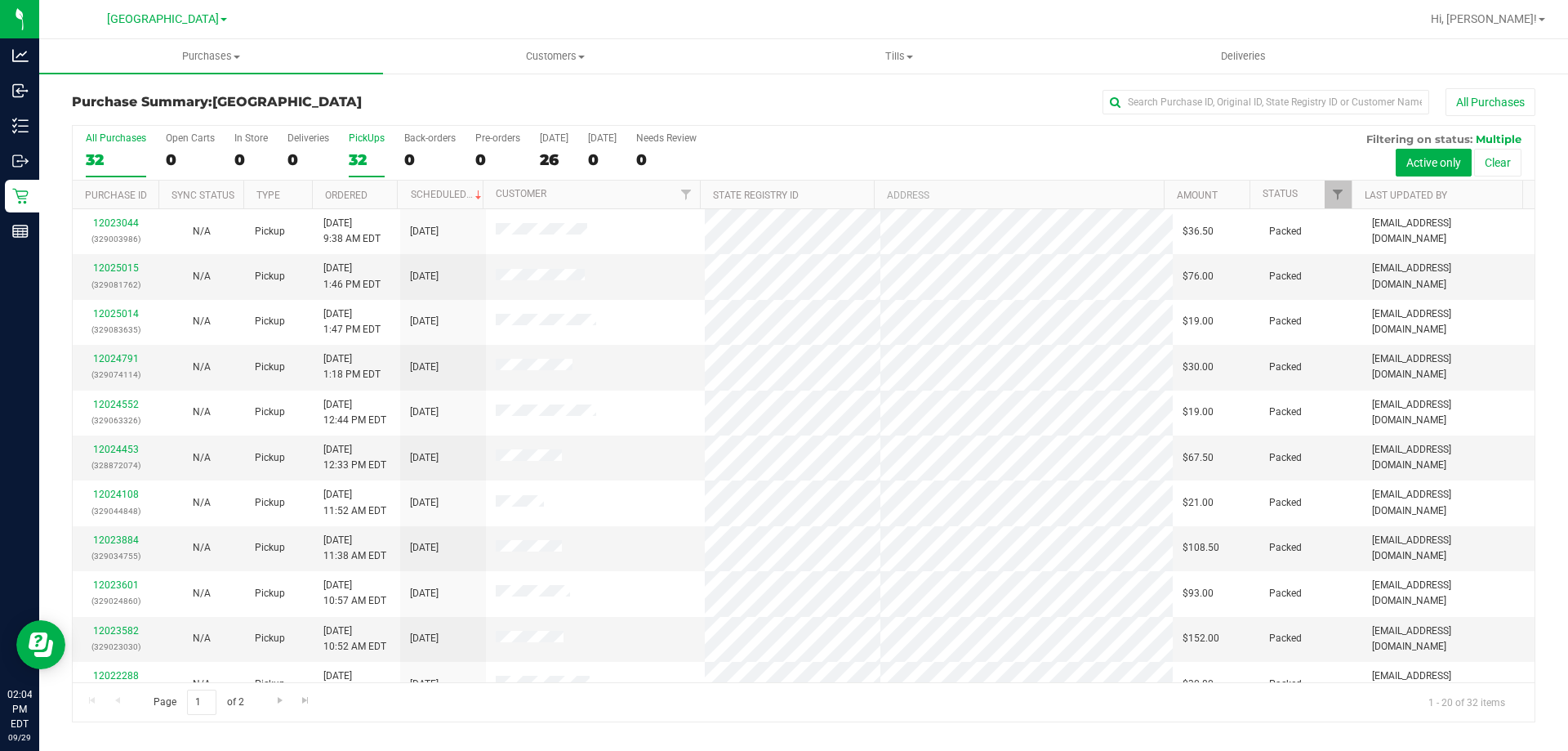
click at [367, 159] on div "32" at bounding box center [367, 160] width 36 height 19
click at [0, 0] on input "PickUps 32" at bounding box center [0, 0] width 0 height 0
click at [101, 154] on div "32" at bounding box center [116, 160] width 61 height 19
click at [0, 0] on input "All Purchases 32" at bounding box center [0, 0] width 0 height 0
